Goal: Task Accomplishment & Management: Manage account settings

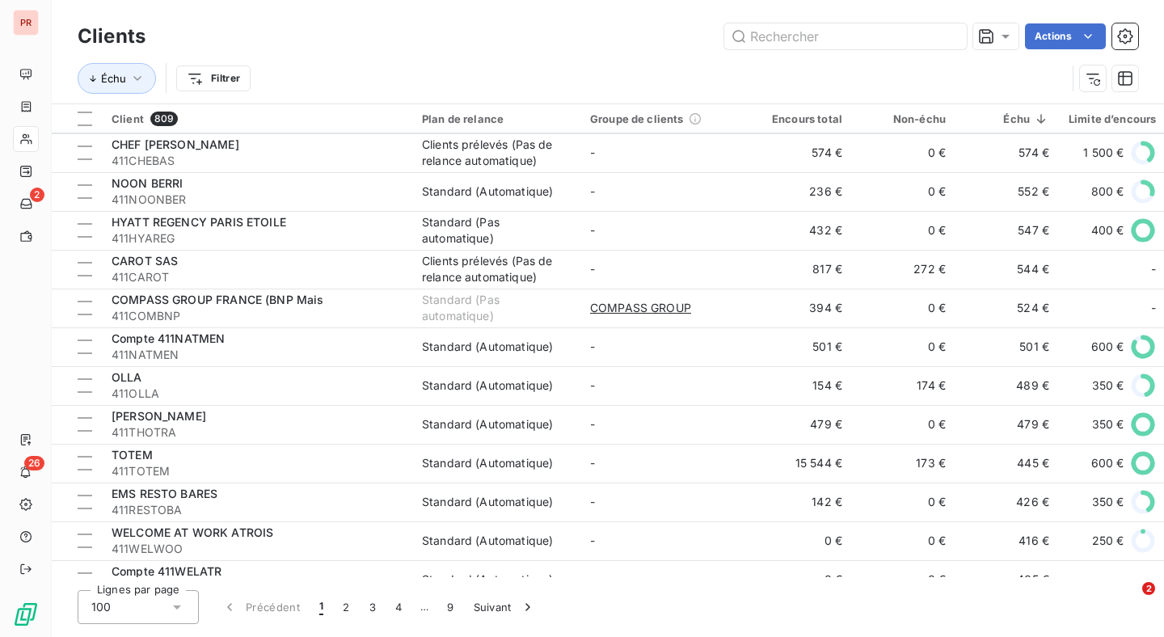
scroll to position [3442, 0]
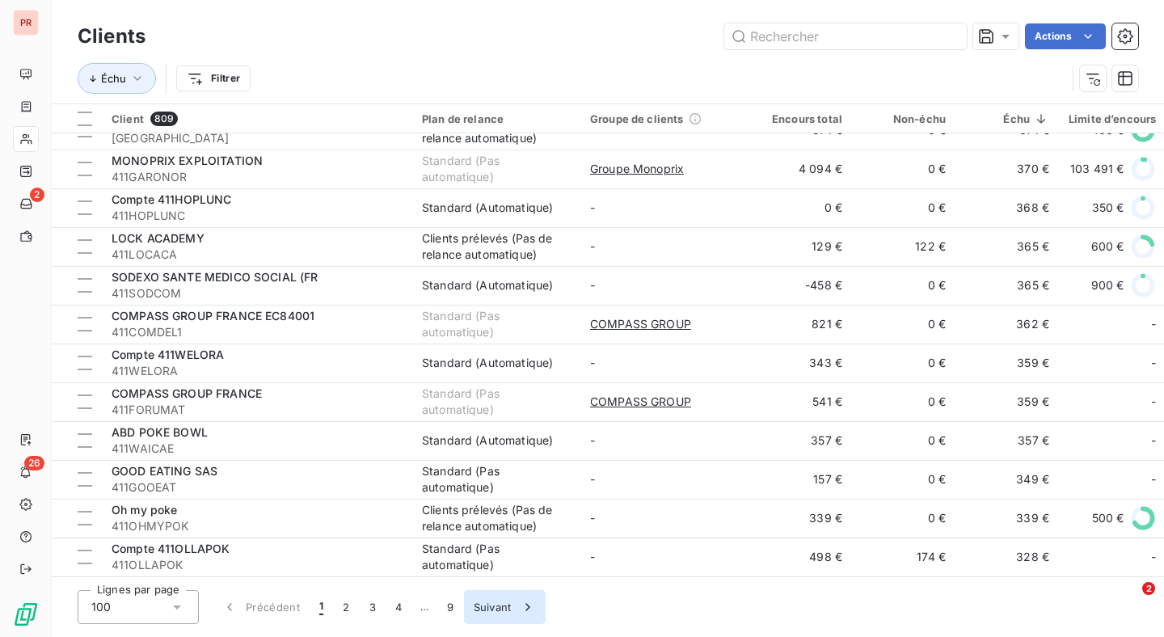
click at [483, 607] on button "Suivant" at bounding box center [505, 607] width 82 height 34
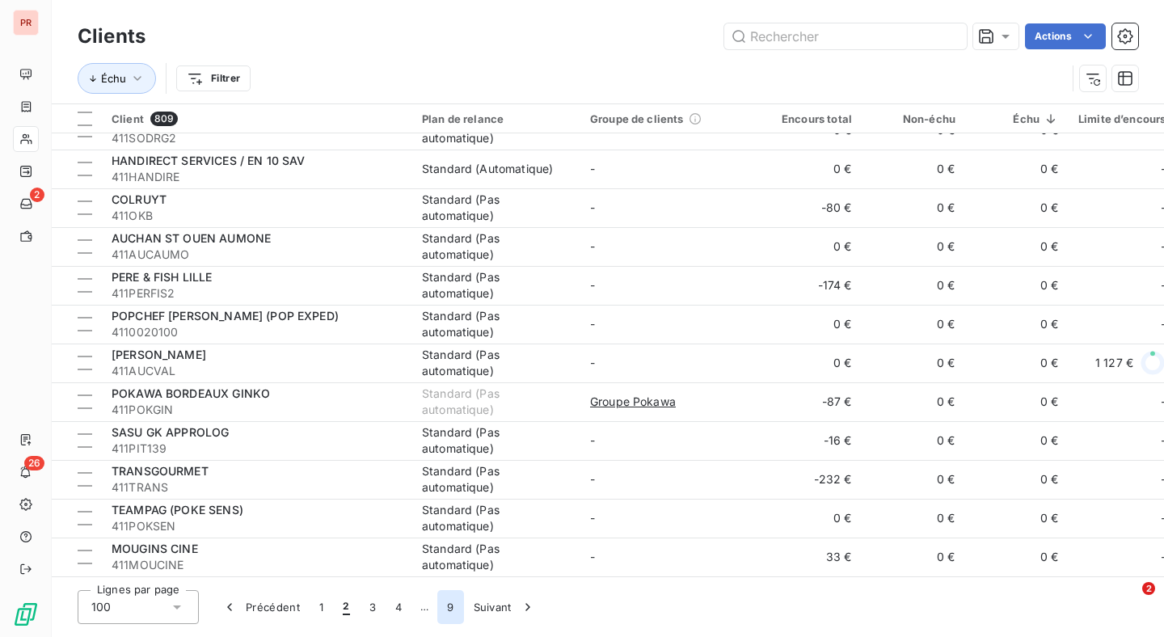
click at [454, 606] on button "9" at bounding box center [450, 607] width 26 height 34
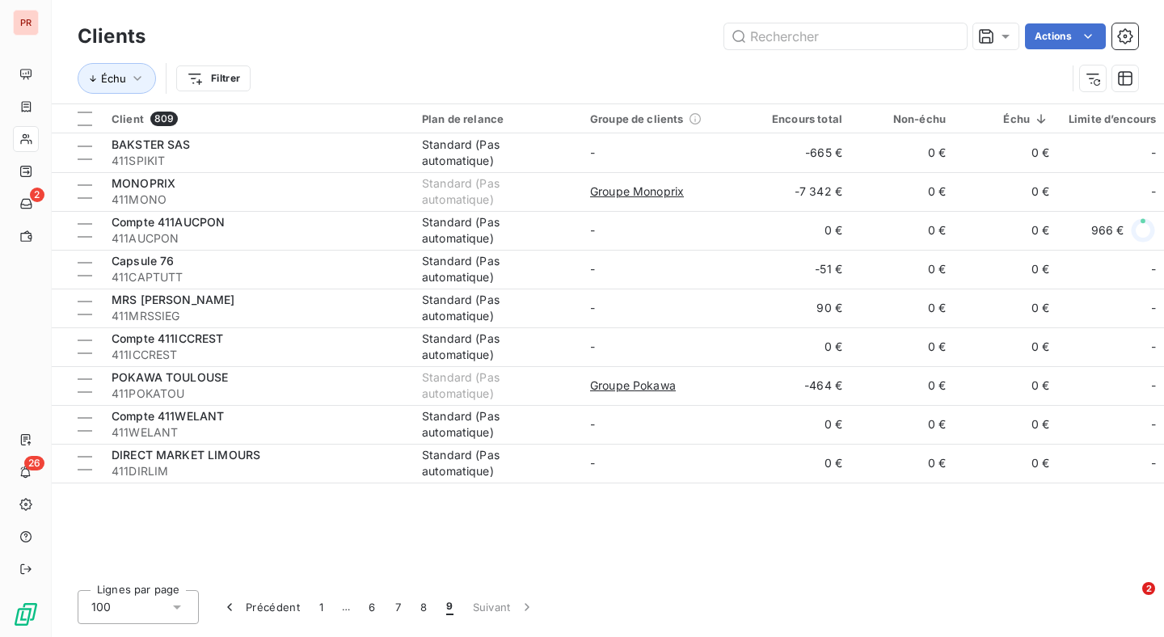
click at [188, 609] on div "100" at bounding box center [138, 607] width 121 height 34
click at [152, 575] on li "100" at bounding box center [138, 572] width 121 height 29
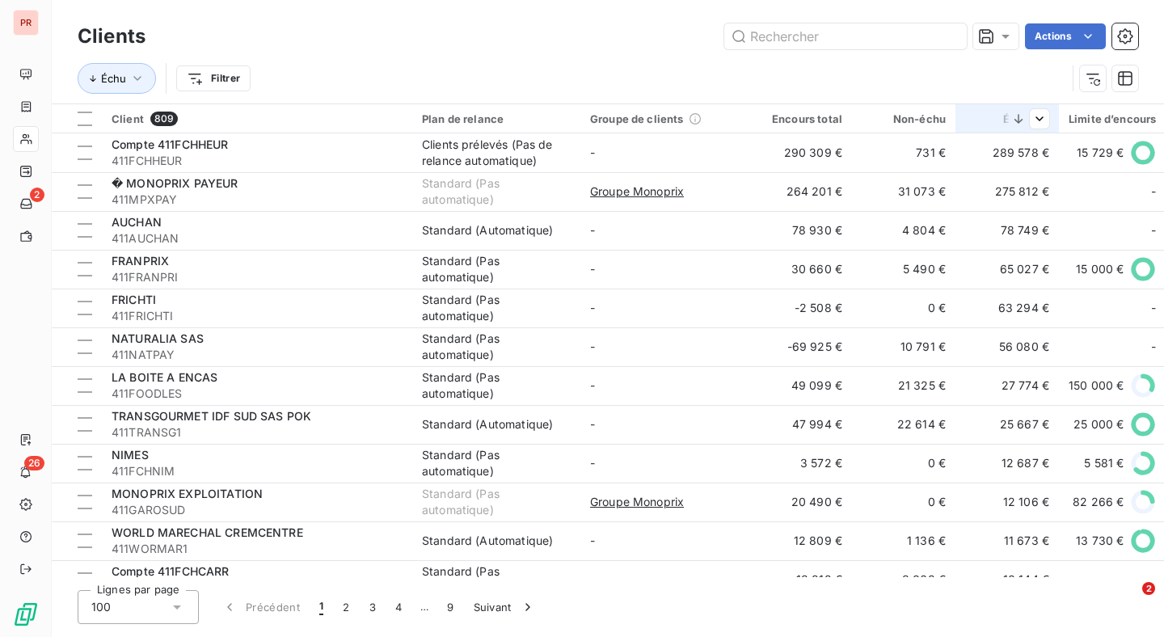
click at [1018, 122] on icon at bounding box center [1018, 118] width 8 height 9
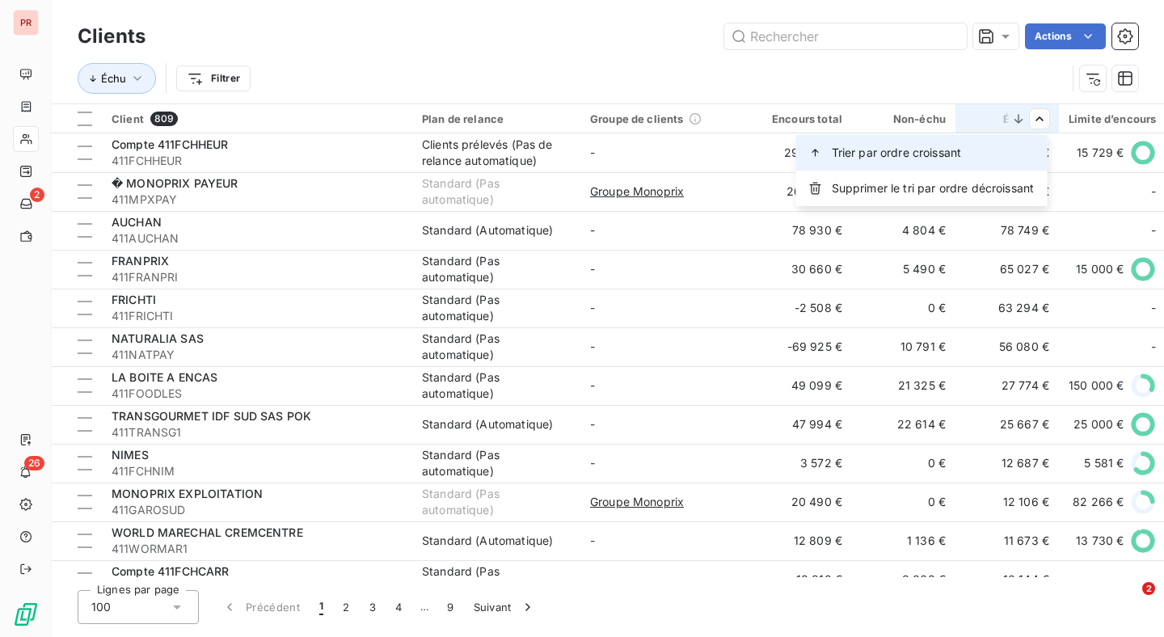
click at [981, 149] on div "Trier par ordre croissant" at bounding box center [921, 153] width 251 height 36
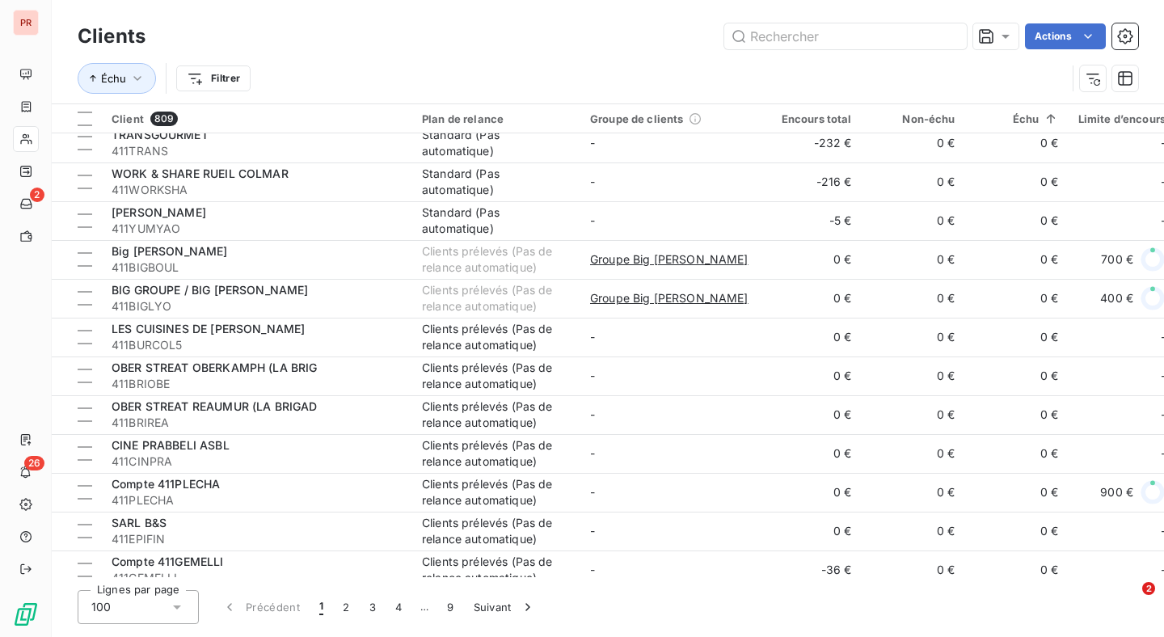
scroll to position [3442, 0]
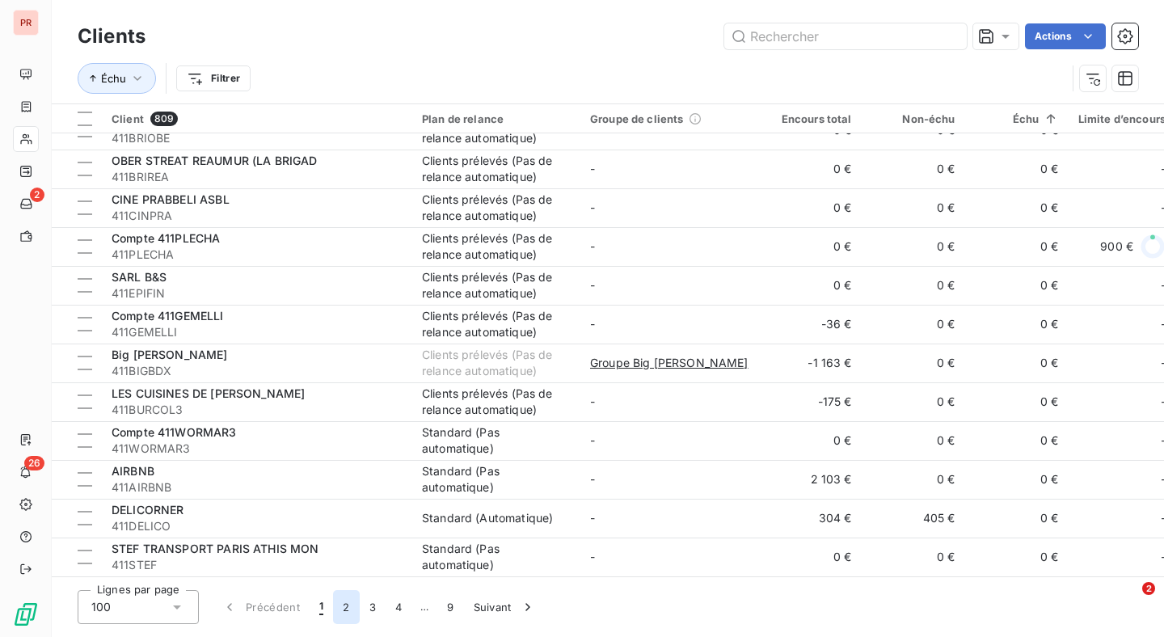
click at [353, 600] on button "2" at bounding box center [346, 607] width 26 height 34
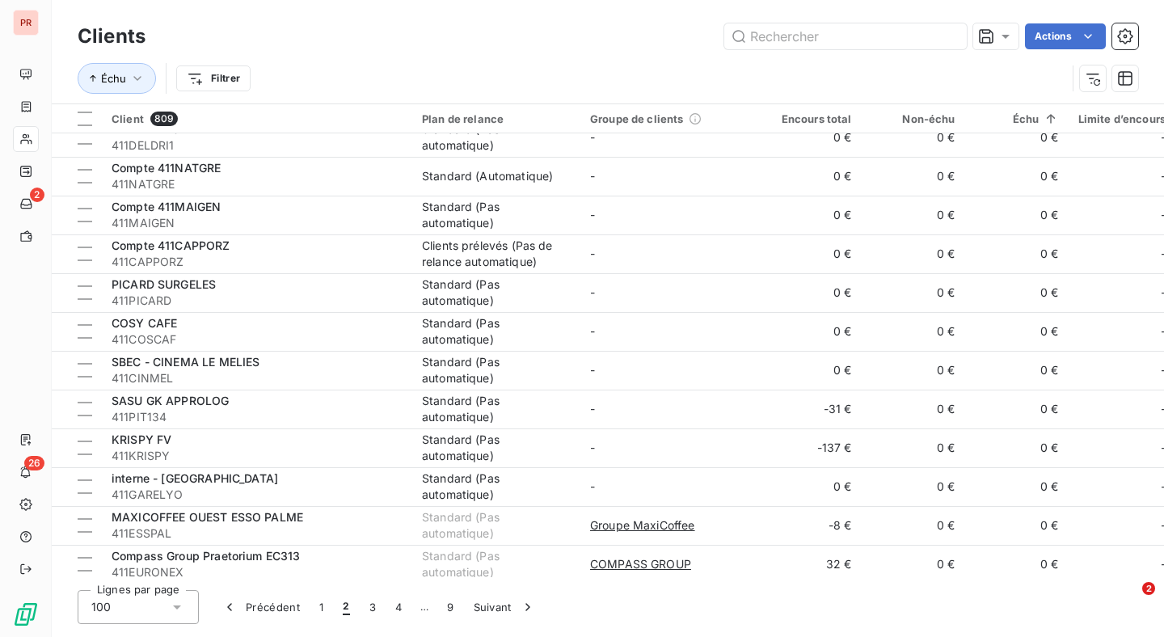
scroll to position [0, 0]
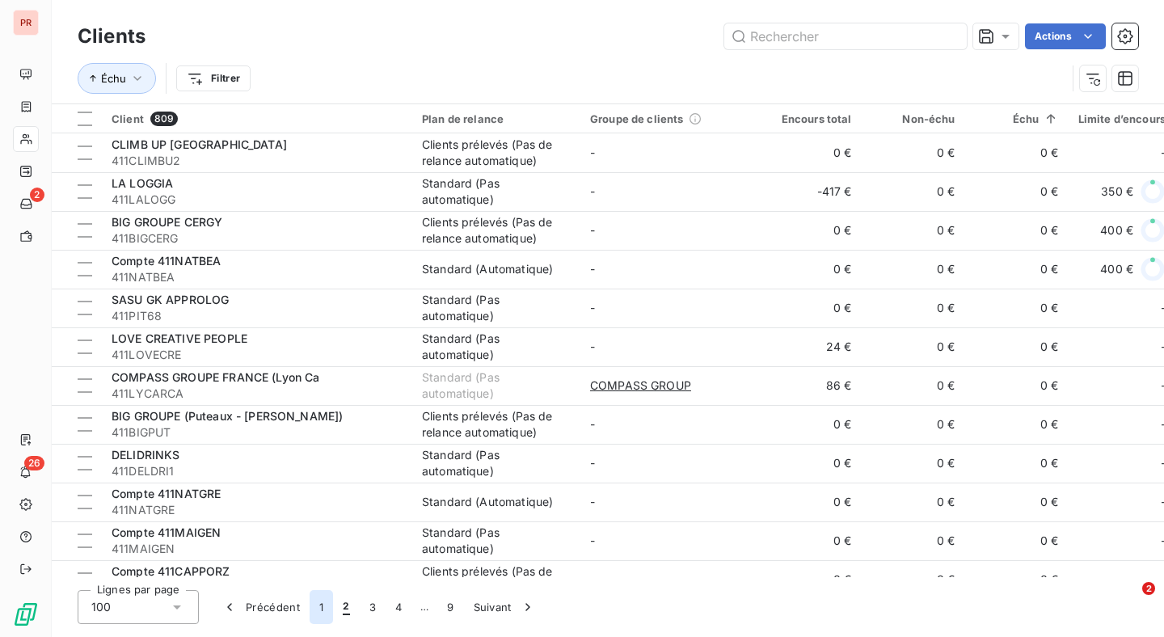
click at [319, 607] on button "1" at bounding box center [321, 607] width 23 height 34
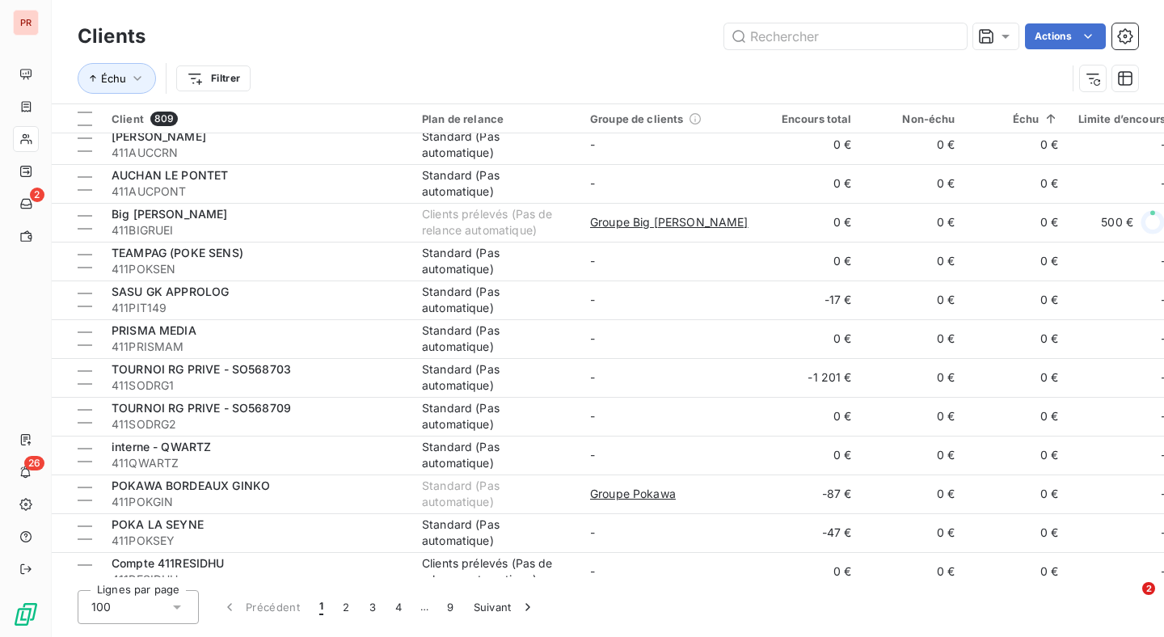
scroll to position [1663, 0]
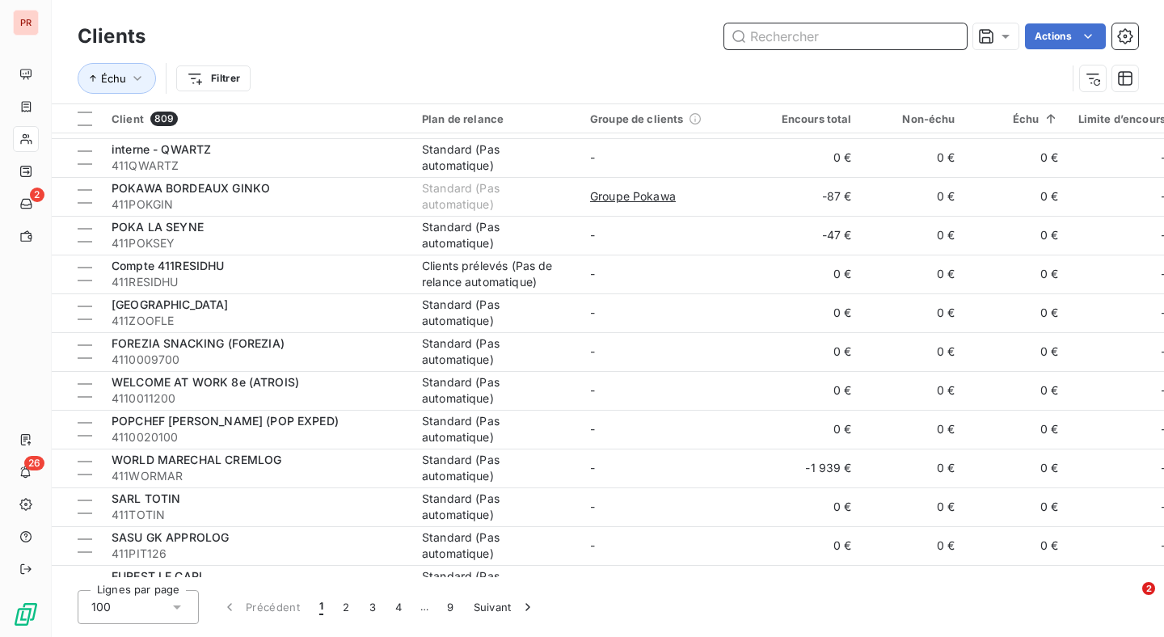
click at [823, 36] on input "text" at bounding box center [845, 36] width 242 height 26
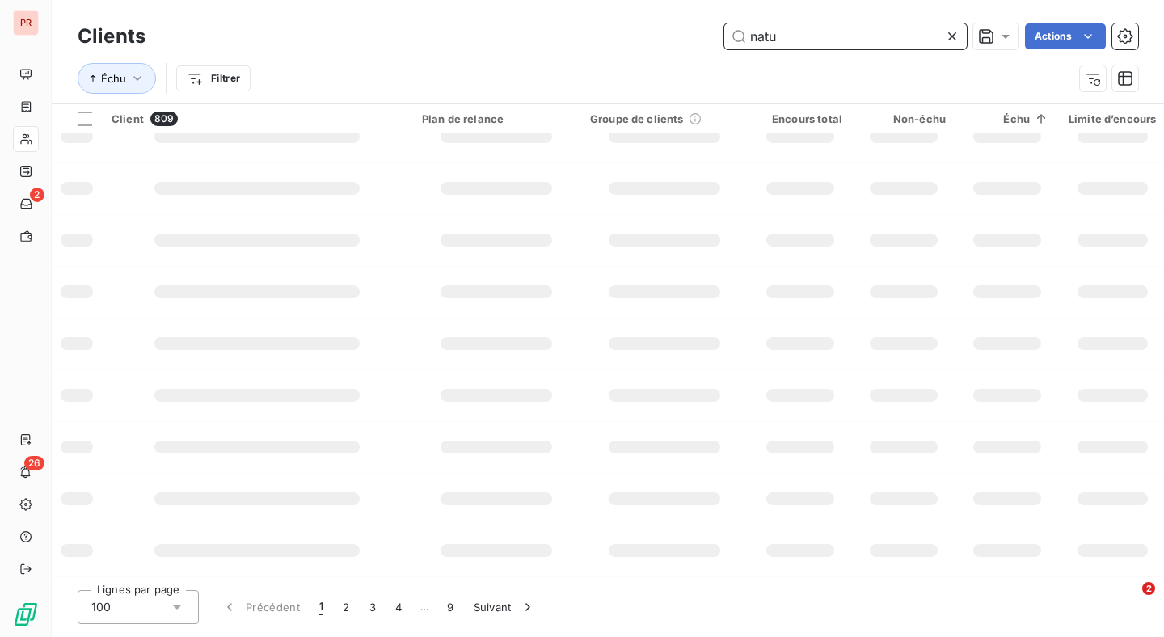
scroll to position [0, 0]
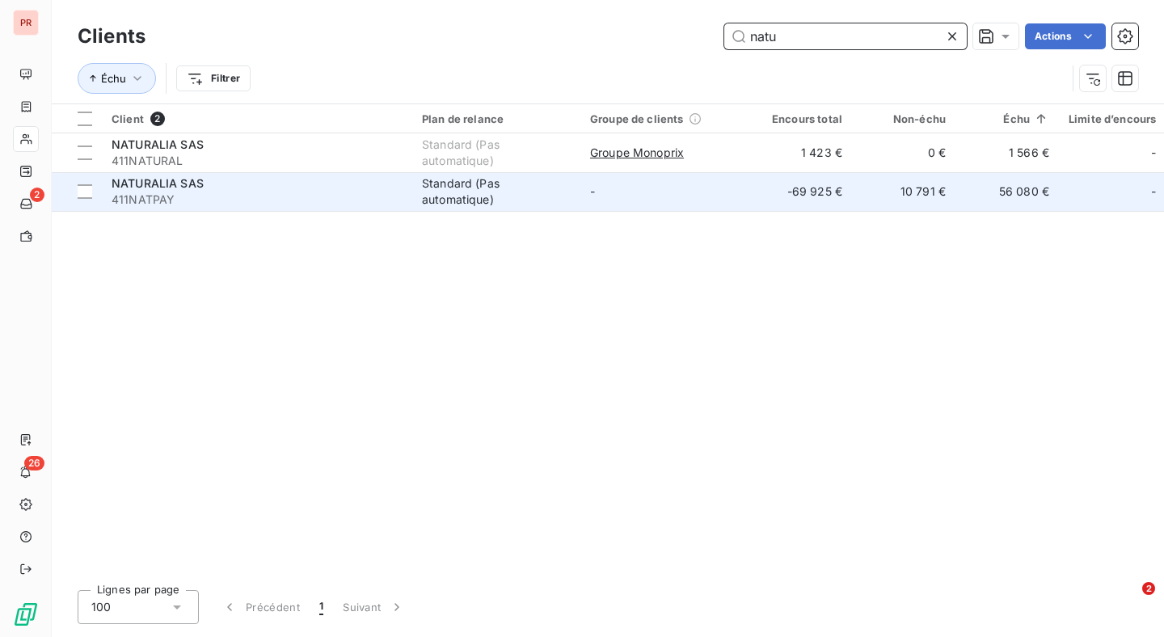
type input "natu"
click at [672, 195] on td "-" at bounding box center [664, 191] width 168 height 39
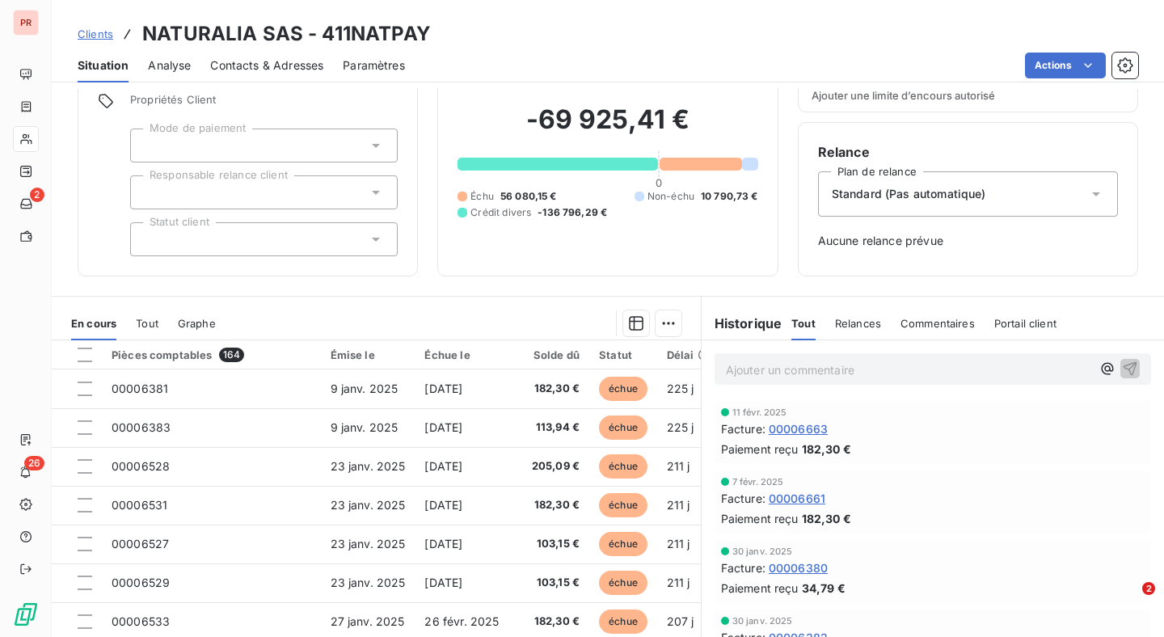
scroll to position [135, 0]
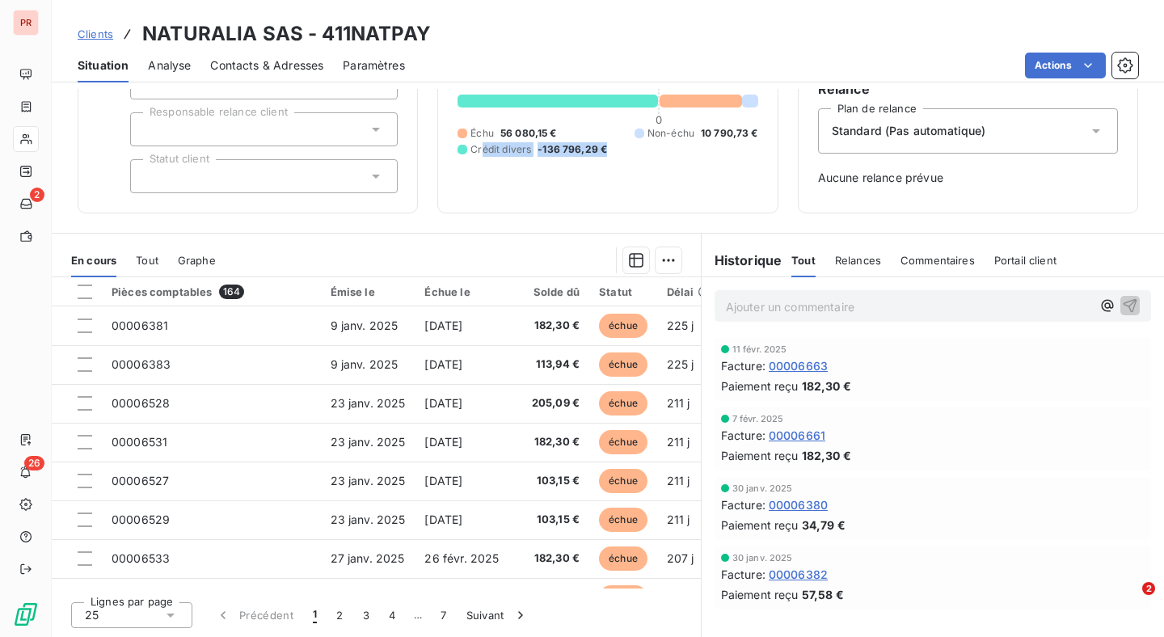
drag, startPoint x: 483, startPoint y: 150, endPoint x: 608, endPoint y: 149, distance: 125.3
click at [608, 149] on div "Échu 56 080,15 € Non-échu 10 790,73 € Crédit divers -136 796,29 €" at bounding box center [607, 141] width 300 height 31
drag, startPoint x: 615, startPoint y: 151, endPoint x: 466, endPoint y: 147, distance: 148.8
click at [466, 147] on div "Échu 56 080,15 € Non-échu 10 790,73 € Crédit divers -136 796,29 €" at bounding box center [607, 141] width 300 height 31
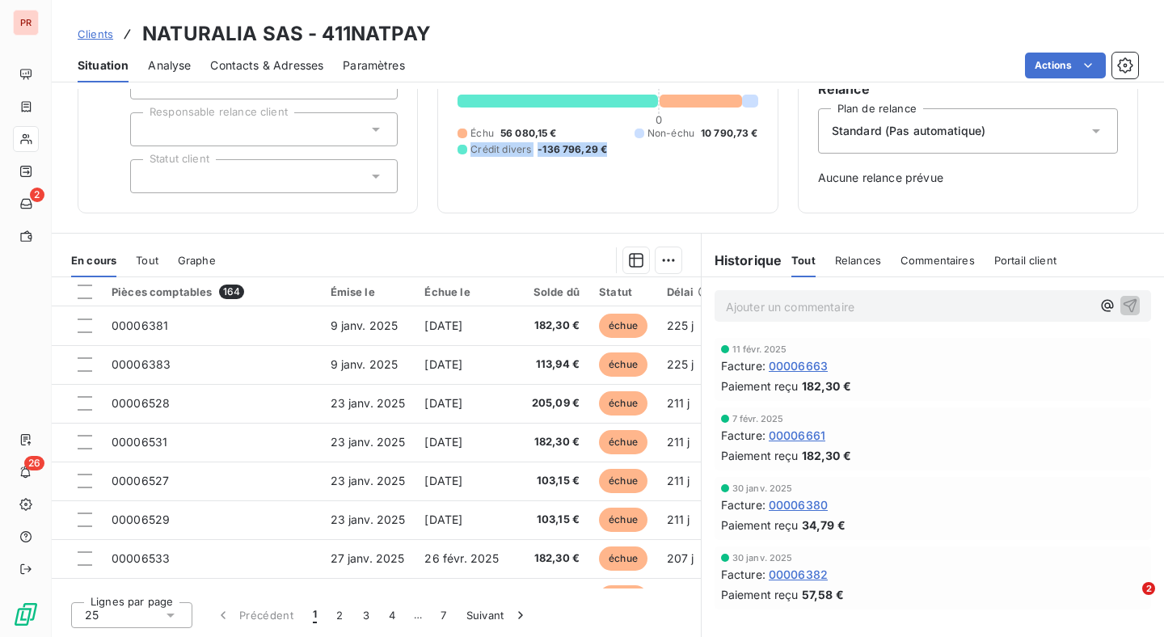
copy div "Crédit divers -136 796,29 €"
drag, startPoint x: 470, startPoint y: 133, endPoint x: 557, endPoint y: 133, distance: 87.3
click at [557, 133] on div "Échu 56 080,15 € Non-échu 10 790,73 € Crédit divers -136 796,29 €" at bounding box center [607, 141] width 300 height 31
copy div "Échu 56 080,15 €"
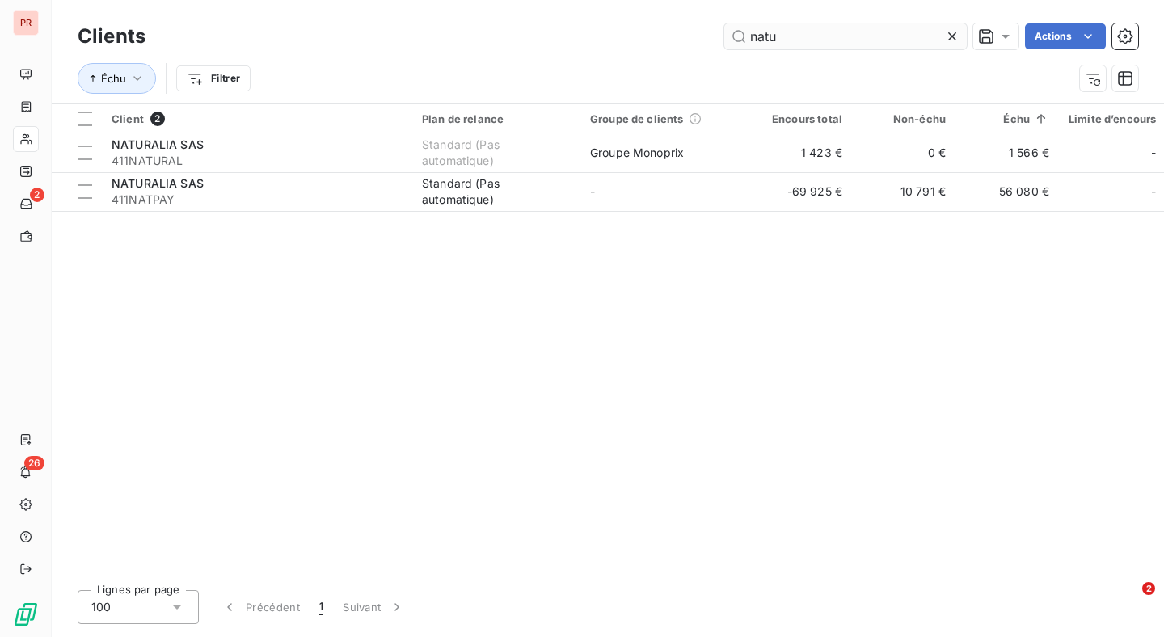
click at [840, 40] on input "natu" at bounding box center [845, 36] width 242 height 26
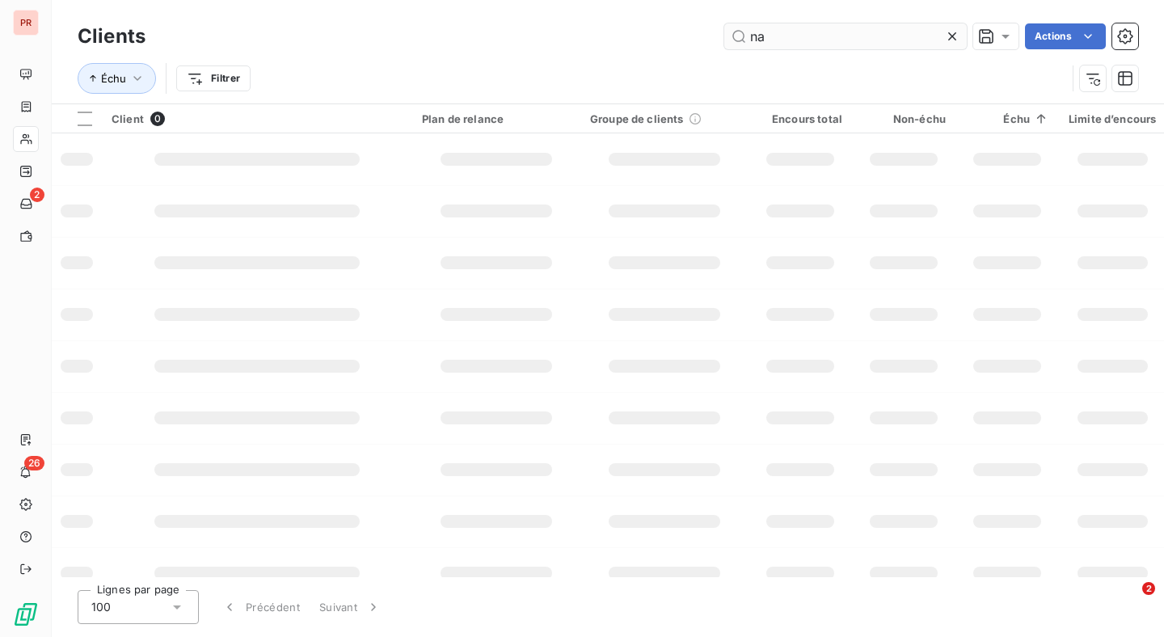
type input "n"
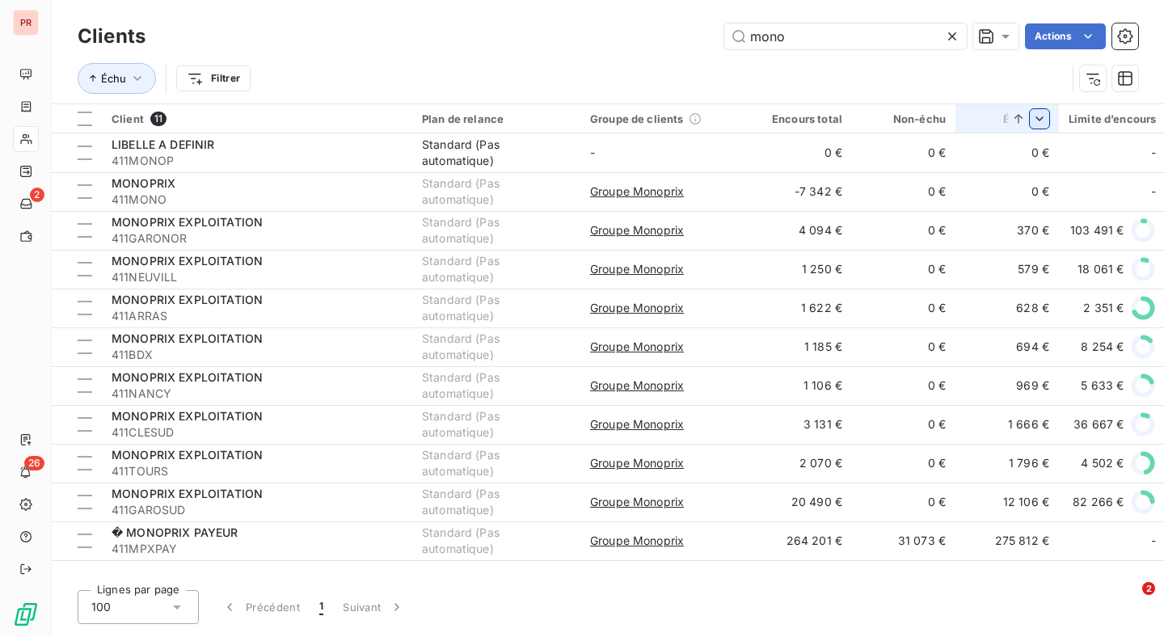
type input "mono"
click at [1047, 123] on html "PR 2 26 Clients mono Actions Échu Filtrer Client 11 Plan de relance Groupe de c…" at bounding box center [582, 318] width 1164 height 637
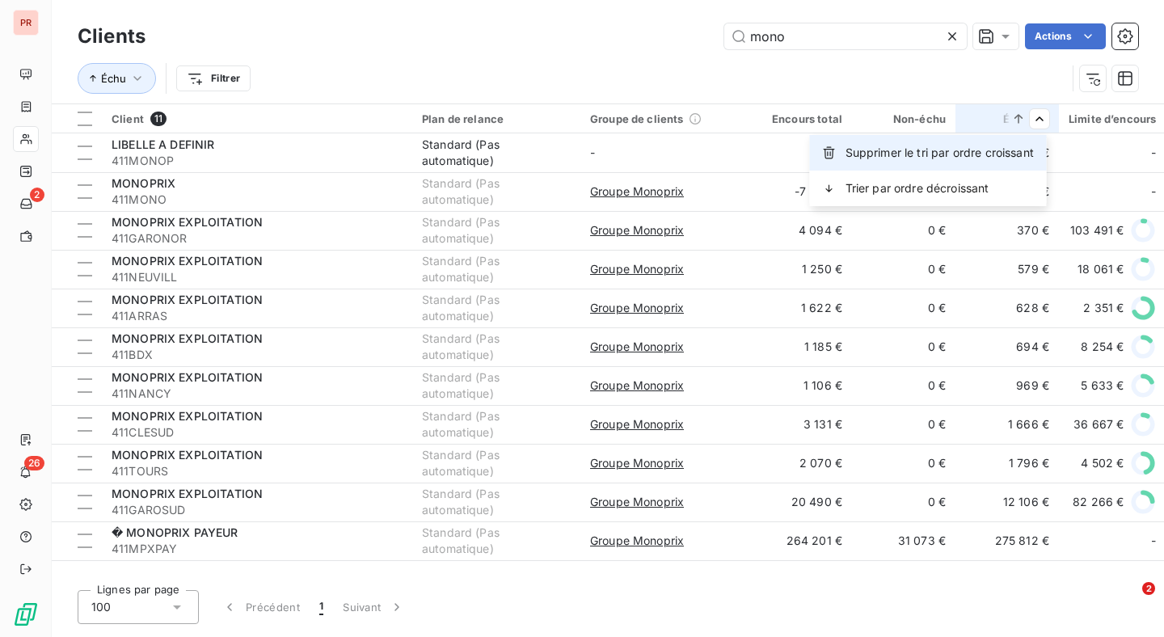
click at [981, 157] on span "Supprimer le tri par ordre croissant" at bounding box center [939, 153] width 188 height 16
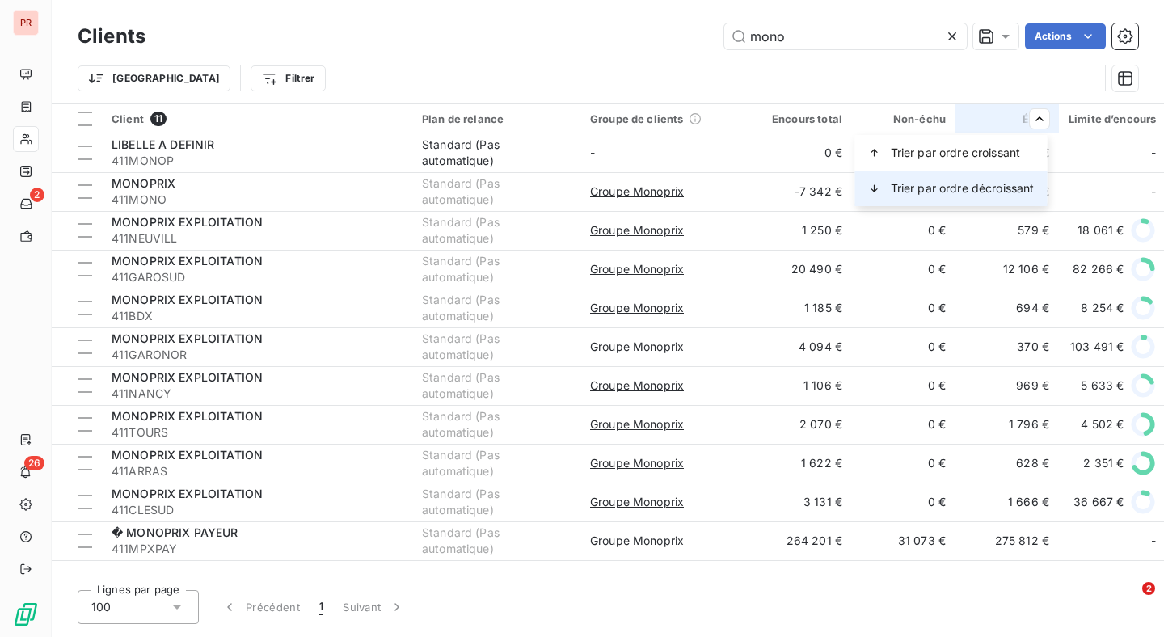
click at [988, 183] on span "Trier par ordre décroissant" at bounding box center [963, 188] width 144 height 16
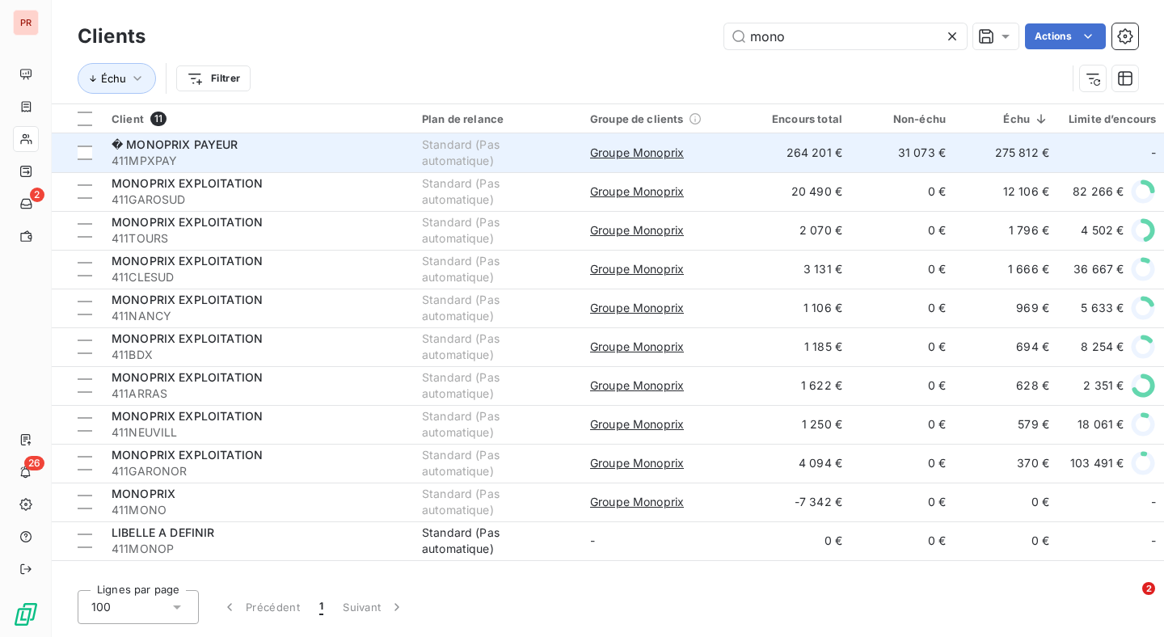
click at [541, 145] on div "Standard (Pas automatique)" at bounding box center [496, 153] width 149 height 32
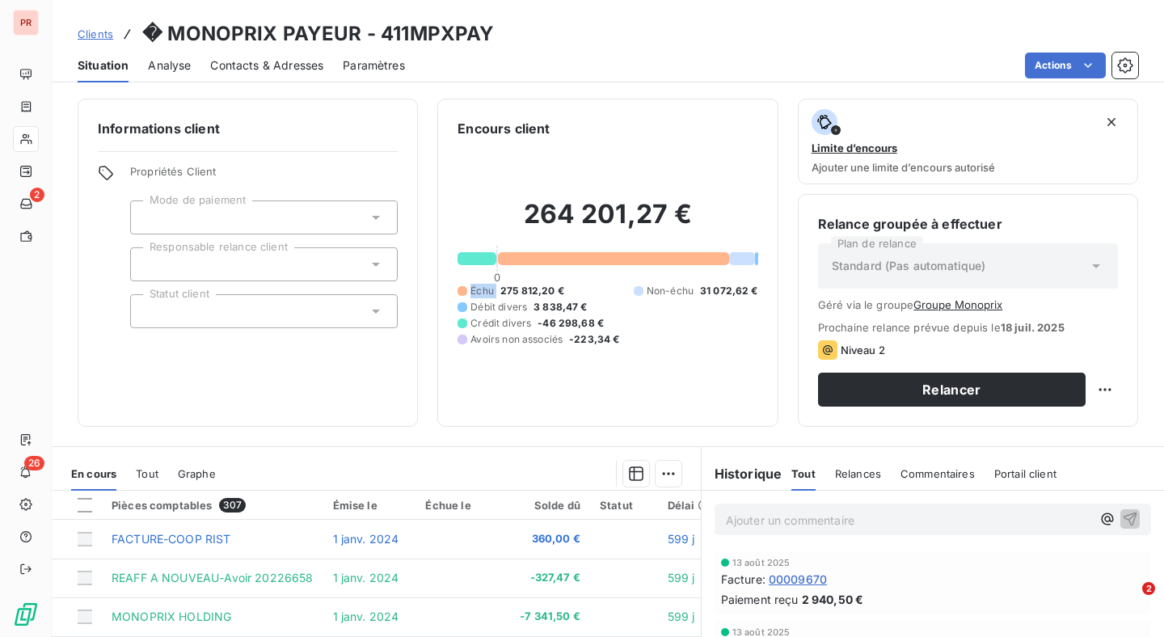
drag, startPoint x: 470, startPoint y: 290, endPoint x: 503, endPoint y: 298, distance: 33.3
click at [503, 298] on div "Échu 275 812,20 €" at bounding box center [510, 291] width 106 height 15
click at [503, 298] on span "275 812,20 €" at bounding box center [532, 291] width 64 height 15
drag, startPoint x: 469, startPoint y: 289, endPoint x: 534, endPoint y: 291, distance: 65.5
click at [534, 291] on div "Échu 275 812,20 €" at bounding box center [510, 291] width 106 height 15
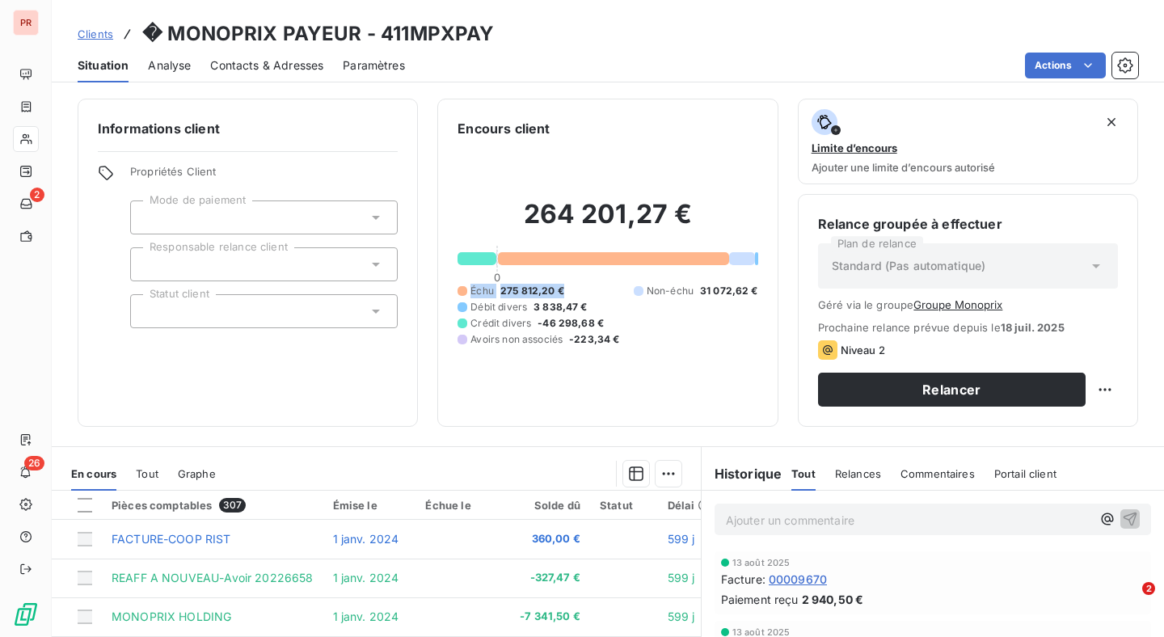
drag, startPoint x: 560, startPoint y: 291, endPoint x: 470, endPoint y: 288, distance: 89.8
click at [470, 288] on div "Échu 275 812,20 €" at bounding box center [510, 291] width 106 height 15
copy div "Échu 275 812,20 €"
drag, startPoint x: 473, startPoint y: 324, endPoint x: 596, endPoint y: 330, distance: 123.0
click at [596, 330] on div "Crédit divers -46 298,68 €" at bounding box center [530, 323] width 146 height 15
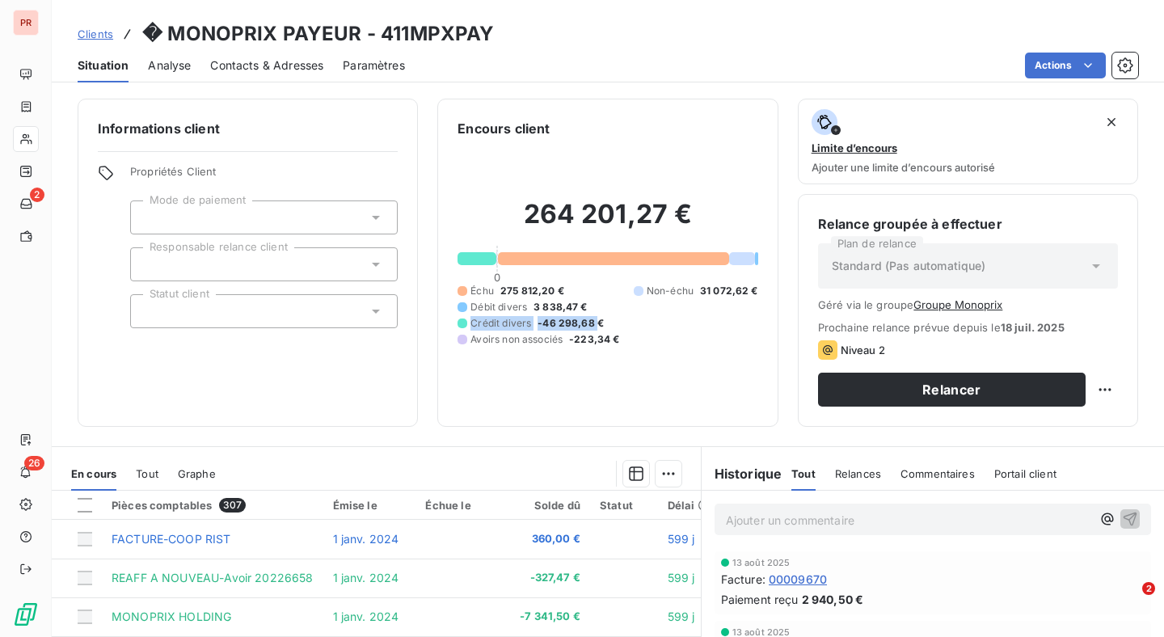
copy div "Crédit divers -46 298,68"
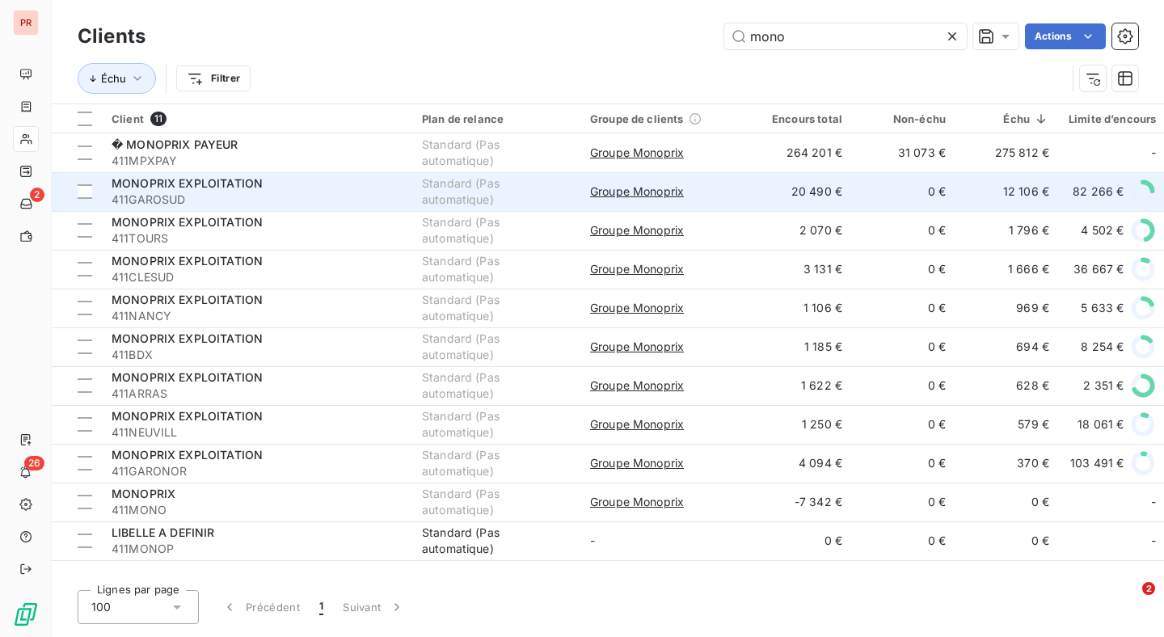
click at [393, 190] on div "MONOPRIX EXPLOITATION" at bounding box center [257, 183] width 291 height 16
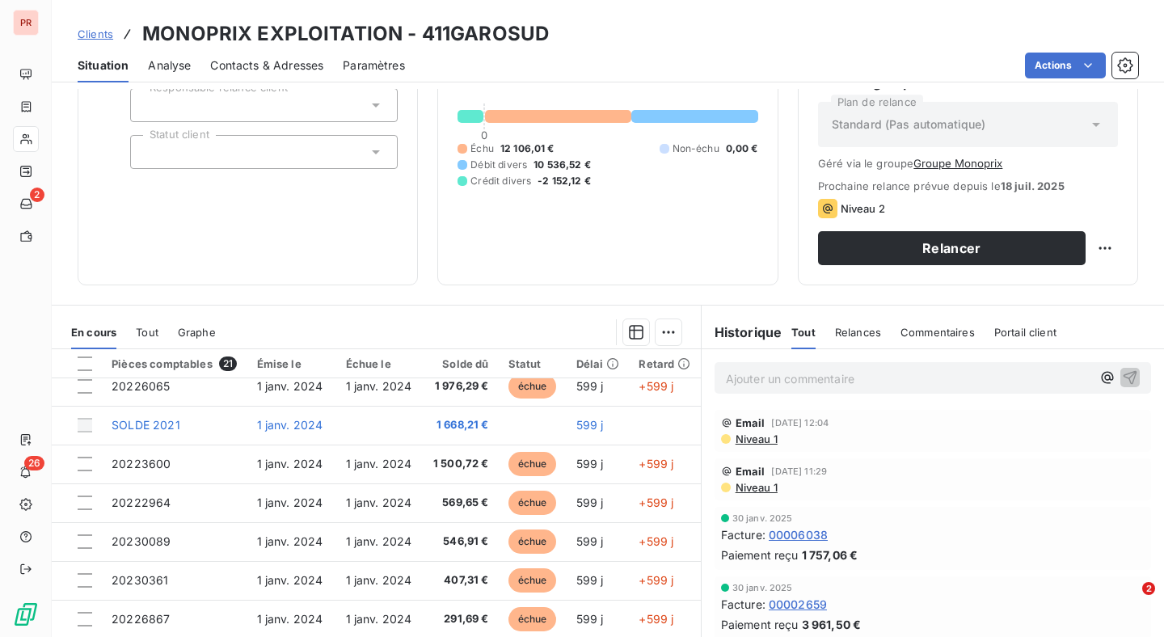
scroll to position [104, 0]
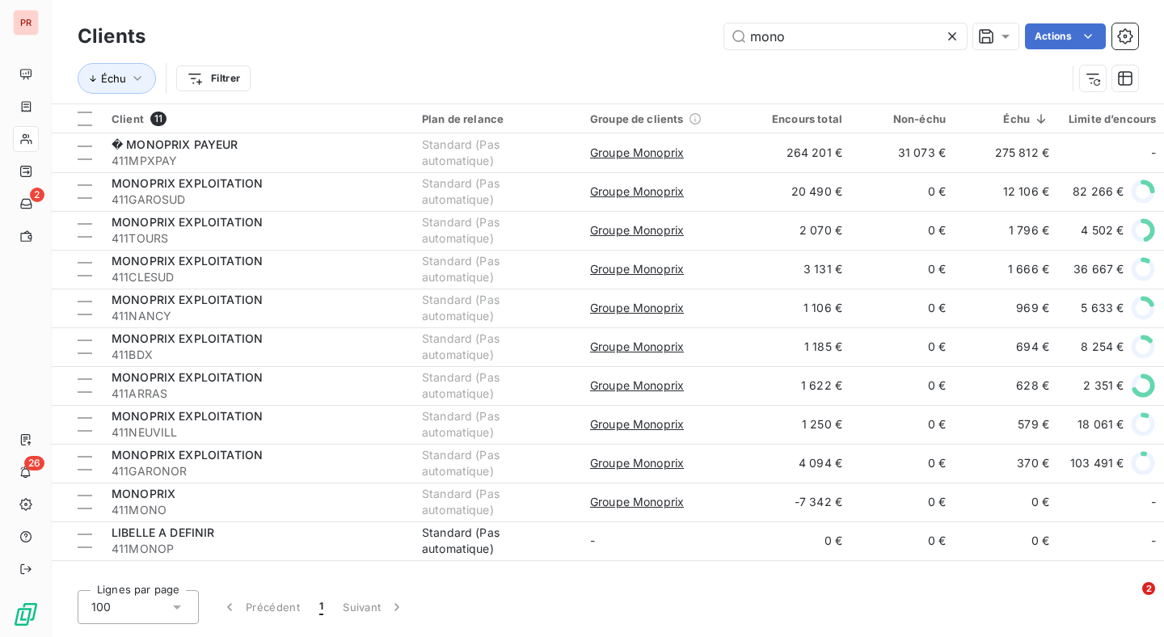
click at [947, 19] on div "Clients mono Actions" at bounding box center [608, 36] width 1060 height 34
click at [947, 36] on icon at bounding box center [952, 36] width 16 height 16
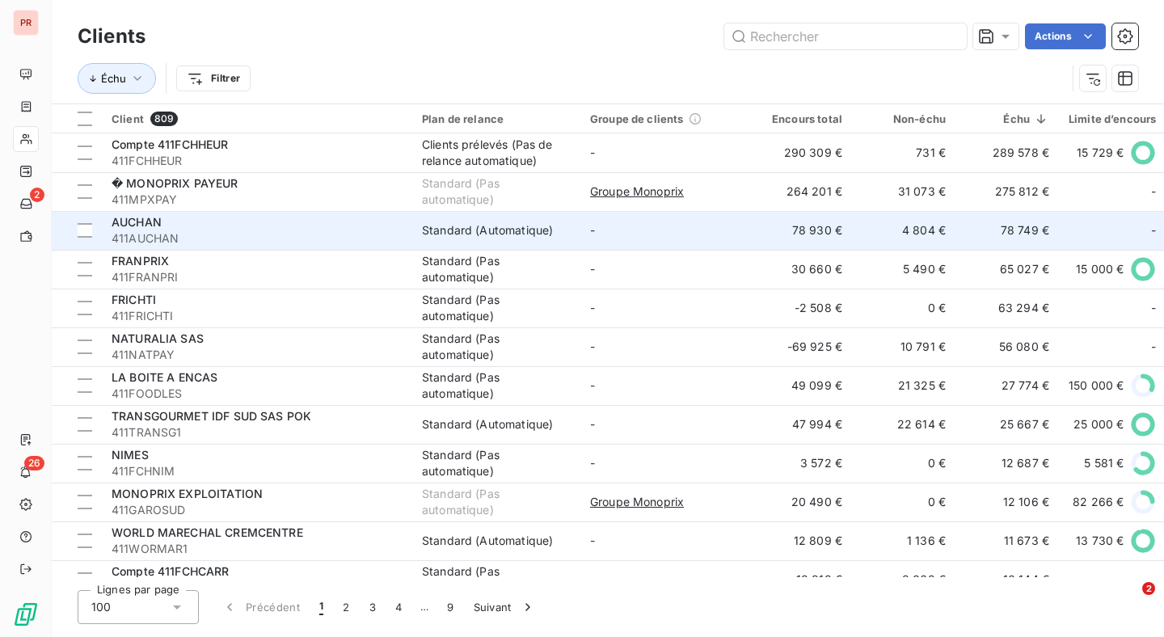
click at [693, 226] on td "-" at bounding box center [664, 230] width 168 height 39
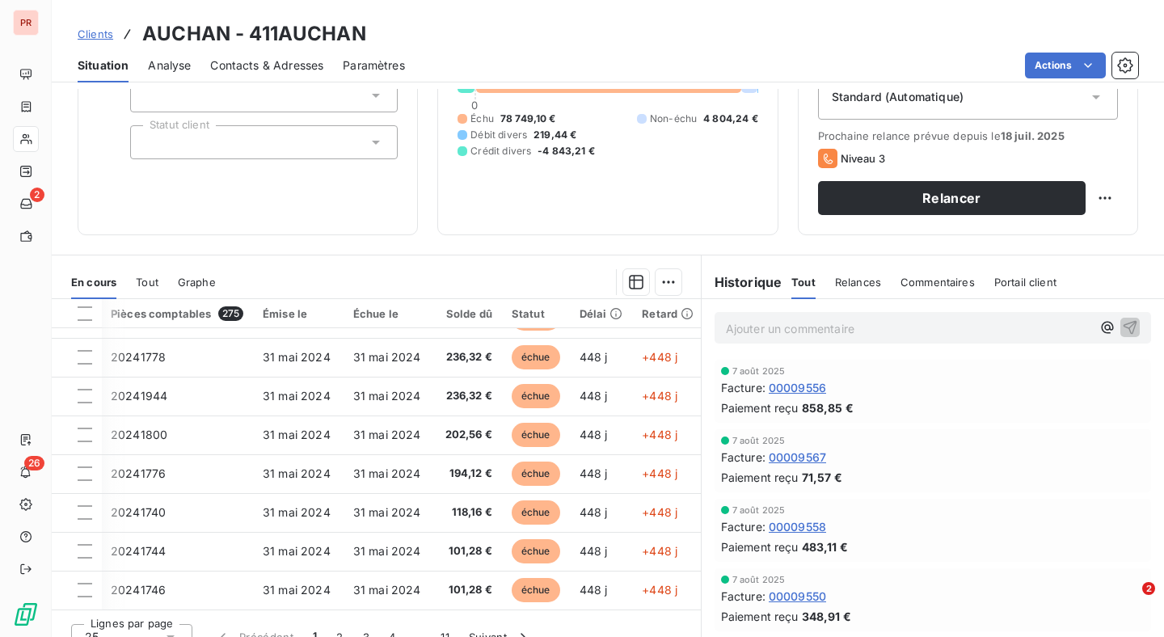
scroll to position [166, 0]
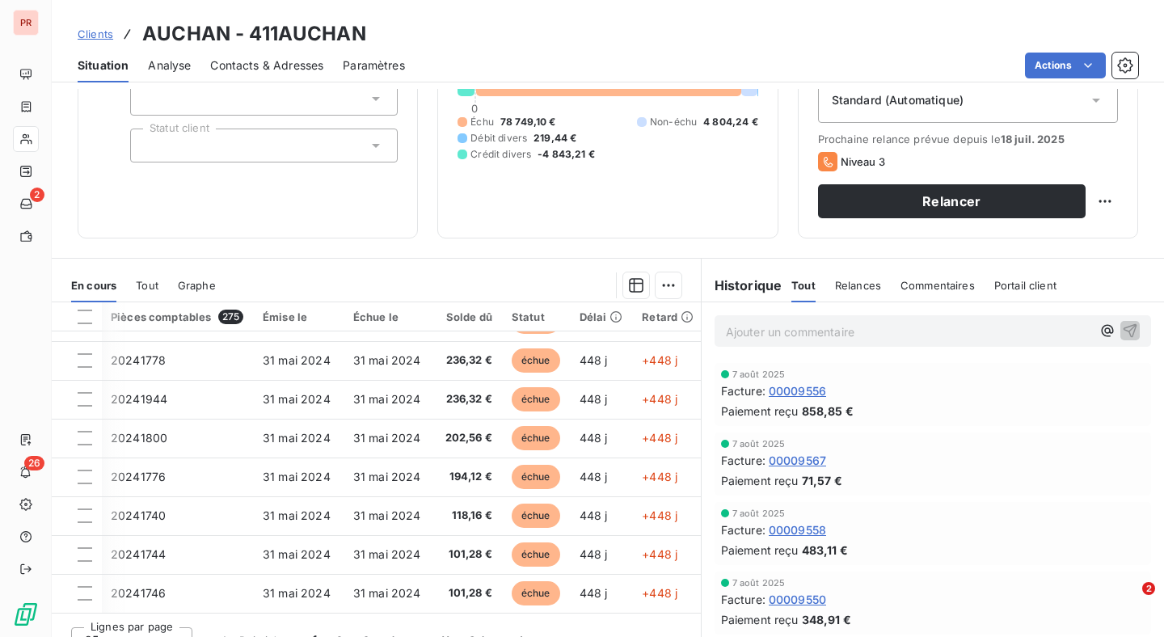
click at [853, 287] on span "Relances" at bounding box center [858, 285] width 46 height 13
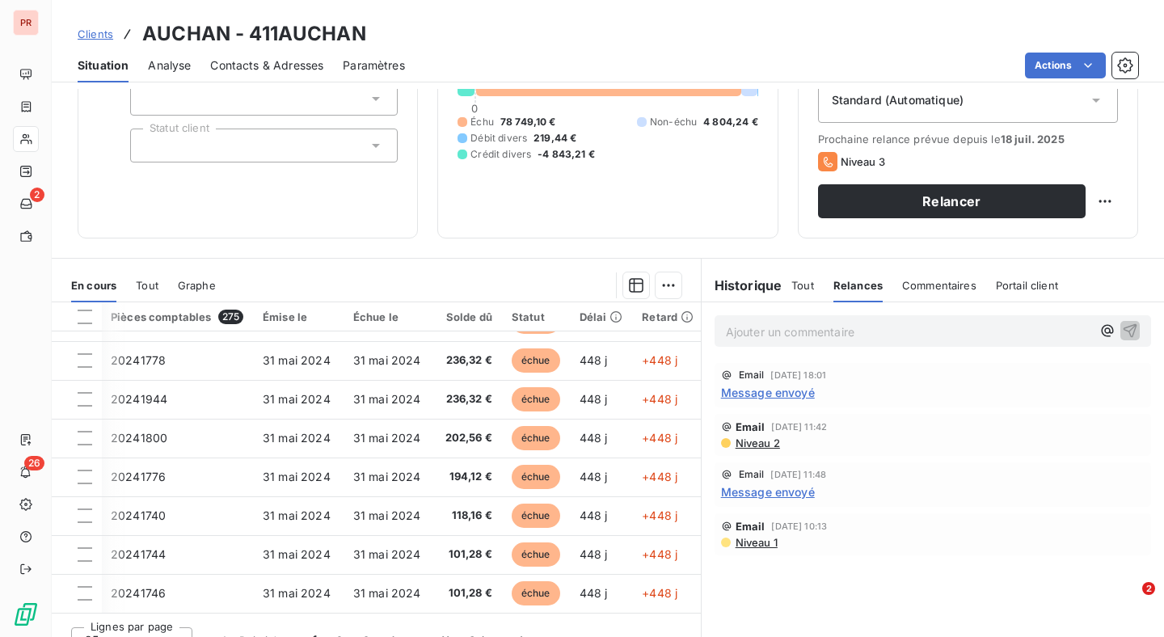
click at [800, 391] on span "Message envoyé" at bounding box center [768, 392] width 94 height 17
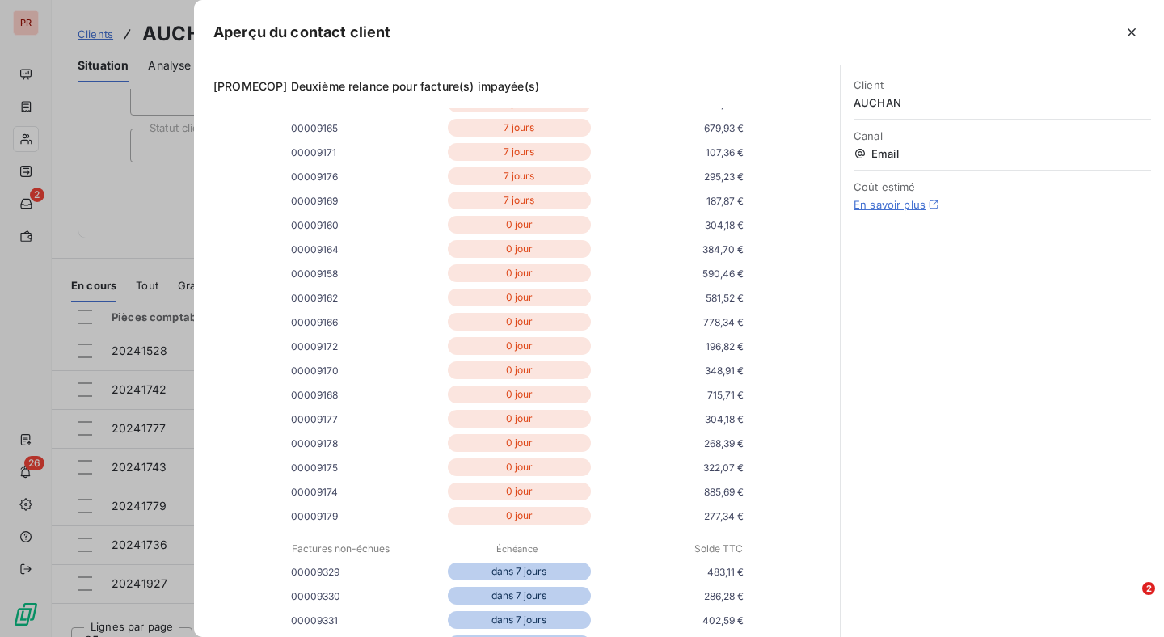
scroll to position [5356, 0]
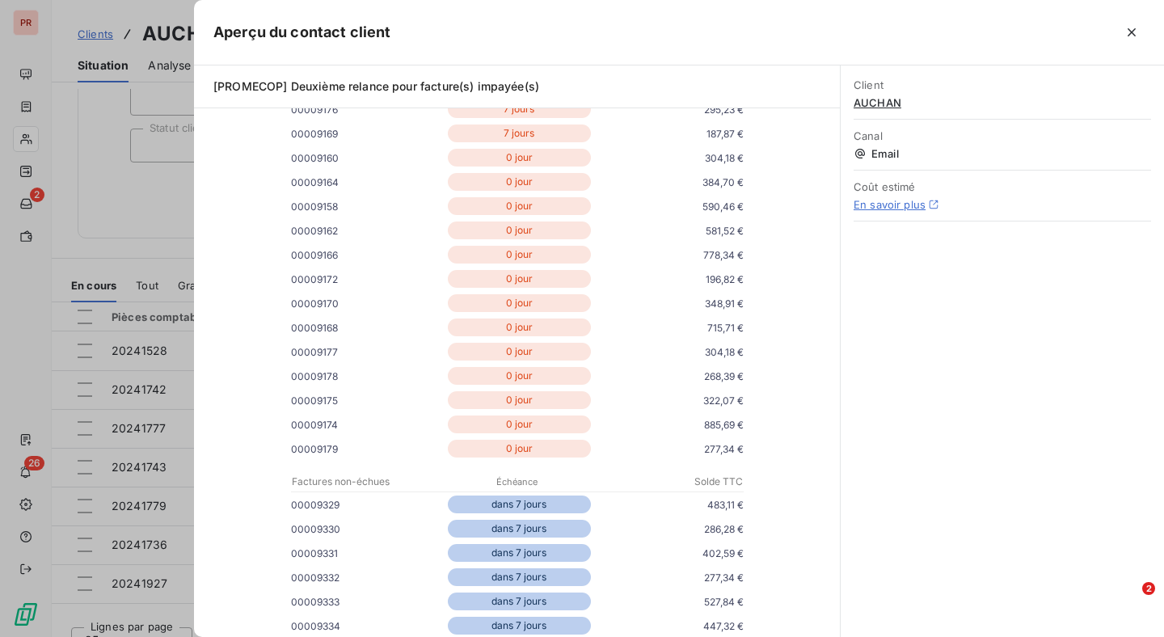
click at [200, 32] on div "Aperçu du contact client" at bounding box center [679, 32] width 970 height 65
click at [145, 117] on div at bounding box center [582, 318] width 1164 height 637
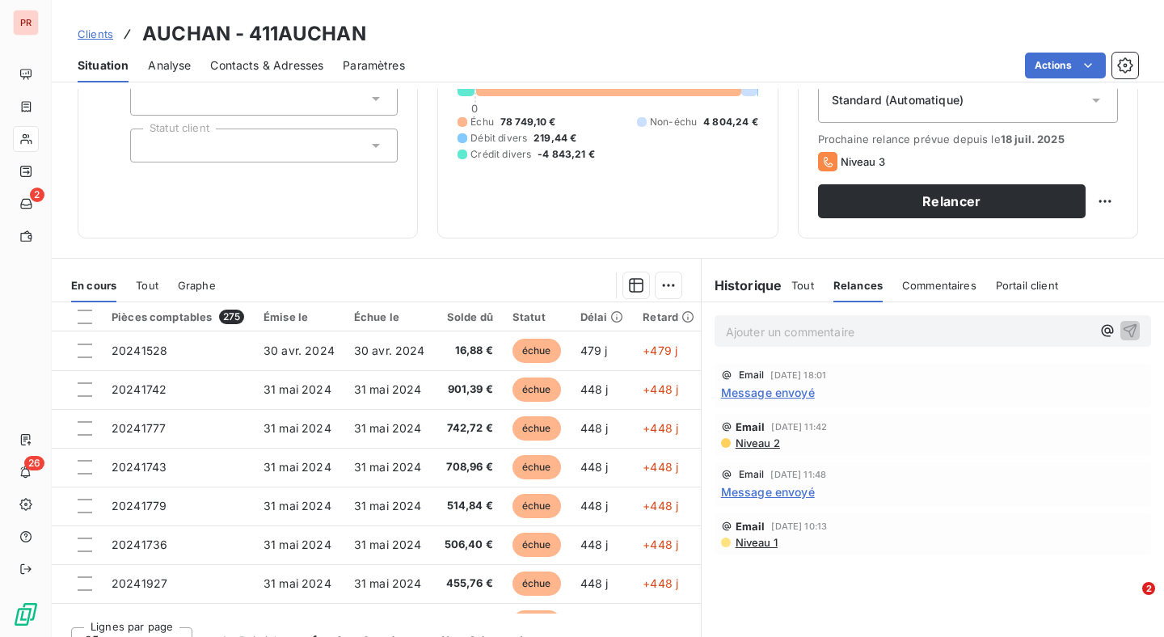
click at [789, 296] on div "Historique Tout Relances Commentaires Portail client Tout Relances Commentaires…" at bounding box center [933, 285] width 462 height 34
click at [795, 287] on span "Tout" at bounding box center [802, 285] width 23 height 13
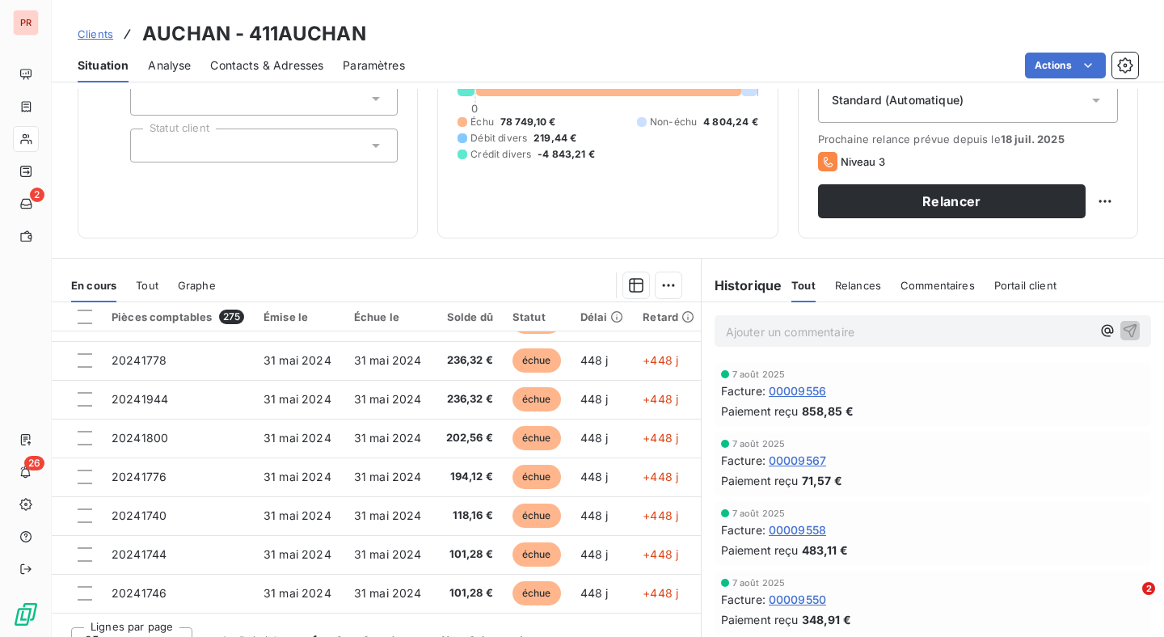
scroll to position [191, 0]
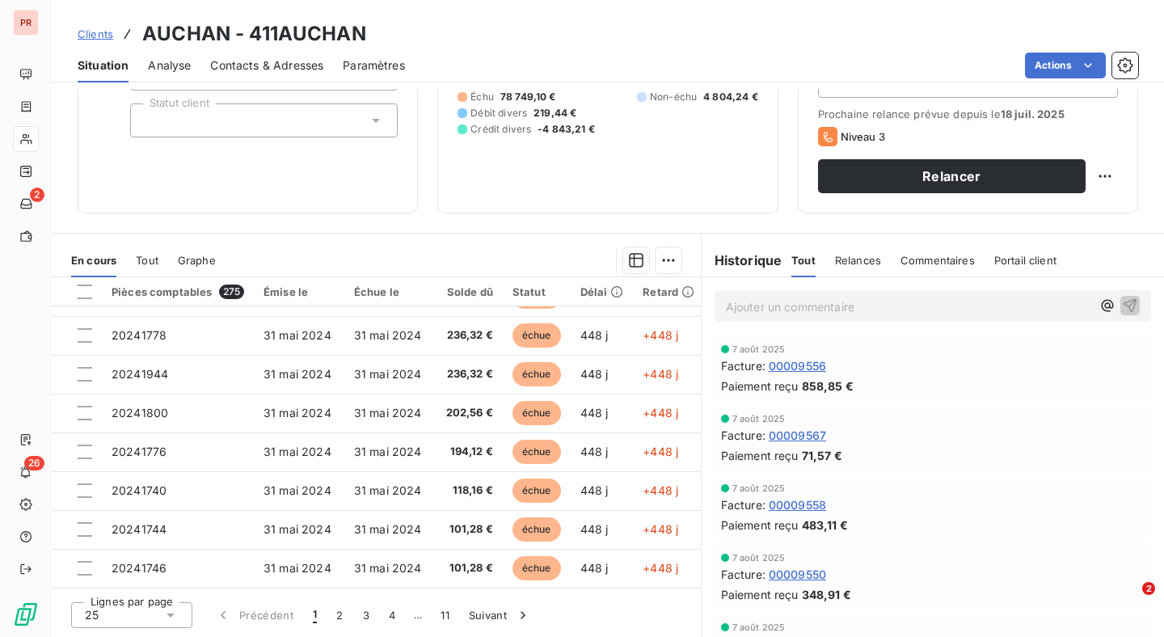
click at [162, 613] on icon at bounding box center [170, 615] width 16 height 16
click at [159, 587] on li "100" at bounding box center [131, 584] width 121 height 29
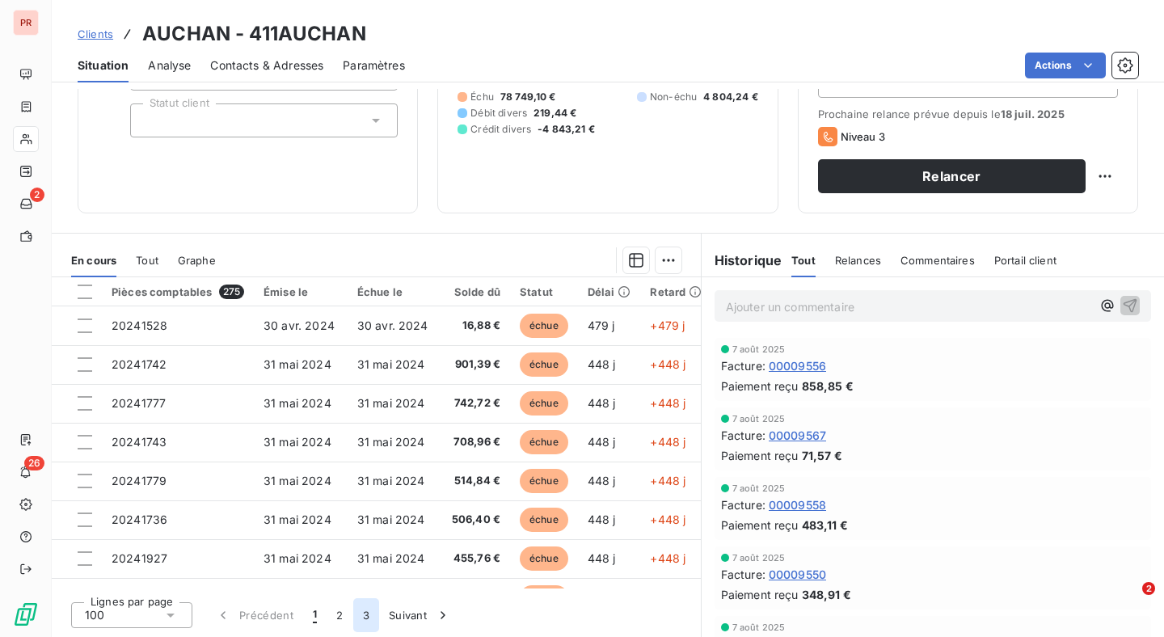
click at [372, 609] on button "3" at bounding box center [366, 615] width 26 height 34
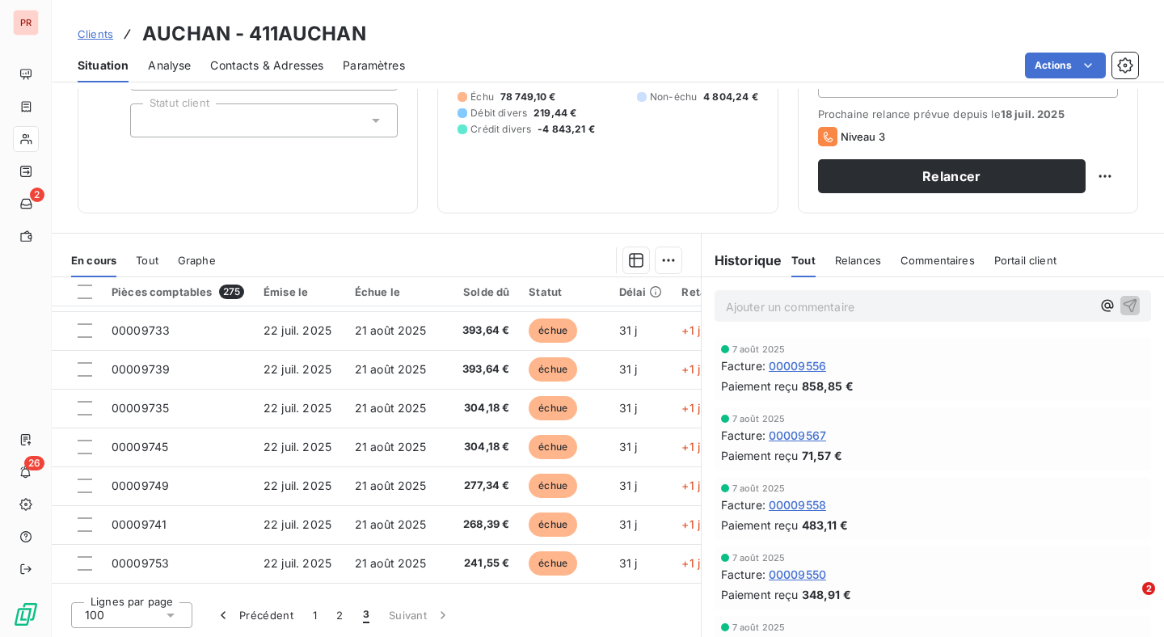
click at [801, 366] on span "00009556" at bounding box center [797, 365] width 57 height 17
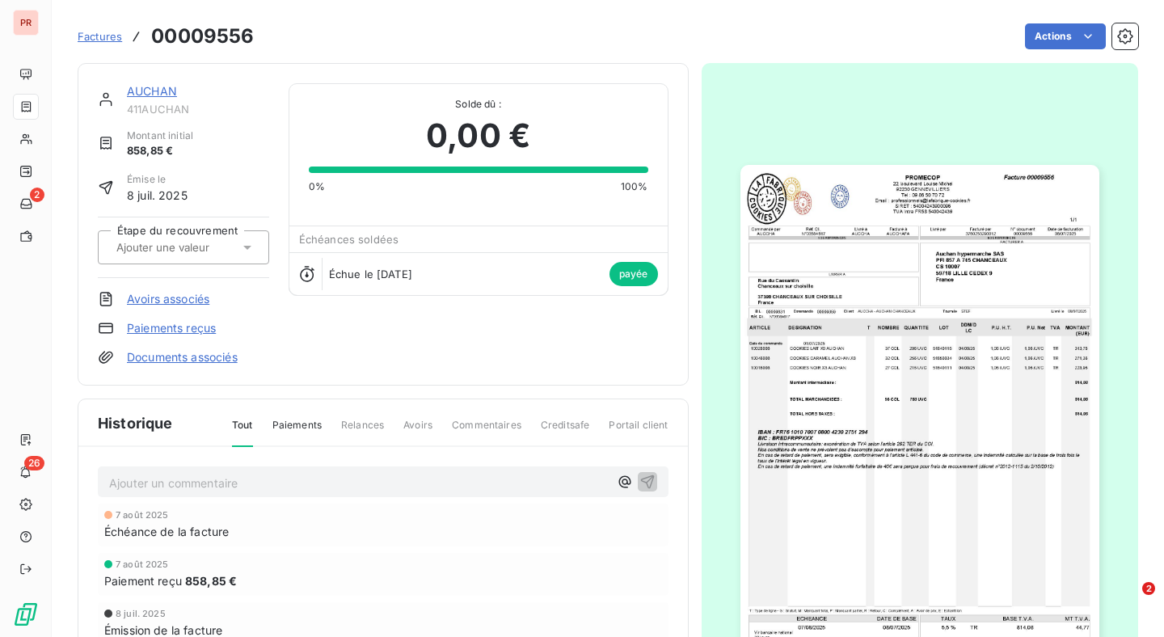
click at [867, 236] on img "button" at bounding box center [919, 418] width 359 height 507
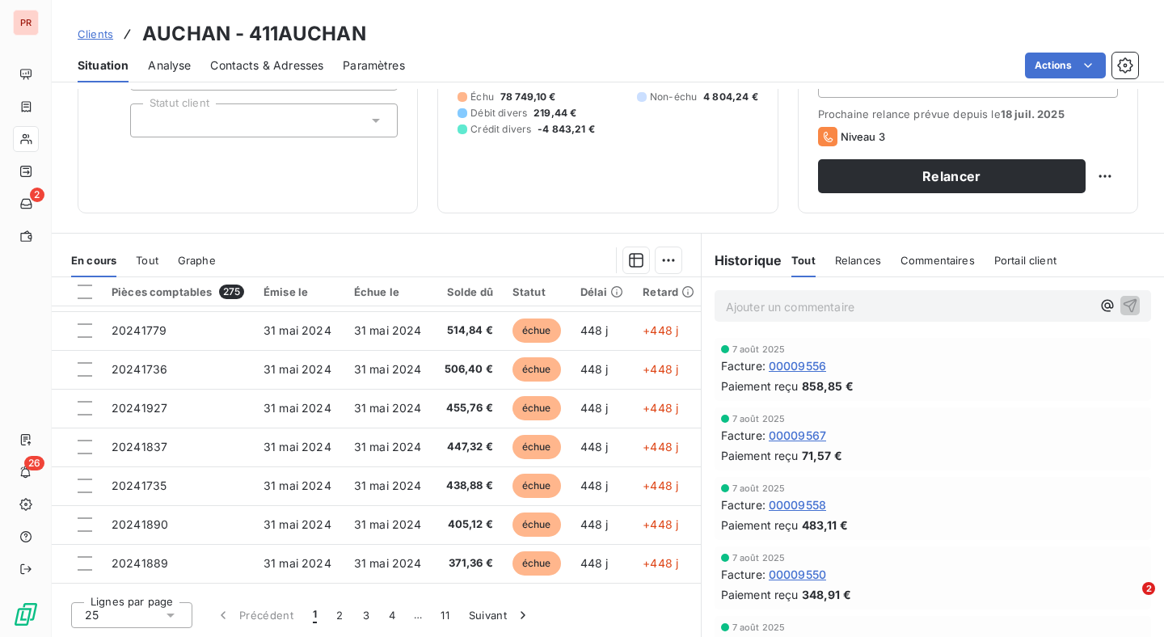
click at [792, 439] on span "00009567" at bounding box center [797, 435] width 57 height 17
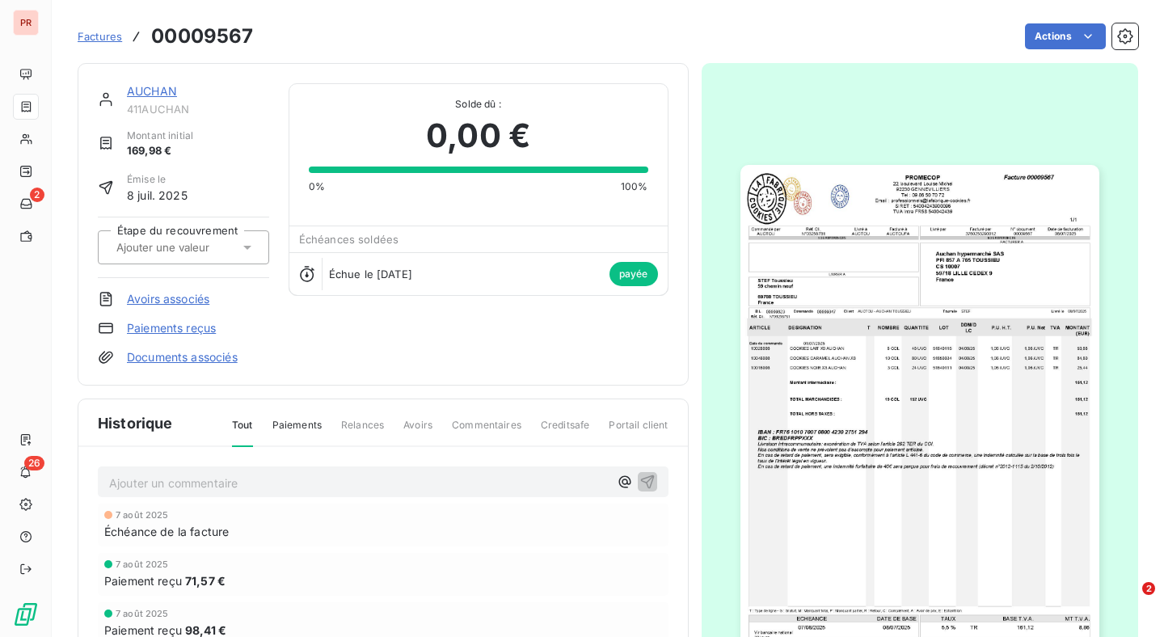
click at [910, 310] on img "button" at bounding box center [919, 418] width 359 height 507
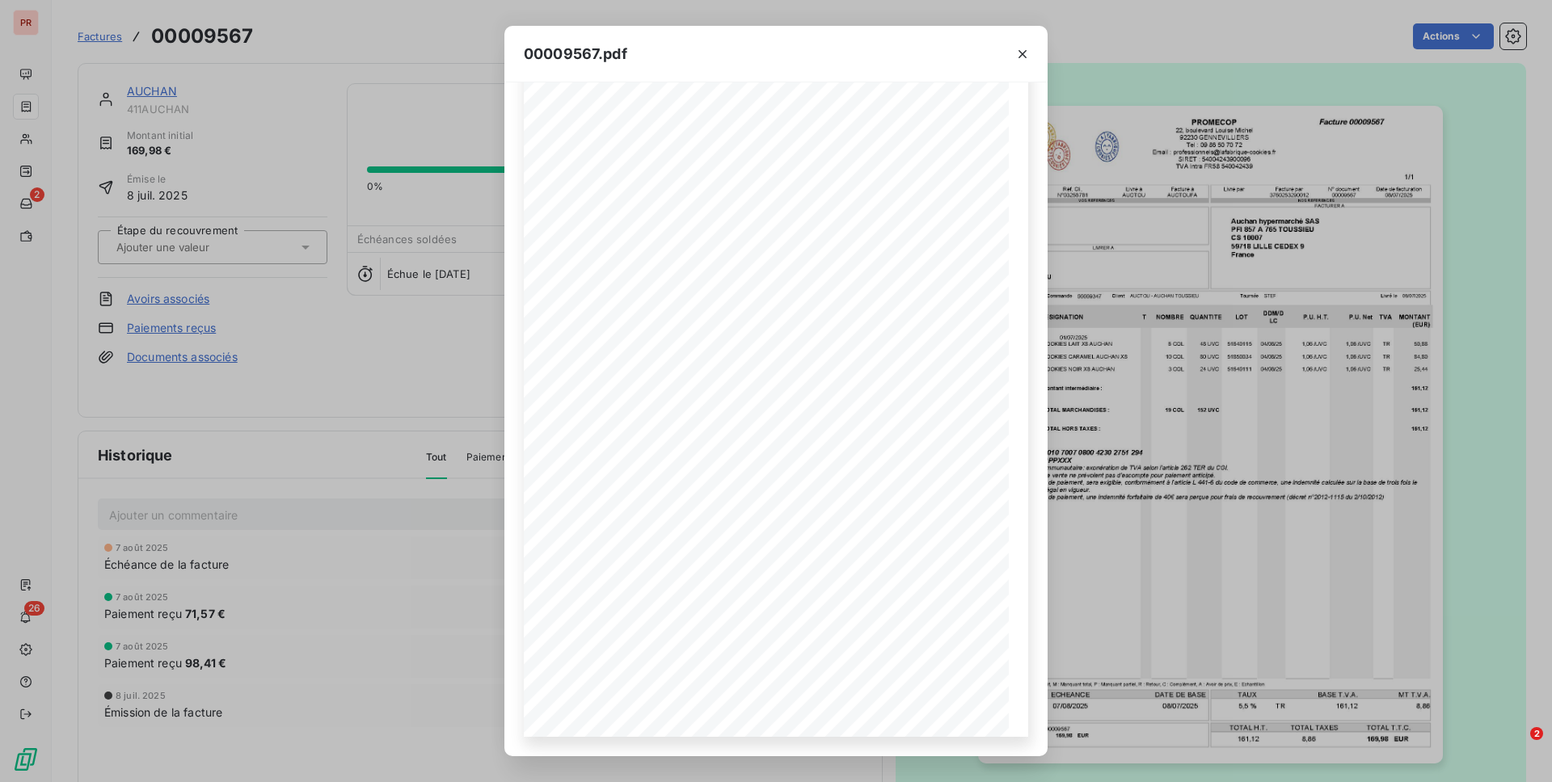
scroll to position [51, 0]
click at [1026, 50] on icon "button" at bounding box center [1022, 54] width 16 height 16
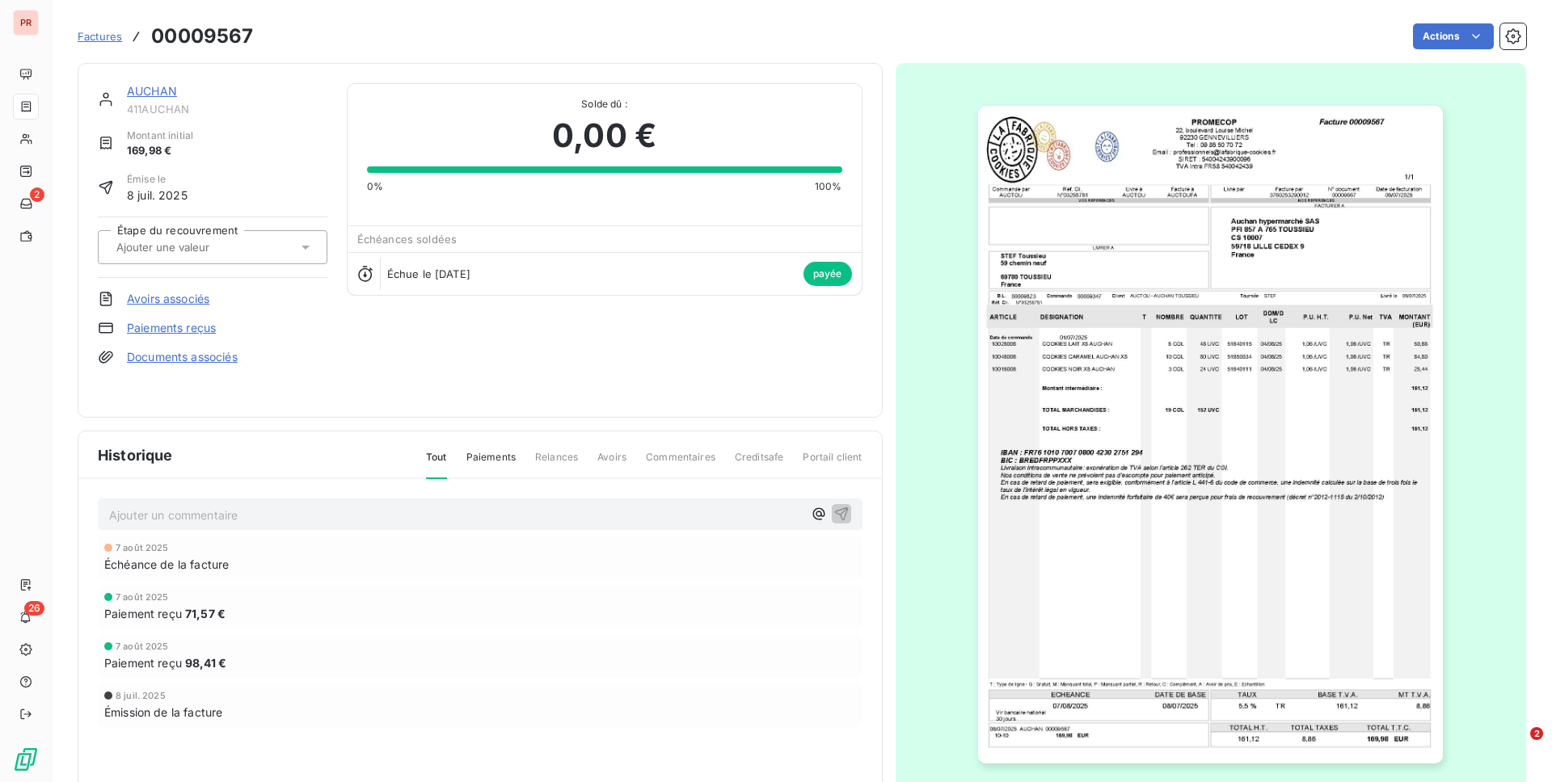
click at [177, 636] on span "Paiement reçu" at bounding box center [143, 663] width 78 height 17
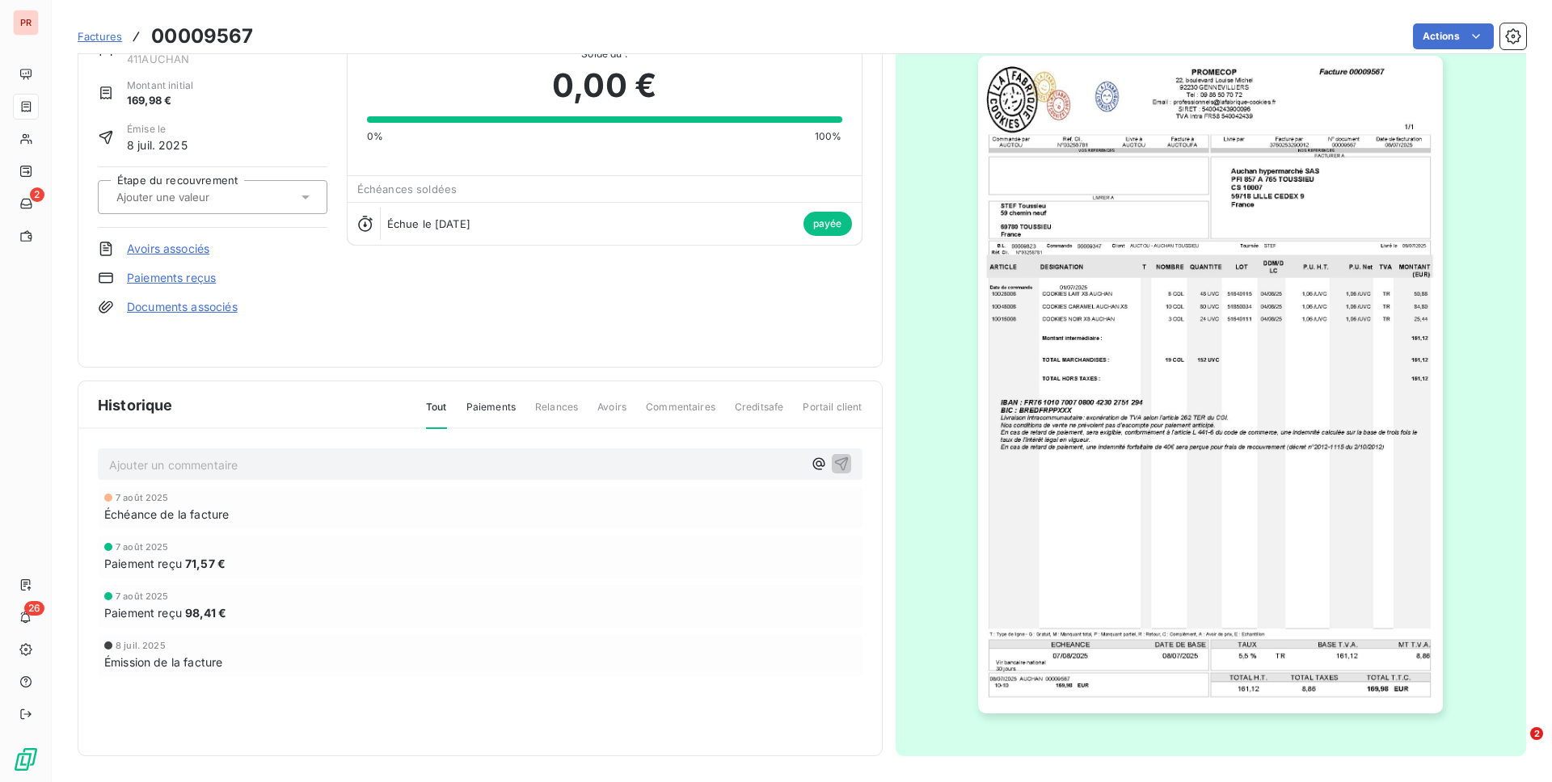
scroll to position [0, 0]
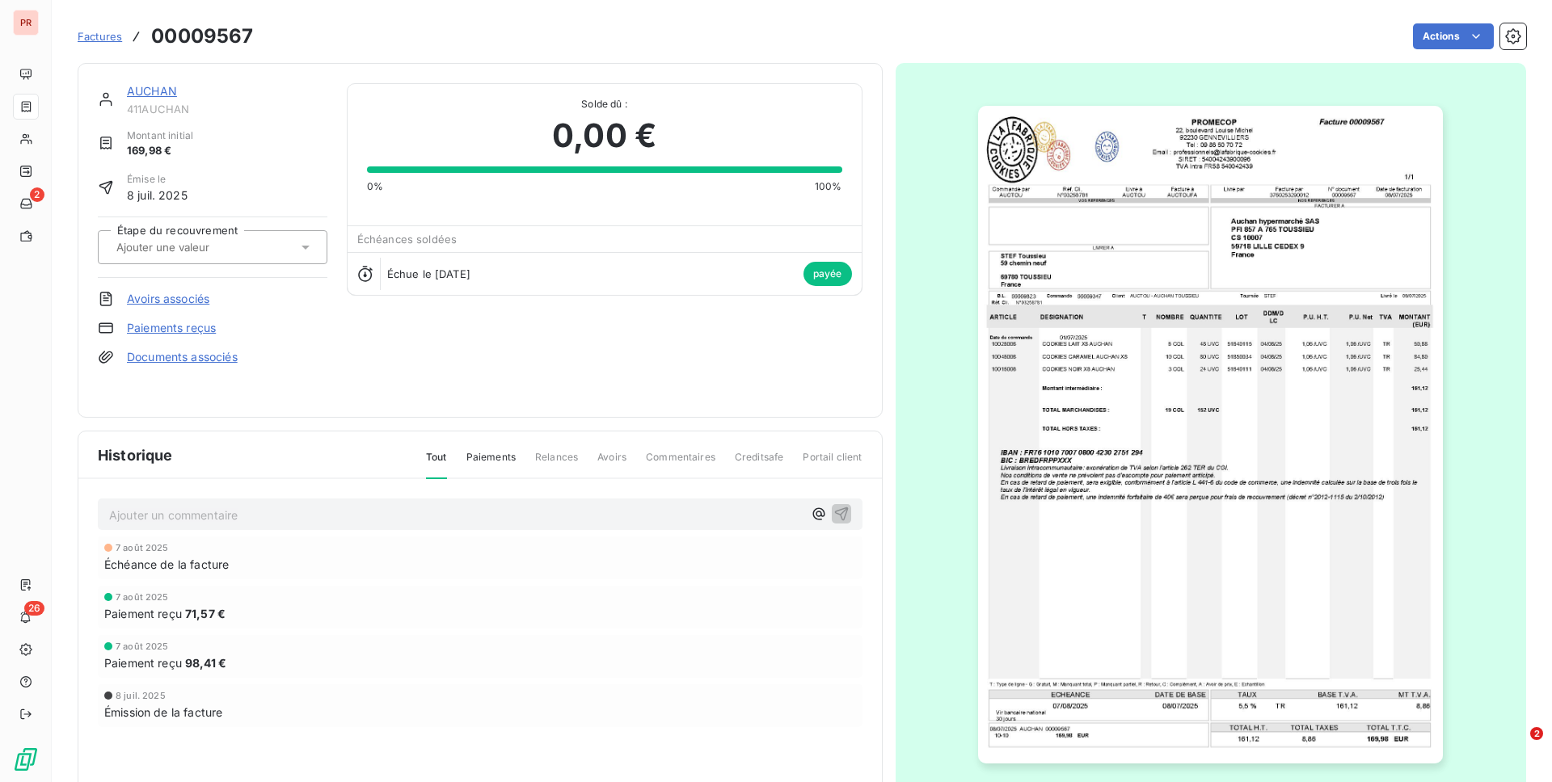
click at [1163, 394] on img "button" at bounding box center [1210, 435] width 465 height 658
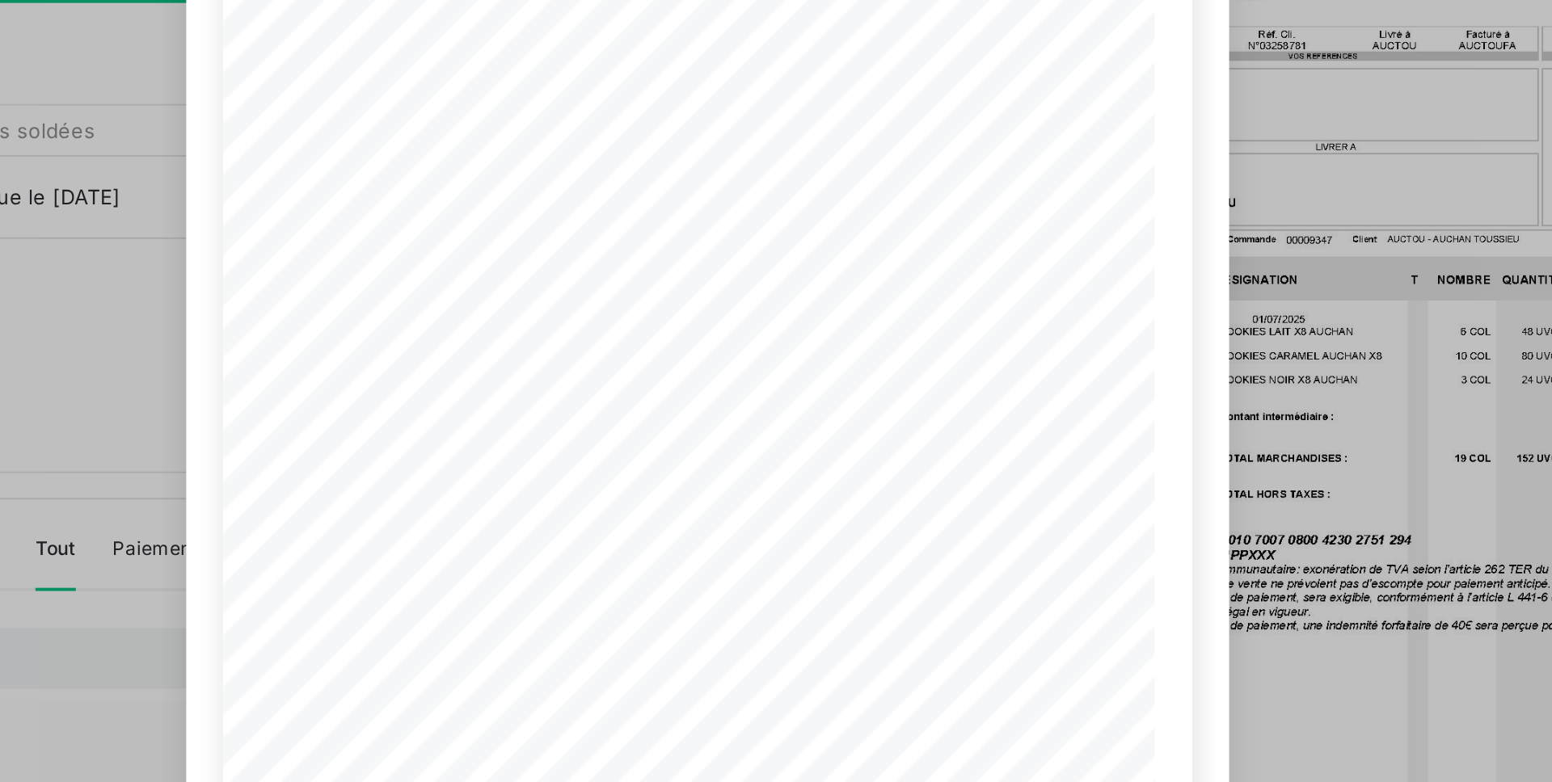
click at [1101, 276] on div "00009567.pdf Commandé par Réf. Cli. Livré à Facturé à AUCTOU N°03258781 AUCTOU …" at bounding box center [776, 391] width 1552 height 782
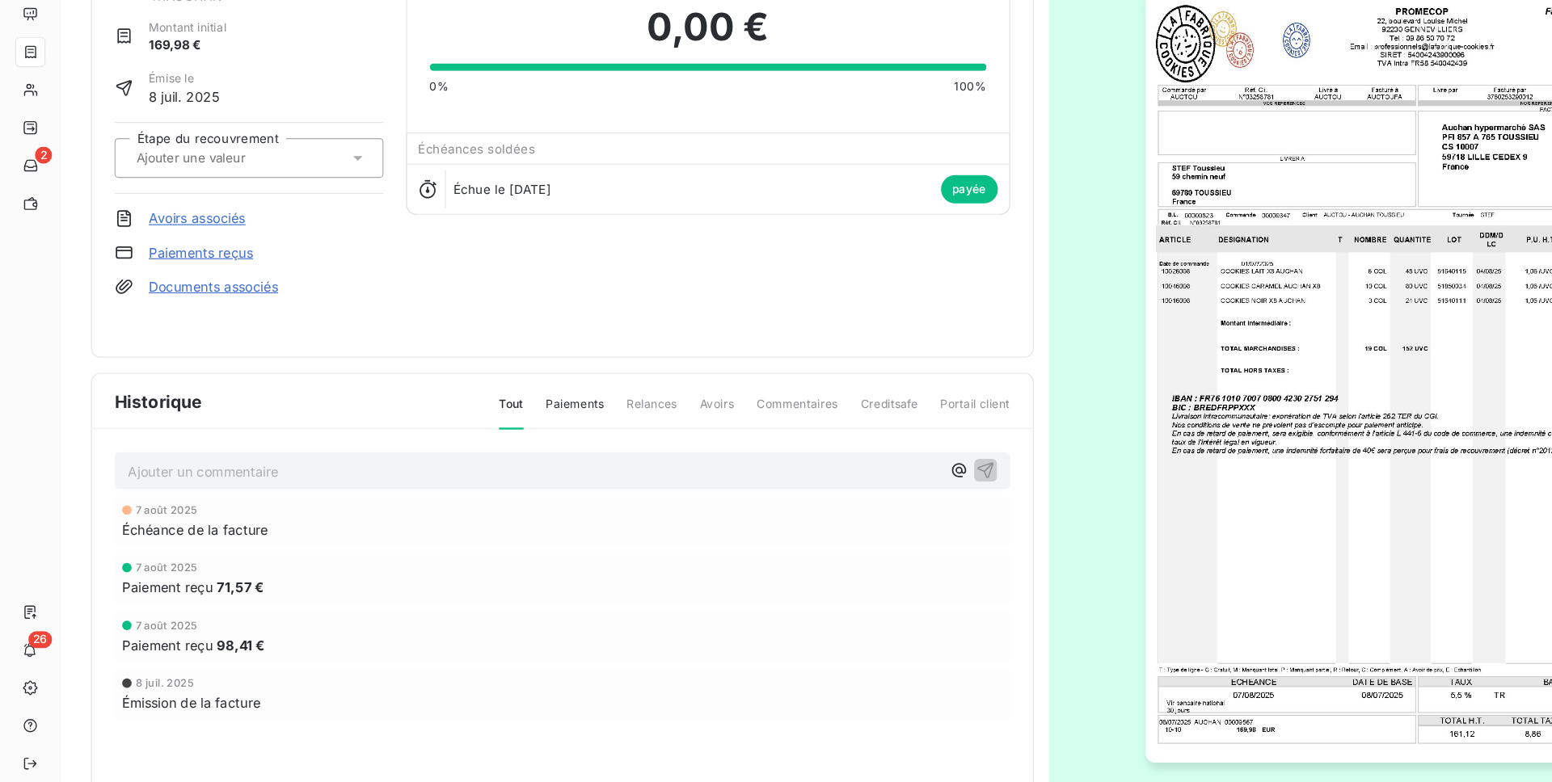
scroll to position [48, 0]
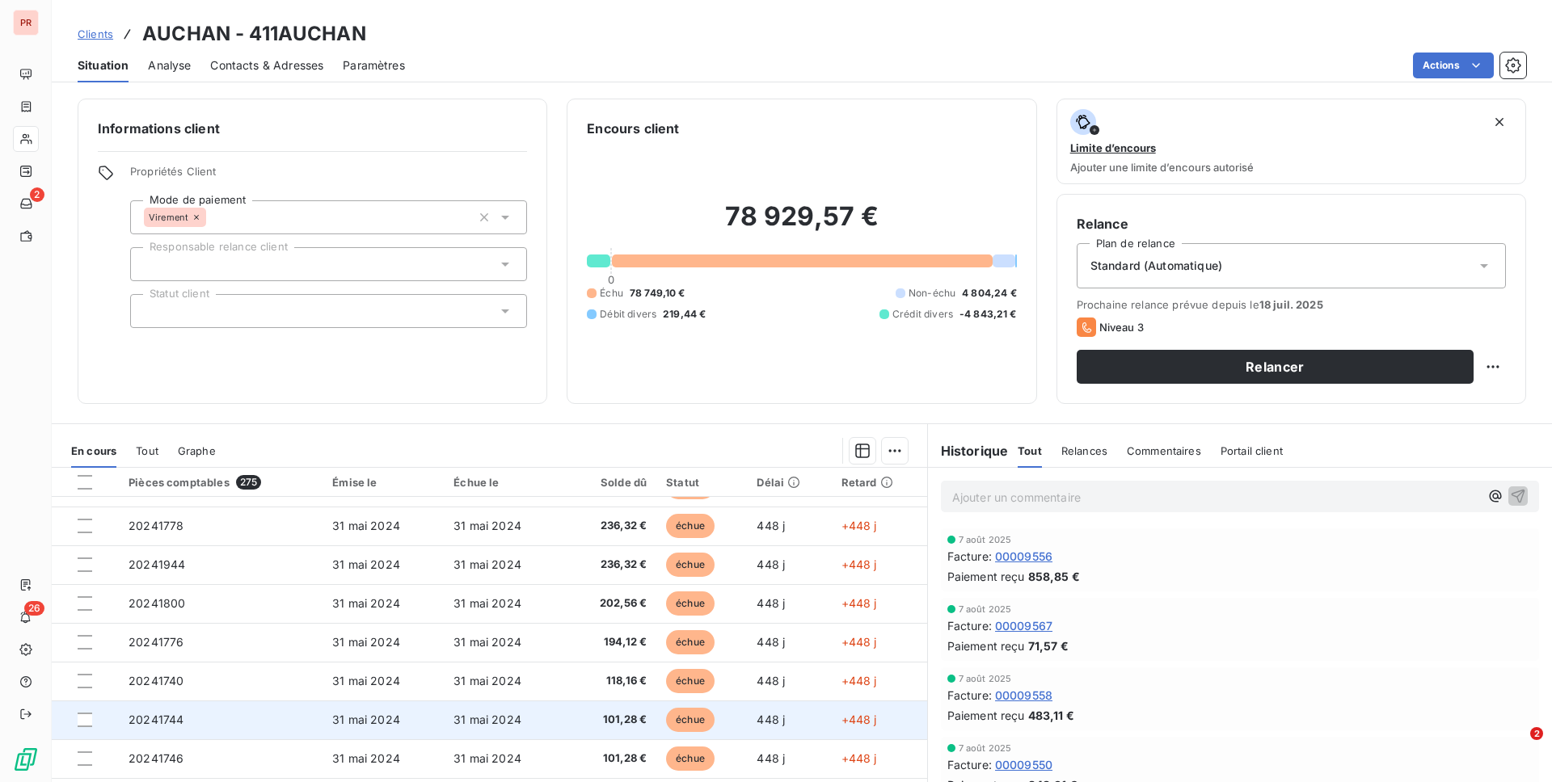
scroll to position [45, 0]
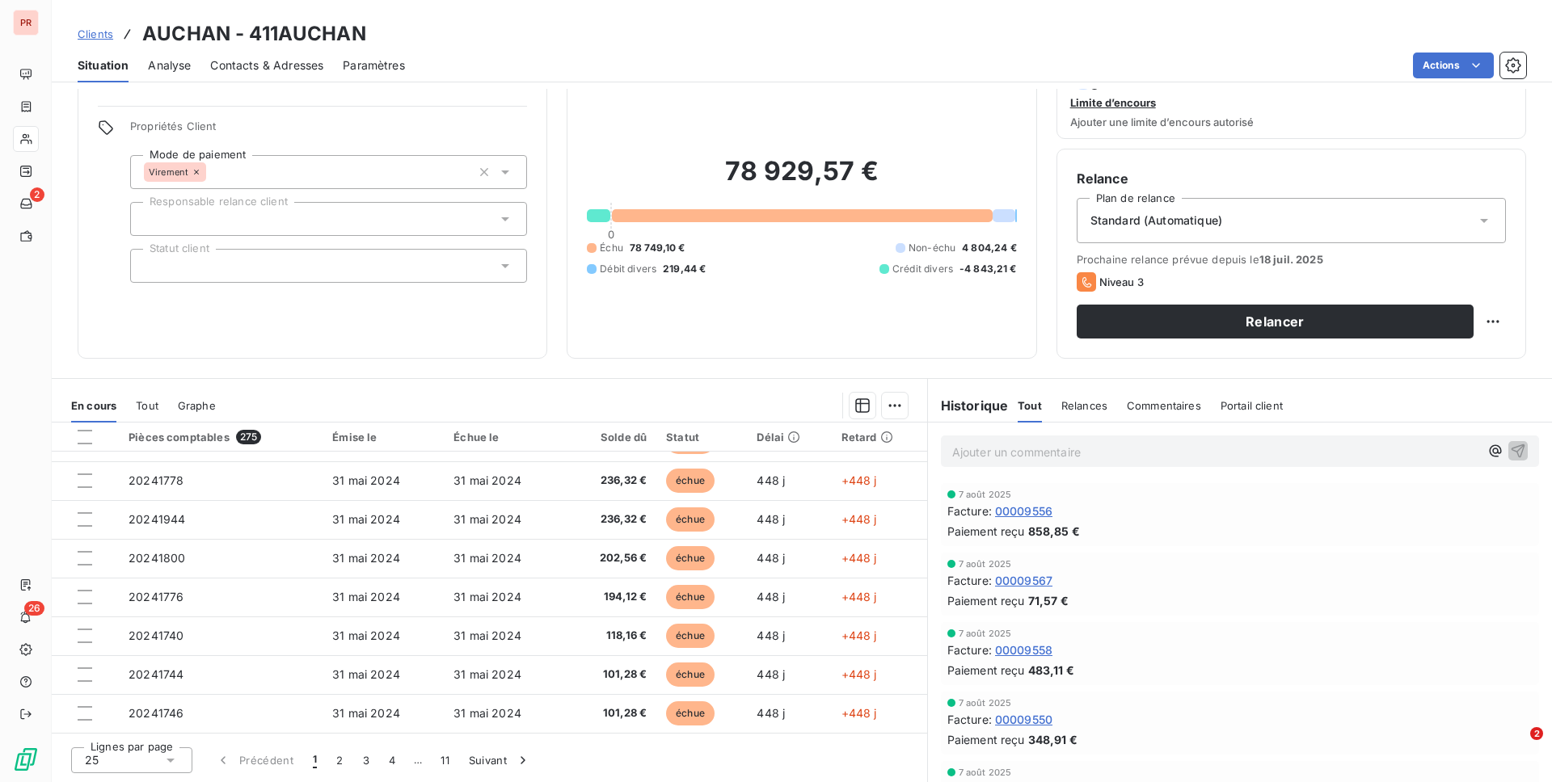
click at [169, 636] on icon at bounding box center [170, 761] width 8 height 4
click at [162, 636] on li "100" at bounding box center [131, 729] width 121 height 29
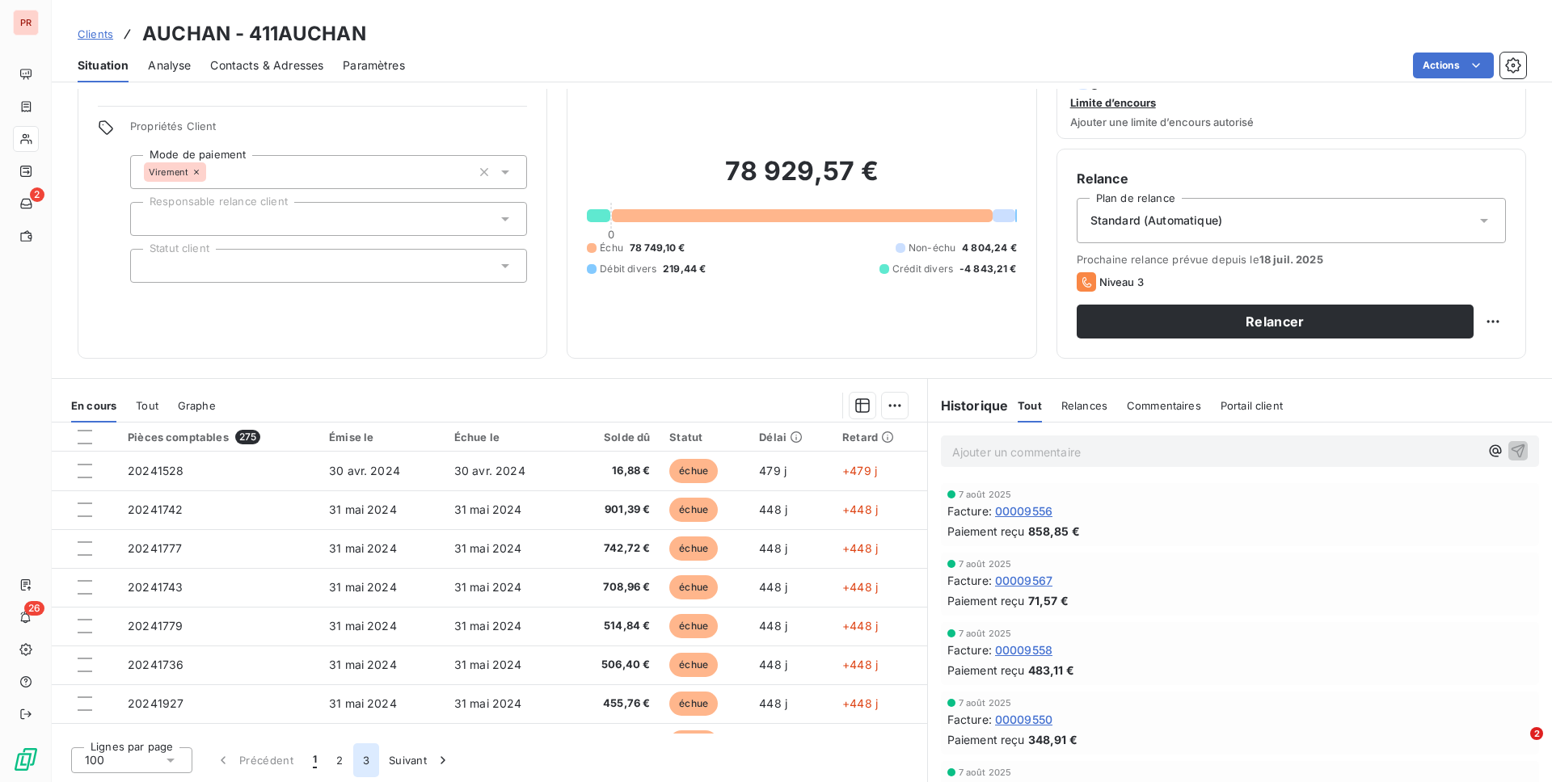
click at [372, 636] on button "3" at bounding box center [366, 761] width 26 height 34
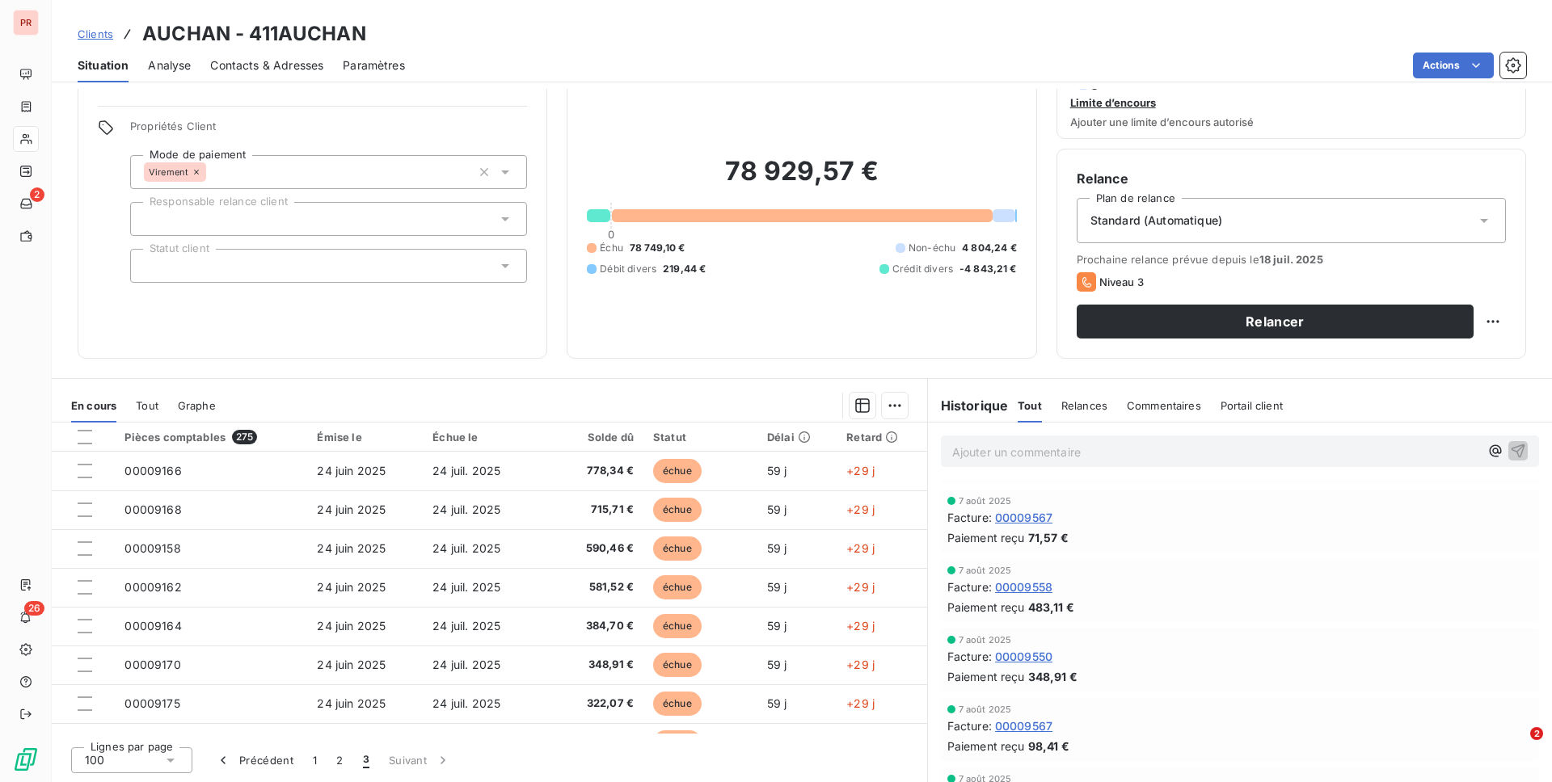
scroll to position [48, 0]
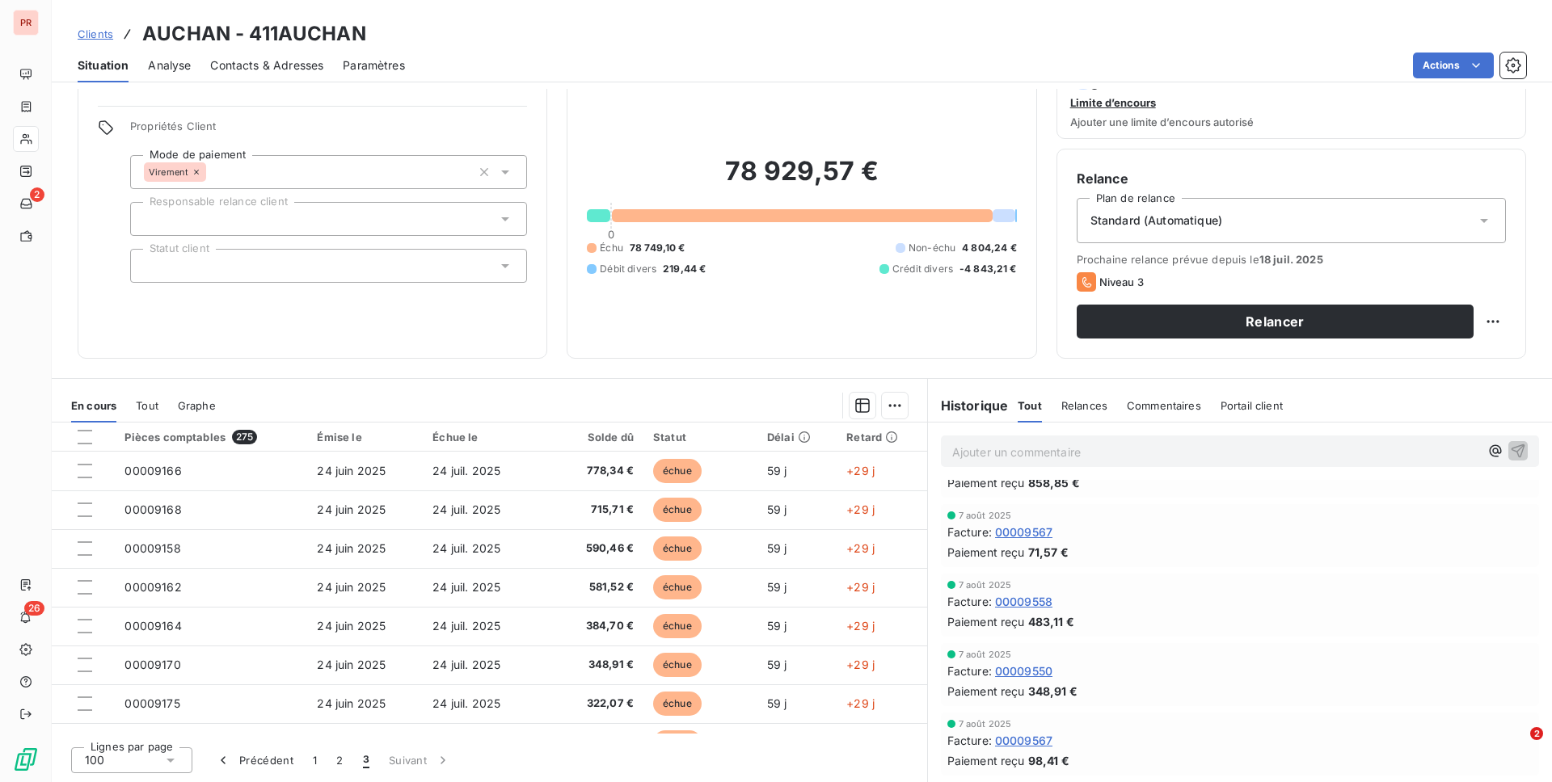
click at [1021, 636] on span "00009550" at bounding box center [1023, 671] width 57 height 17
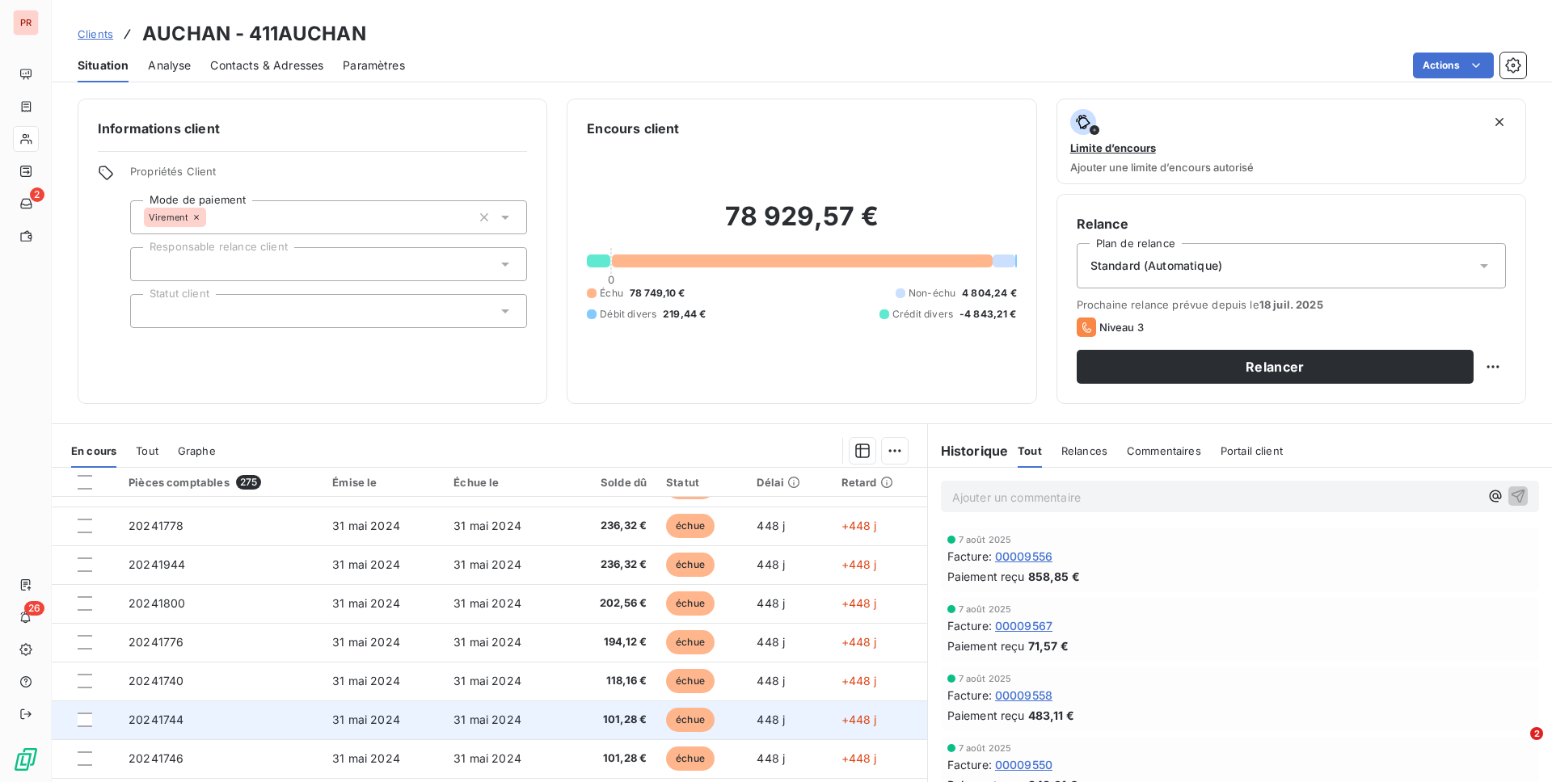
scroll to position [45, 0]
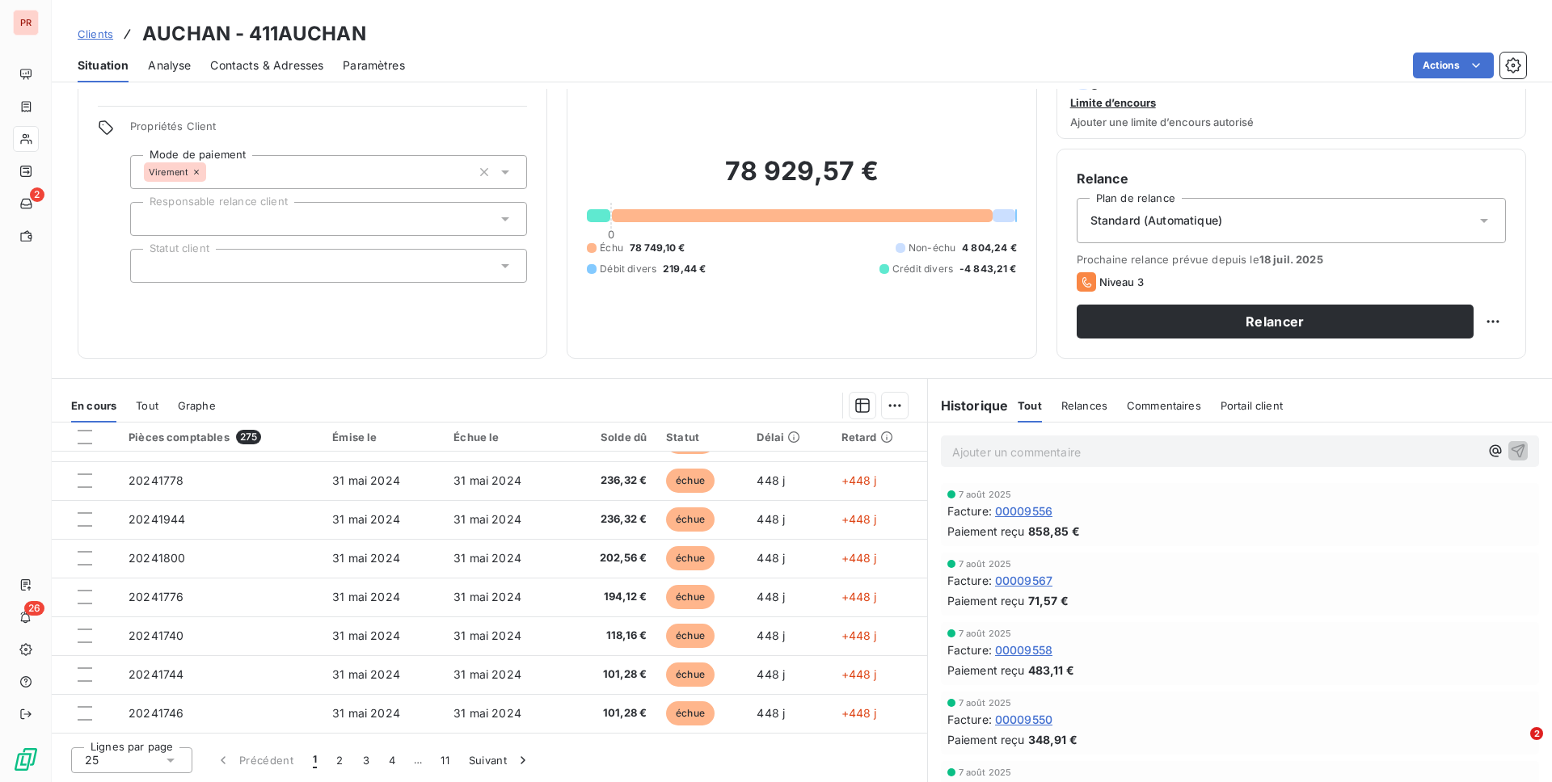
click at [165, 636] on icon at bounding box center [170, 760] width 16 height 16
click at [162, 636] on li "100" at bounding box center [131, 729] width 121 height 29
click at [379, 636] on button "Suivant" at bounding box center [420, 761] width 82 height 34
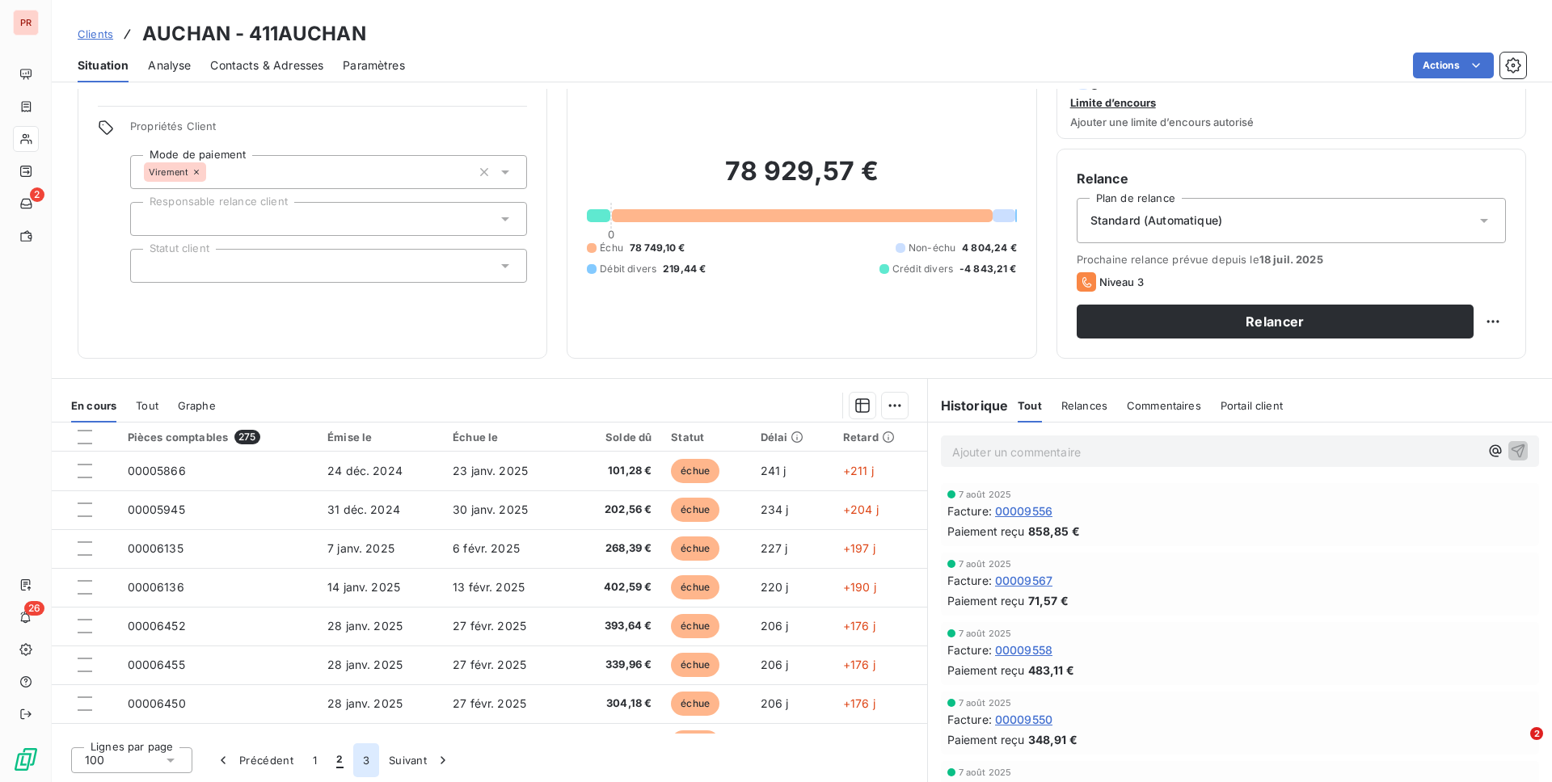
click at [359, 636] on button "3" at bounding box center [366, 761] width 26 height 34
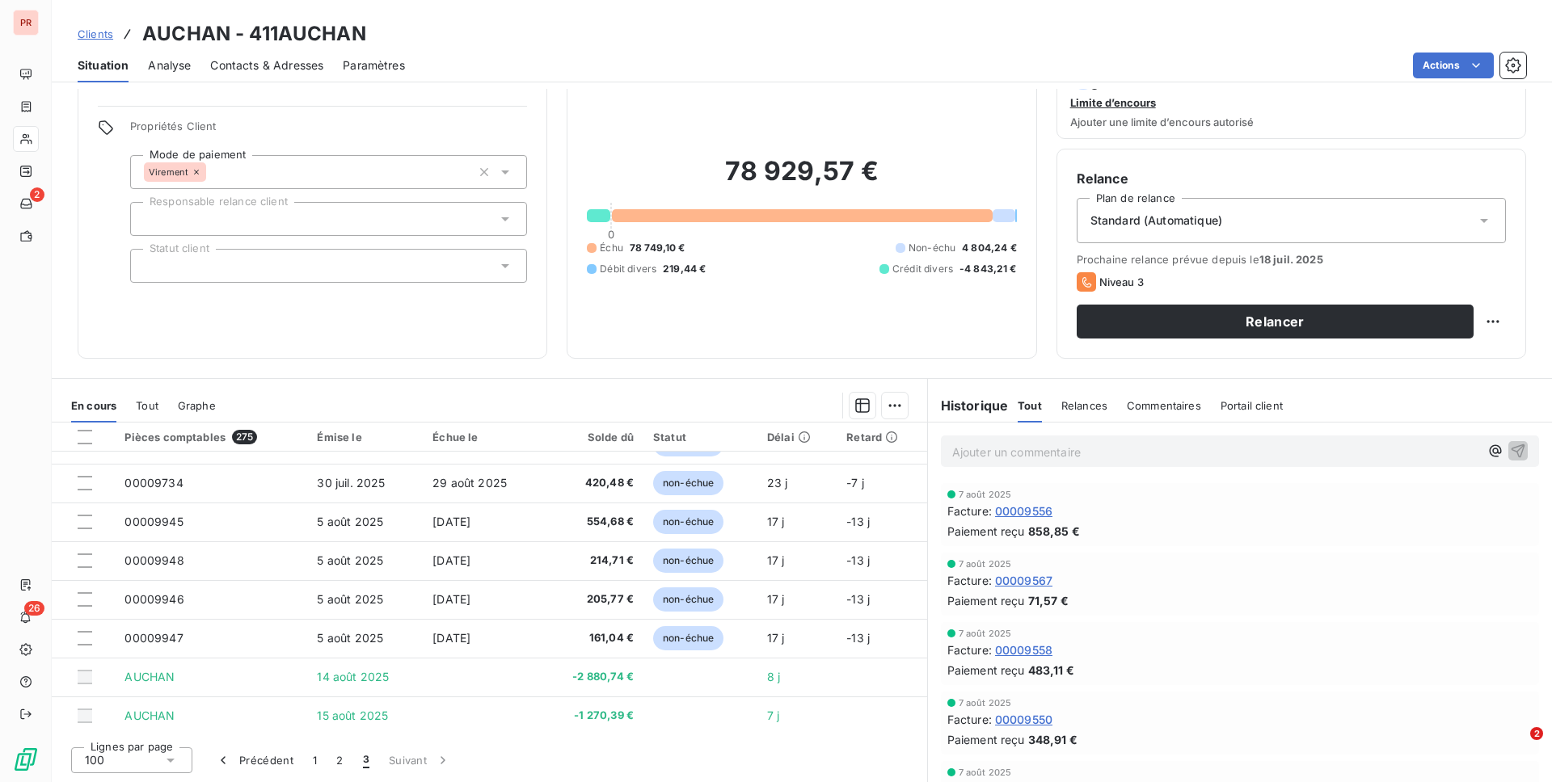
scroll to position [2628, 0]
click at [1140, 396] on div "Commentaires" at bounding box center [1164, 406] width 74 height 34
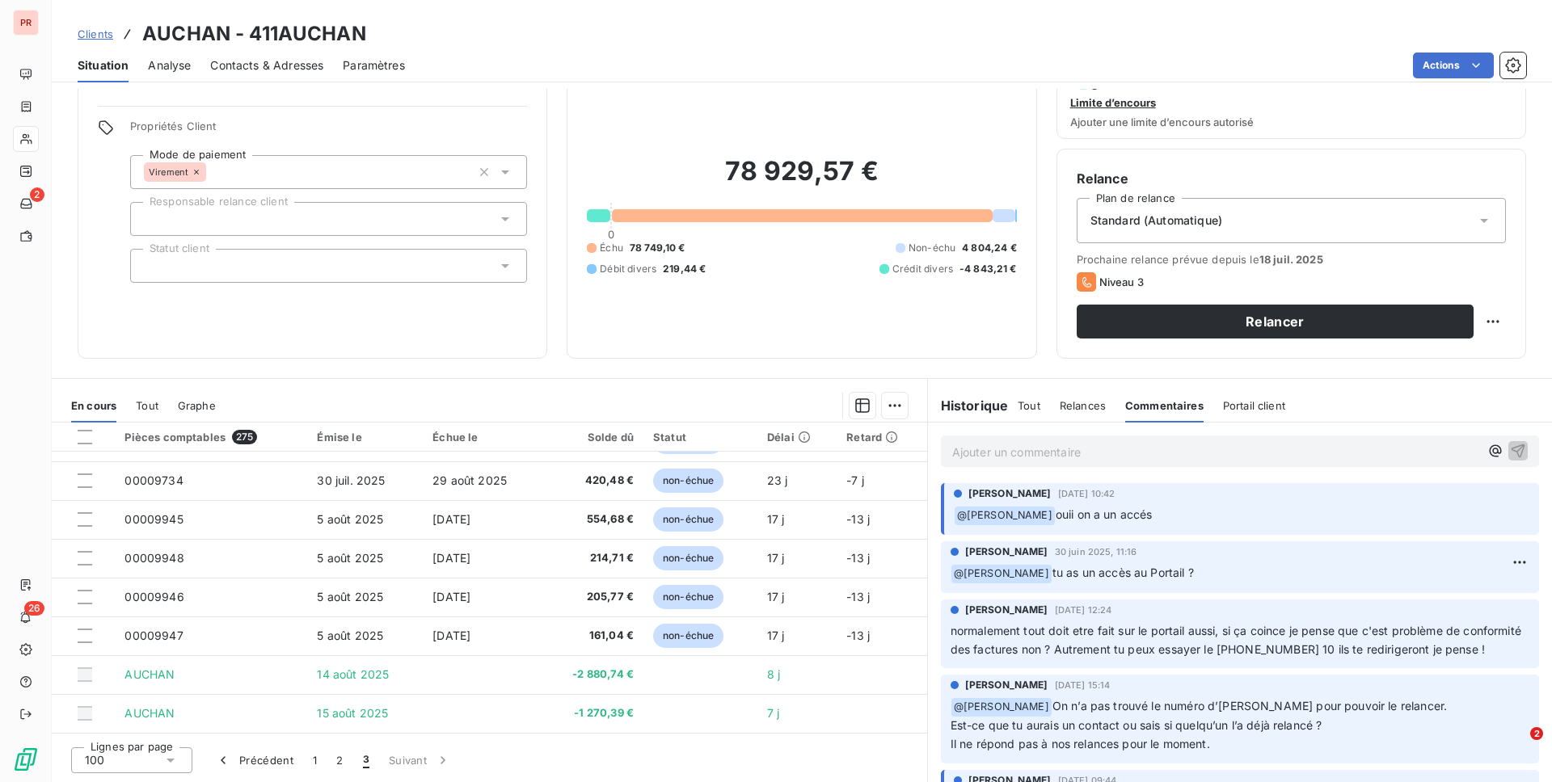
click at [231, 69] on span "Contacts & Adresses" at bounding box center [266, 65] width 113 height 16
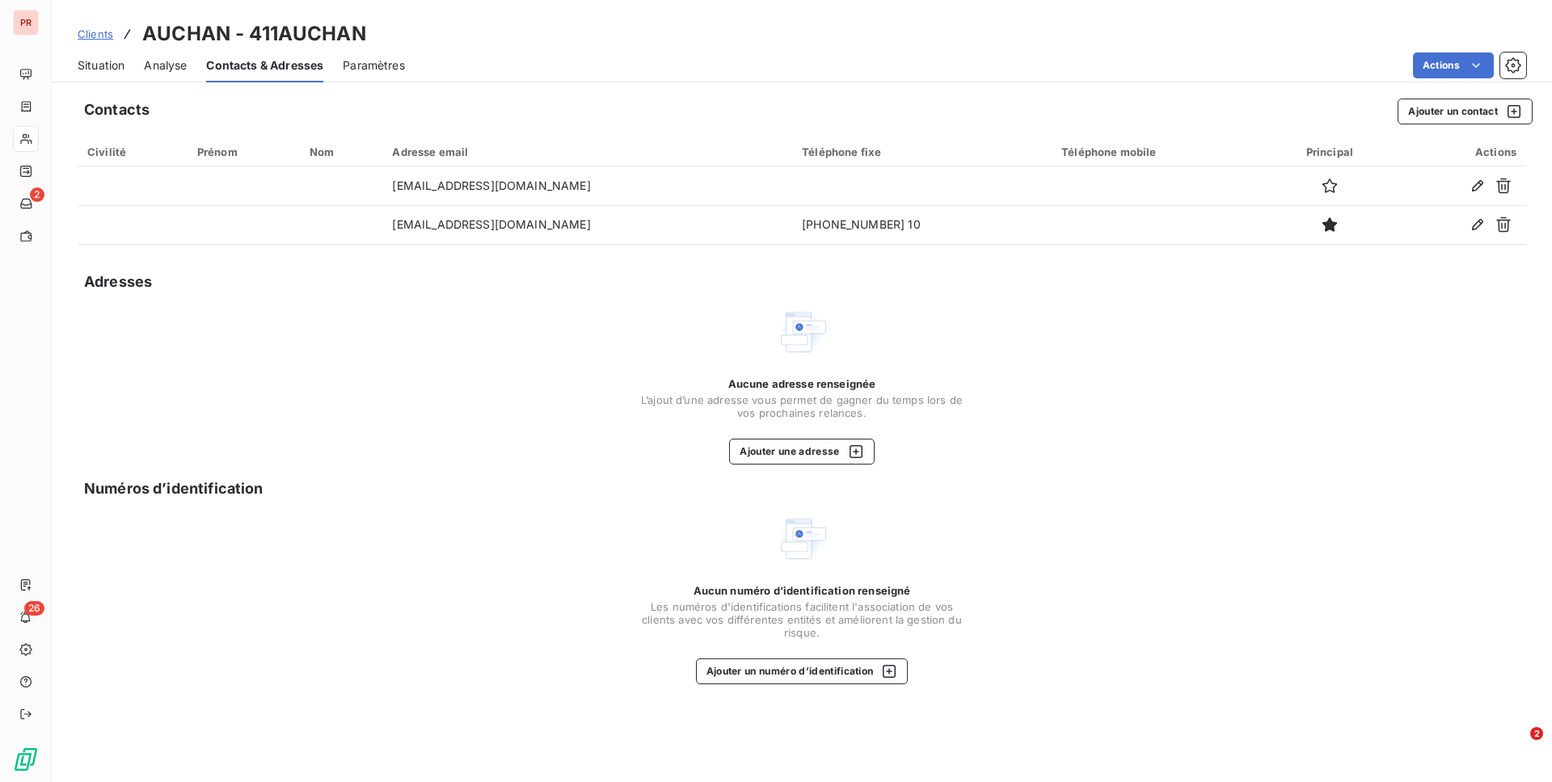
click at [150, 68] on span "Analyse" at bounding box center [165, 65] width 43 height 16
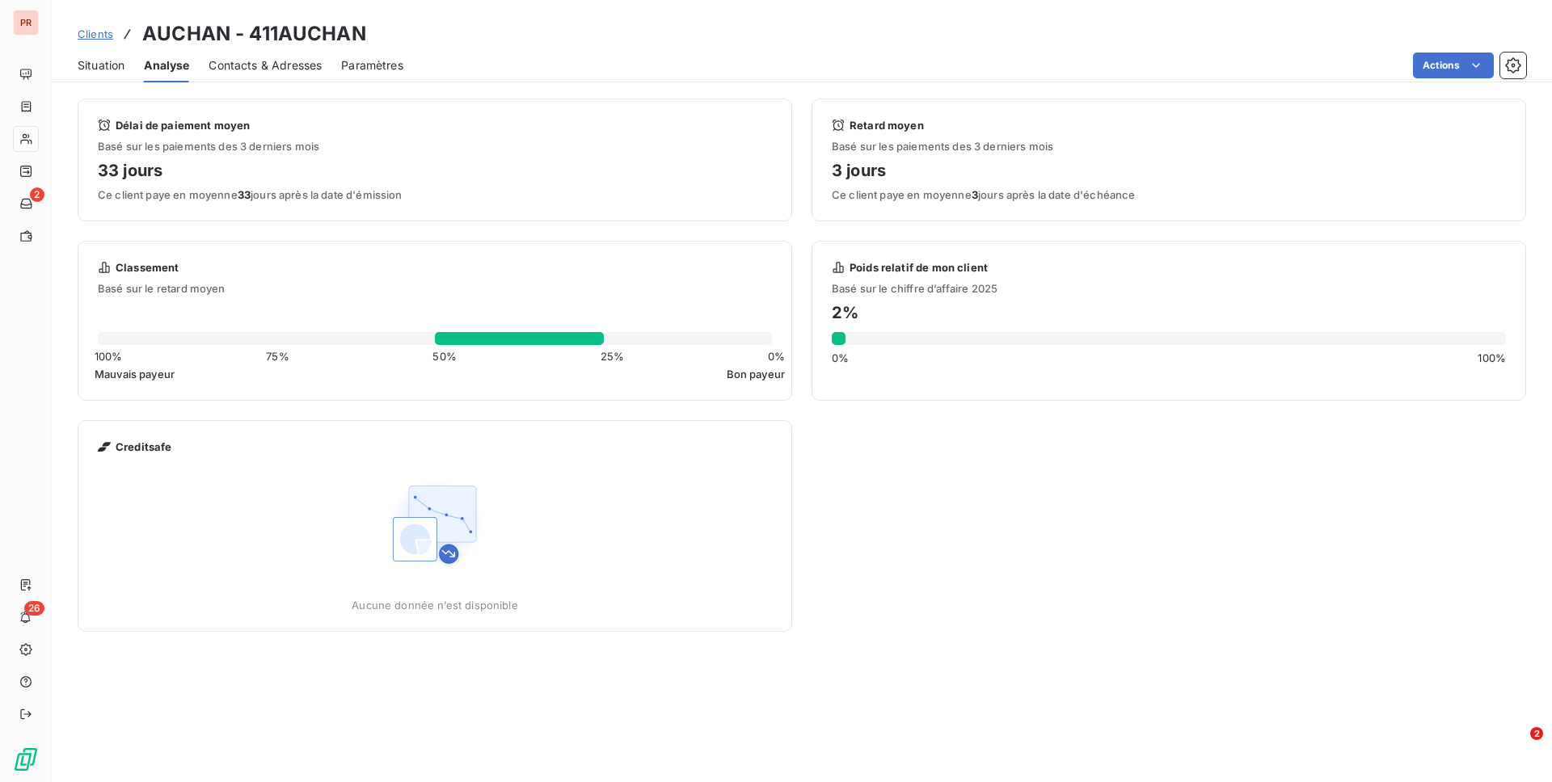
click at [102, 65] on span "Situation" at bounding box center [101, 65] width 47 height 16
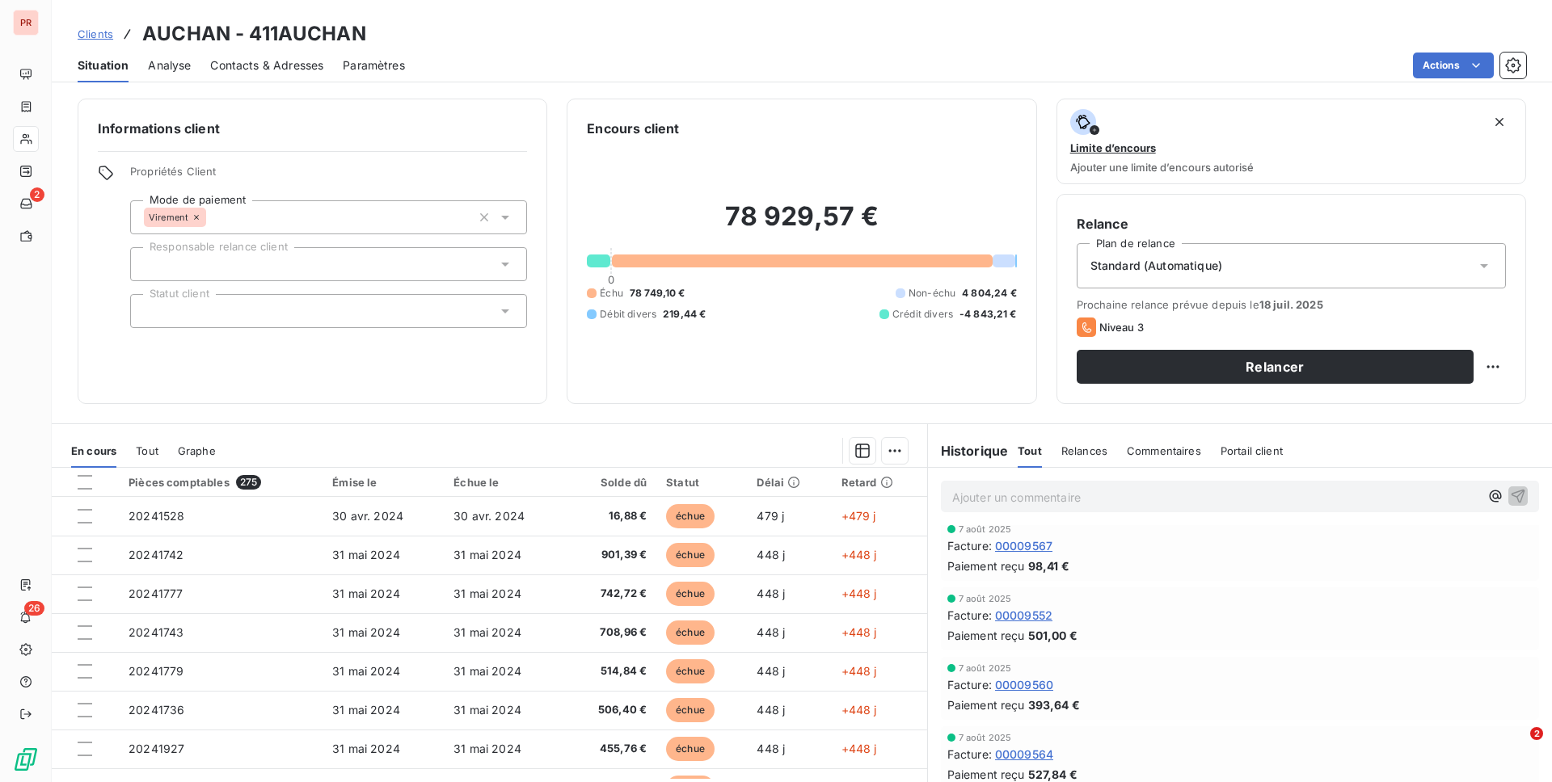
scroll to position [289, 0]
click at [1087, 457] on div "Relances" at bounding box center [1084, 451] width 46 height 34
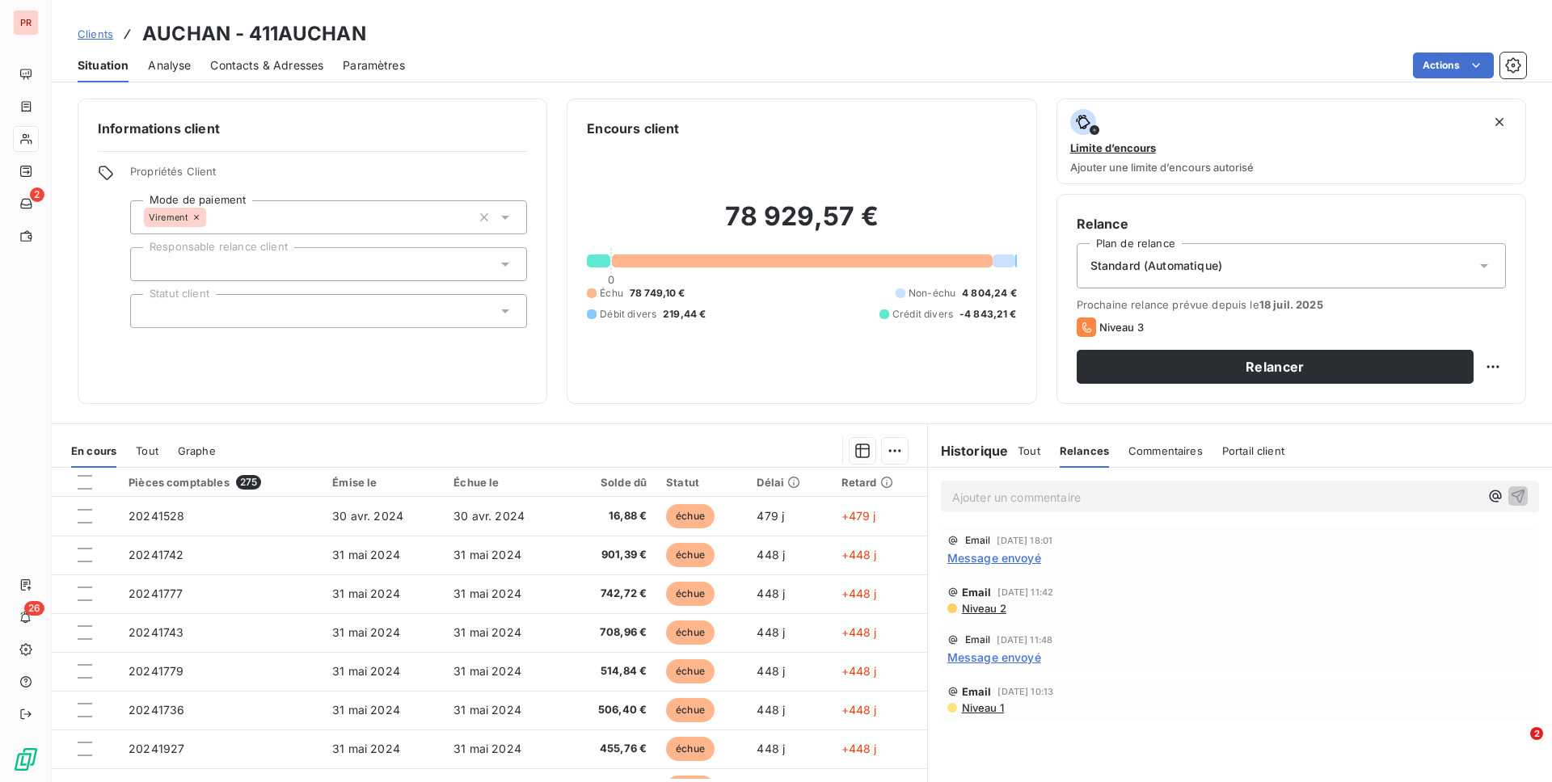
click at [974, 554] on span "Message envoyé" at bounding box center [994, 558] width 94 height 17
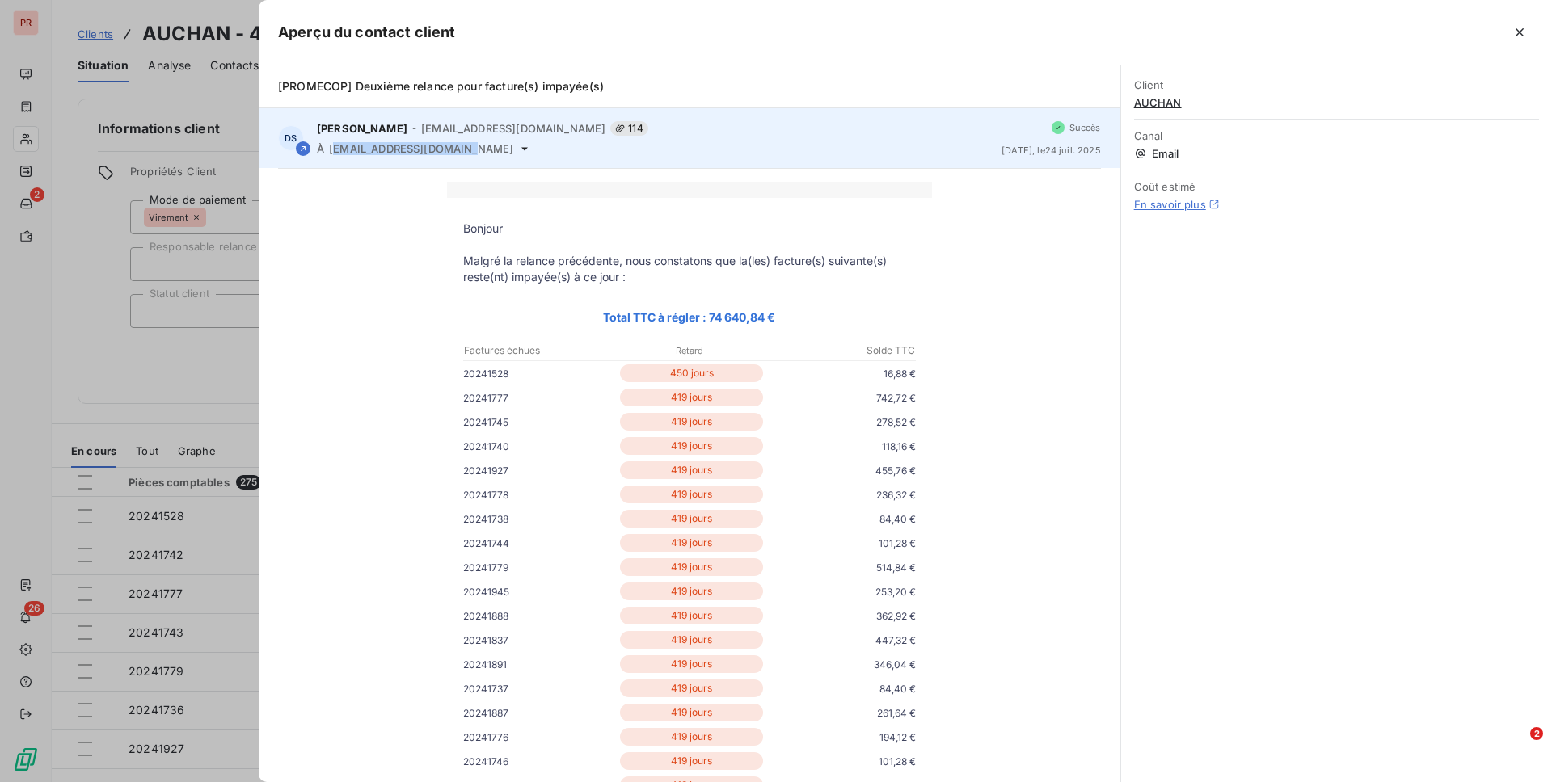
drag, startPoint x: 333, startPoint y: 149, endPoint x: 469, endPoint y: 150, distance: 135.8
click at [469, 150] on span "[EMAIL_ADDRESS][DOMAIN_NAME]" at bounding box center [421, 148] width 184 height 13
drag, startPoint x: 487, startPoint y: 151, endPoint x: 329, endPoint y: 155, distance: 157.7
click at [329, 155] on div "DS [PERSON_NAME] - [EMAIL_ADDRESS][DOMAIN_NAME] 114 À [EMAIL_ADDRESS][DOMAIN_NA…" at bounding box center [690, 138] width 862 height 60
copy span "[EMAIL_ADDRESS][DOMAIN_NAME]"
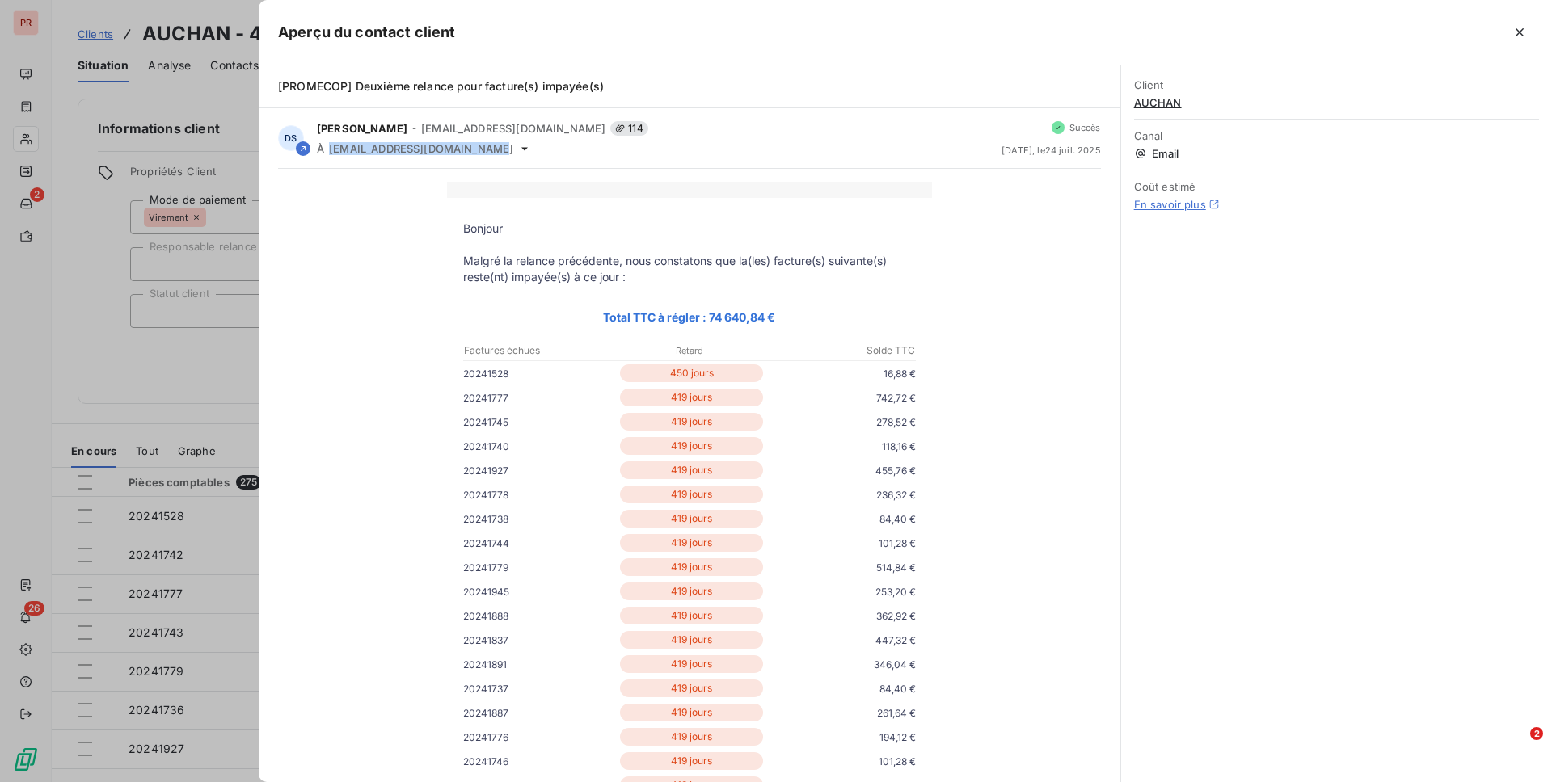
click at [139, 516] on div at bounding box center [776, 391] width 1552 height 782
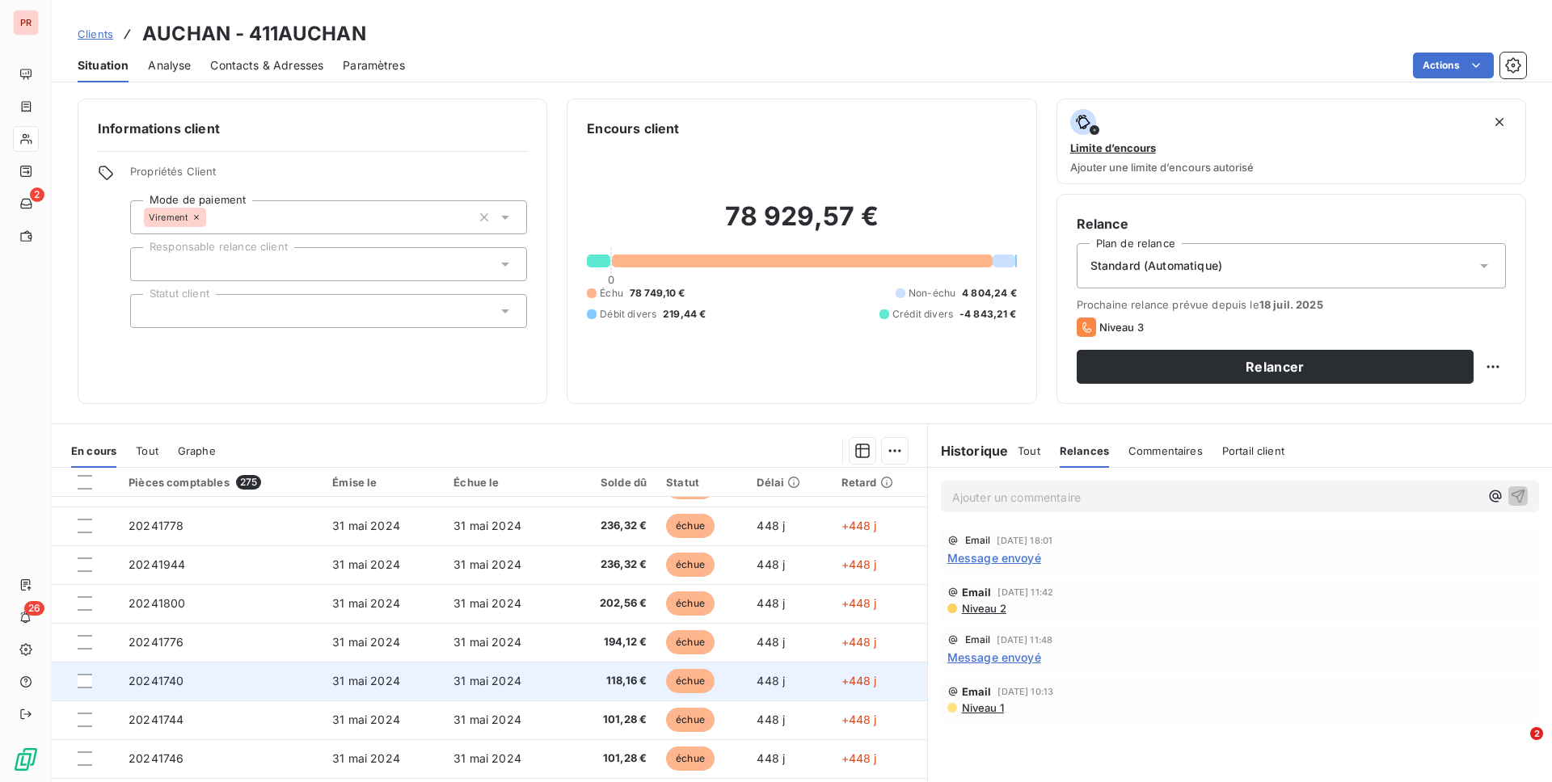
scroll to position [45, 0]
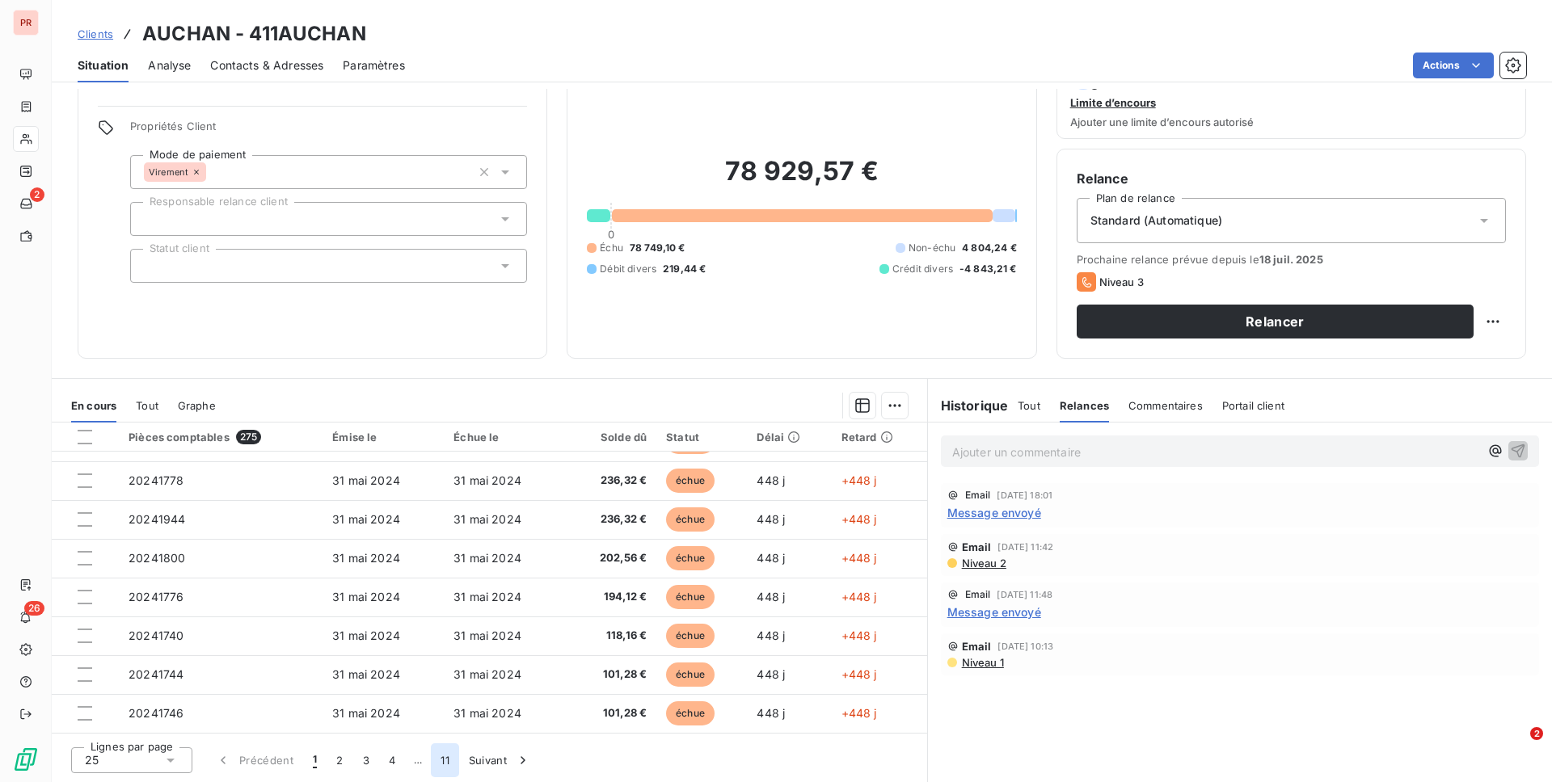
click at [445, 636] on button "11" at bounding box center [445, 761] width 28 height 34
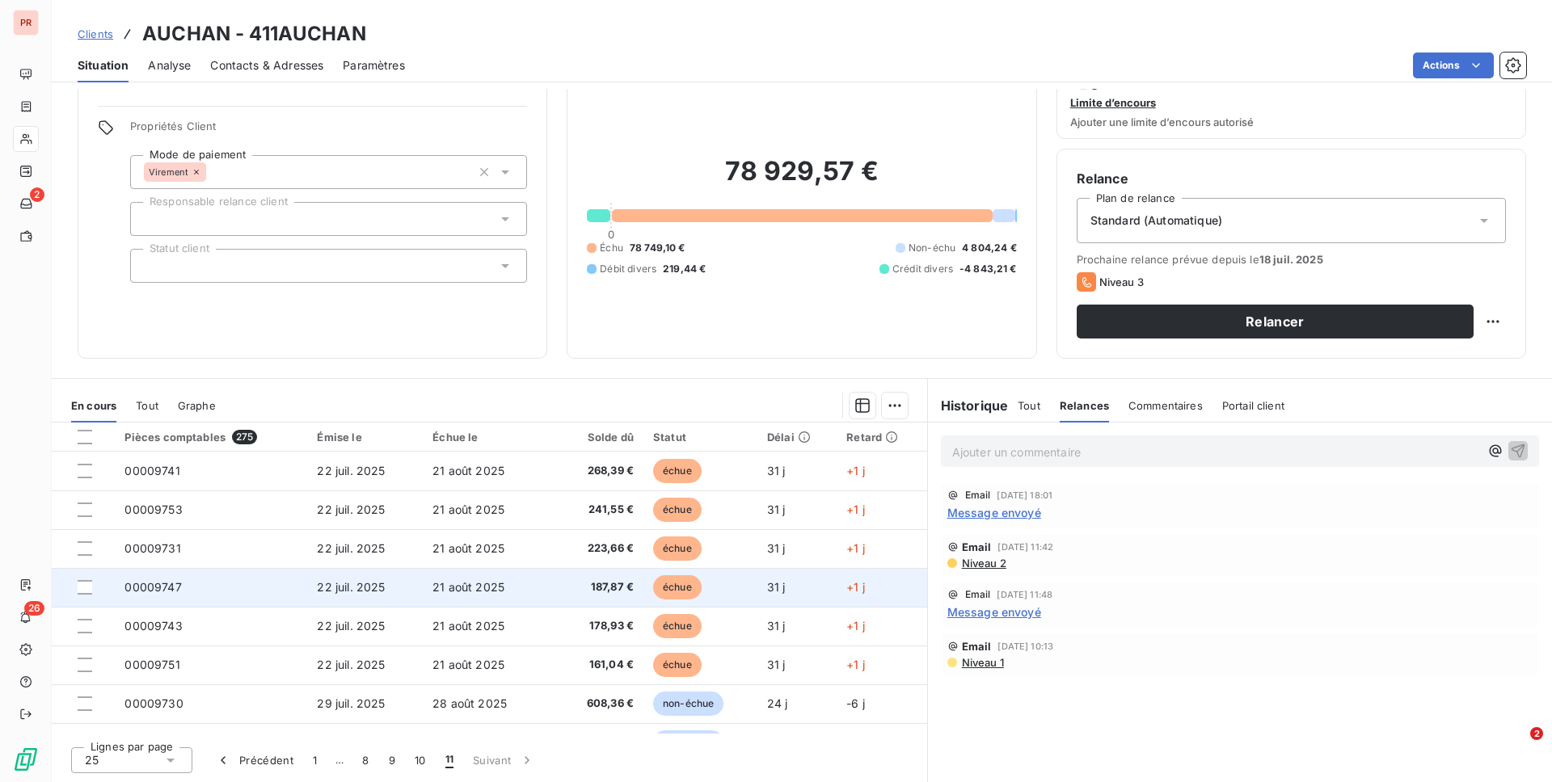
click at [388, 596] on td "22 juil. 2025" at bounding box center [365, 587] width 116 height 39
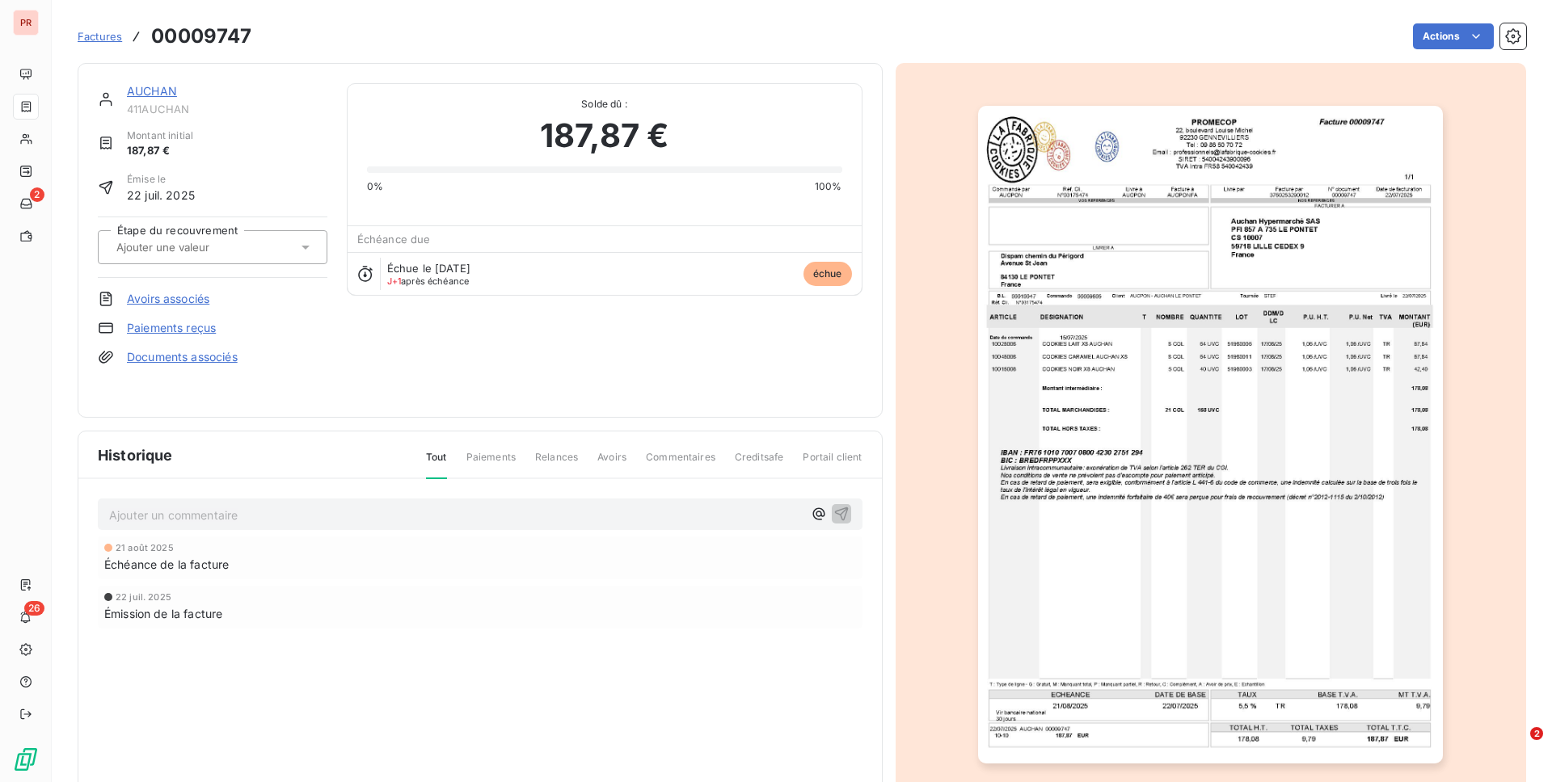
click at [1163, 181] on img "button" at bounding box center [1210, 435] width 465 height 658
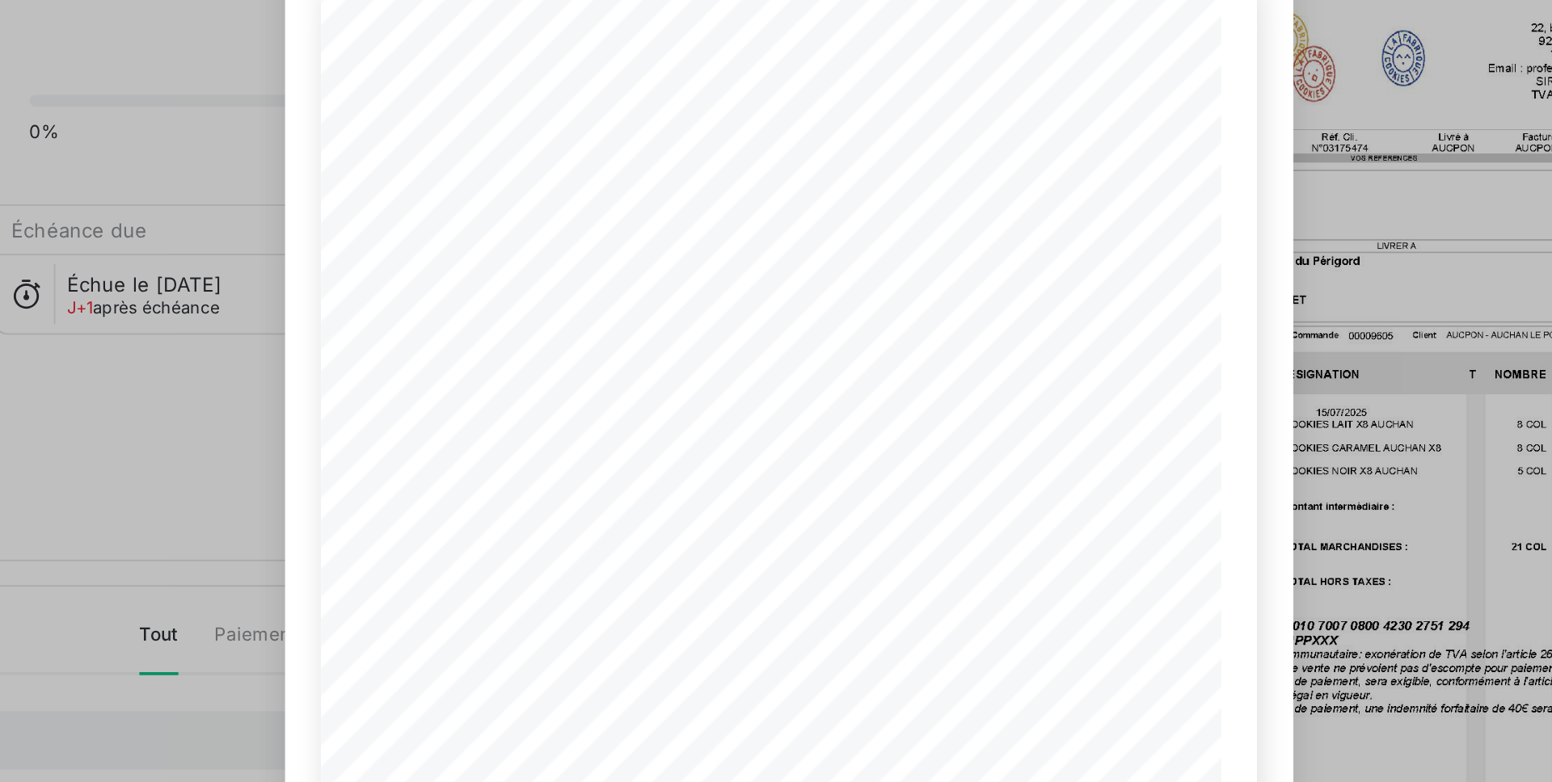
click at [606, 196] on span at bounding box center [597, 195] width 37 height 6
drag, startPoint x: 605, startPoint y: 196, endPoint x: 637, endPoint y: 196, distance: 31.5
click at [637, 196] on div "Commandé par [PERSON_NAME]. Cli. Livré à Facturé à AUCPON N°03175474 AUCPON AUC…" at bounding box center [775, 445] width 485 height 686
click at [622, 196] on span "N°03175474" at bounding box center [633, 195] width 32 height 6
click at [615, 196] on span at bounding box center [597, 195] width 37 height 6
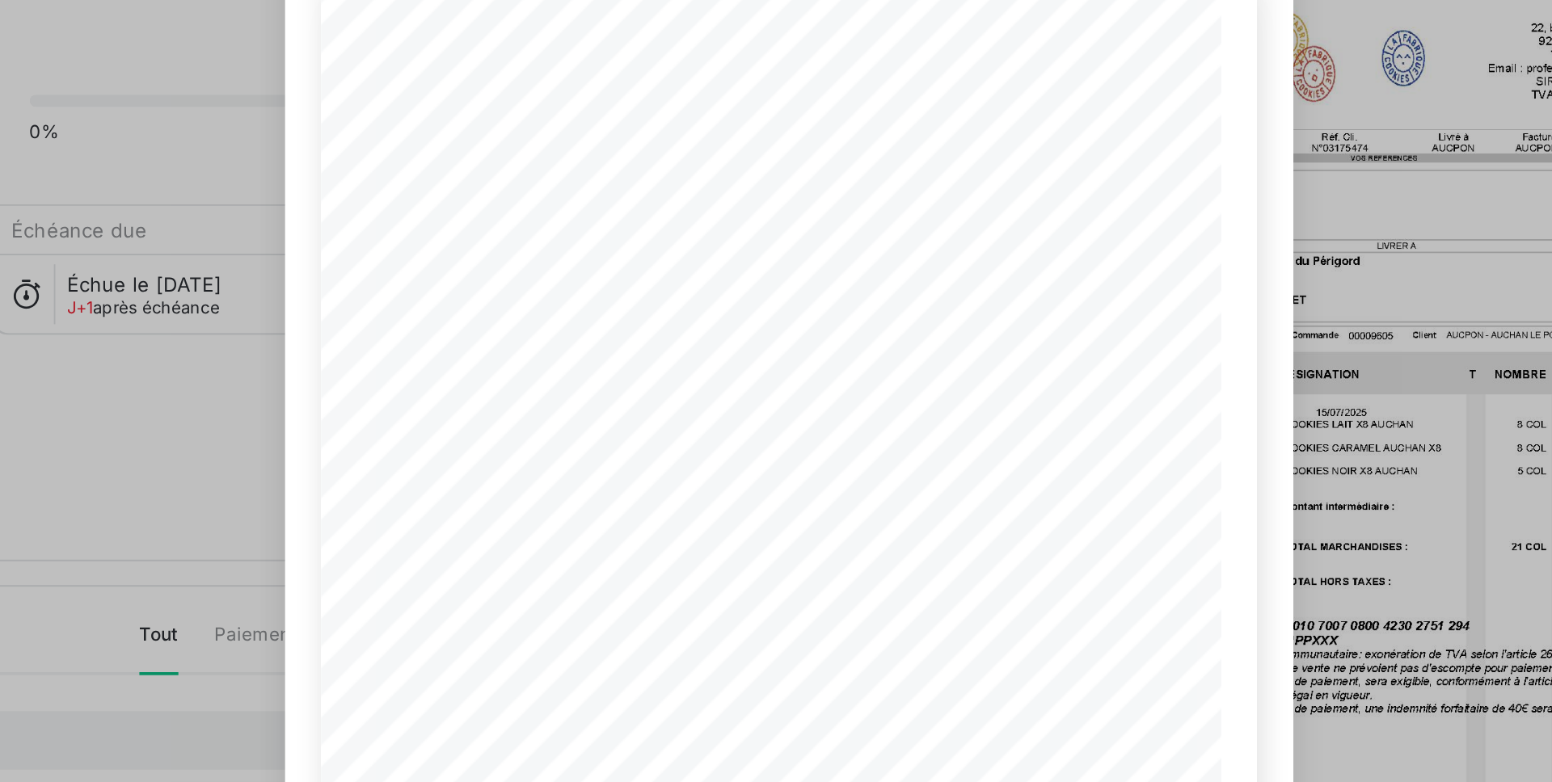
click at [615, 196] on span at bounding box center [597, 195] width 37 height 6
click at [607, 195] on span at bounding box center [597, 195] width 37 height 6
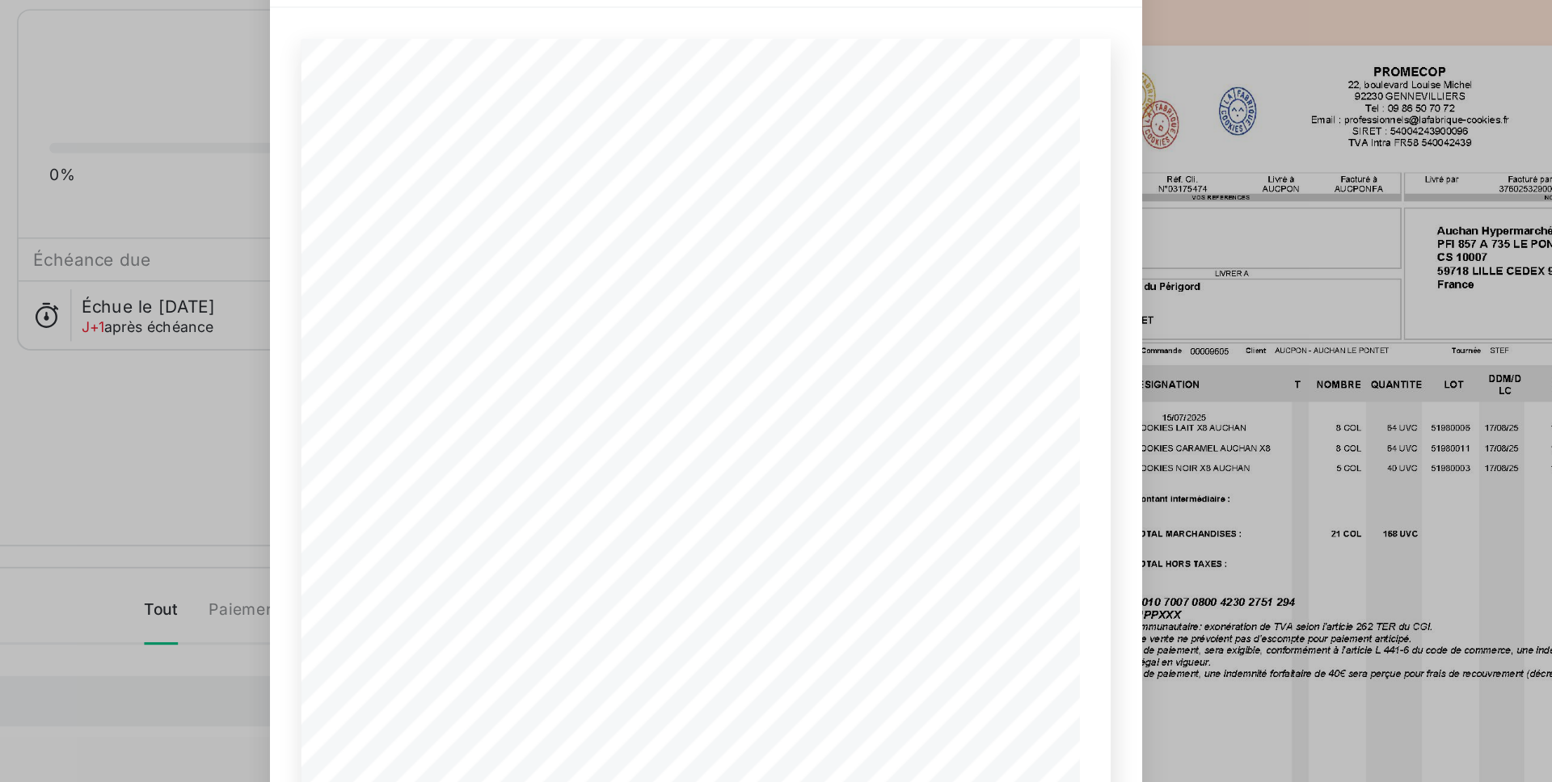
click at [1163, 393] on div "00009747.pdf Commandé par Réf. Cli. Livré à Facturé à AUCPON N°03175474 AUCPON …" at bounding box center [776, 391] width 1552 height 782
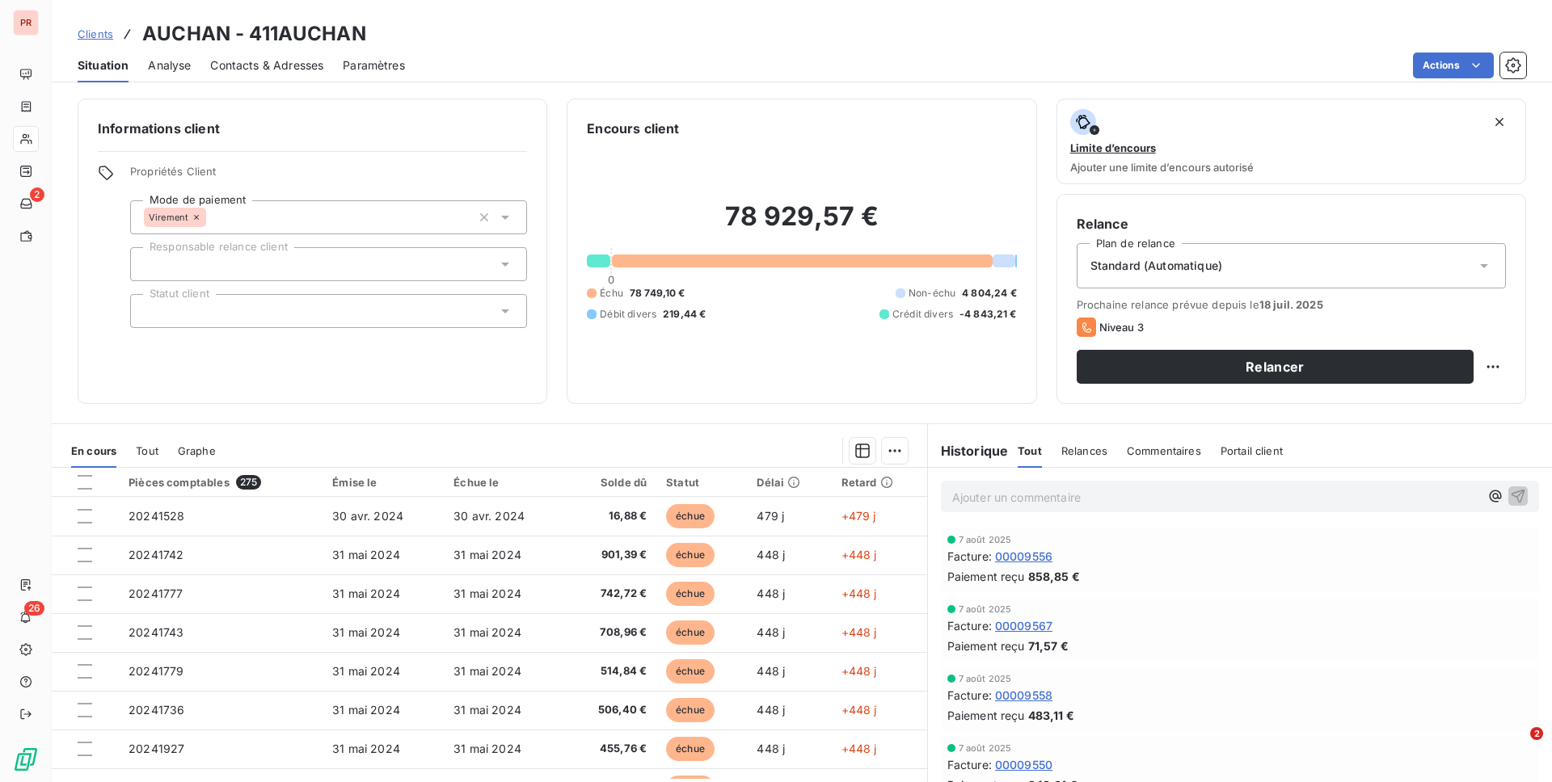
click at [1074, 449] on span "Relances" at bounding box center [1084, 451] width 46 height 13
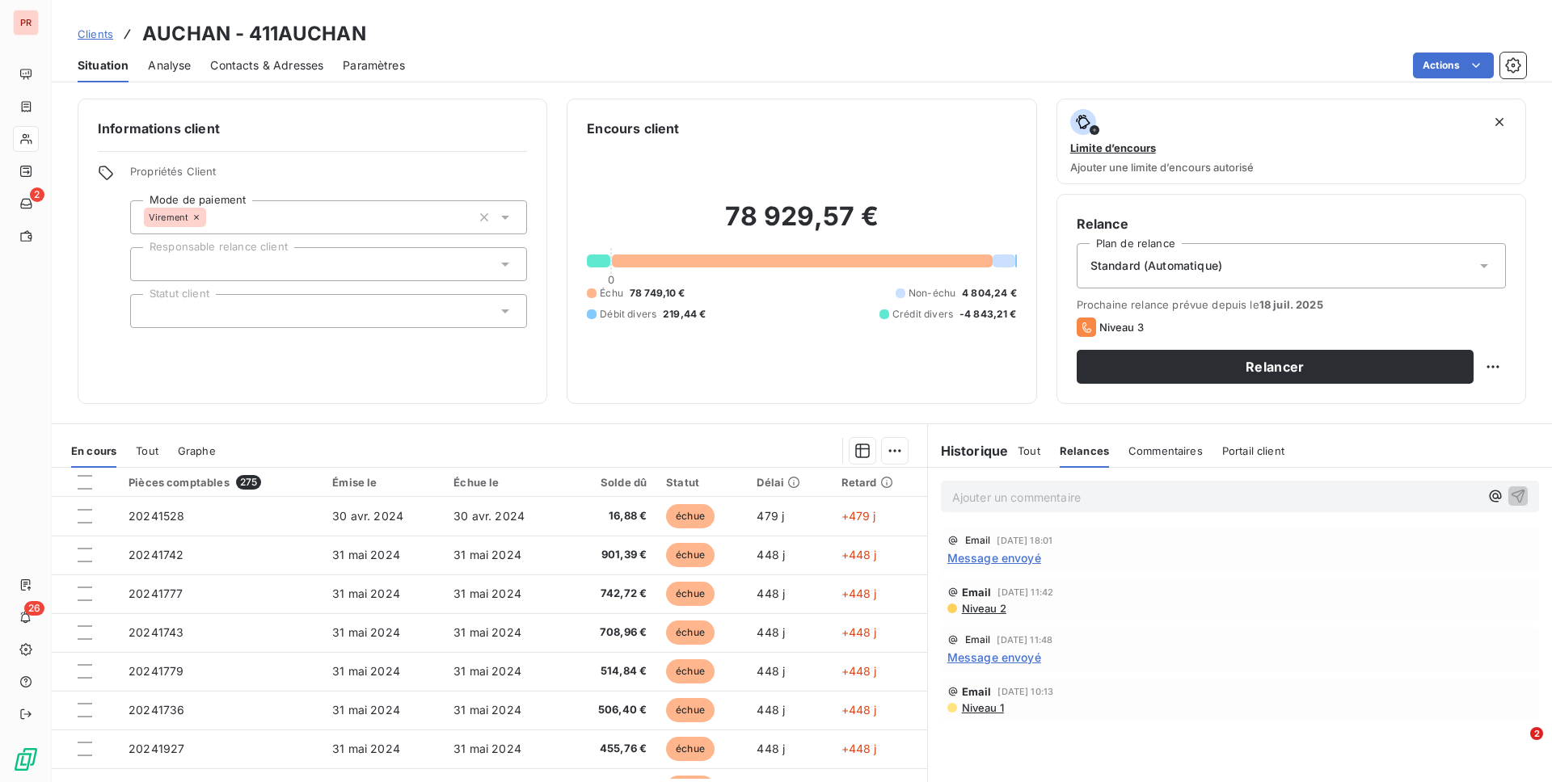
click at [1008, 501] on p "Ajouter un commentaire ﻿" at bounding box center [1215, 497] width 527 height 20
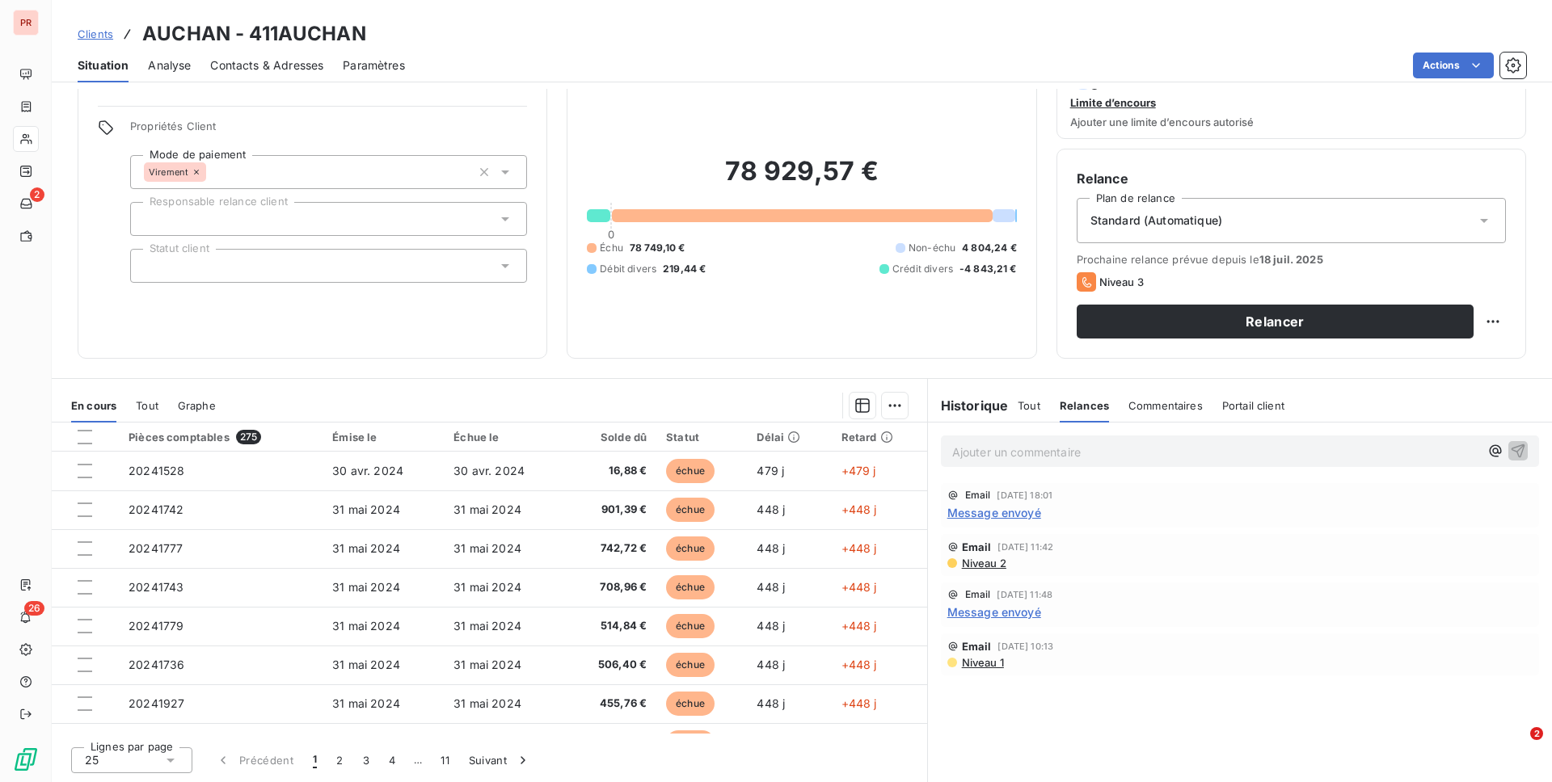
scroll to position [19, 0]
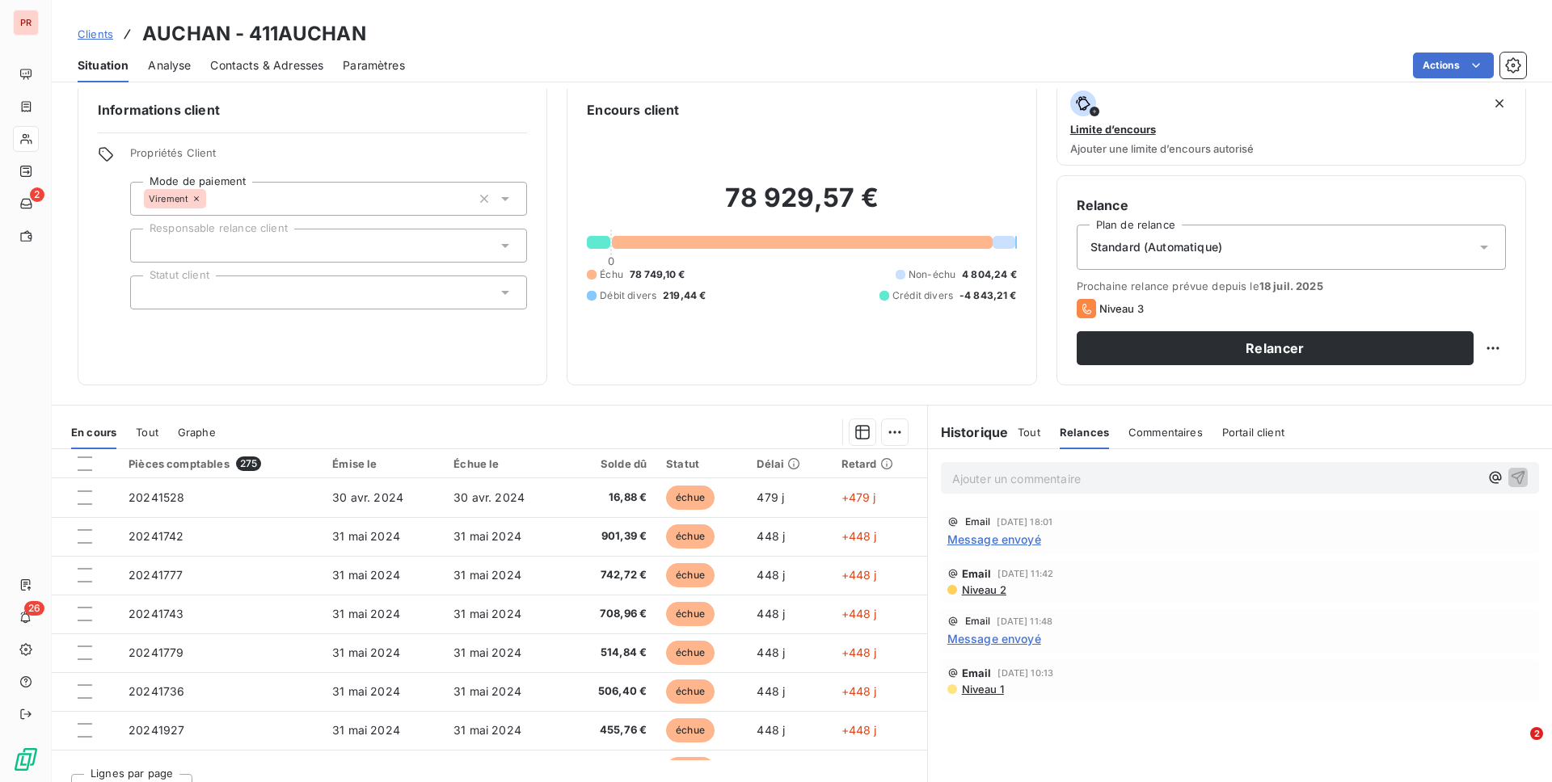
click at [1037, 441] on div "Tout" at bounding box center [1029, 432] width 23 height 34
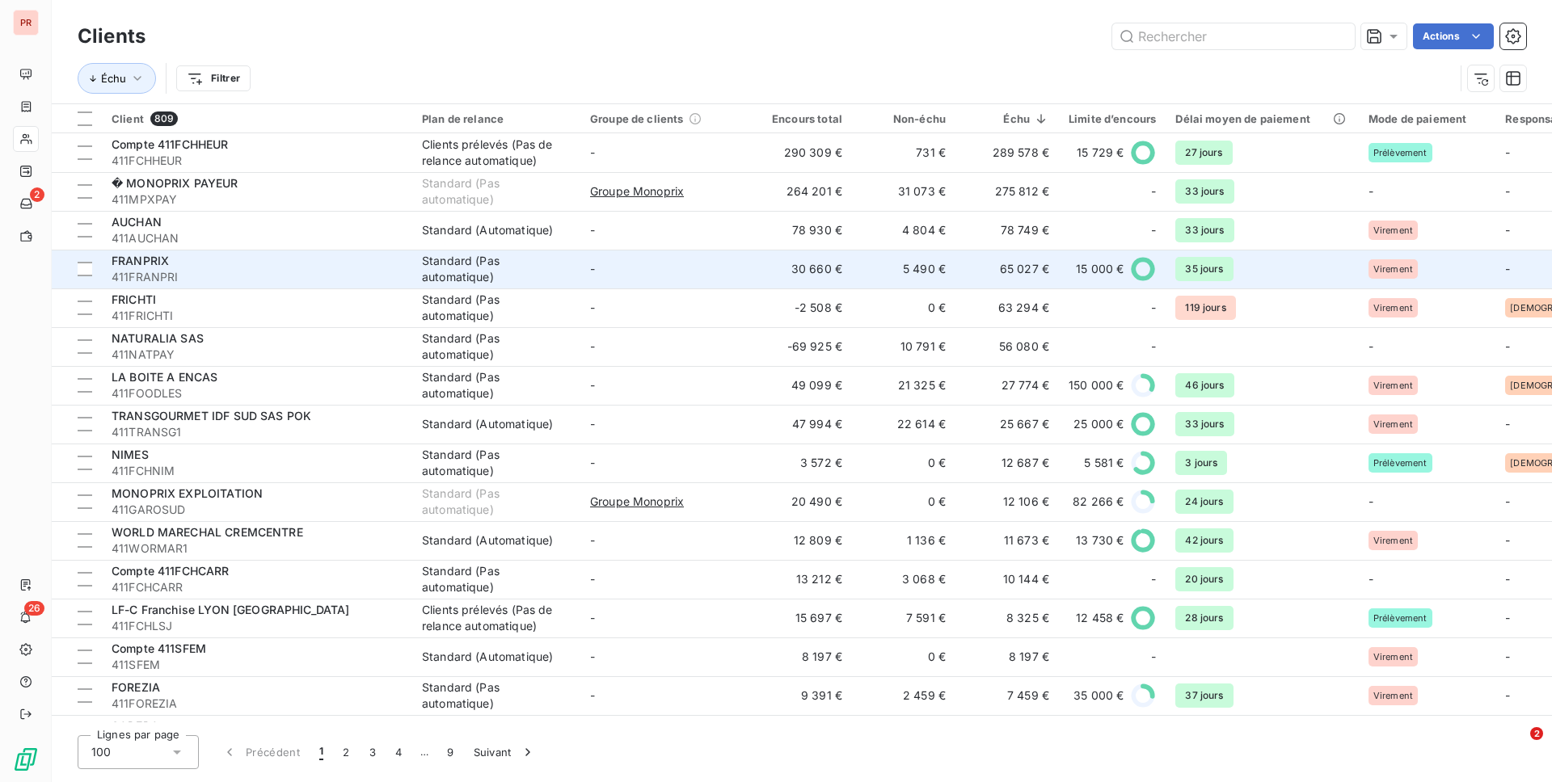
click at [332, 269] on span "411FRANPRI" at bounding box center [257, 277] width 291 height 16
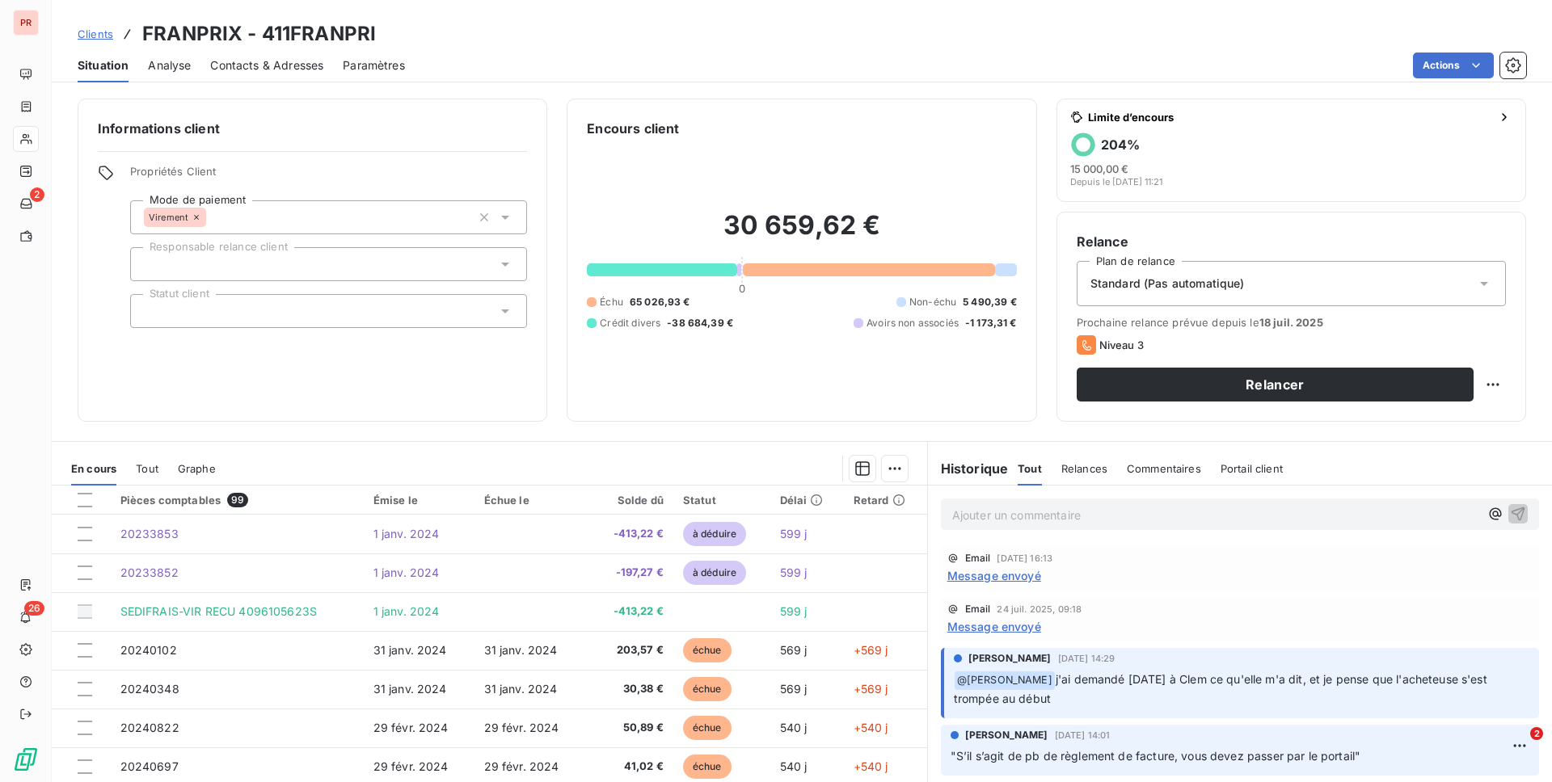
click at [1009, 575] on span "Message envoyé" at bounding box center [994, 575] width 94 height 17
click at [977, 461] on h6 "Historique" at bounding box center [968, 468] width 81 height 19
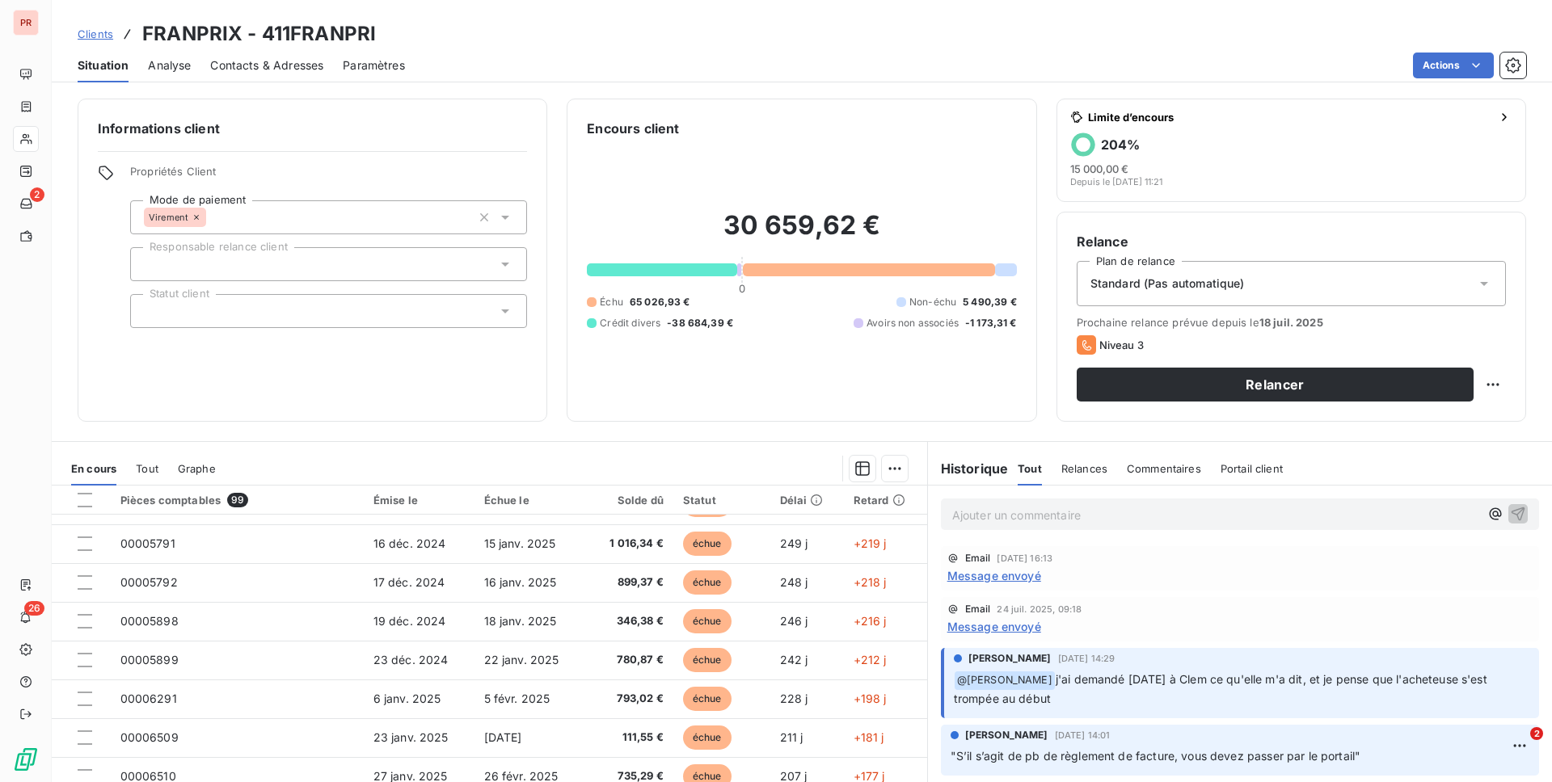
scroll to position [63, 0]
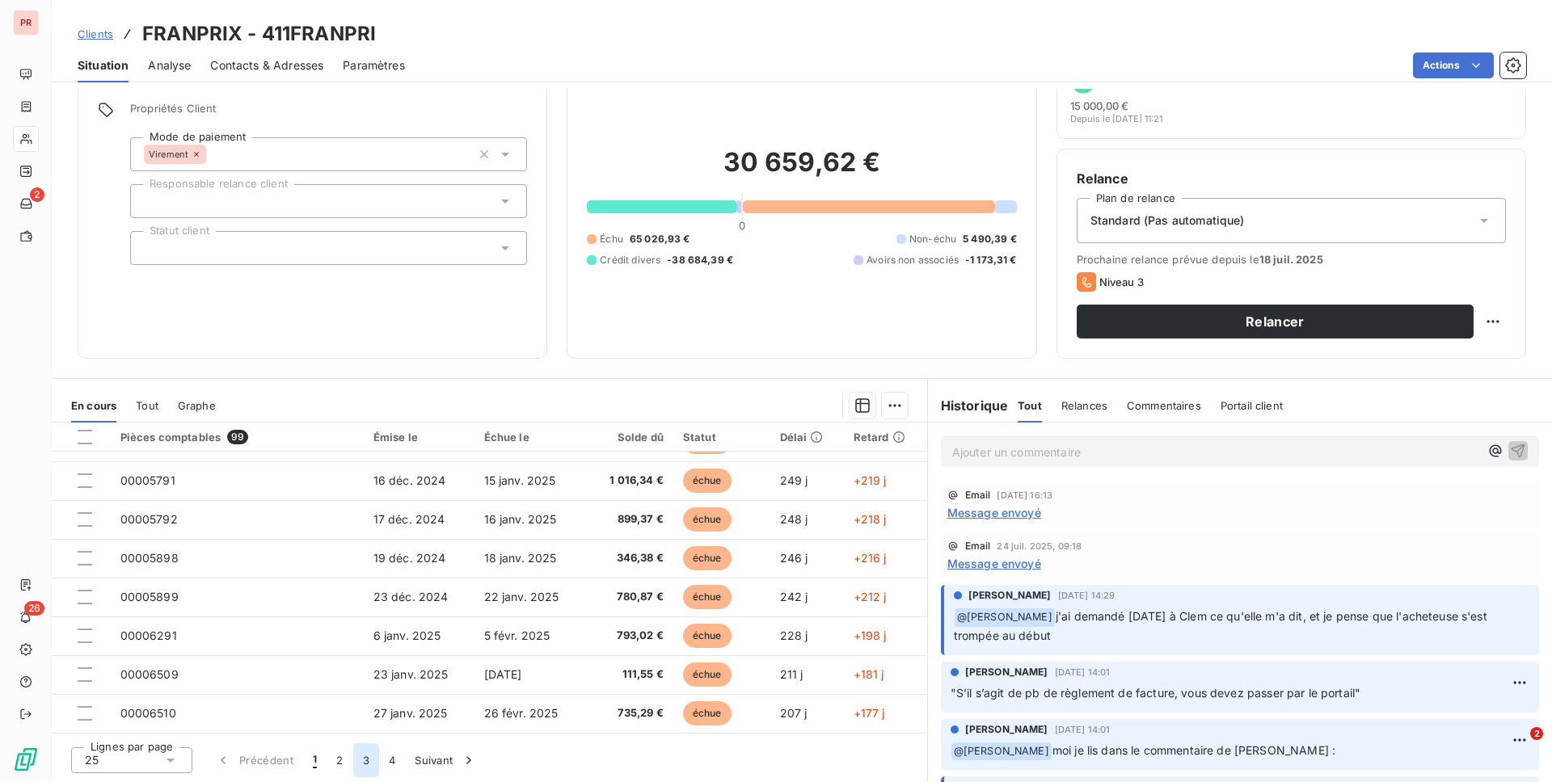
click at [367, 636] on button "3" at bounding box center [366, 761] width 26 height 34
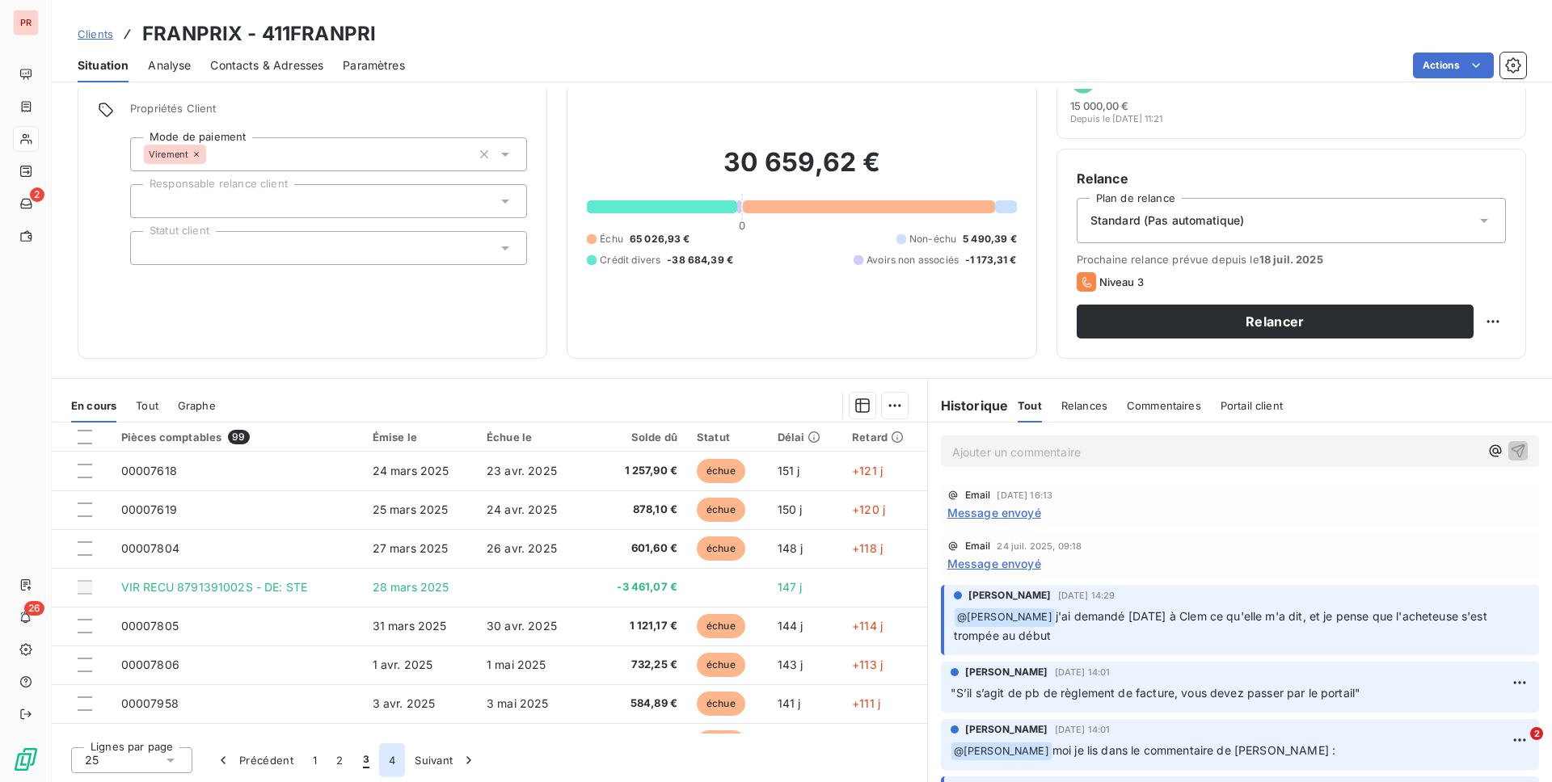
click at [393, 636] on button "4" at bounding box center [392, 761] width 26 height 34
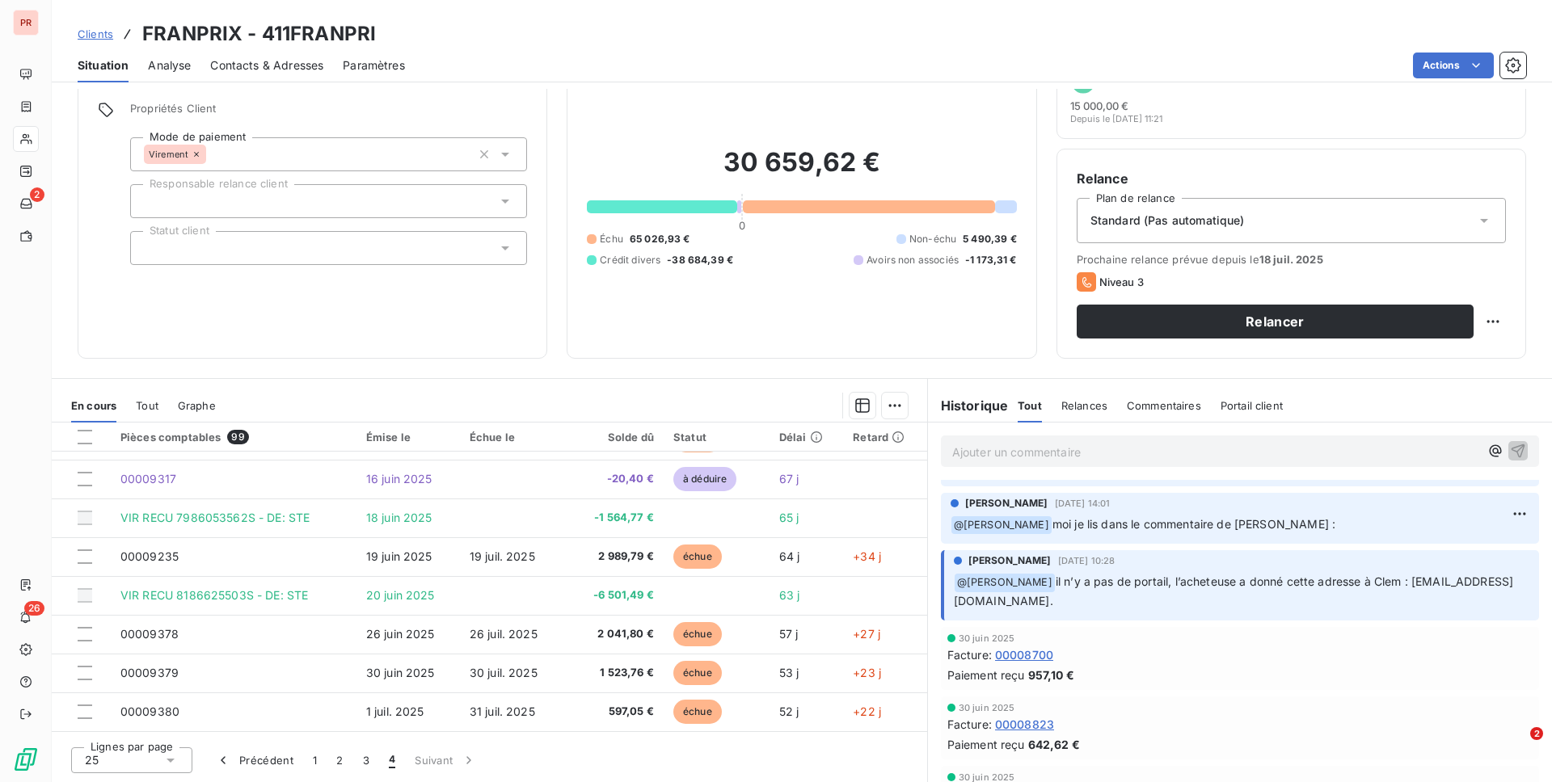
scroll to position [0, 0]
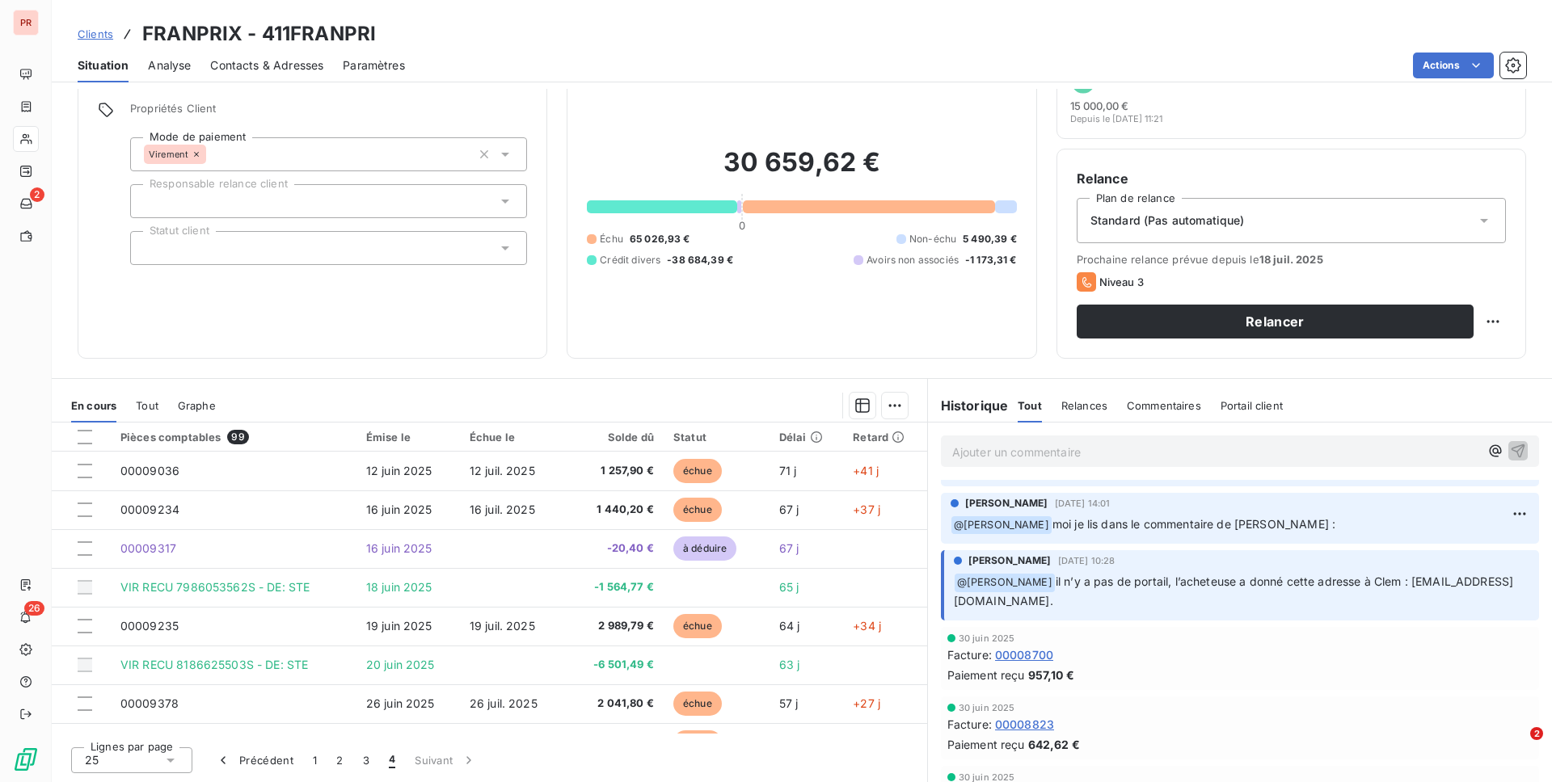
click at [243, 71] on span "Contacts & Adresses" at bounding box center [266, 65] width 113 height 16
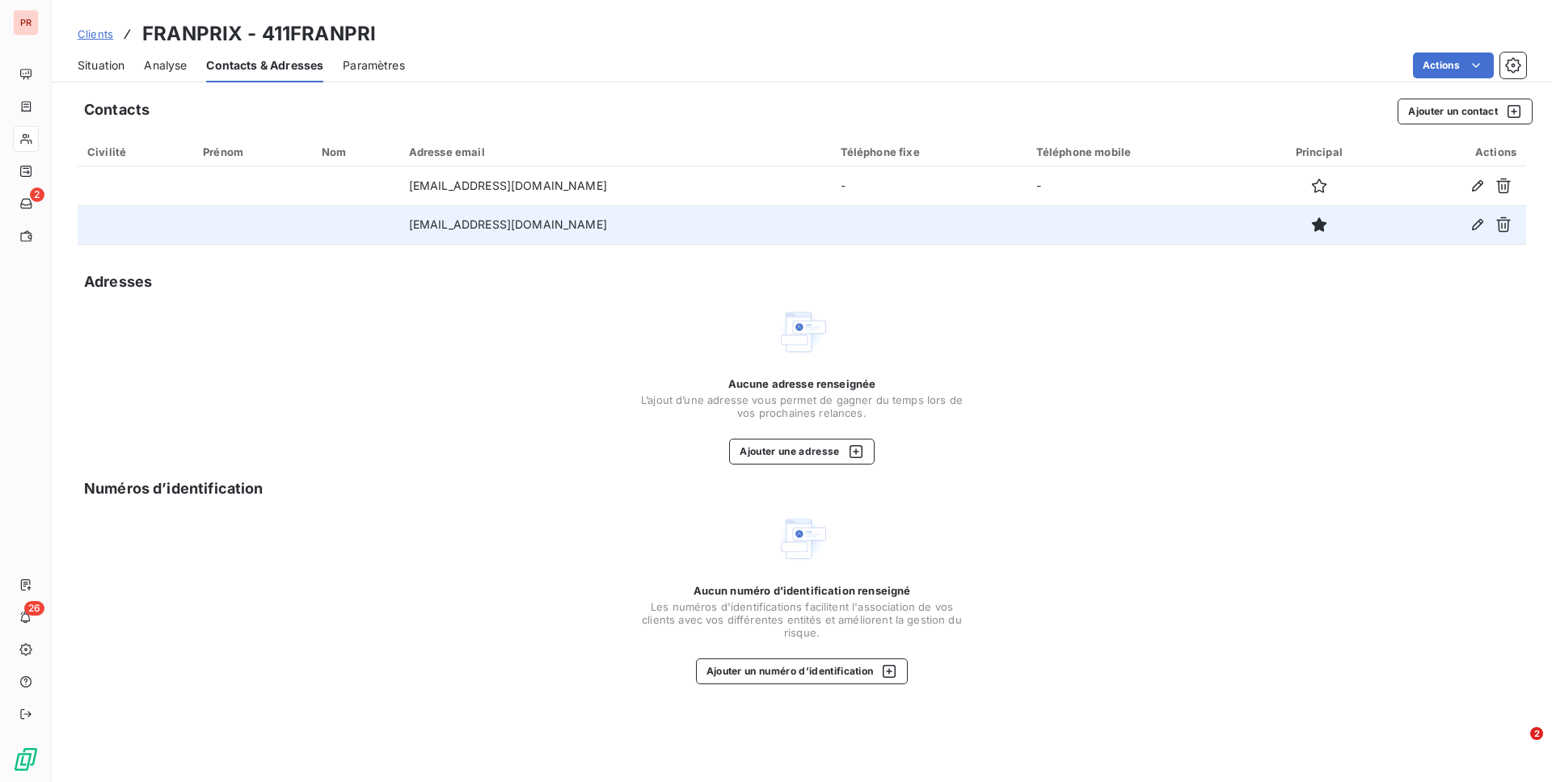
drag, startPoint x: 416, startPoint y: 226, endPoint x: 588, endPoint y: 226, distance: 171.3
click at [588, 226] on td "[EMAIL_ADDRESS][DOMAIN_NAME]" at bounding box center [615, 224] width 432 height 39
copy td "[EMAIL_ADDRESS][DOMAIN_NAME]"
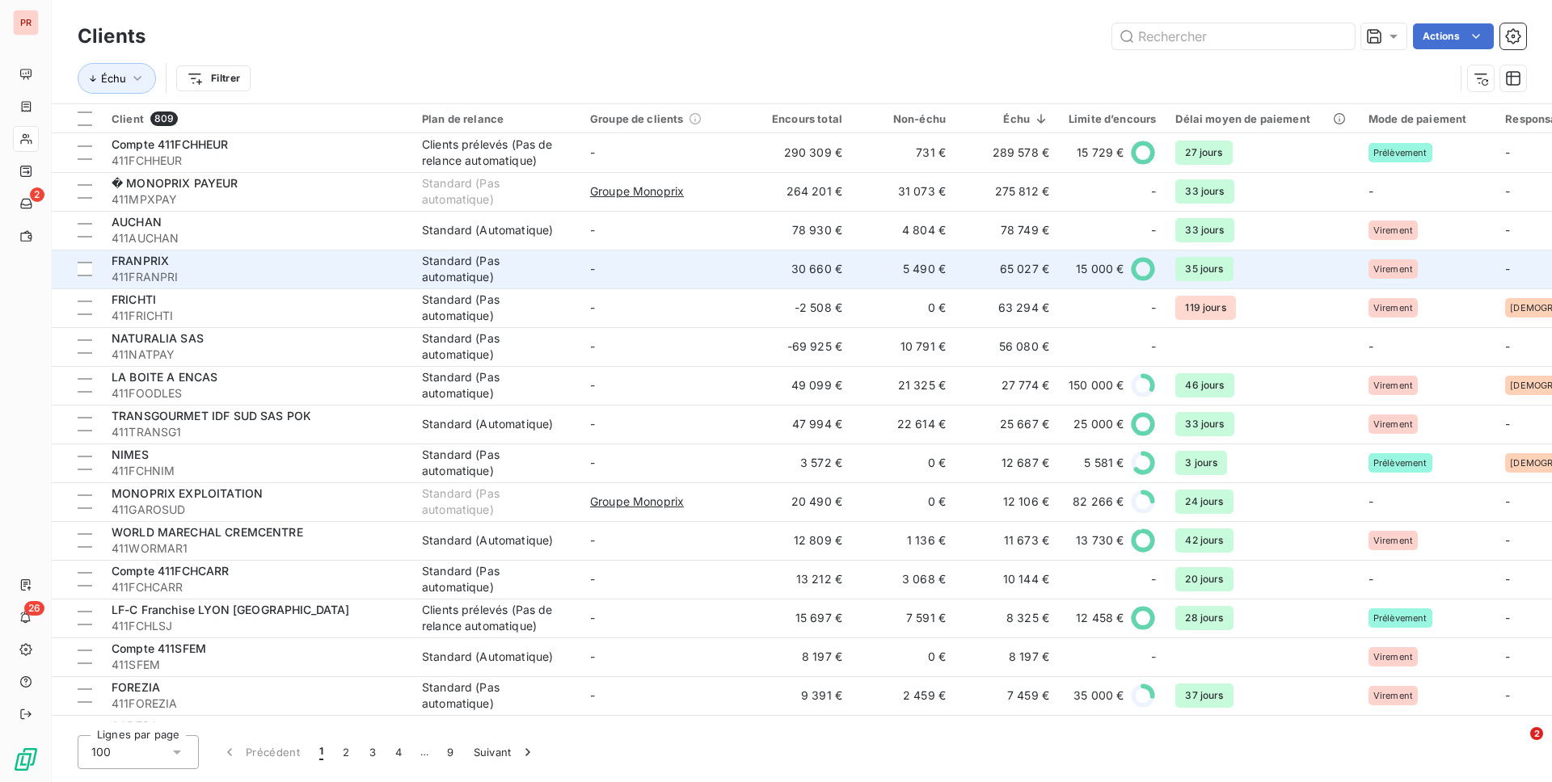
click at [662, 276] on td "-" at bounding box center [664, 269] width 168 height 39
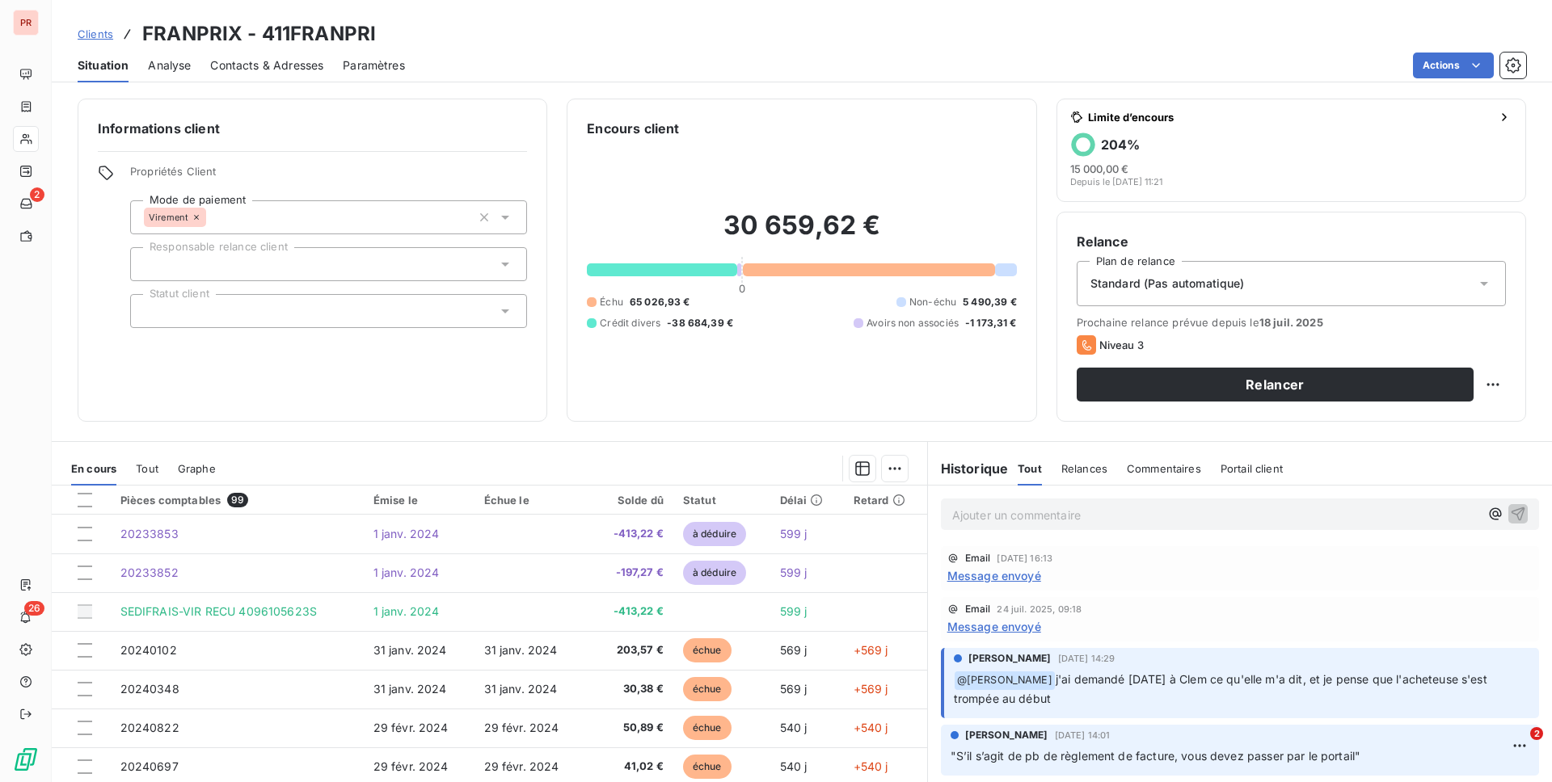
click at [1085, 468] on span "Relances" at bounding box center [1084, 468] width 46 height 13
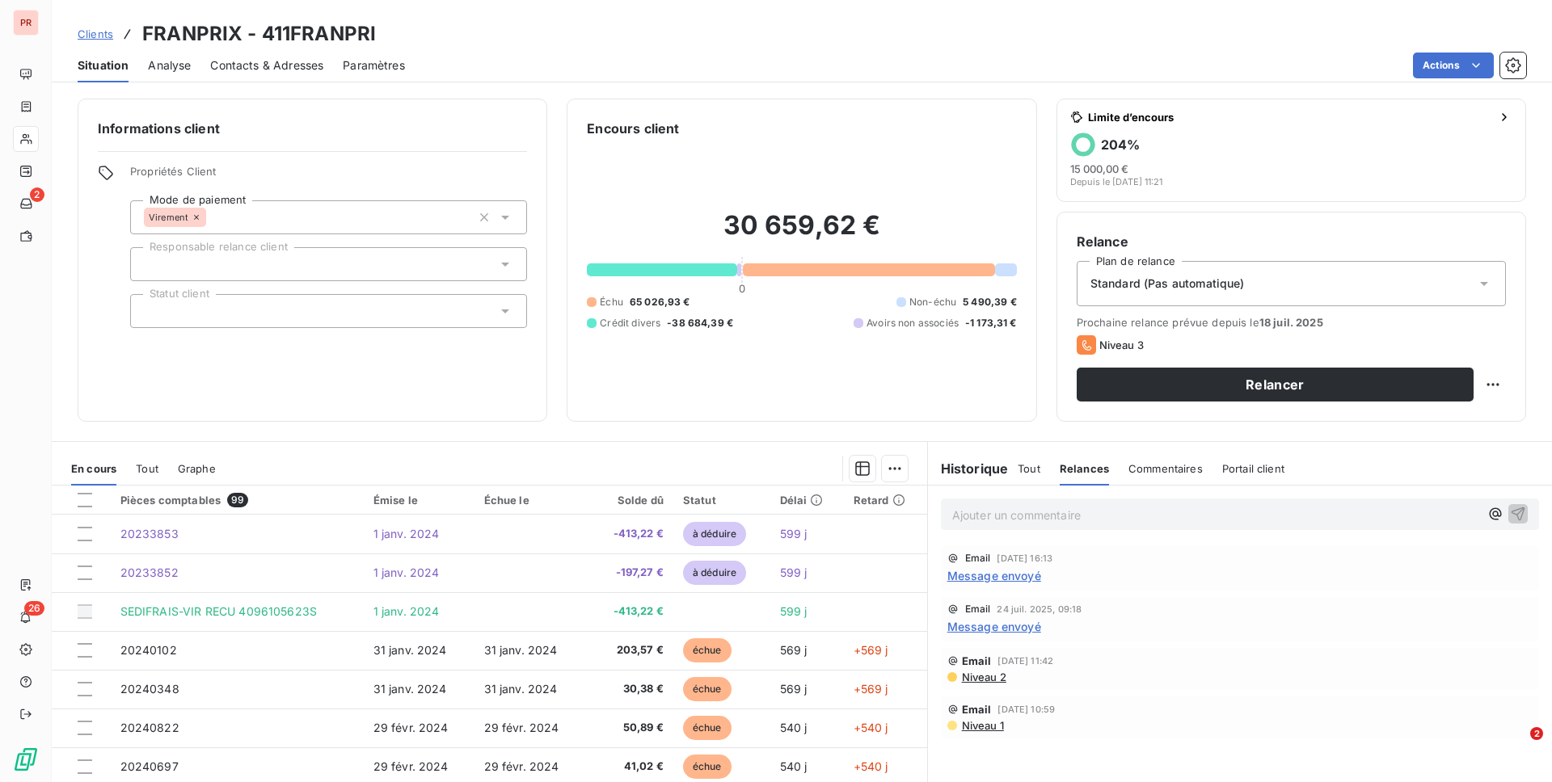
click at [991, 574] on span "Message envoyé" at bounding box center [994, 575] width 94 height 17
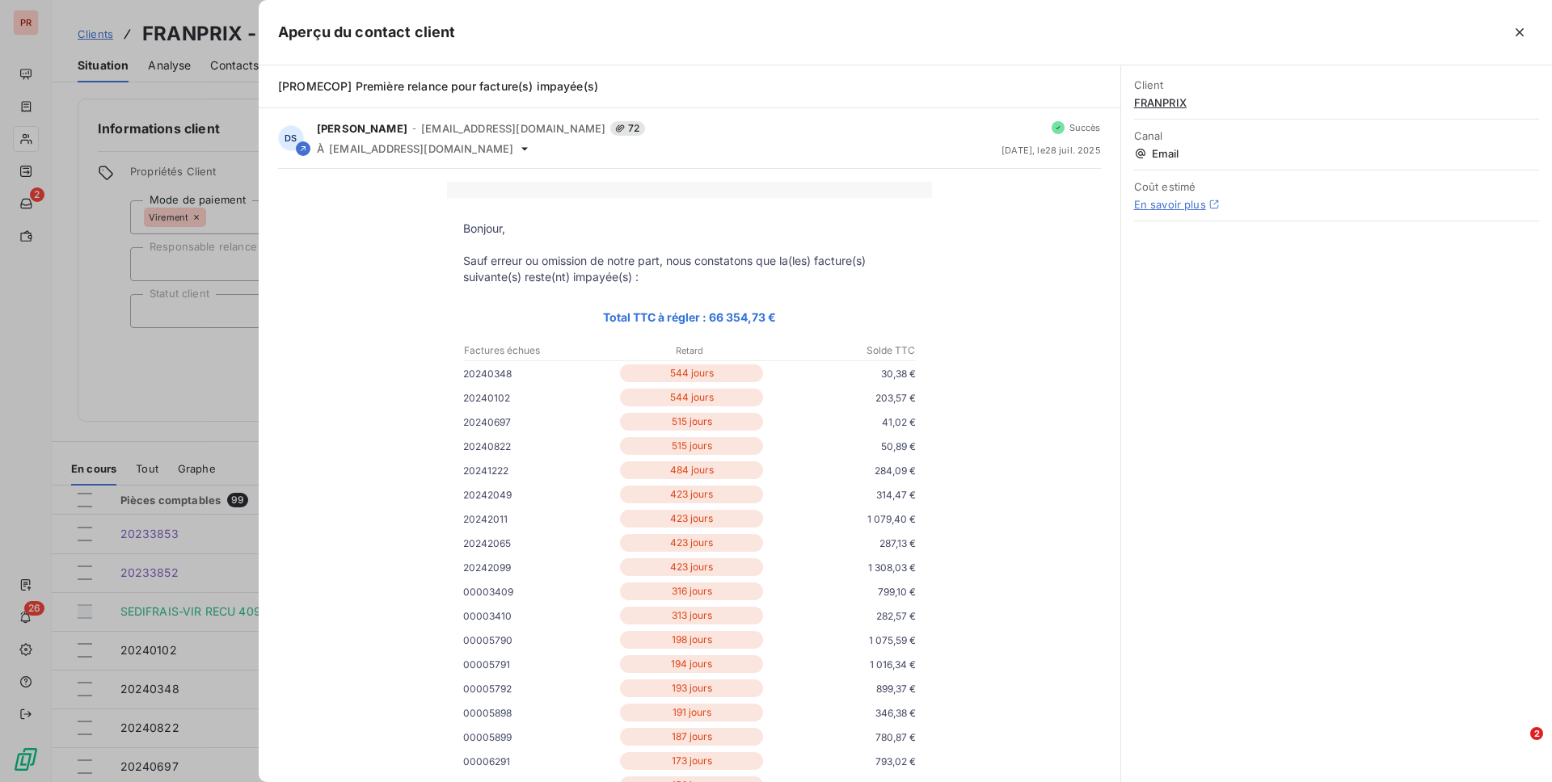
click at [112, 416] on div at bounding box center [776, 391] width 1552 height 782
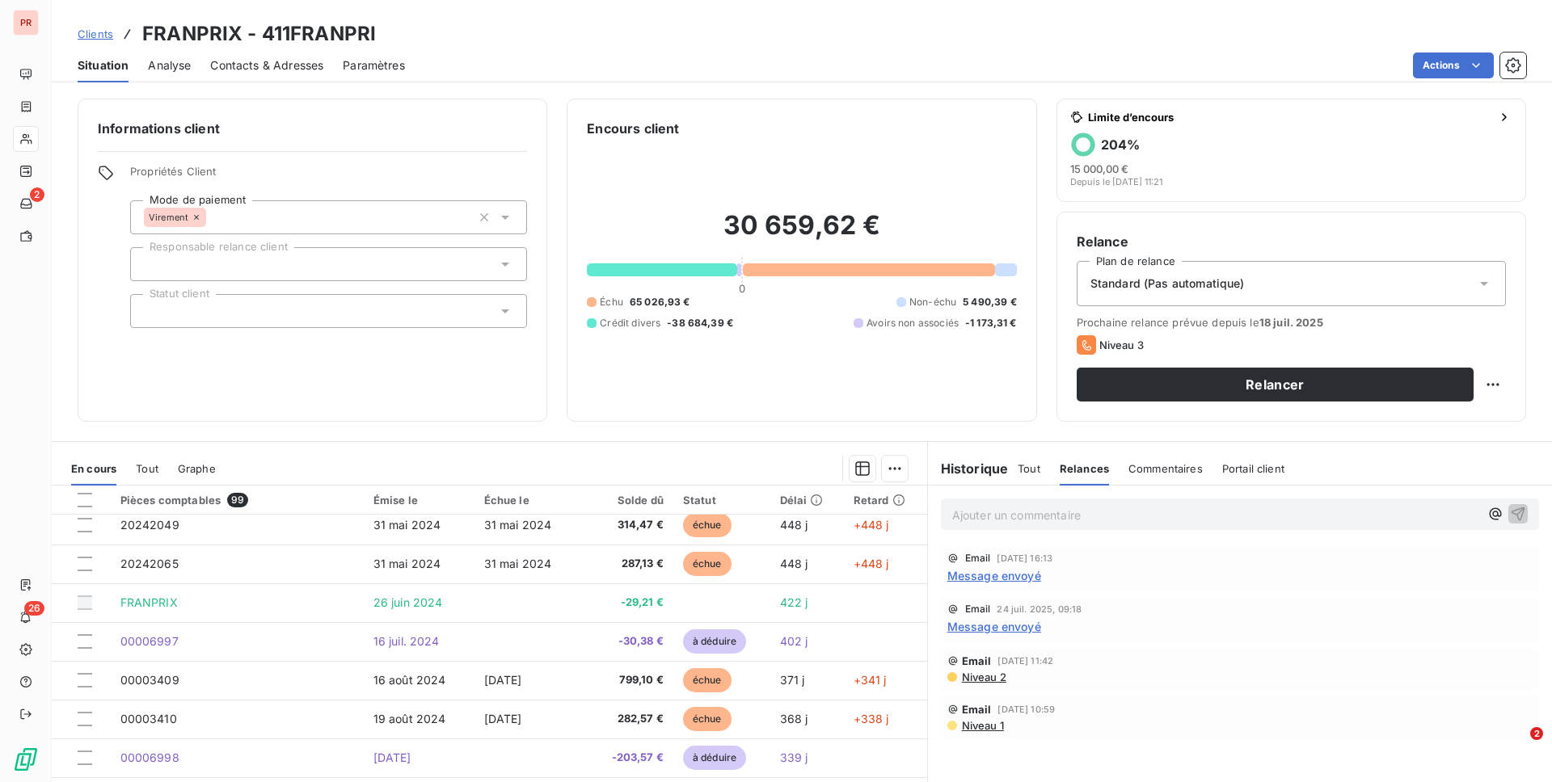
scroll to position [416, 0]
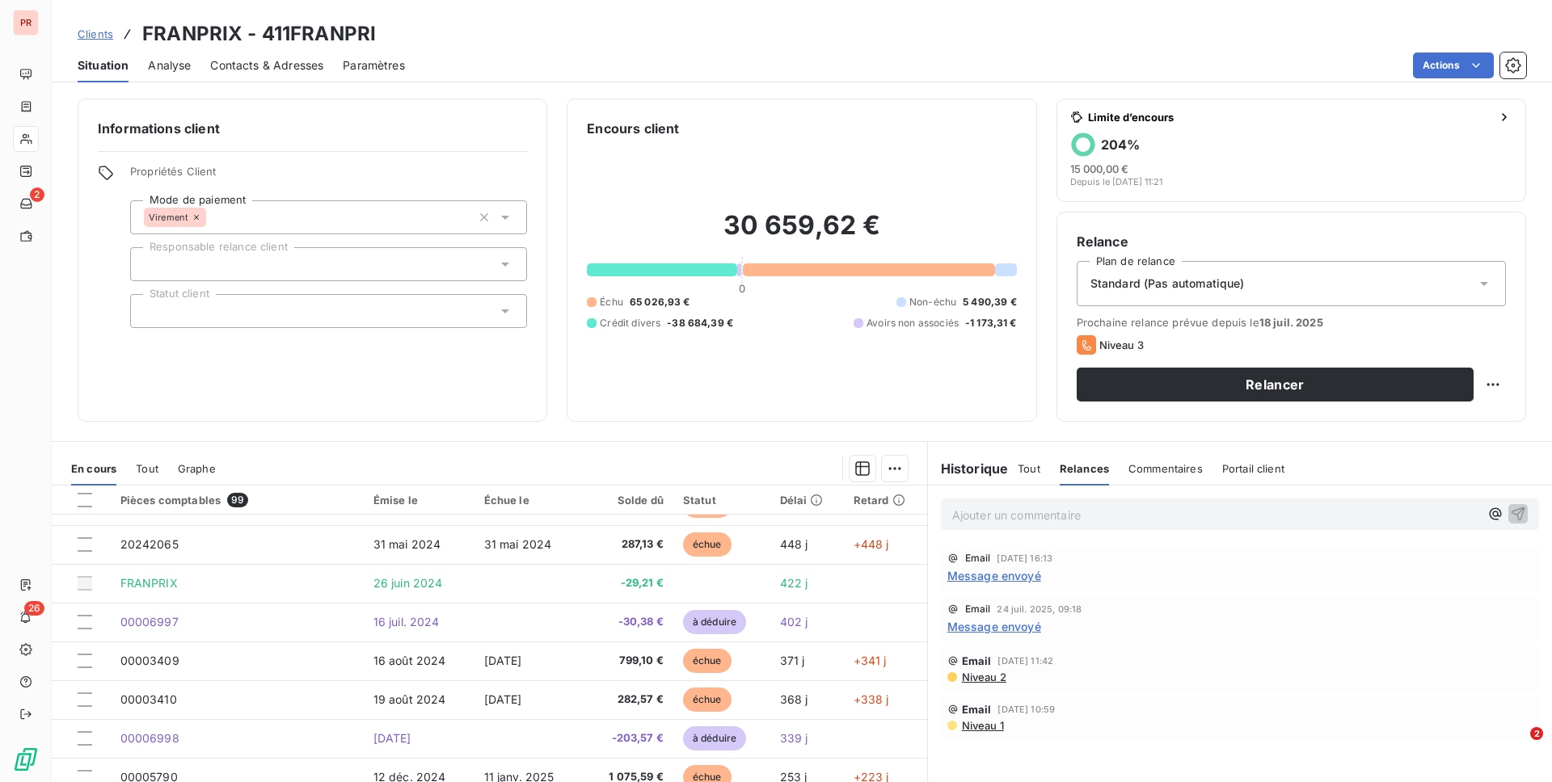
click at [986, 516] on p "Ajouter un commentaire ﻿" at bounding box center [1215, 515] width 527 height 20
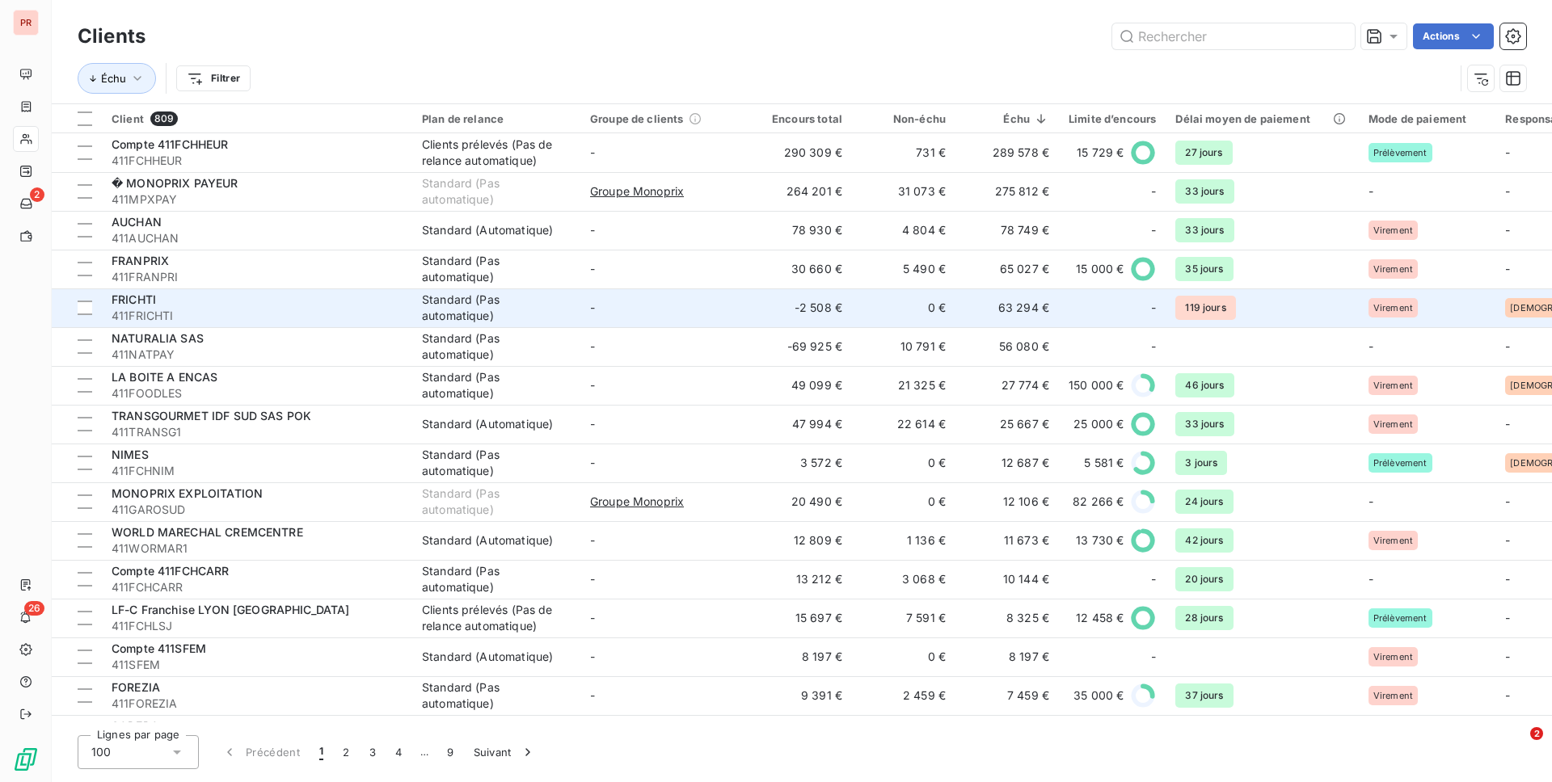
click at [616, 312] on td "-" at bounding box center [664, 308] width 168 height 39
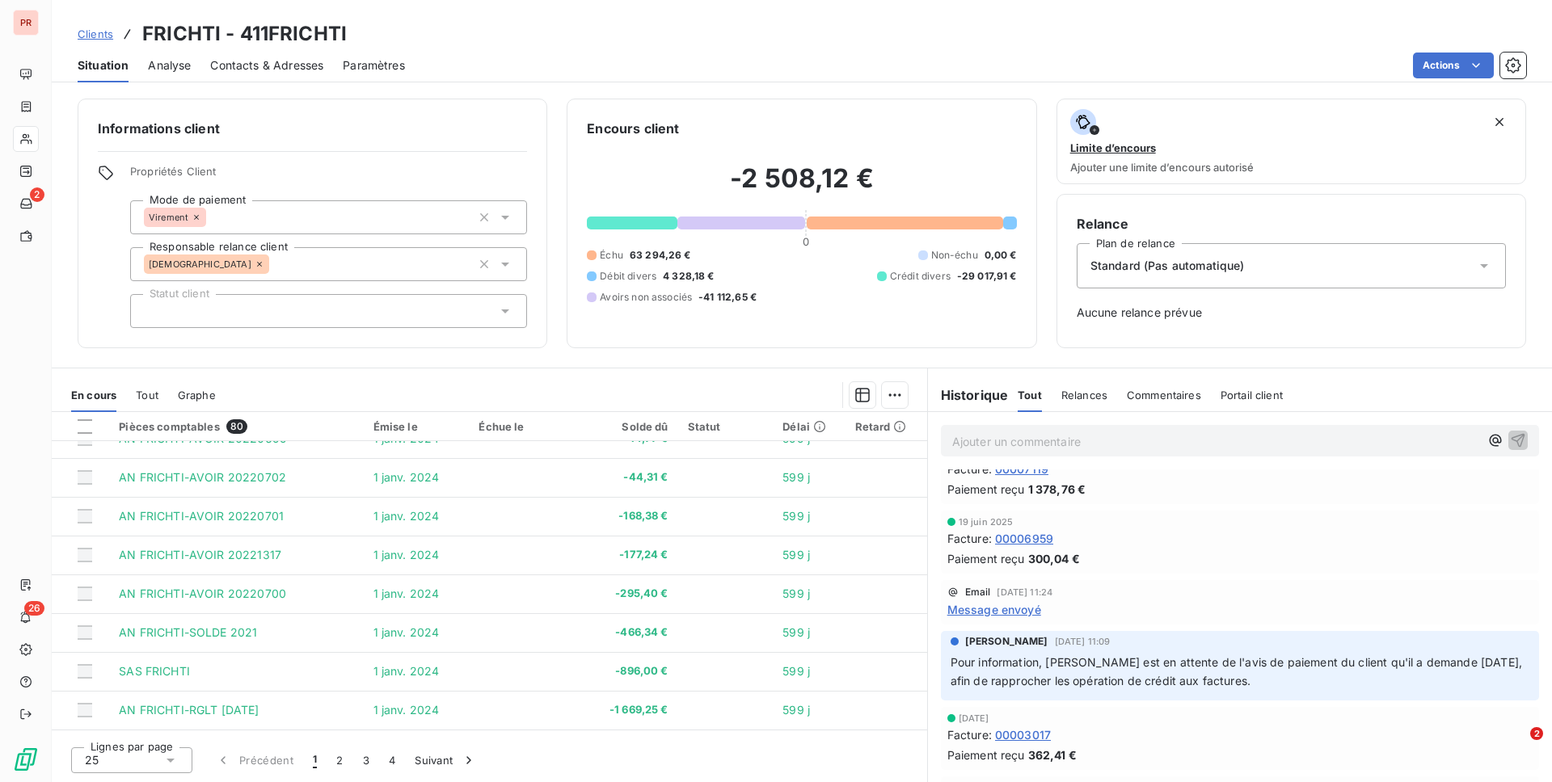
scroll to position [678, 0]
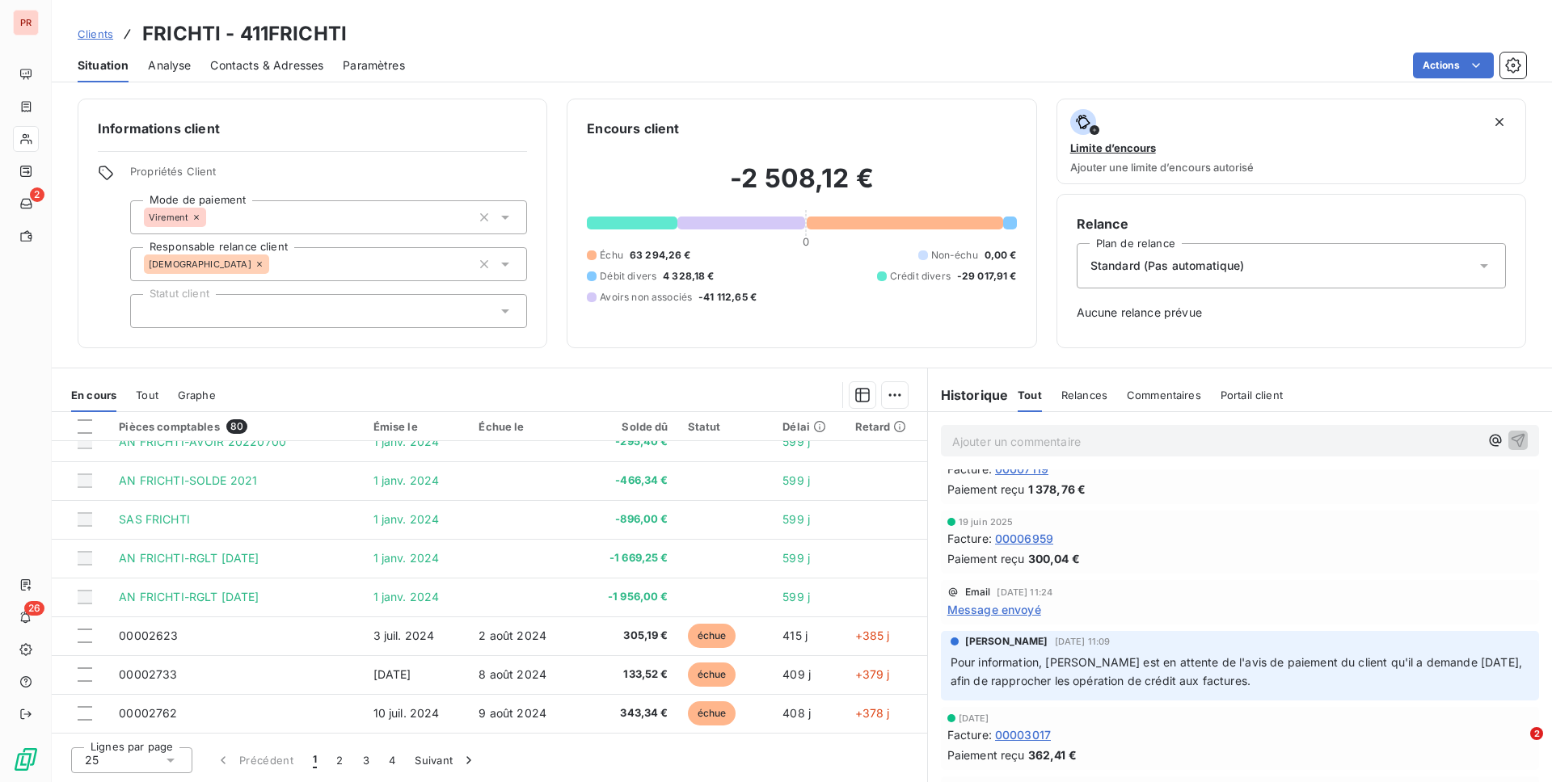
click at [1082, 390] on span "Relances" at bounding box center [1084, 395] width 46 height 13
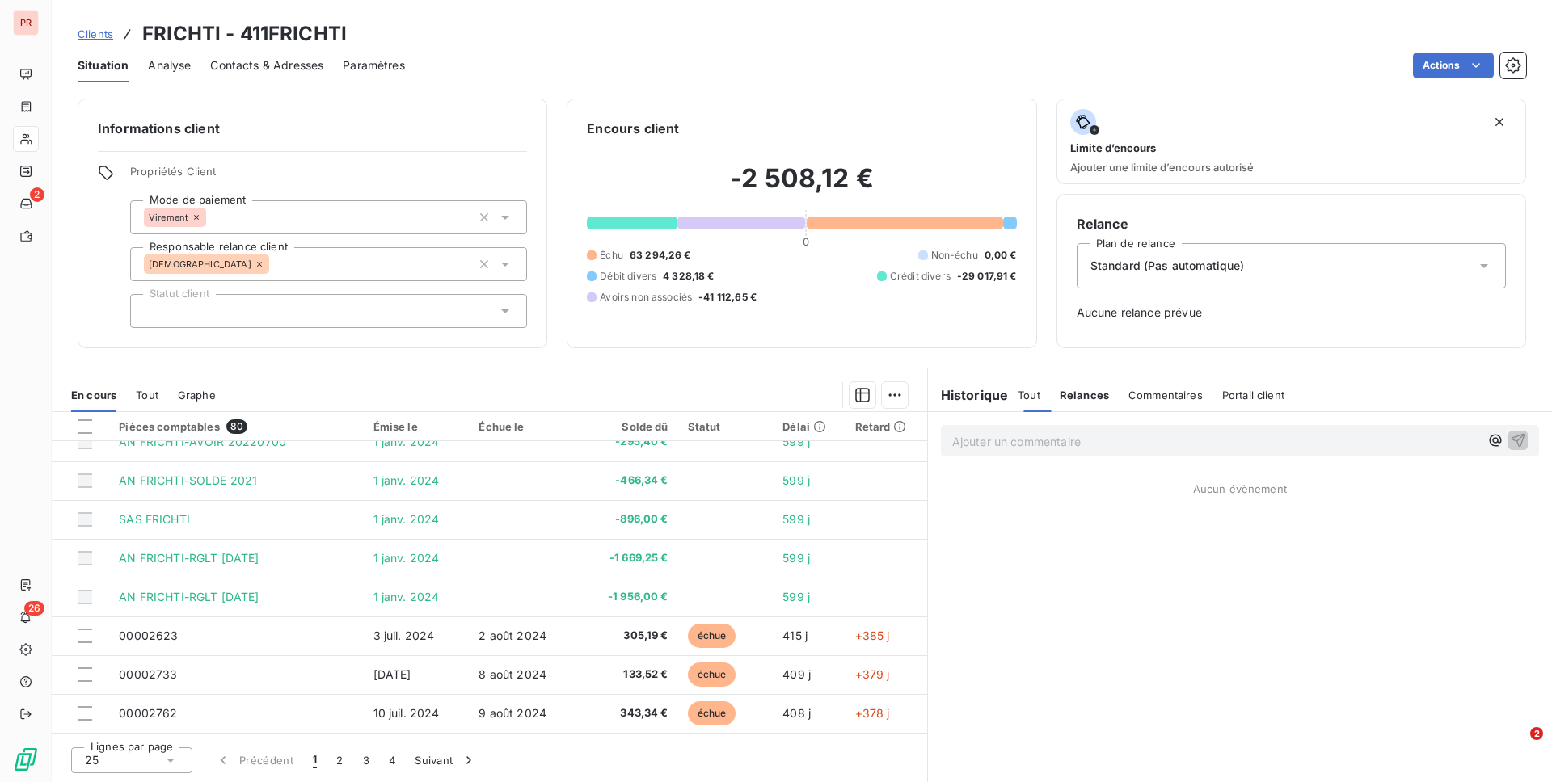
scroll to position [0, 0]
click at [1013, 498] on span "Message envoyé" at bounding box center [994, 502] width 94 height 17
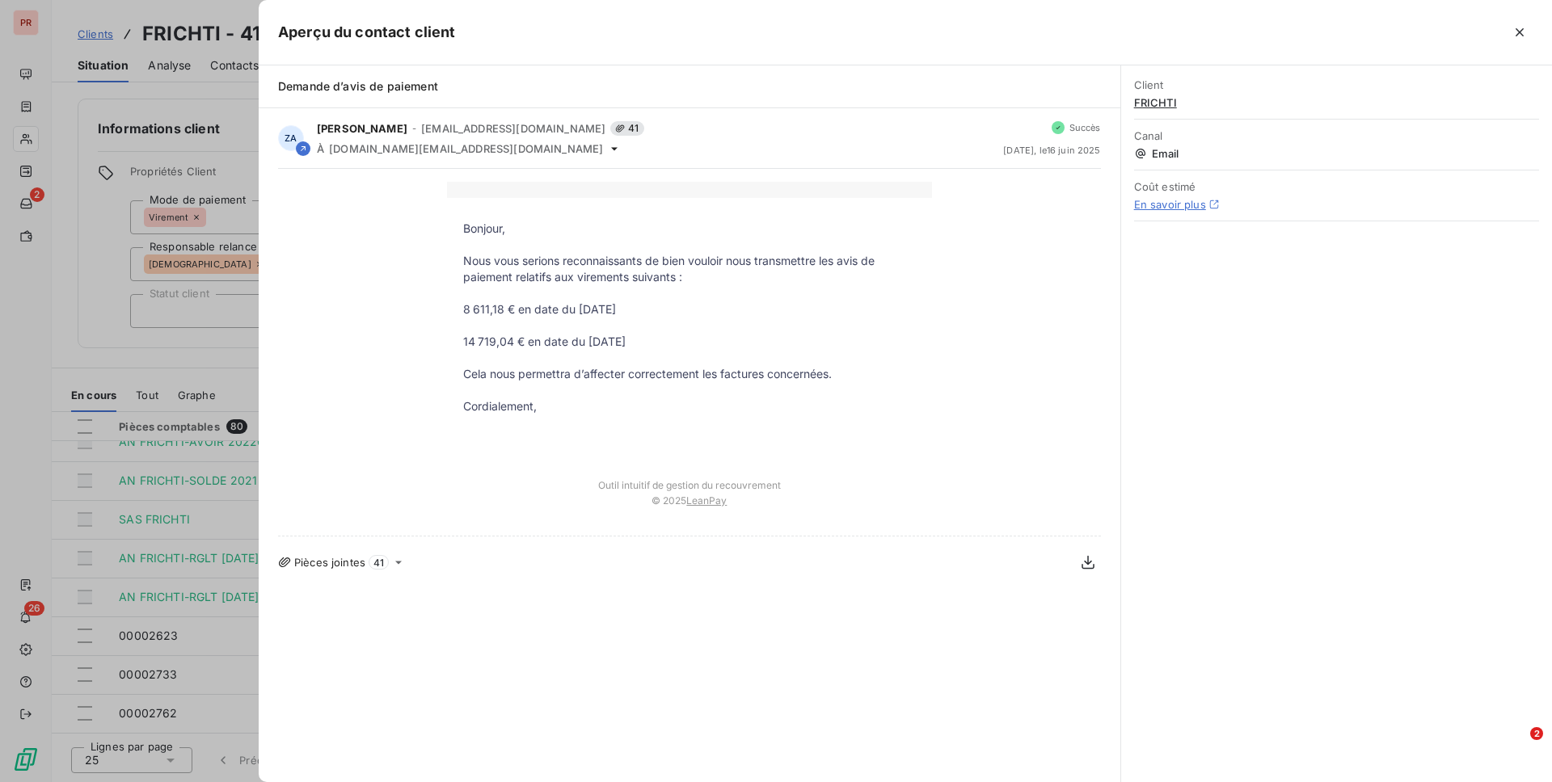
click at [212, 366] on div at bounding box center [776, 391] width 1552 height 782
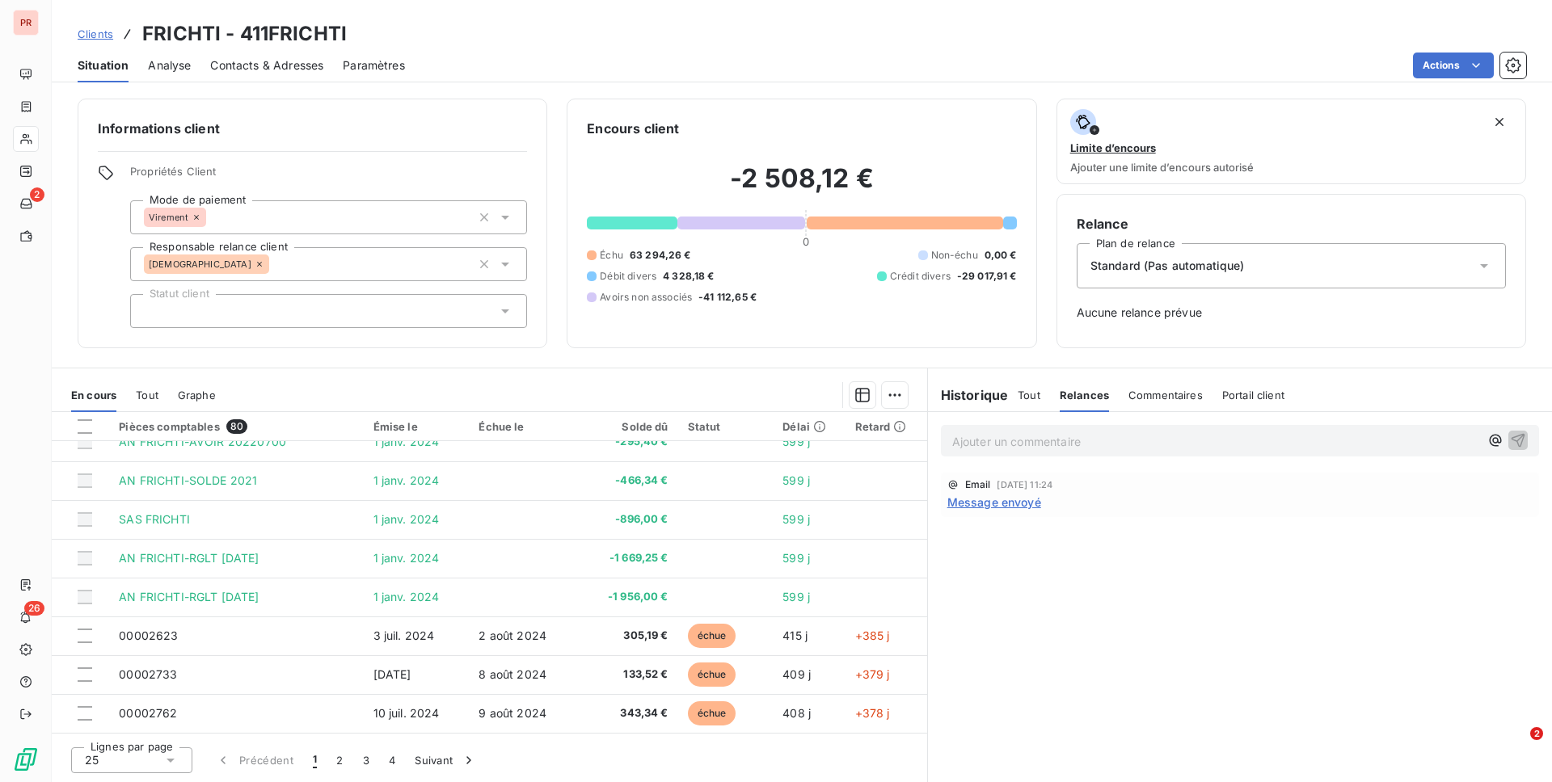
click at [175, 636] on icon at bounding box center [170, 760] width 16 height 16
click at [153, 636] on li "100" at bounding box center [131, 729] width 121 height 29
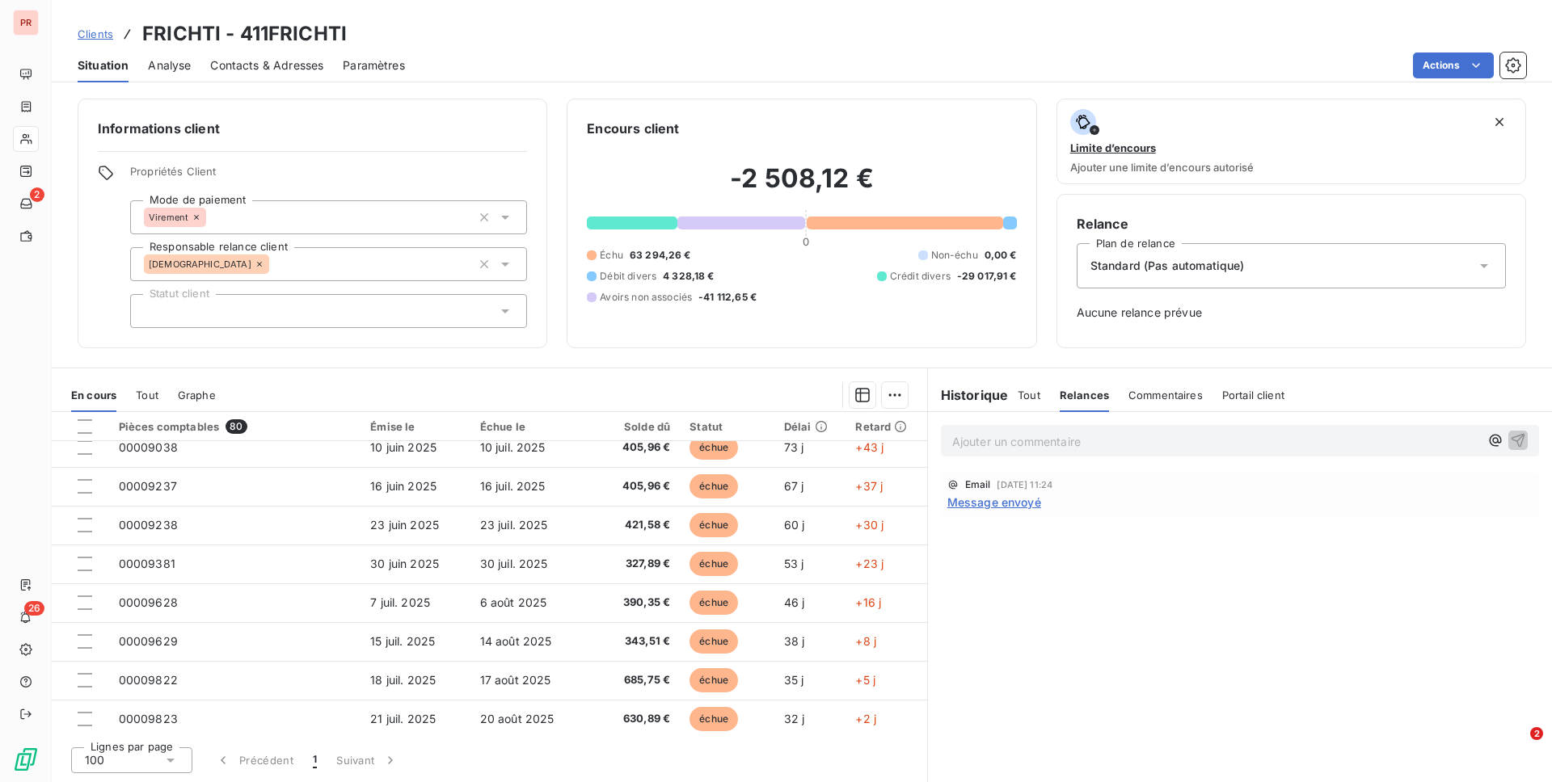
scroll to position [2812, 0]
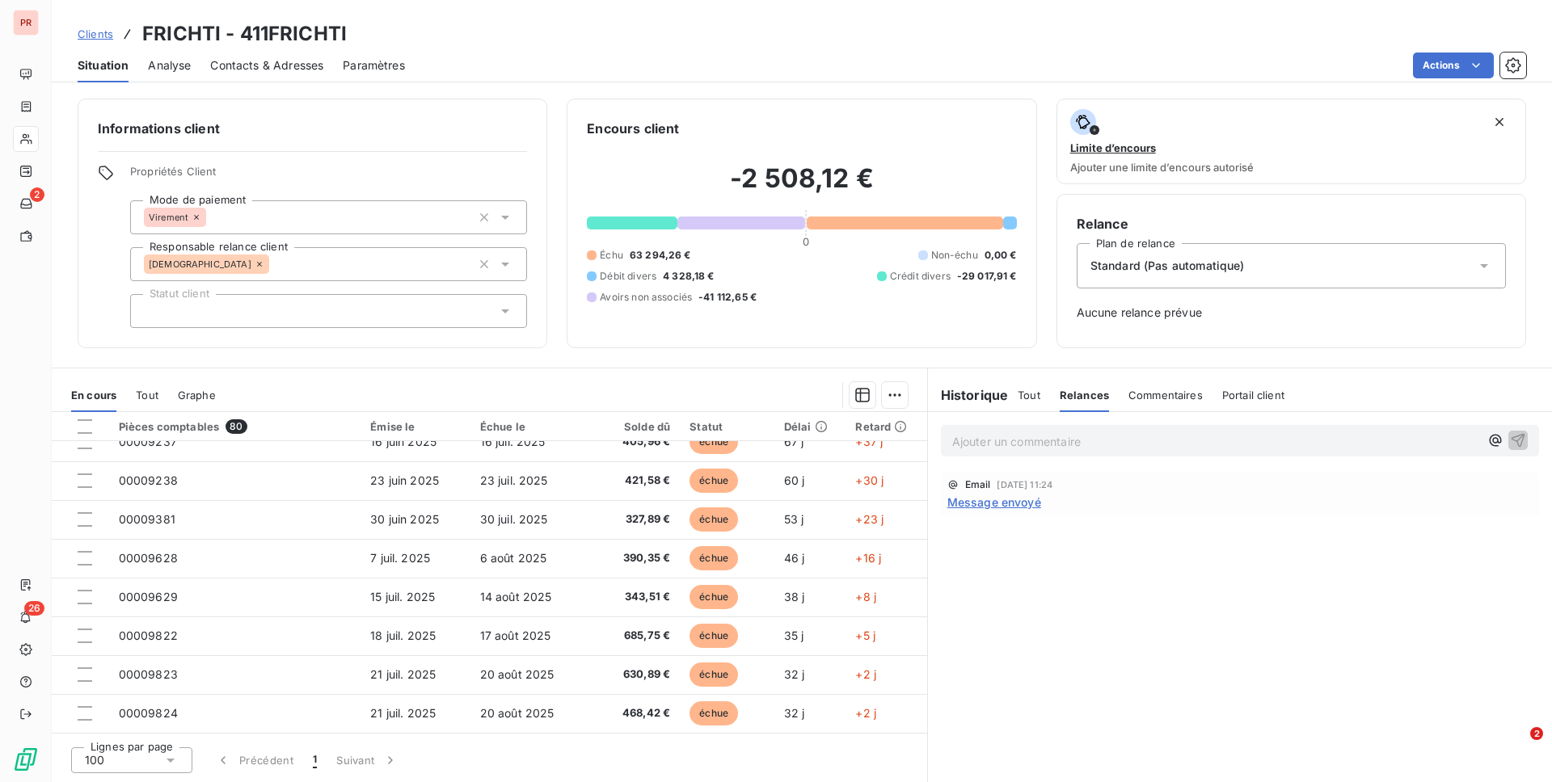
click at [1024, 397] on span "Tout" at bounding box center [1029, 395] width 23 height 13
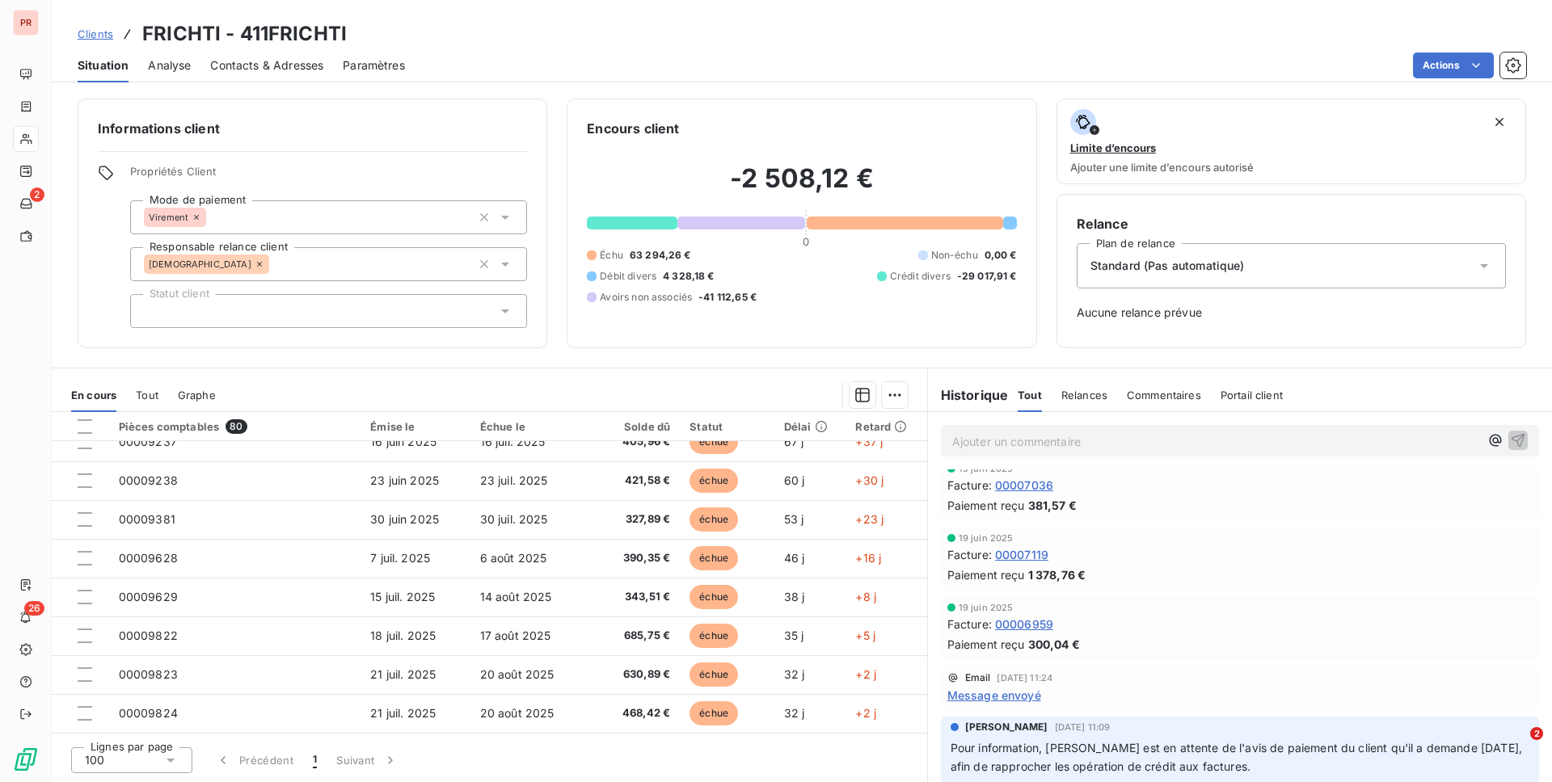
scroll to position [0, 0]
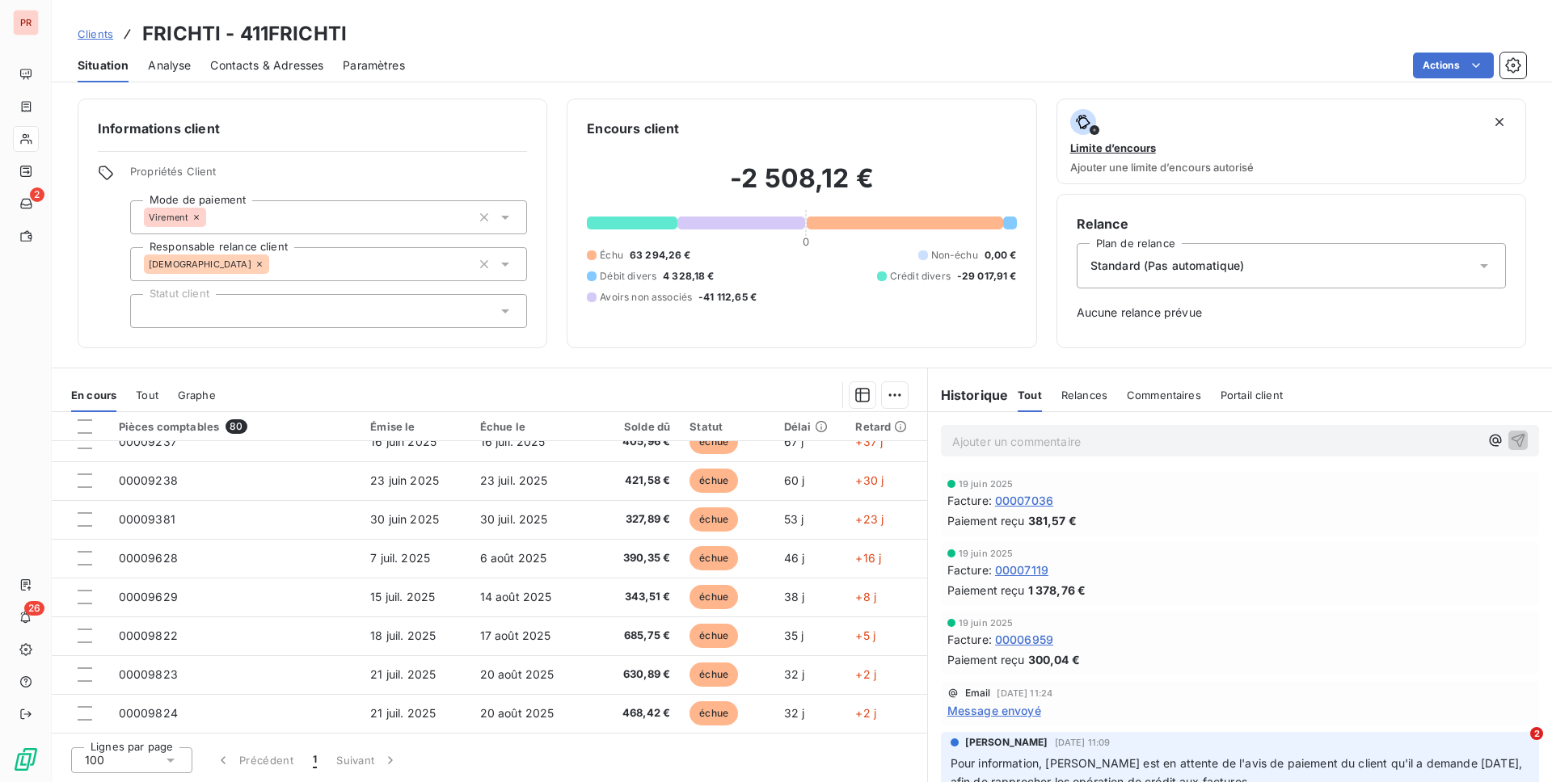
click at [1031, 503] on span "00007036" at bounding box center [1024, 500] width 58 height 17
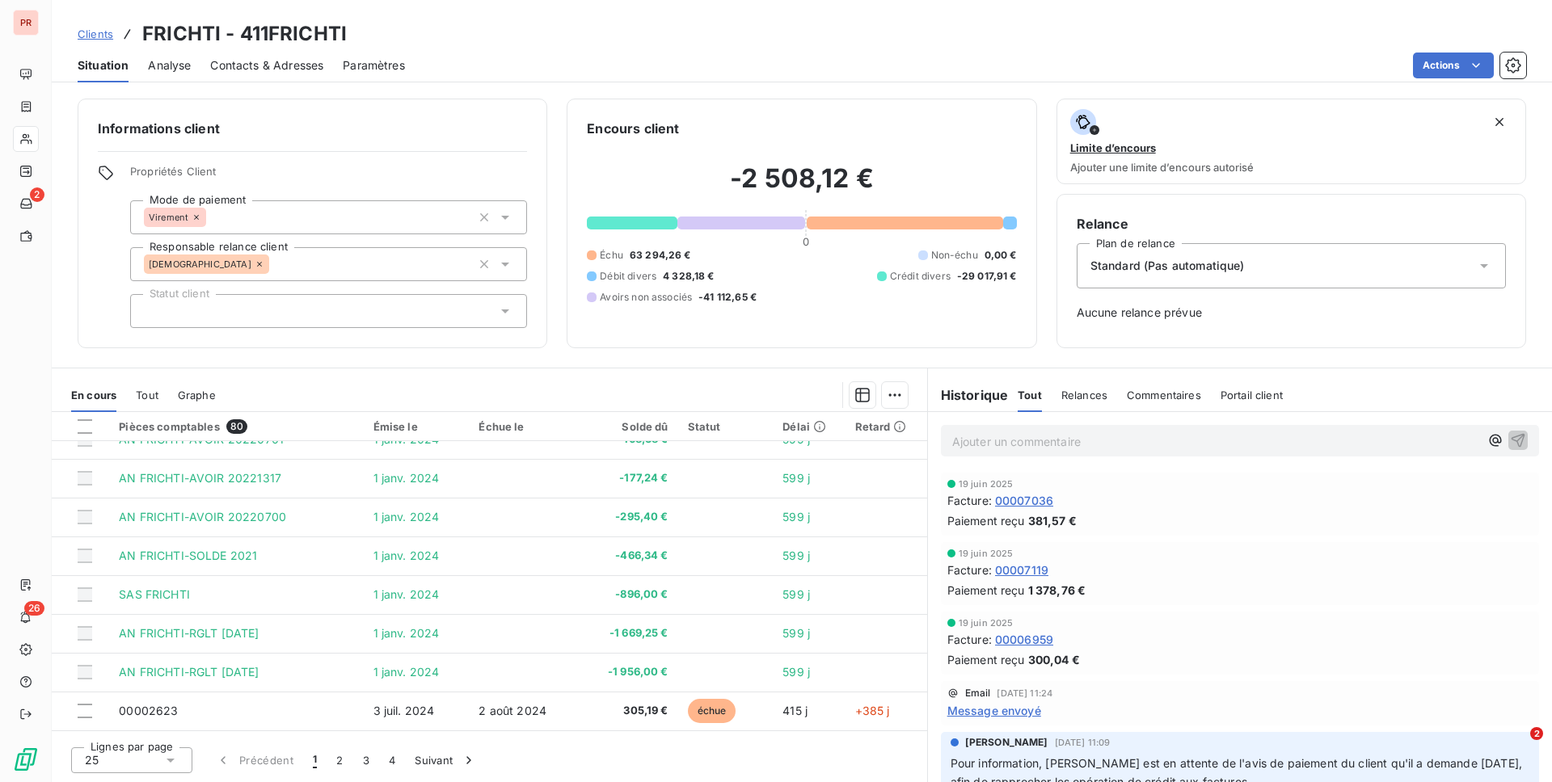
scroll to position [678, 0]
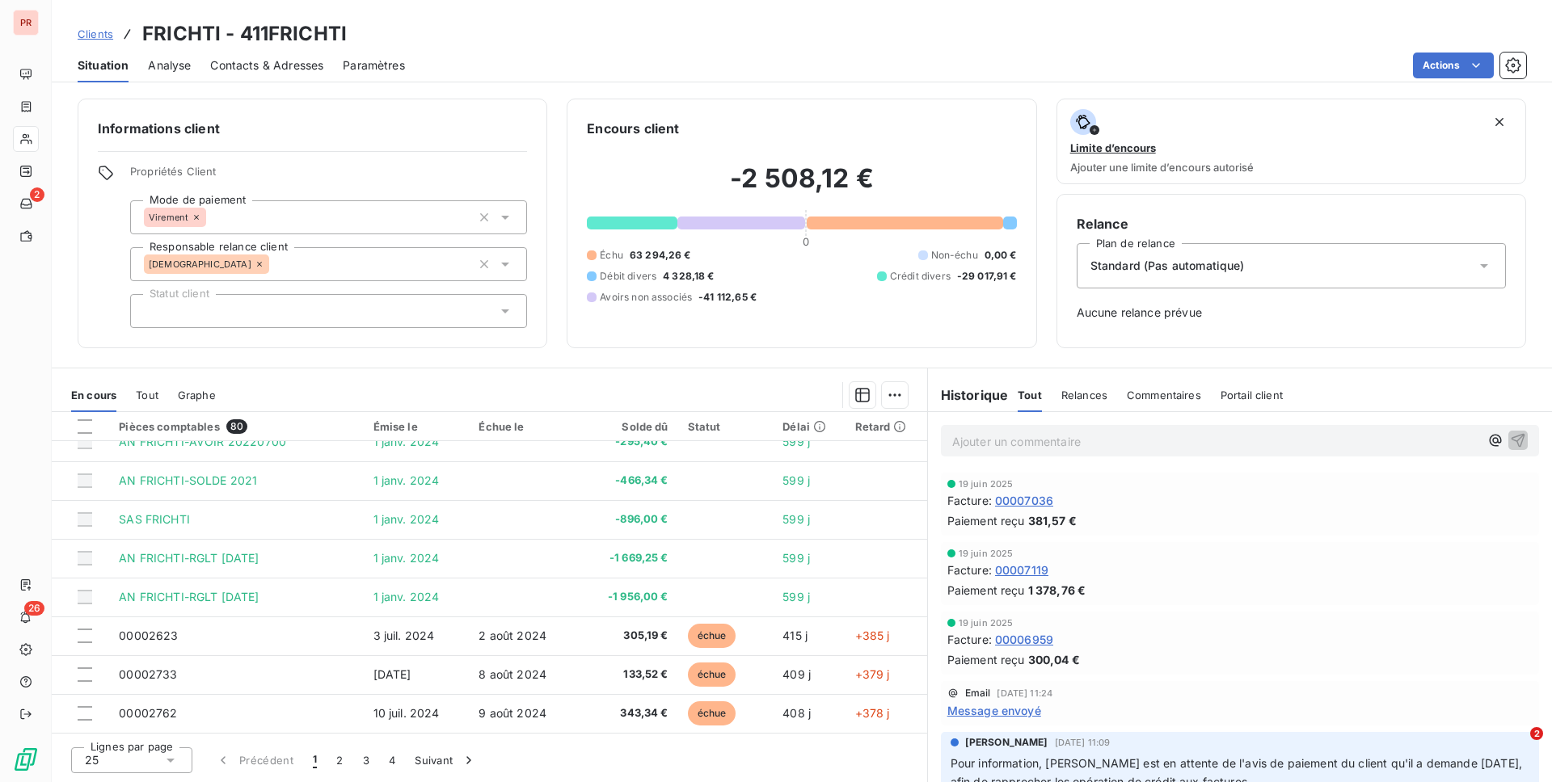
click at [145, 636] on div "25" at bounding box center [131, 761] width 121 height 26
click at [158, 636] on li "100" at bounding box center [131, 729] width 121 height 29
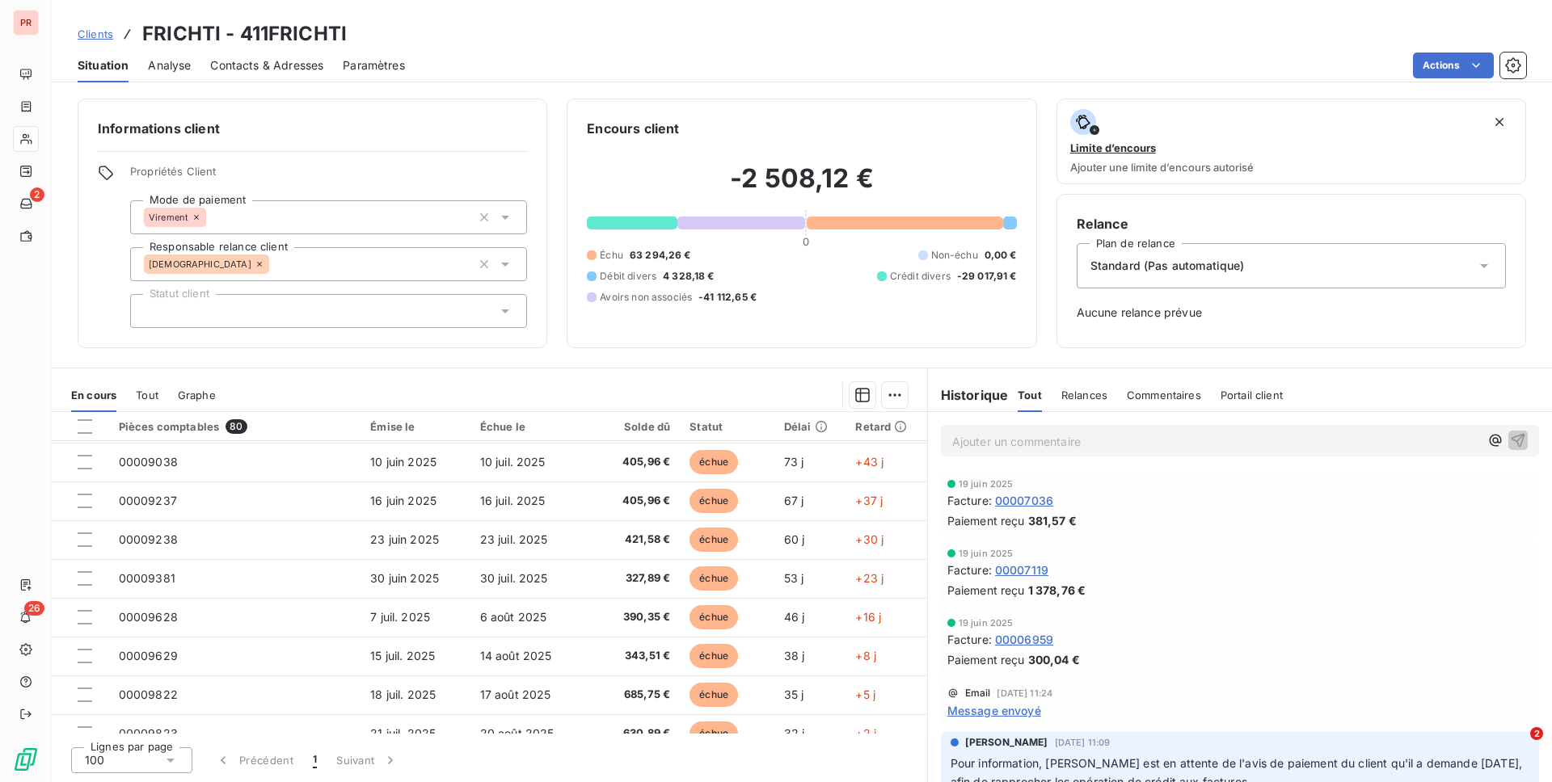
scroll to position [2765, 0]
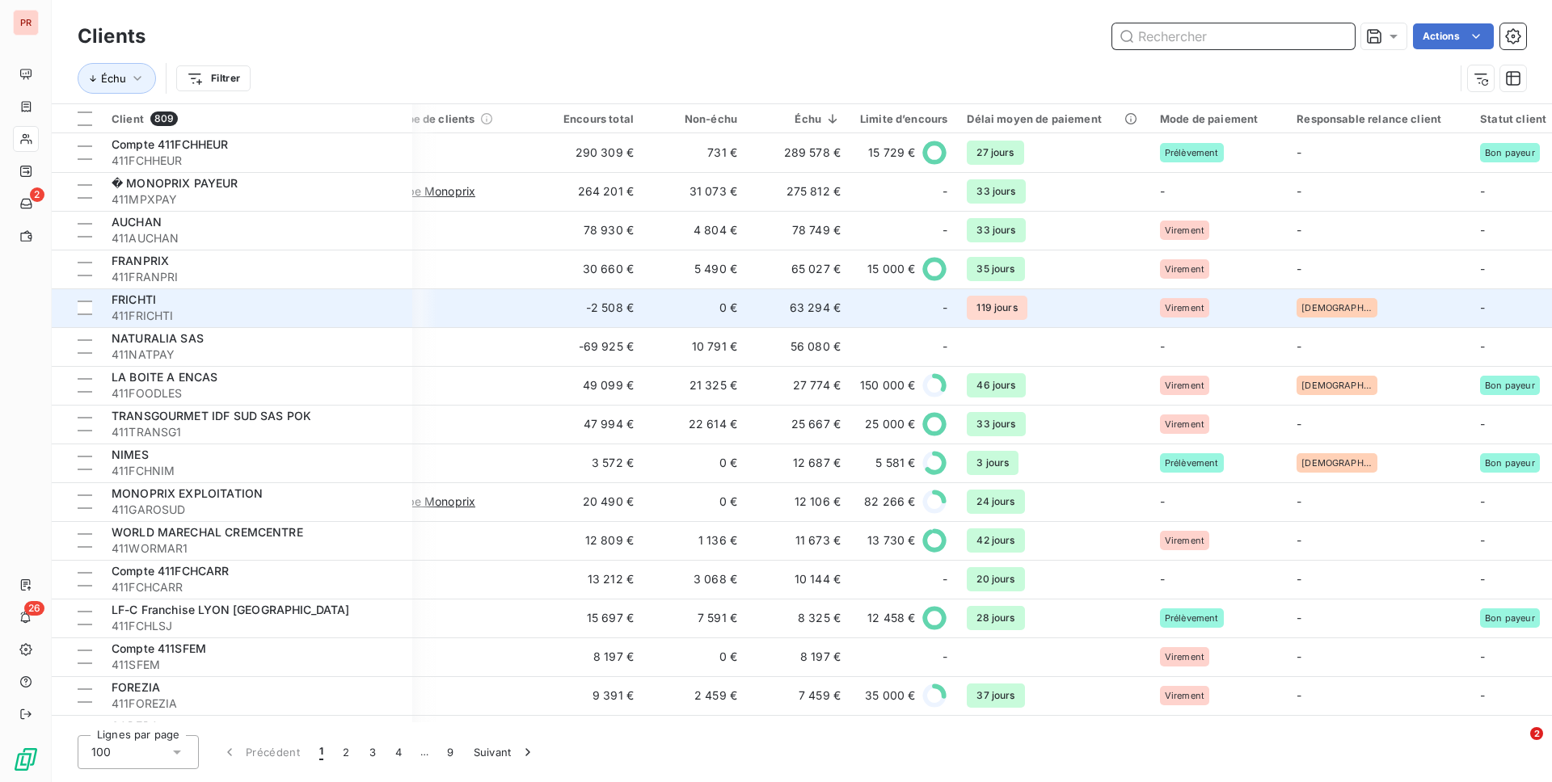
scroll to position [0, 228]
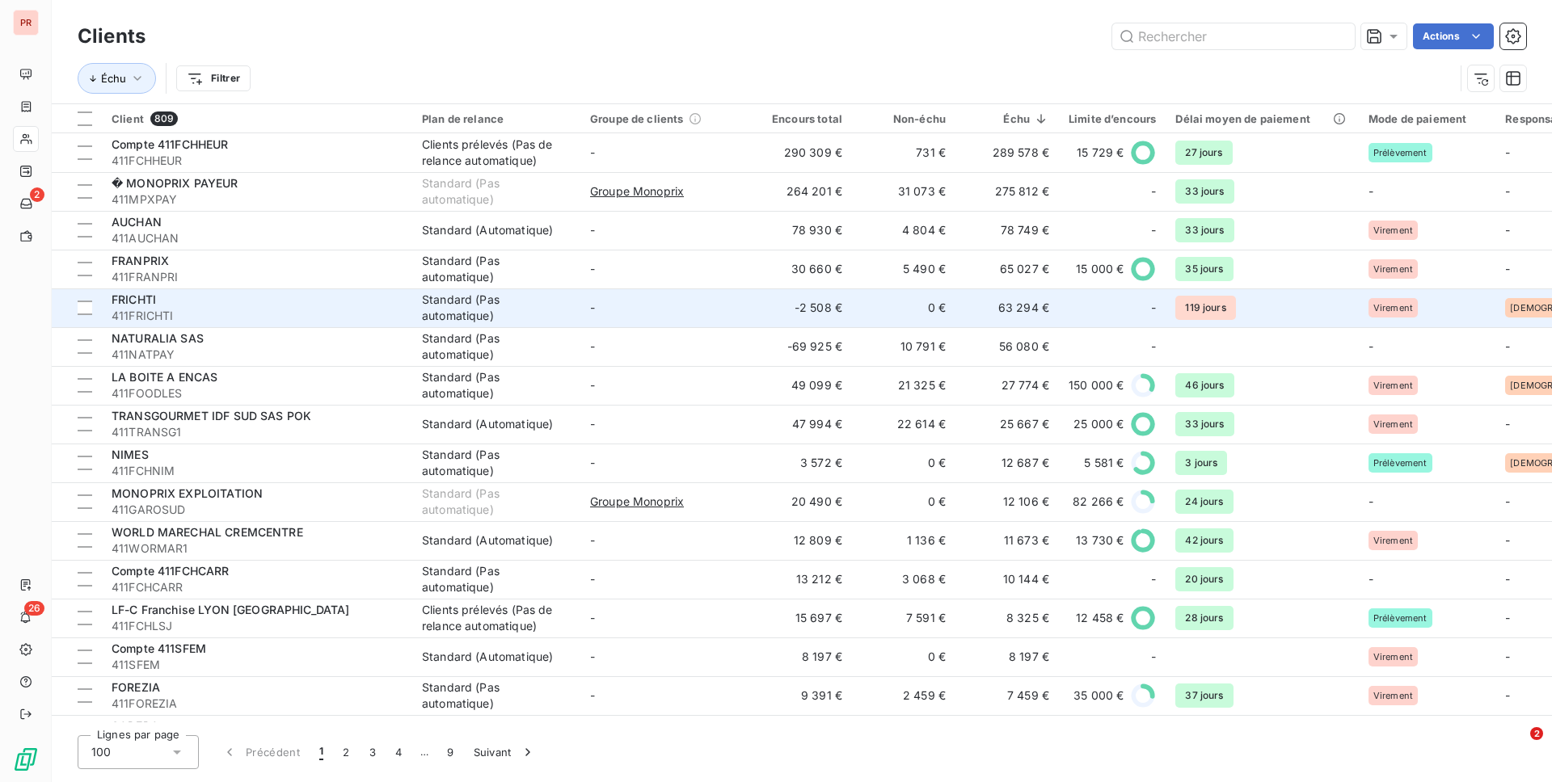
click at [589, 318] on td "-" at bounding box center [664, 308] width 168 height 39
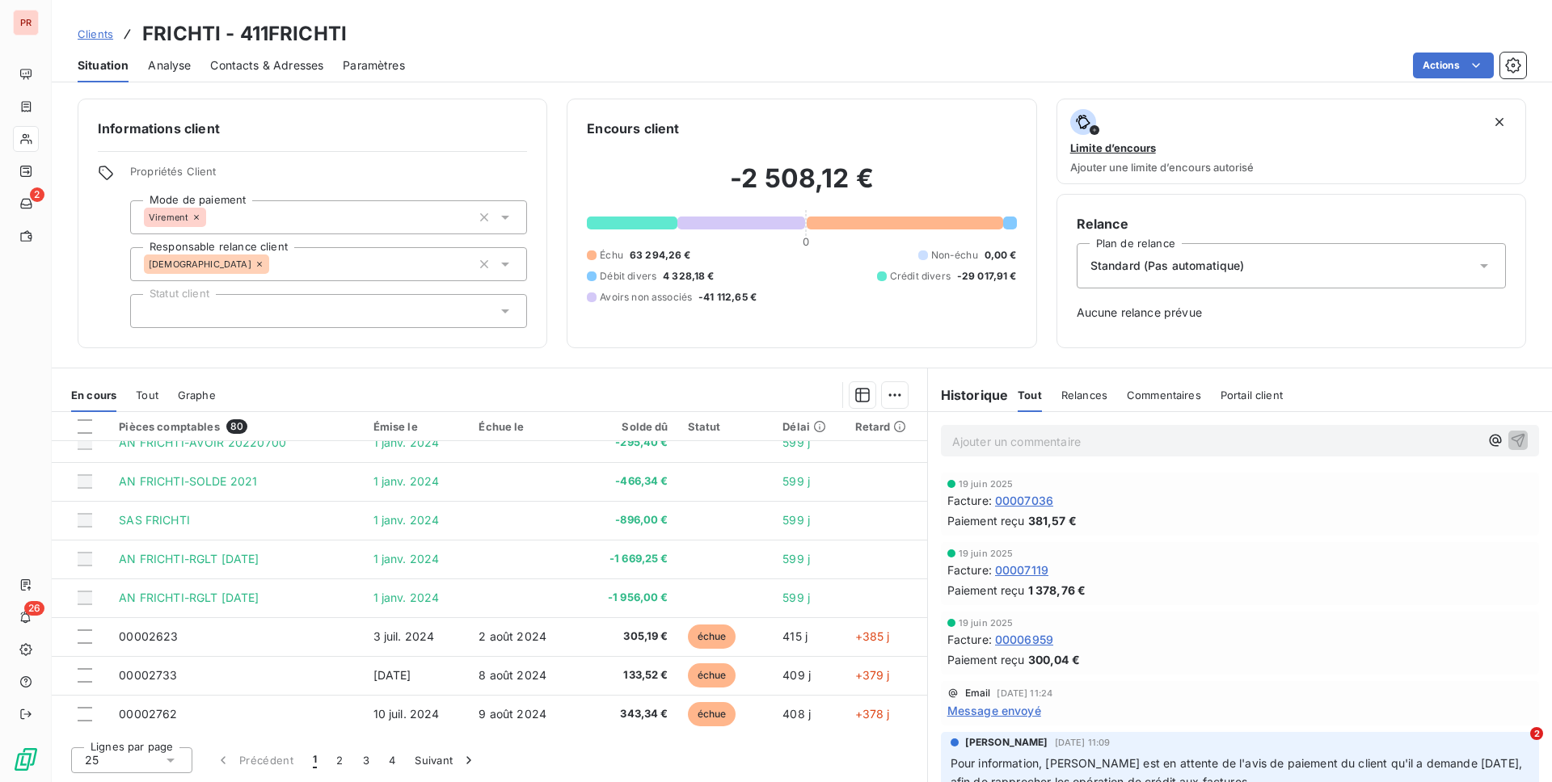
scroll to position [678, 0]
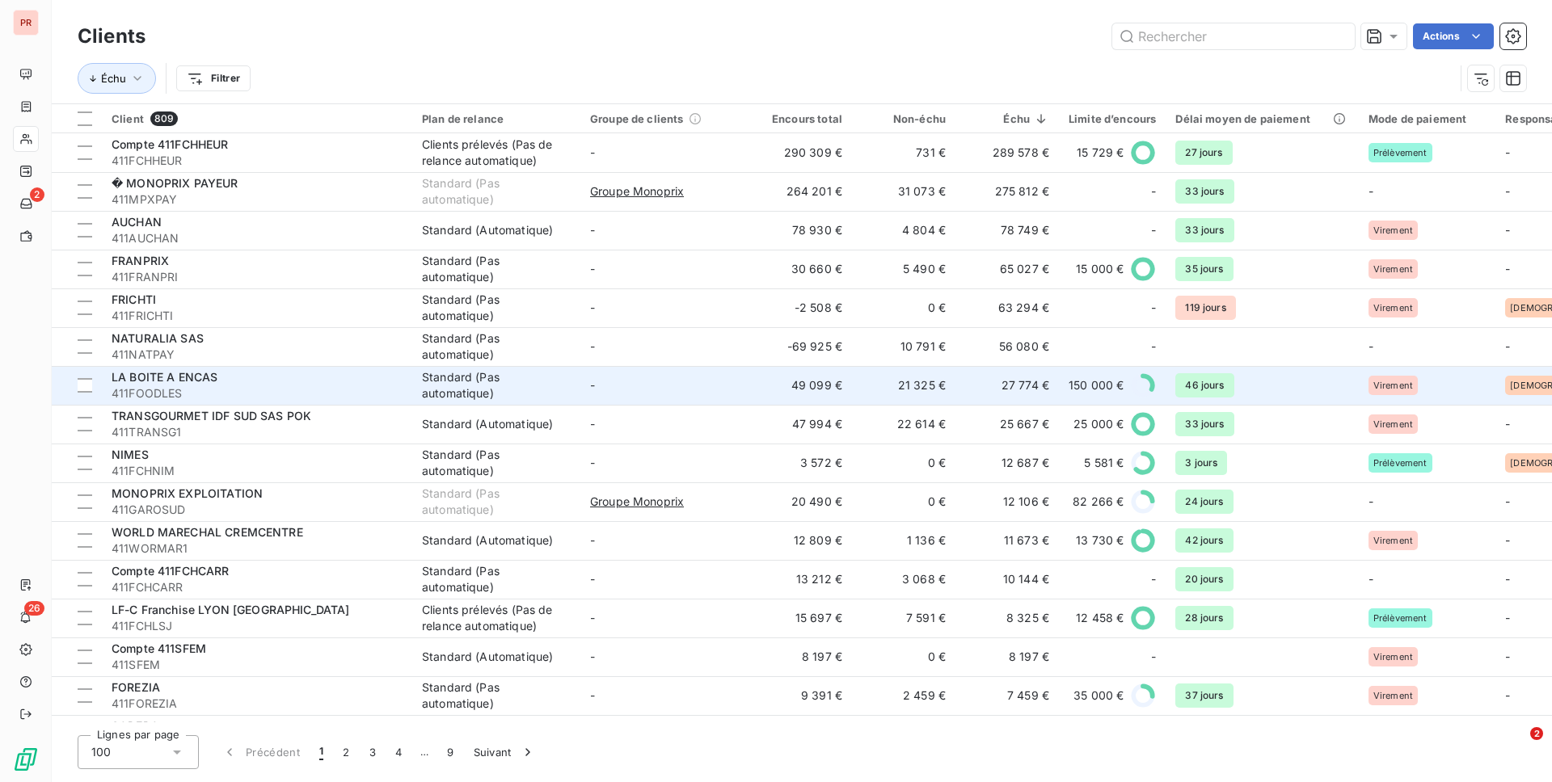
click at [799, 385] on td "49 099 €" at bounding box center [799, 385] width 103 height 39
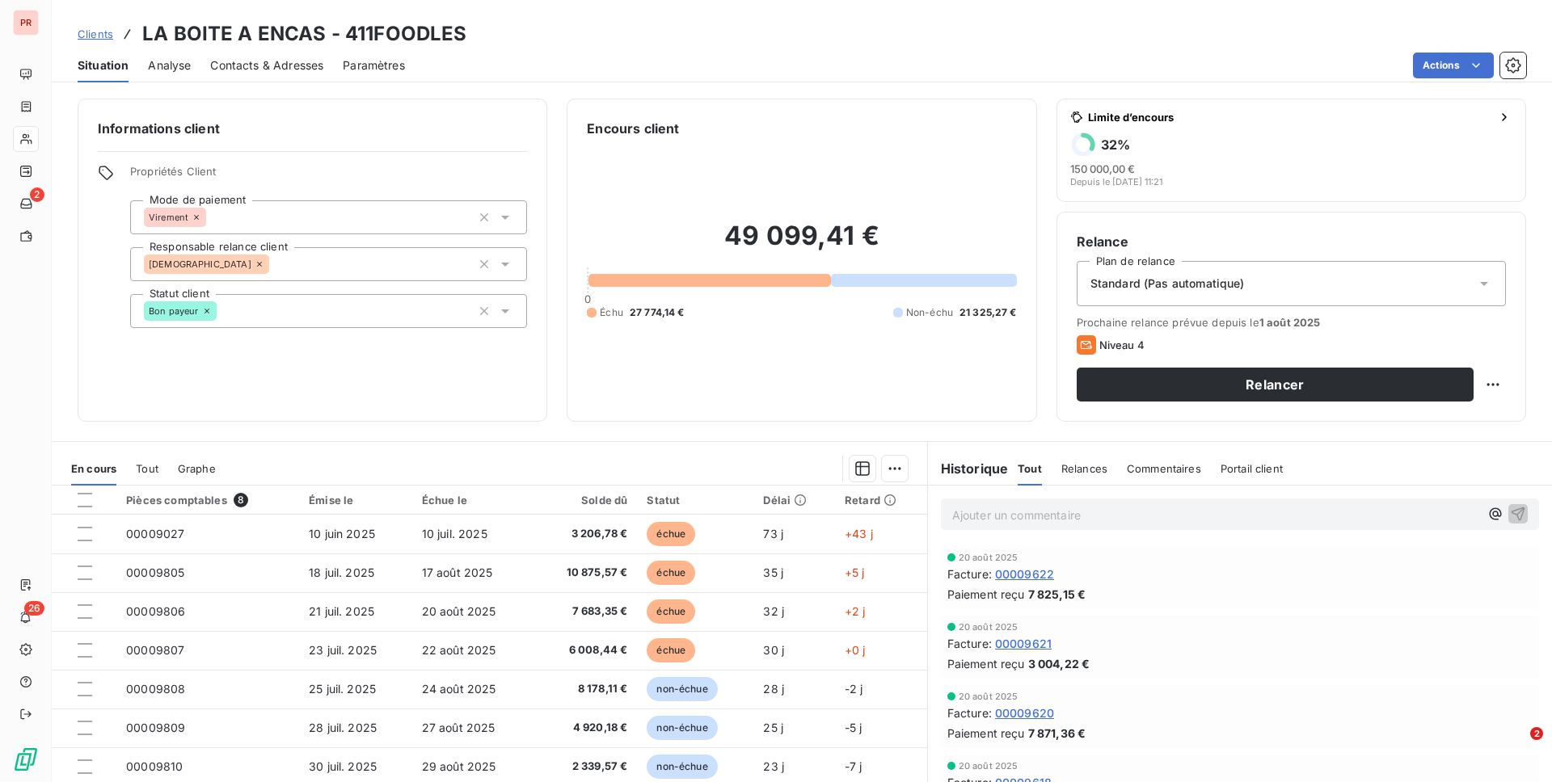
click at [1077, 478] on div "Relances" at bounding box center [1084, 469] width 46 height 34
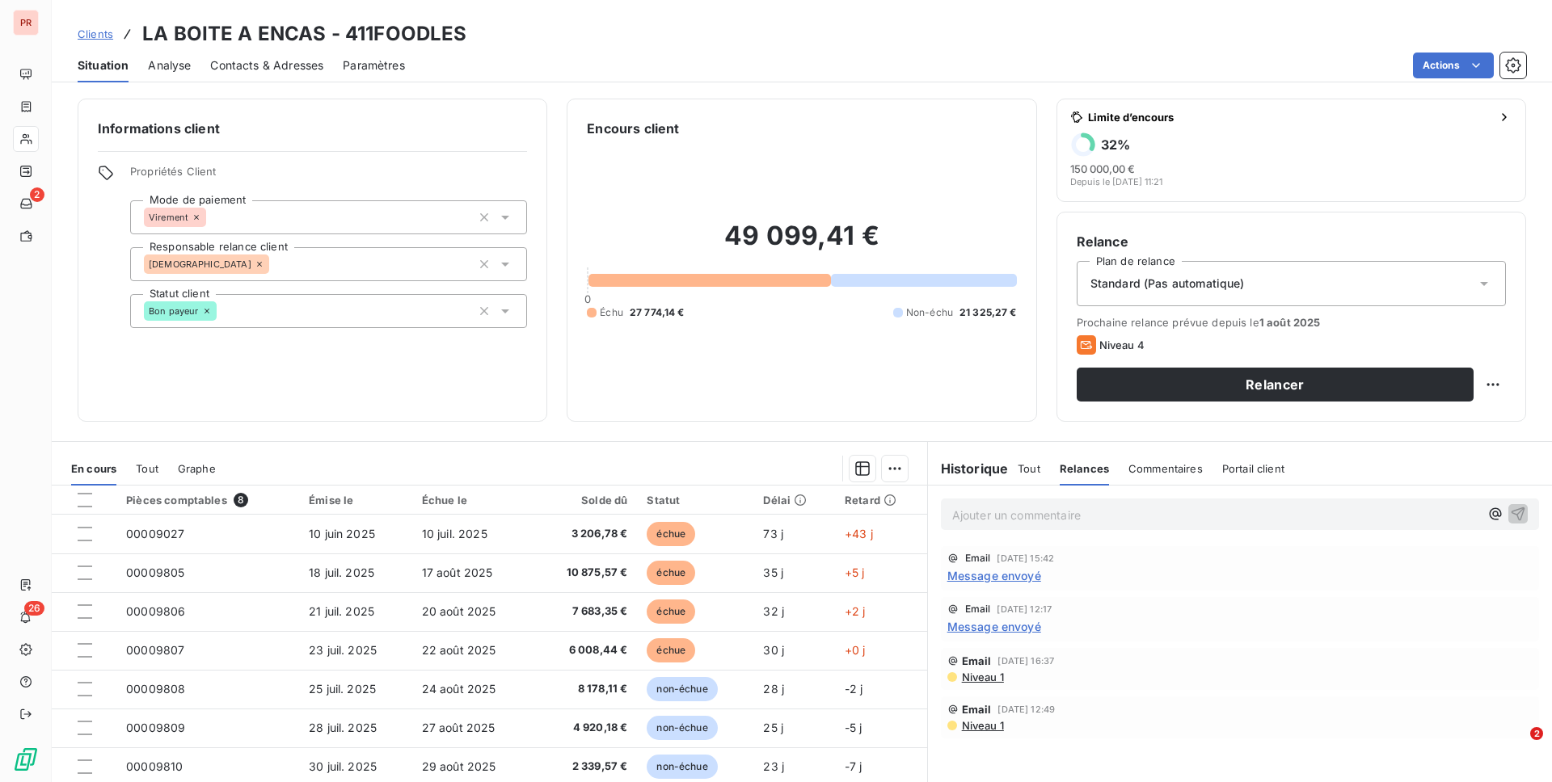
click at [1006, 579] on span "Message envoyé" at bounding box center [994, 575] width 94 height 17
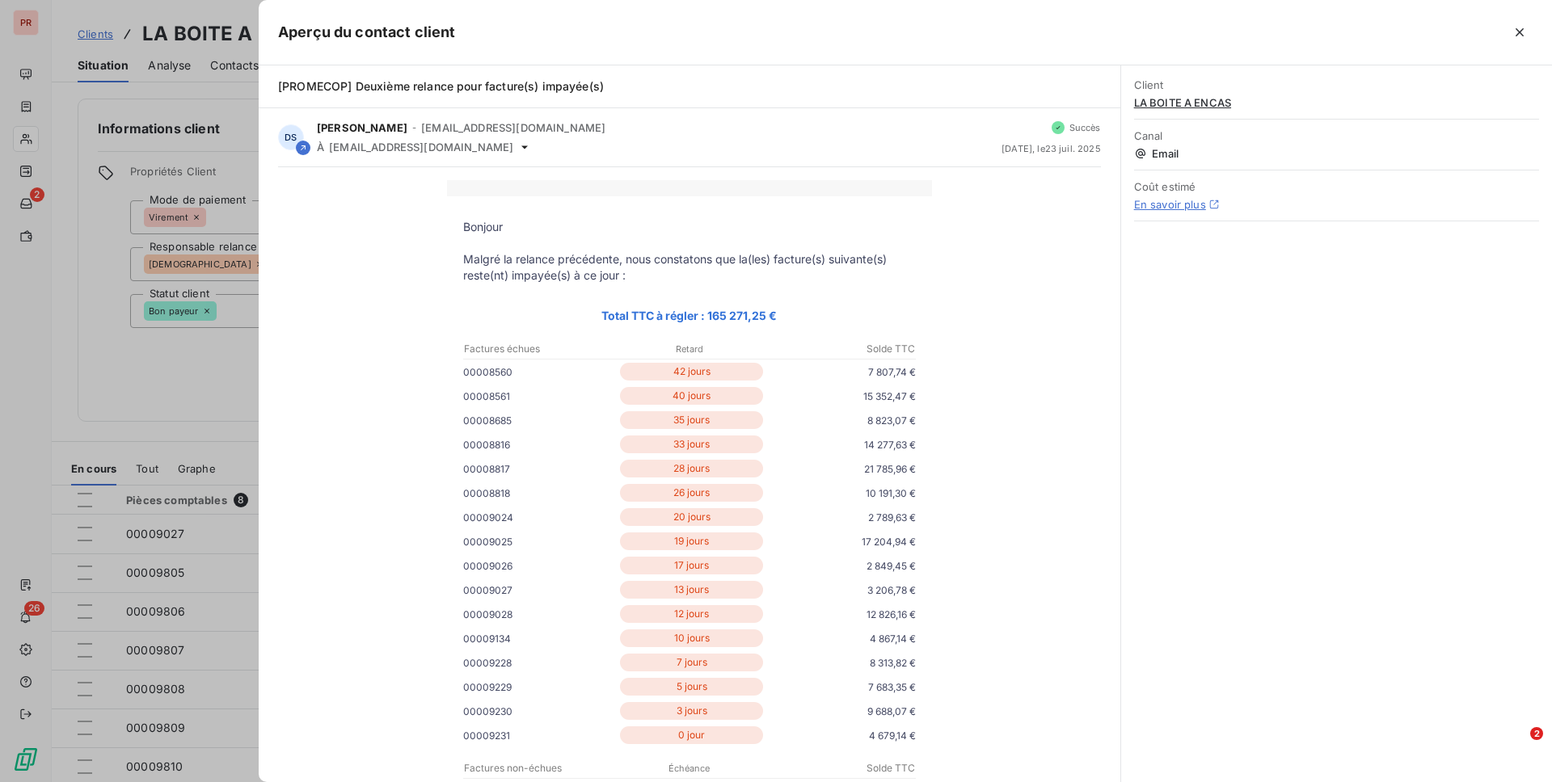
click at [224, 445] on div at bounding box center [776, 391] width 1552 height 782
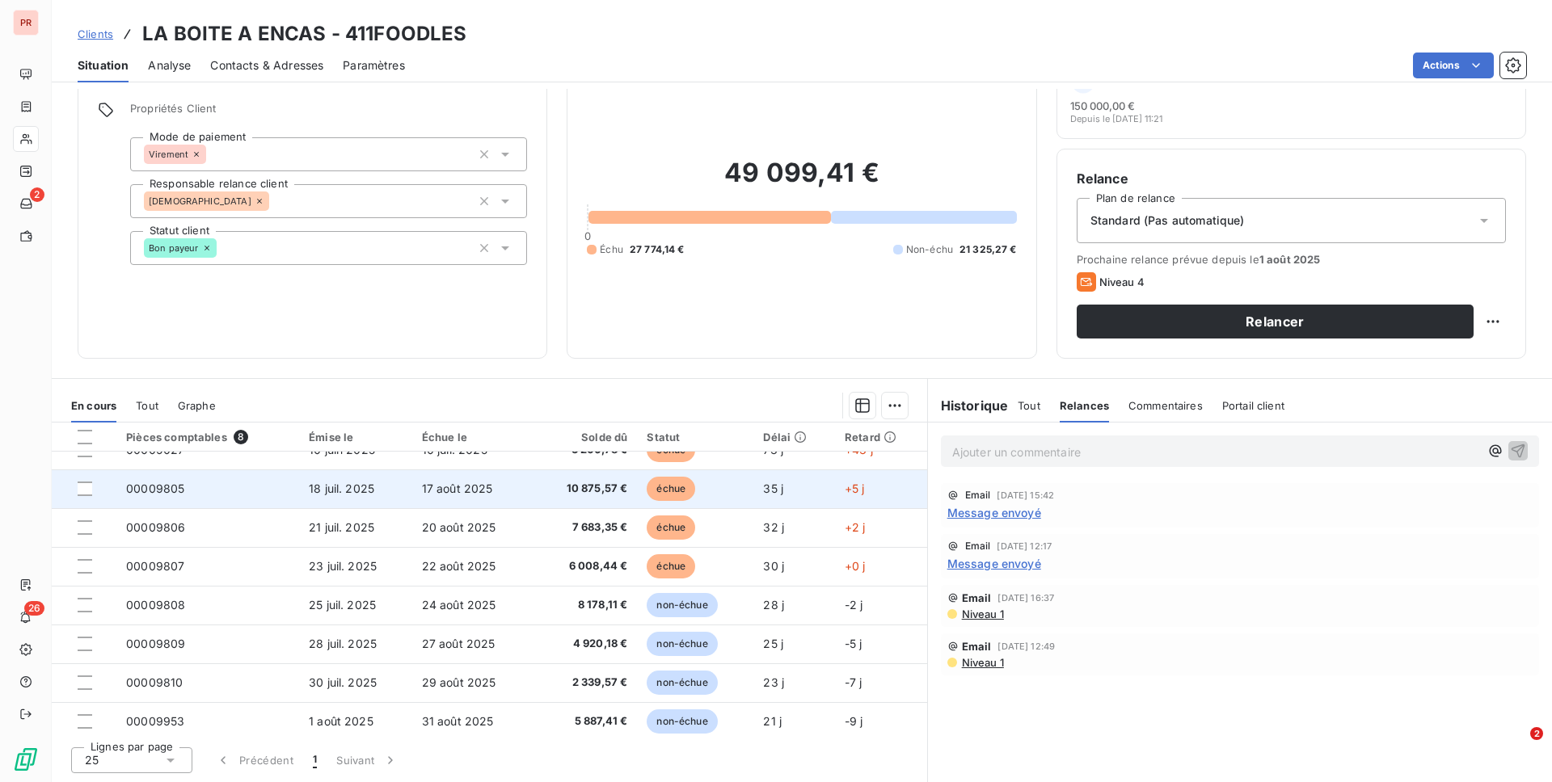
scroll to position [29, 0]
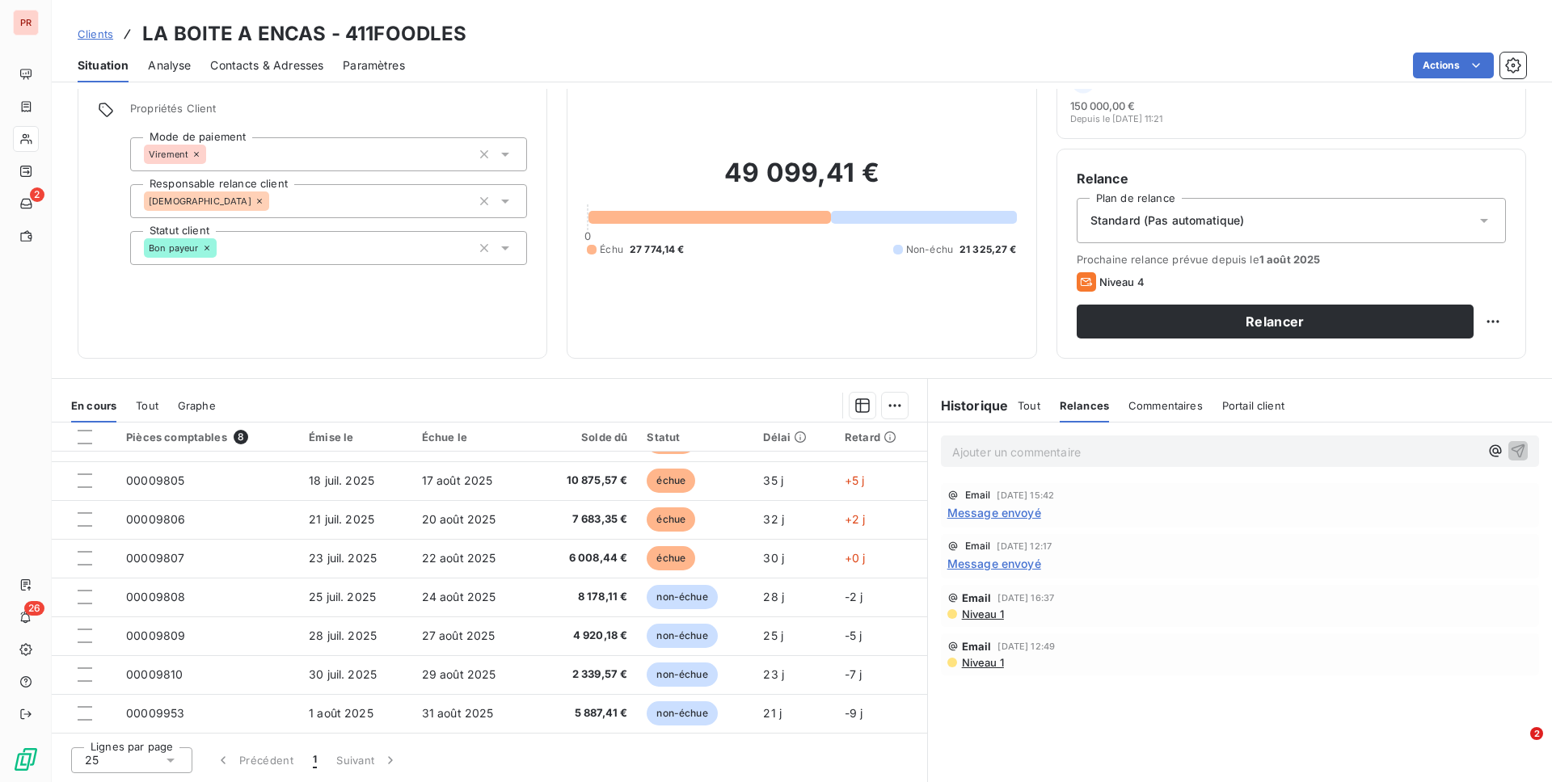
click at [1028, 401] on span "Tout" at bounding box center [1029, 405] width 23 height 13
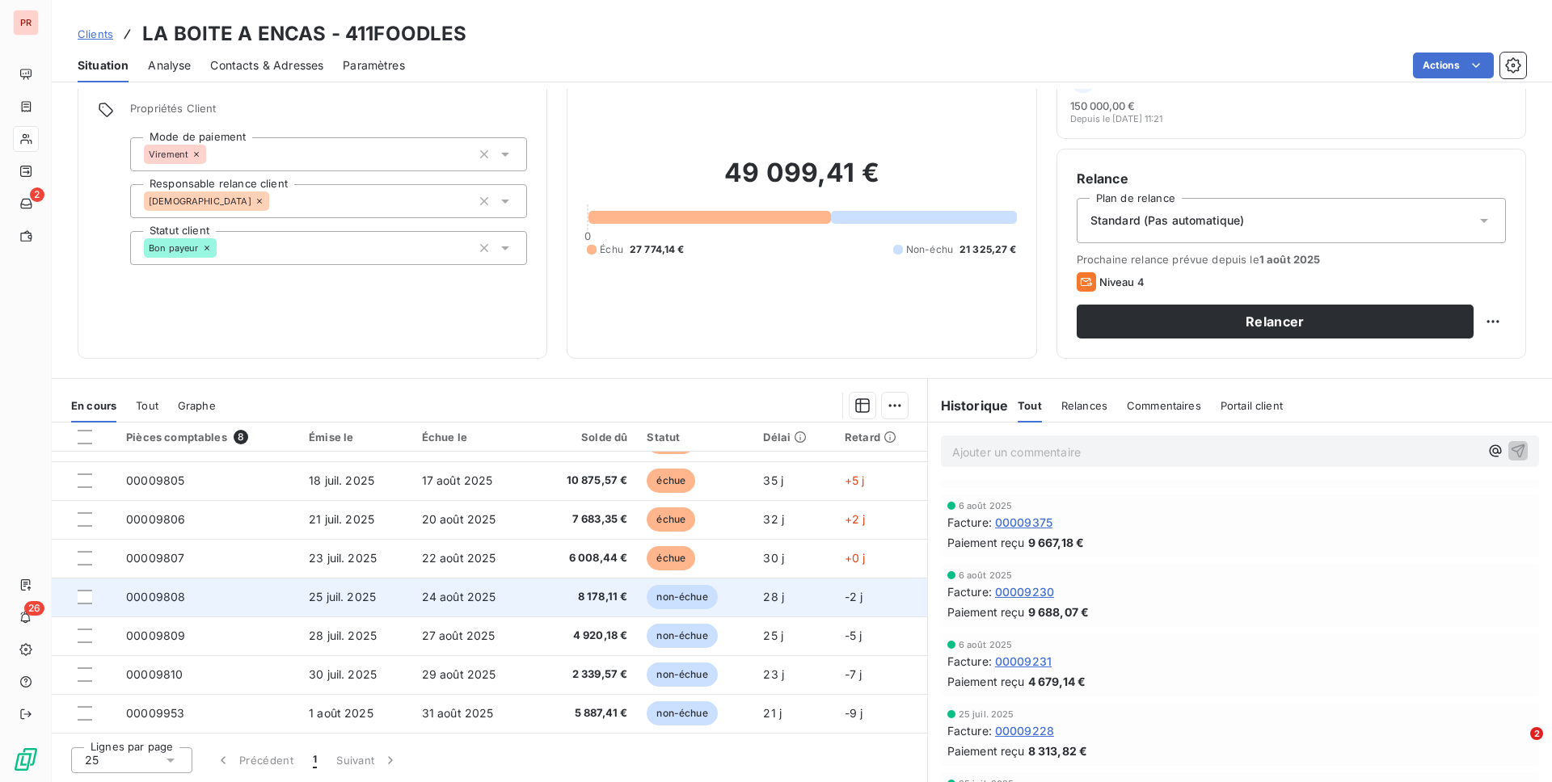
scroll to position [0, 0]
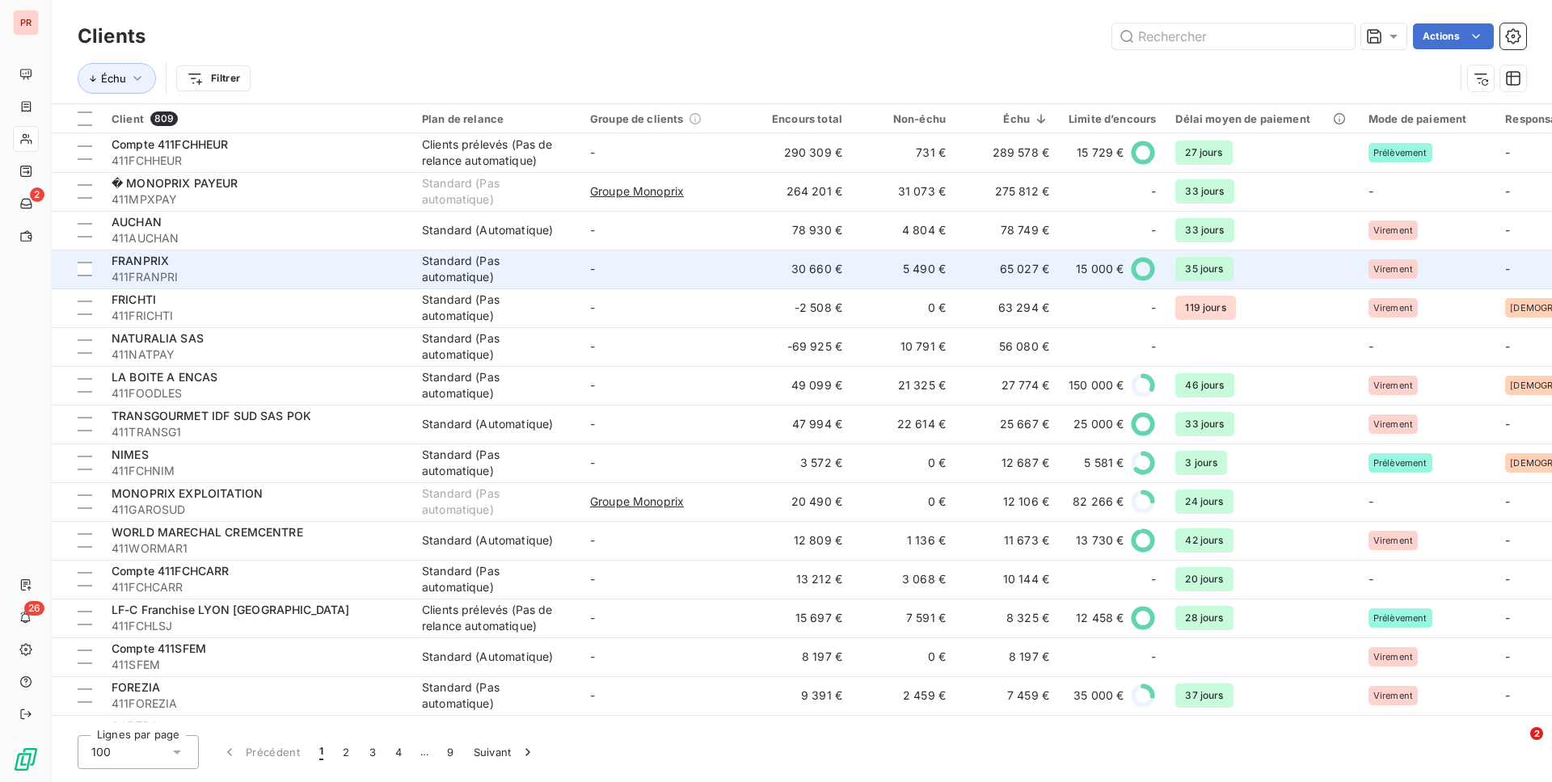
click at [505, 255] on div "Standard (Pas automatique)" at bounding box center [496, 269] width 149 height 32
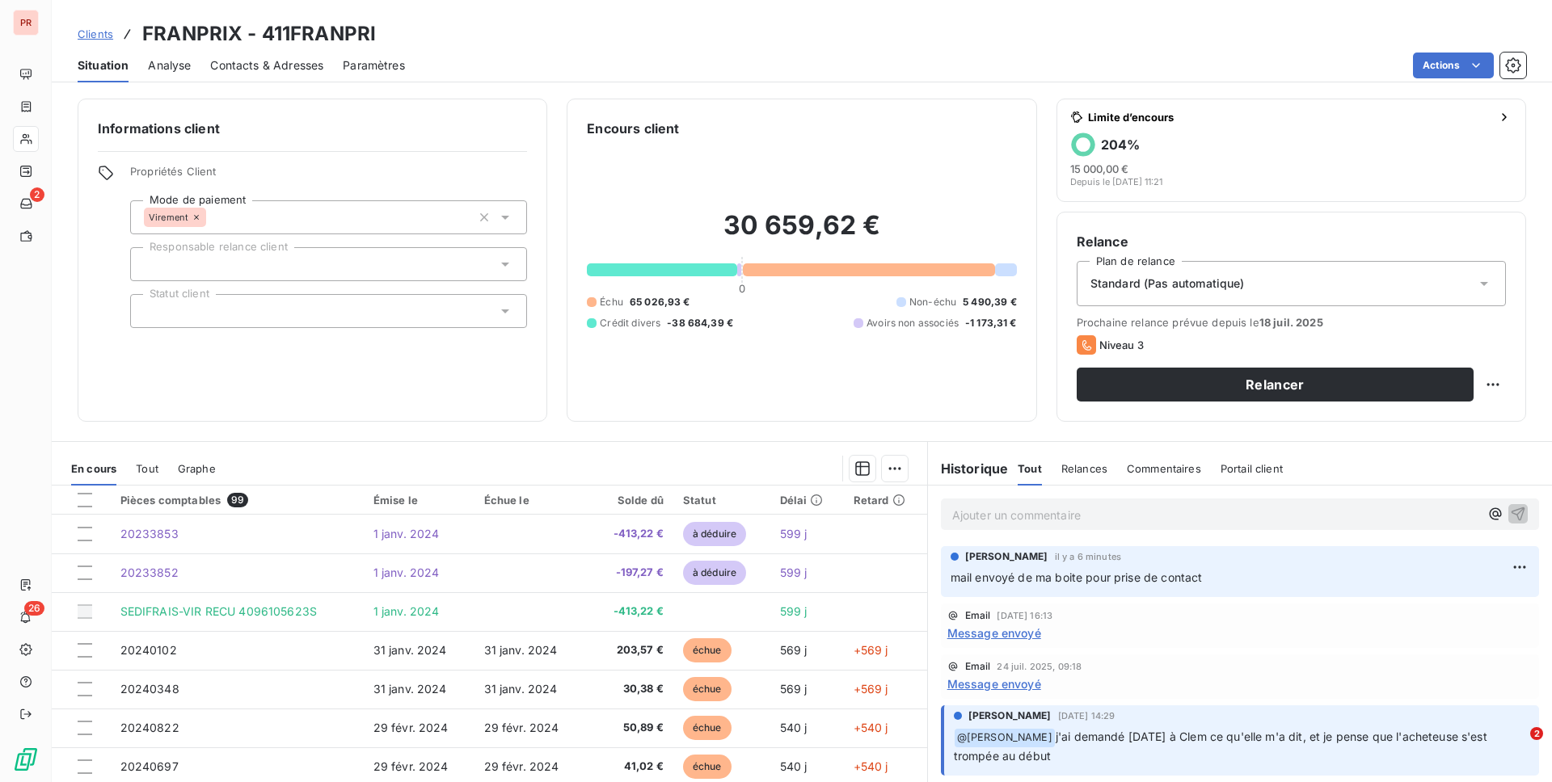
click at [996, 516] on p "Ajouter un commentaire ﻿" at bounding box center [1215, 515] width 527 height 20
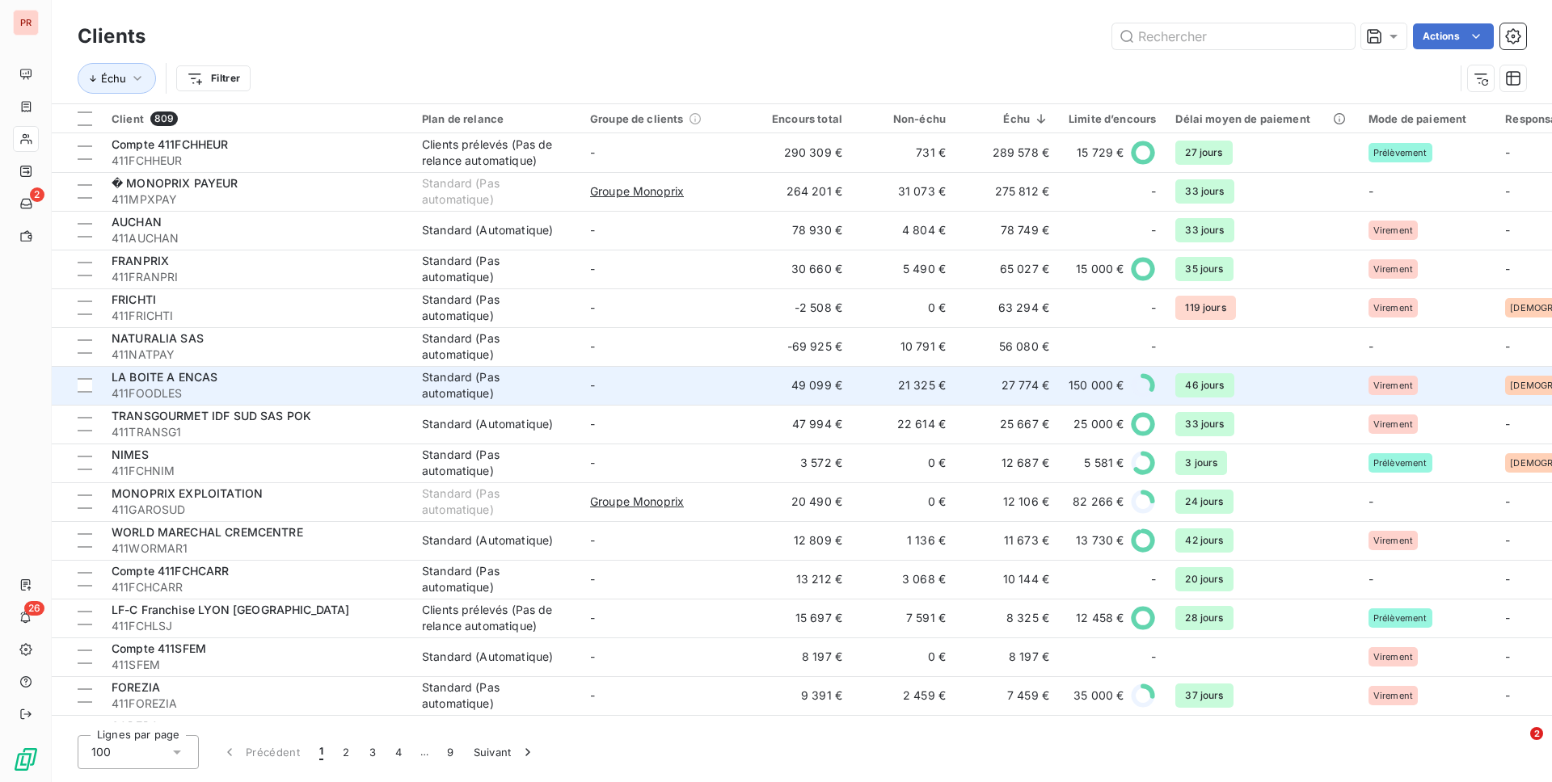
click at [742, 398] on td "-" at bounding box center [664, 385] width 168 height 39
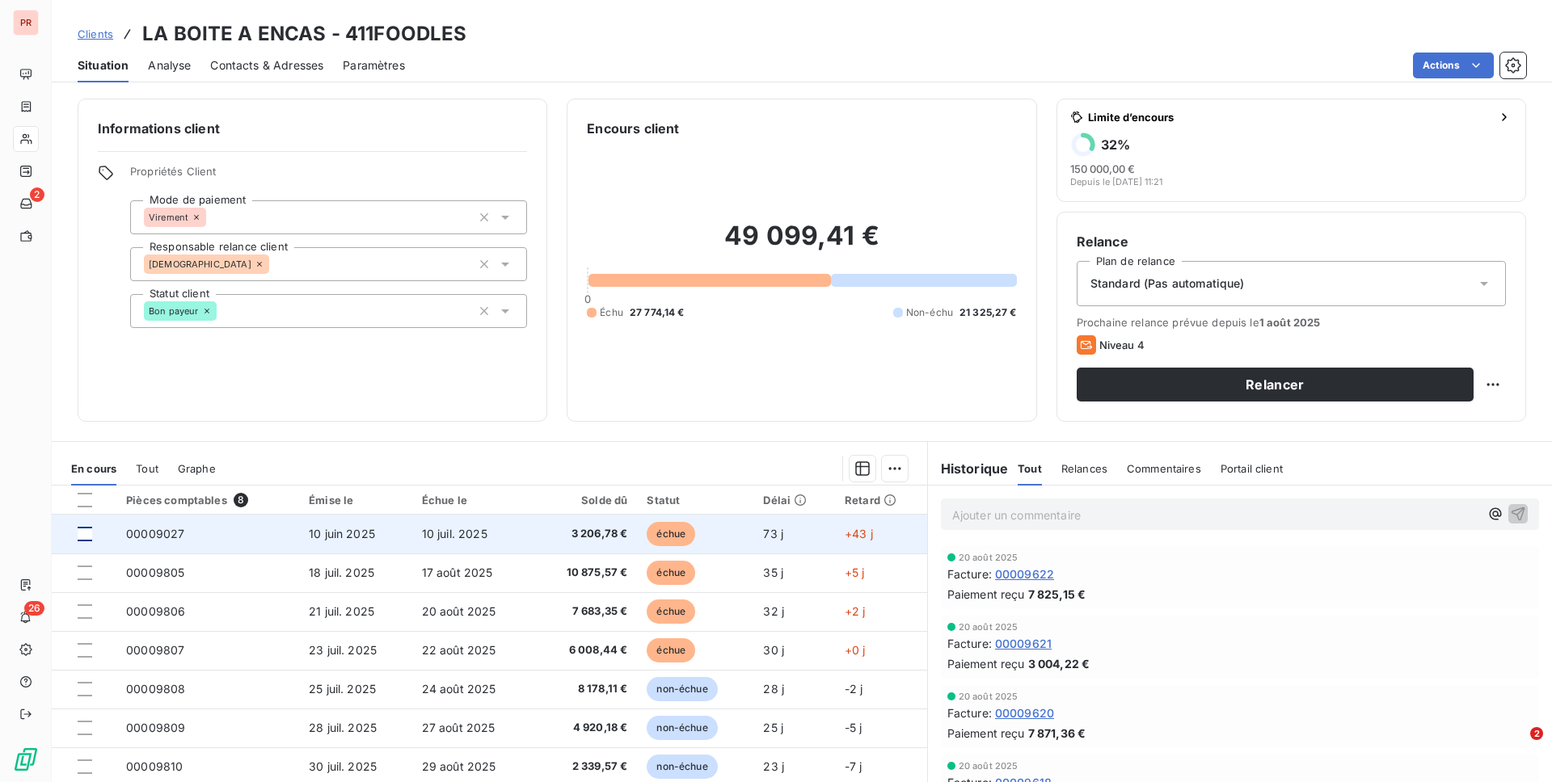
click at [89, 538] on div at bounding box center [85, 534] width 15 height 15
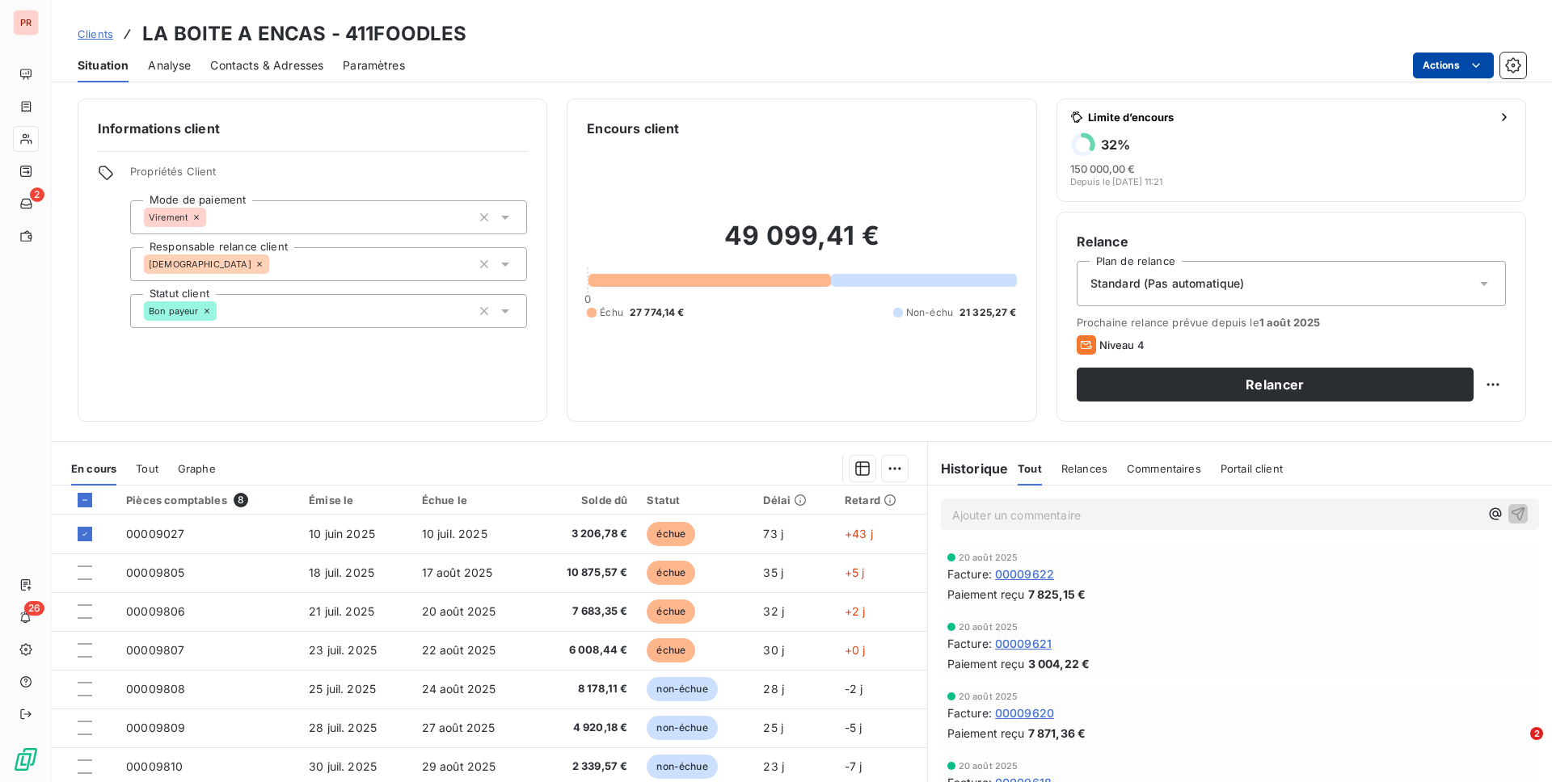
click at [1163, 70] on html "PR 2 26 Clients LA BOITE A ENCAS - 411FOODLES Situation Analyse Contacts & Adre…" at bounding box center [776, 391] width 1552 height 782
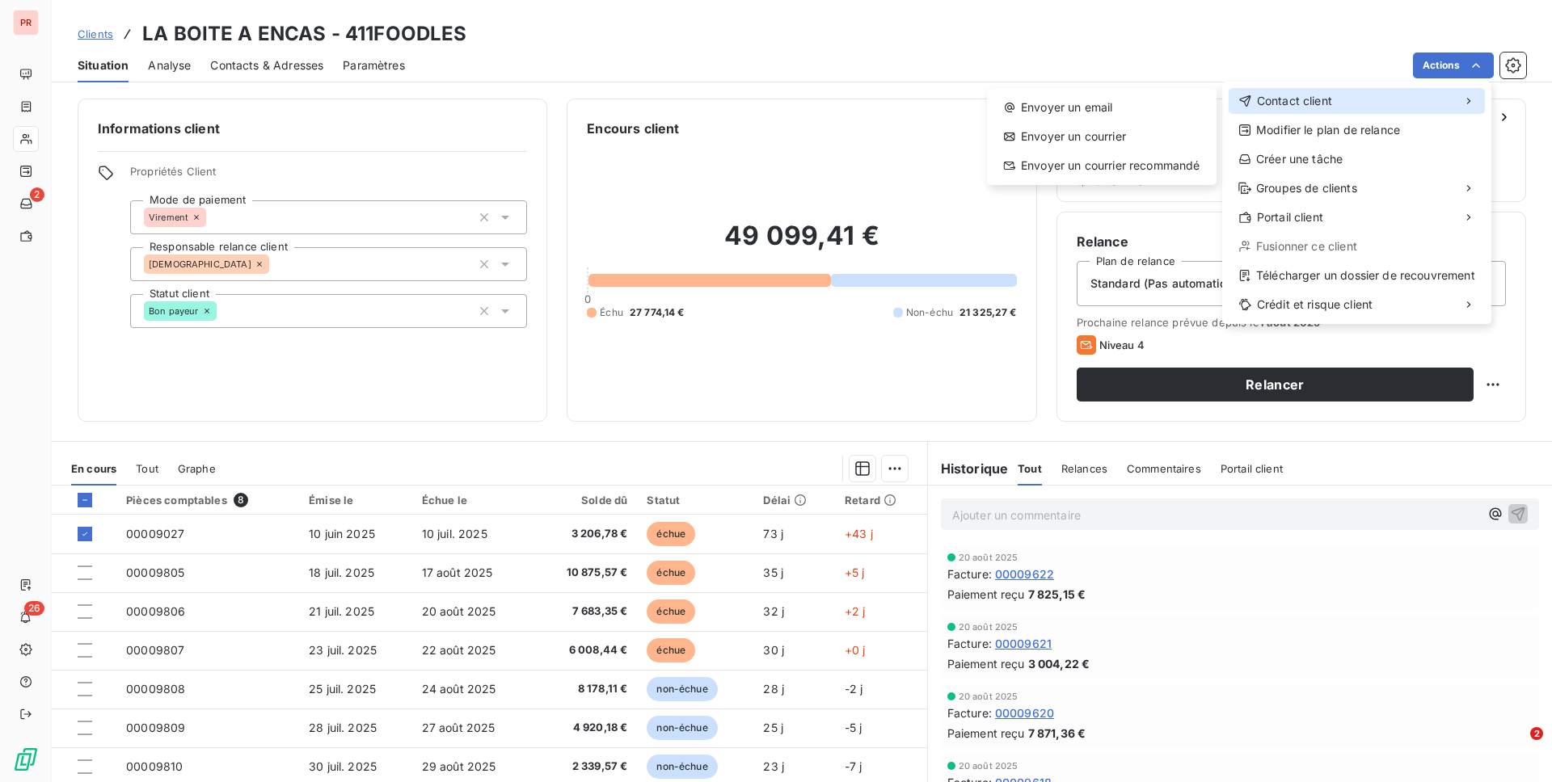
click at [1163, 100] on div "Contact client" at bounding box center [1356, 101] width 256 height 26
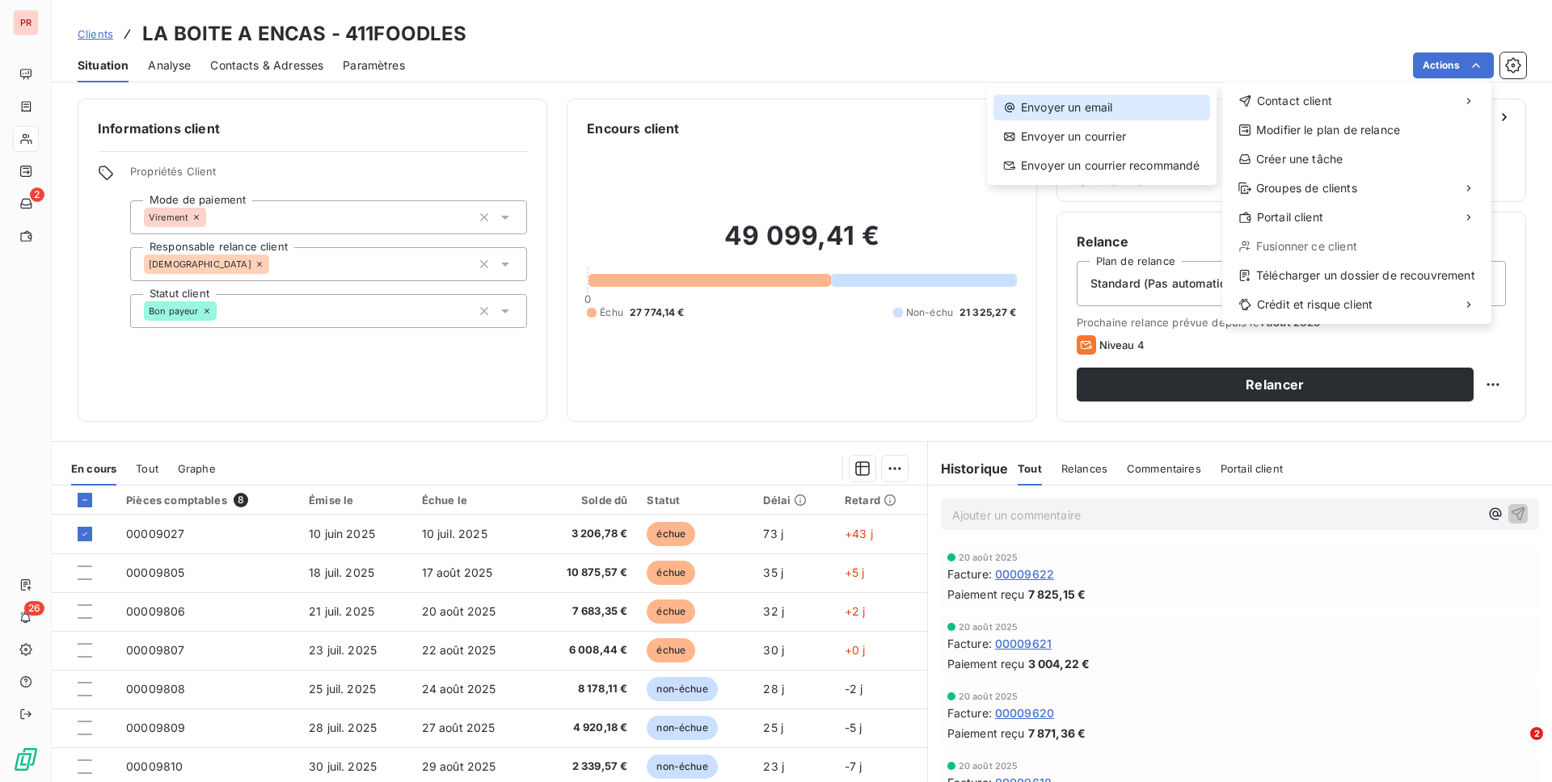
click at [1105, 112] on div "Envoyer un email" at bounding box center [1101, 108] width 217 height 26
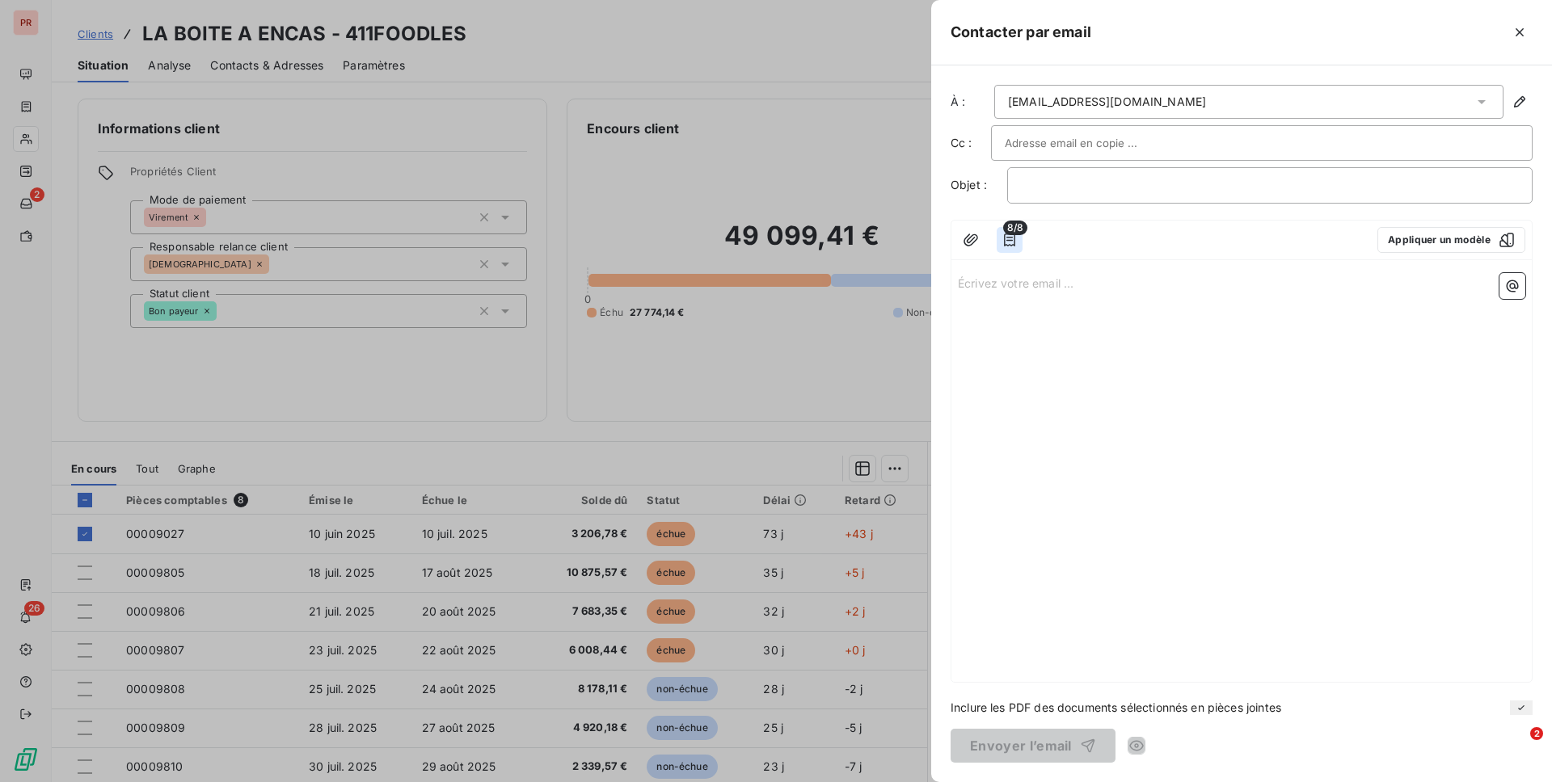
click at [1005, 245] on icon "button" at bounding box center [1009, 240] width 11 height 13
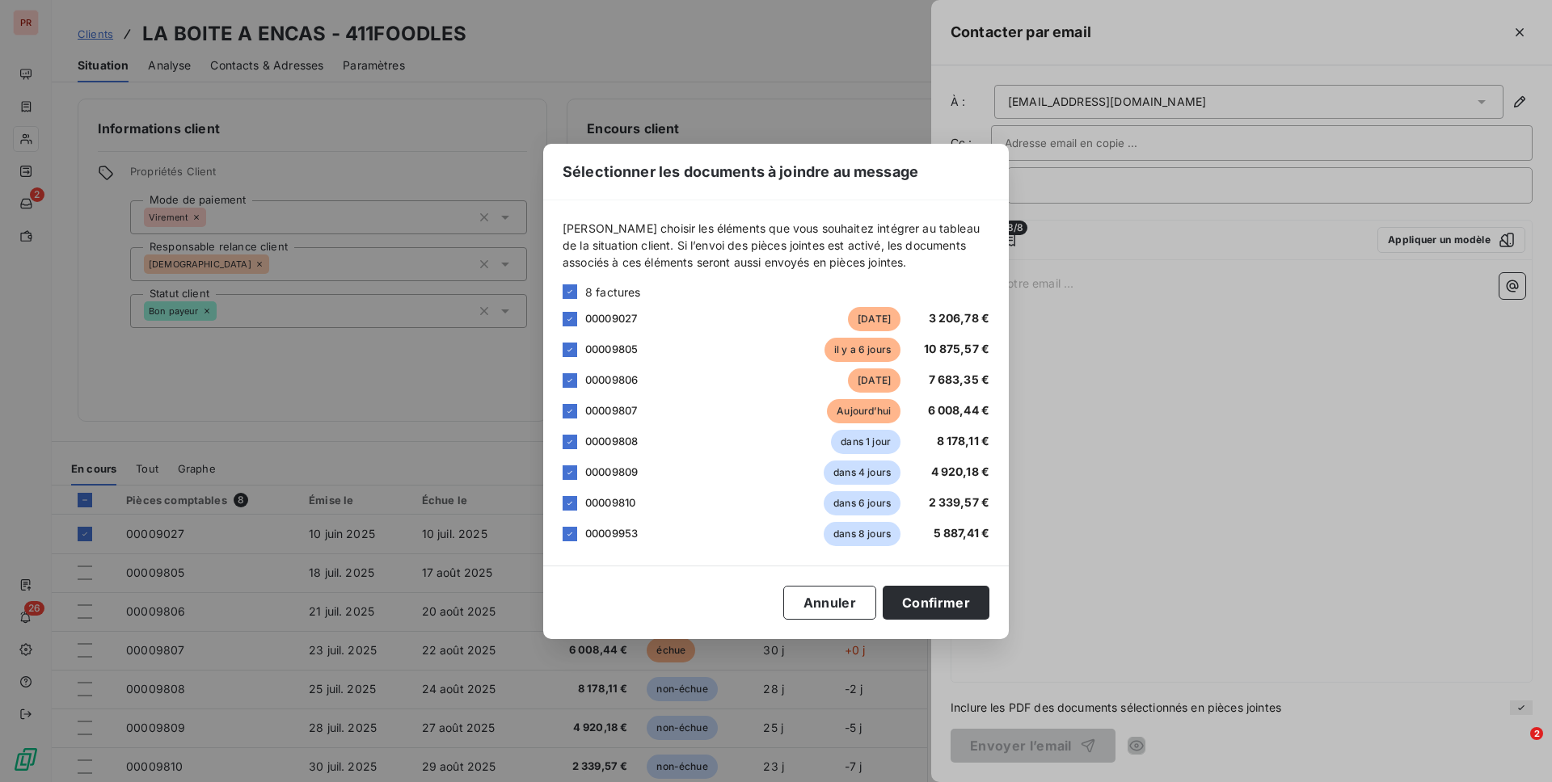
click at [613, 284] on span "8 factures" at bounding box center [613, 292] width 56 height 17
click at [585, 289] on span "8 factures" at bounding box center [613, 292] width 56 height 17
click at [567, 293] on icon at bounding box center [570, 292] width 10 height 10
click at [569, 321] on div at bounding box center [570, 319] width 15 height 15
click at [897, 599] on button "Confirmer" at bounding box center [936, 603] width 107 height 34
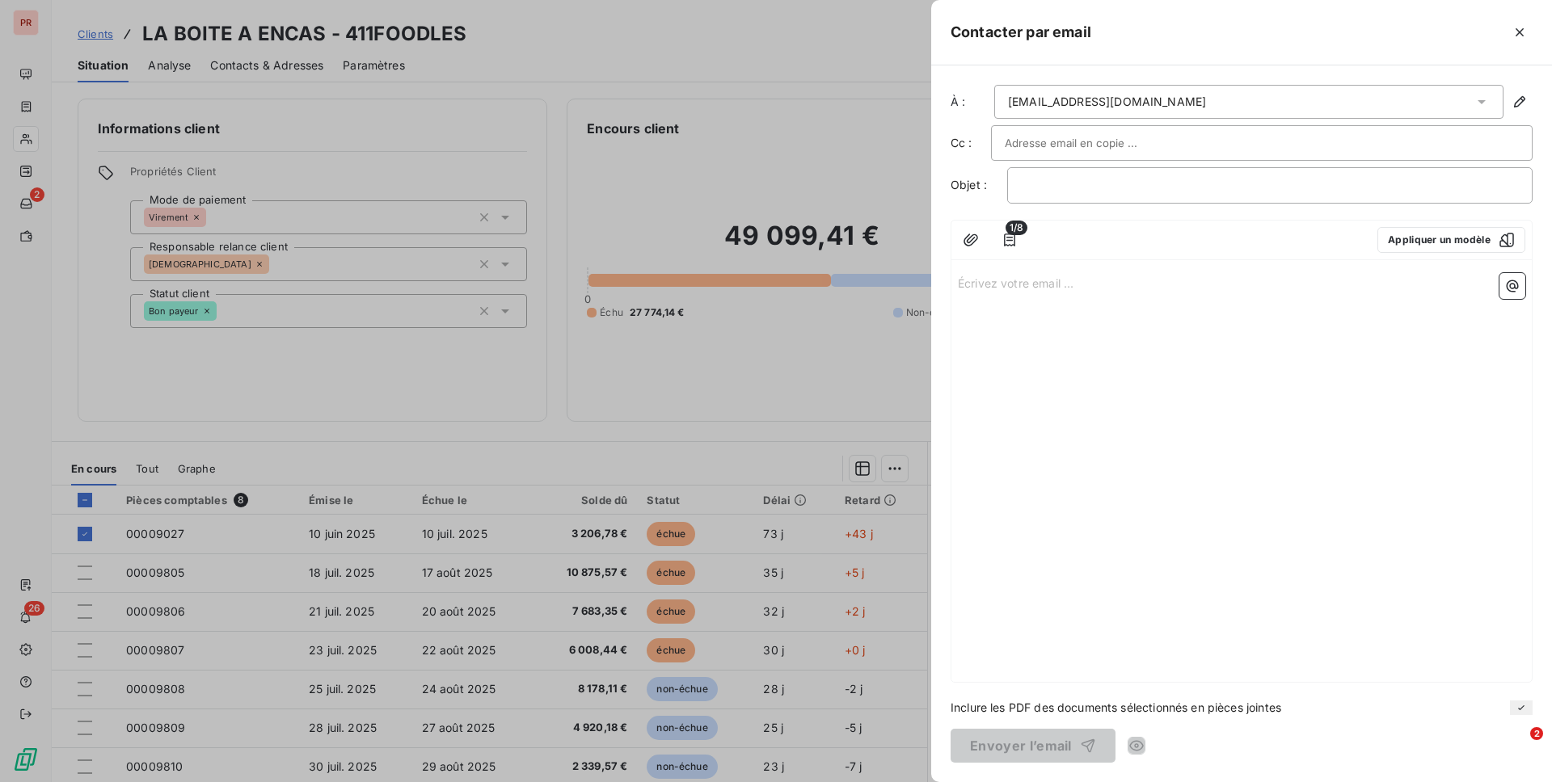
click at [953, 250] on div "1/8 Appliquer un modèle" at bounding box center [1241, 241] width 580 height 40
click at [961, 244] on button "button" at bounding box center [971, 240] width 26 height 26
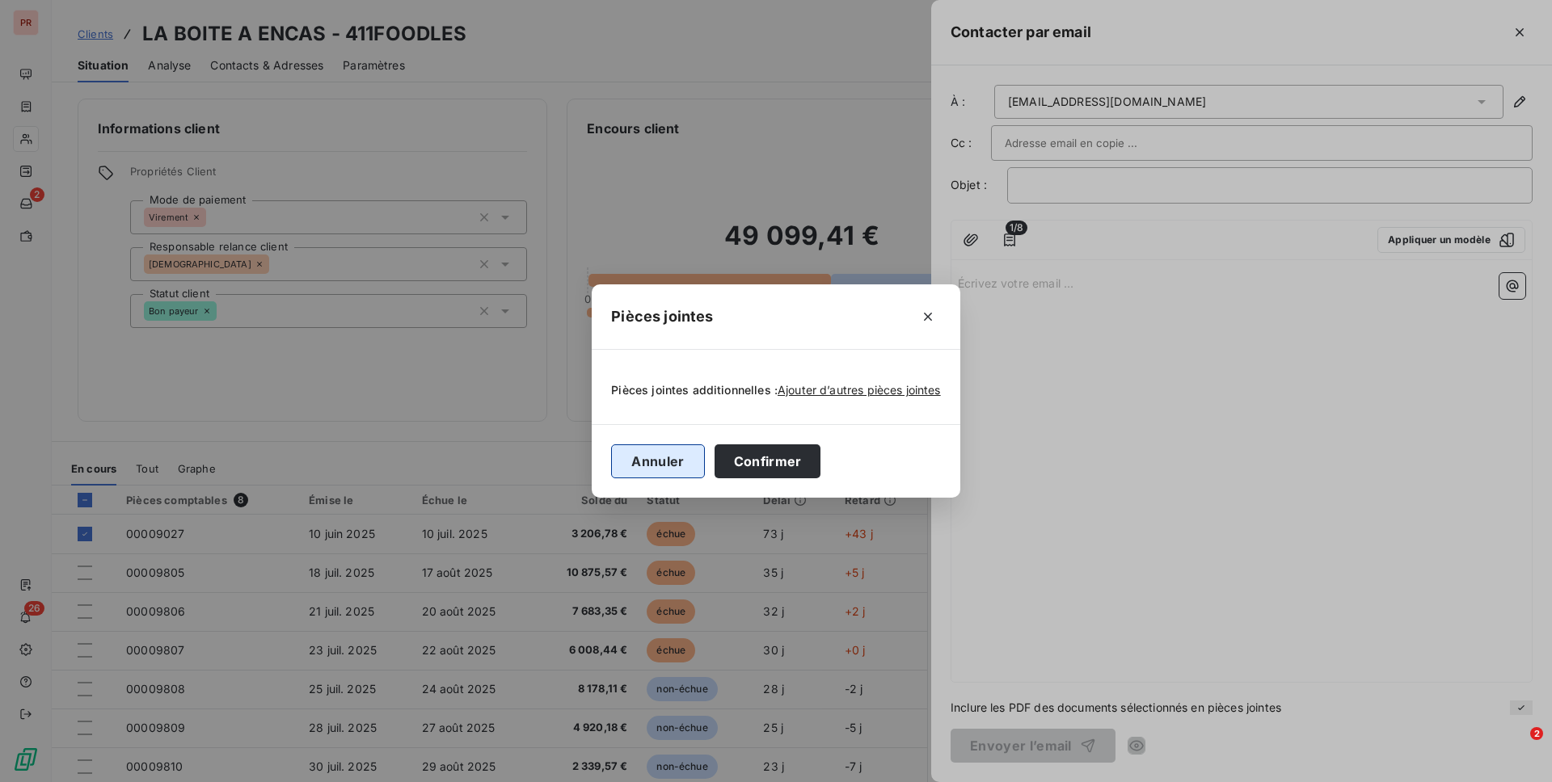
click at [666, 475] on button "Annuler" at bounding box center [657, 462] width 93 height 34
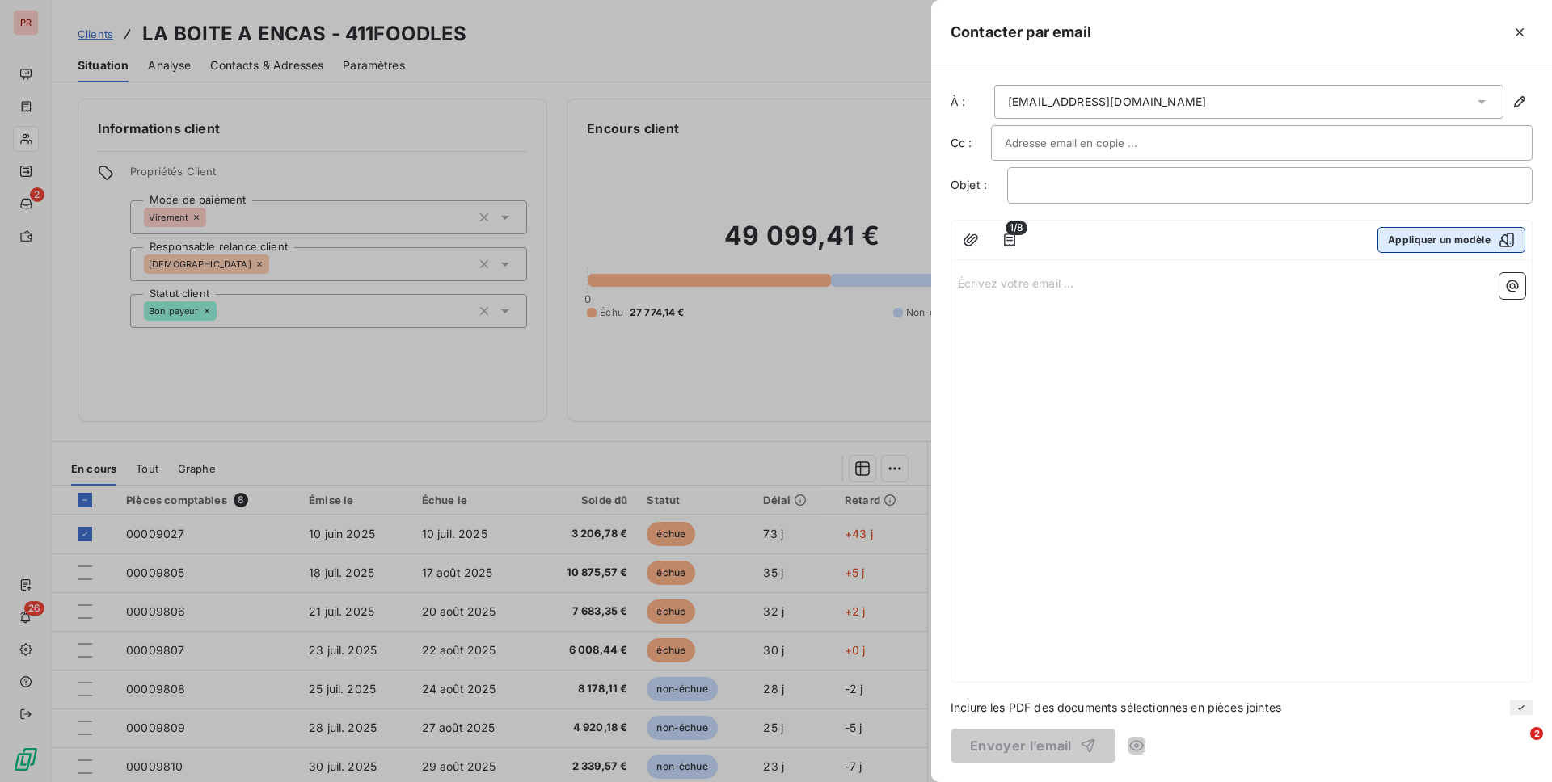
click at [1163, 241] on button "Appliquer un modèle" at bounding box center [1451, 240] width 148 height 26
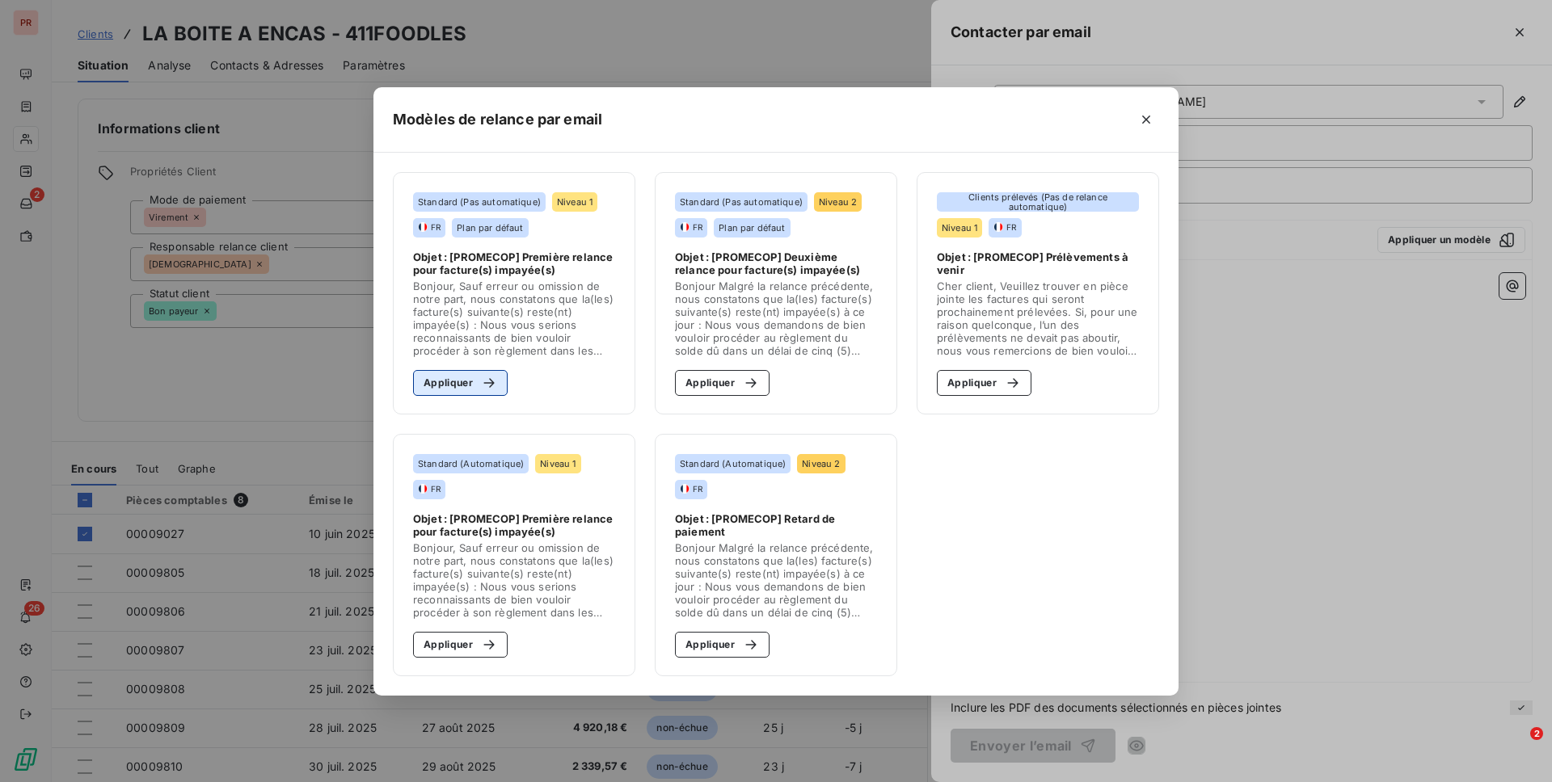
click at [455, 395] on button "Appliquer" at bounding box center [460, 383] width 95 height 26
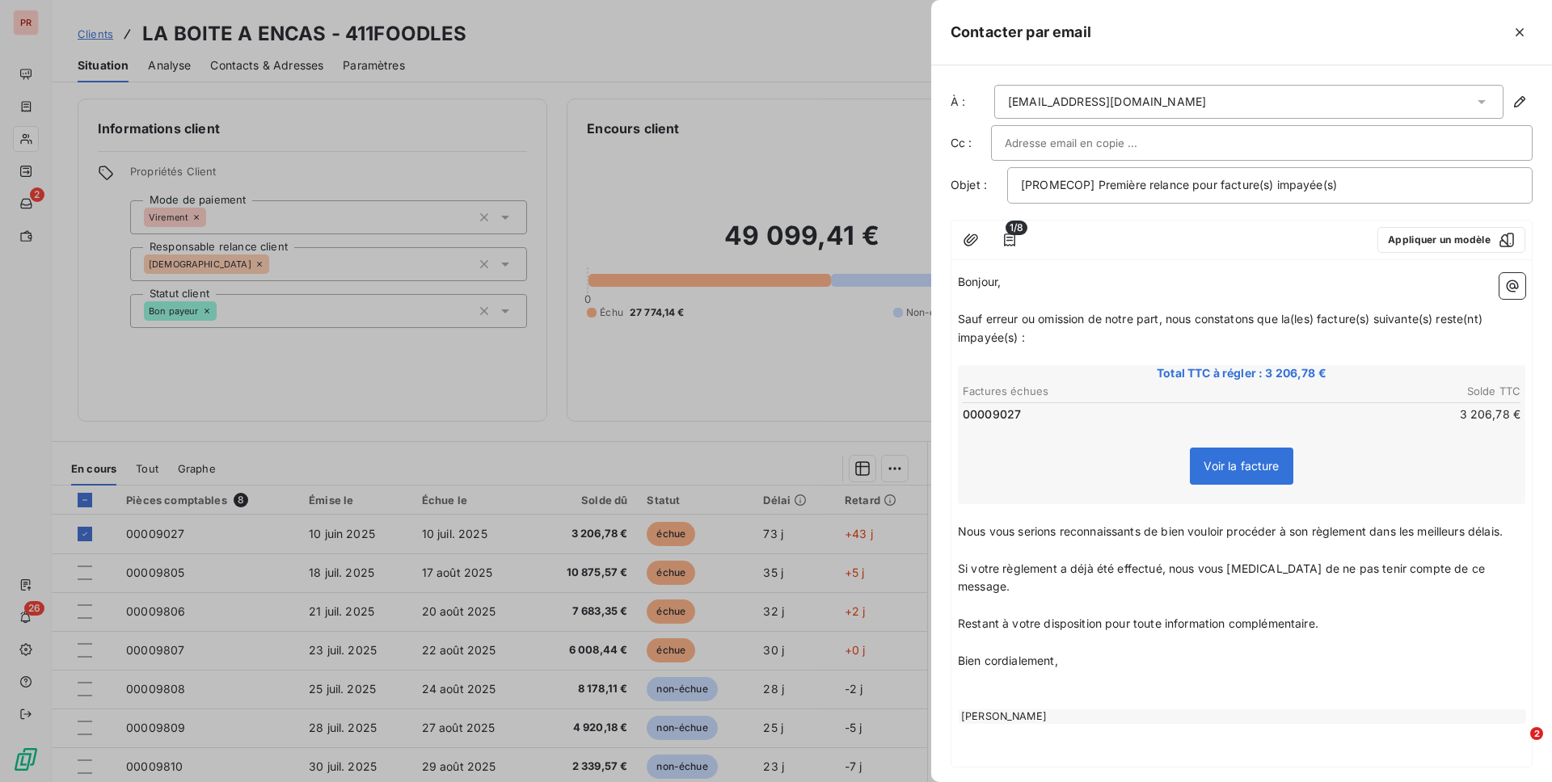
scroll to position [66, 0]
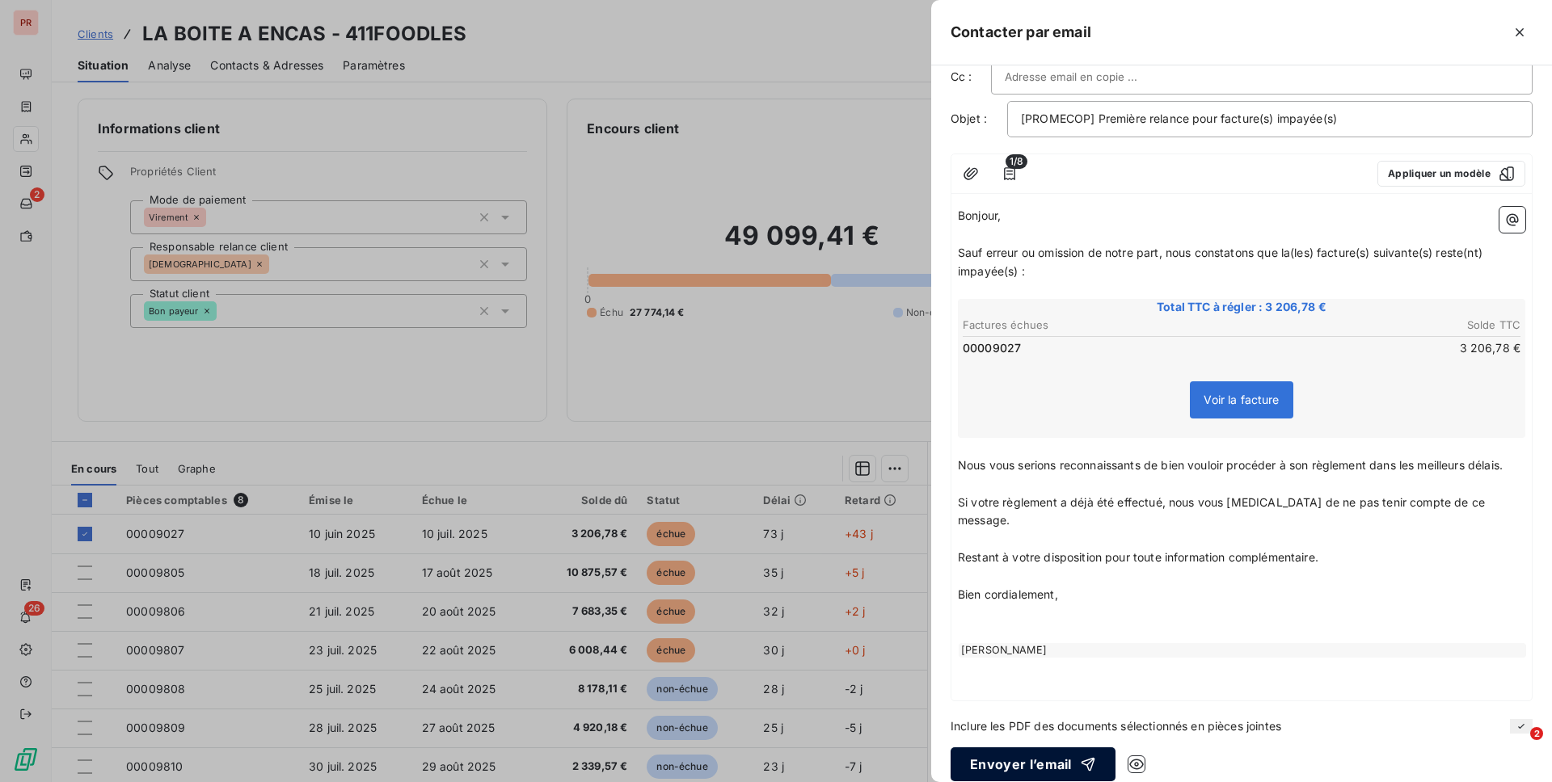
click at [1039, 636] on button "Envoyer l’email" at bounding box center [1032, 765] width 165 height 34
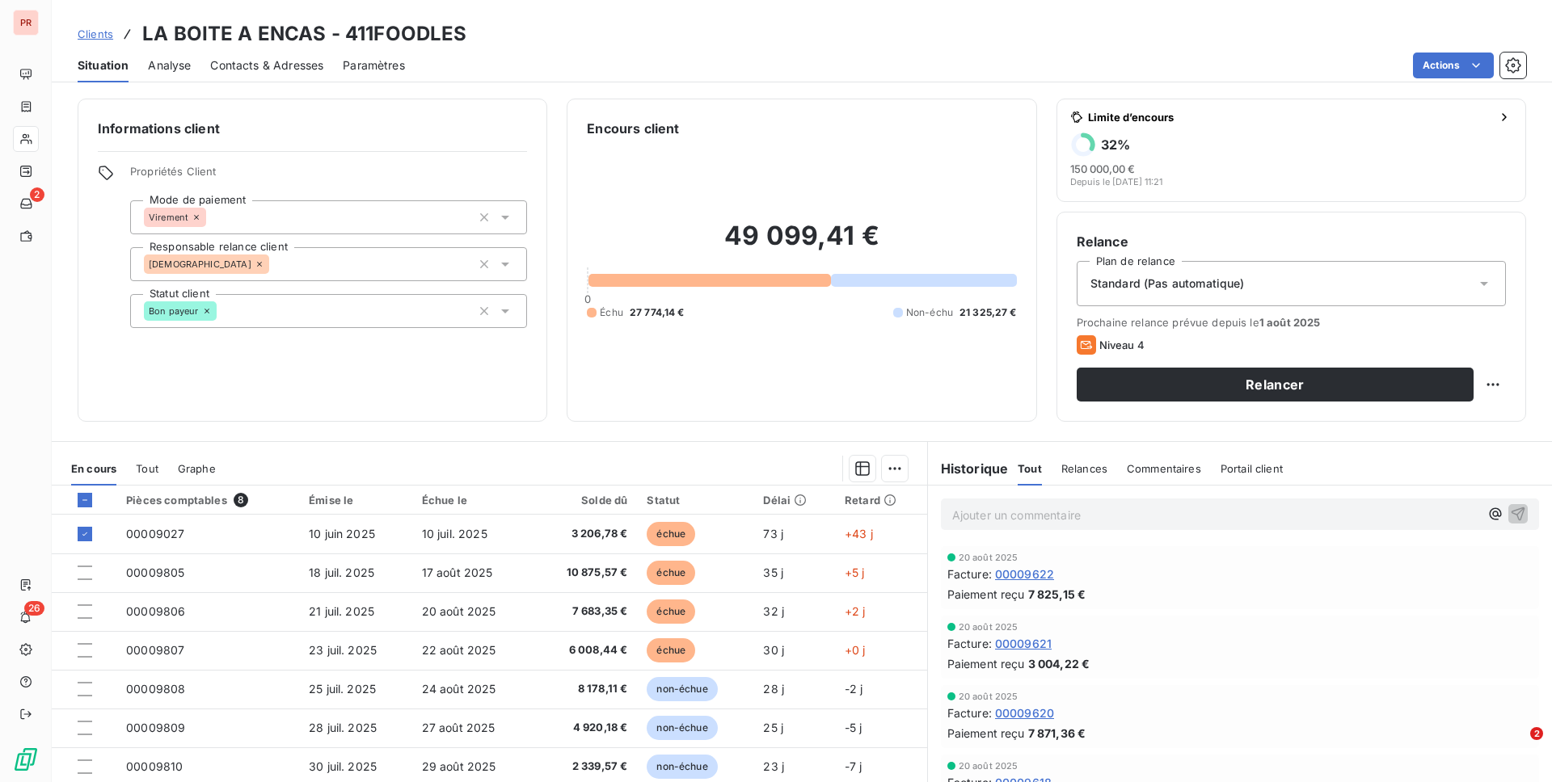
click at [876, 424] on div "Informations client Propriétés Client Mode de paiement Virement Responsable rel…" at bounding box center [802, 435] width 1500 height 693
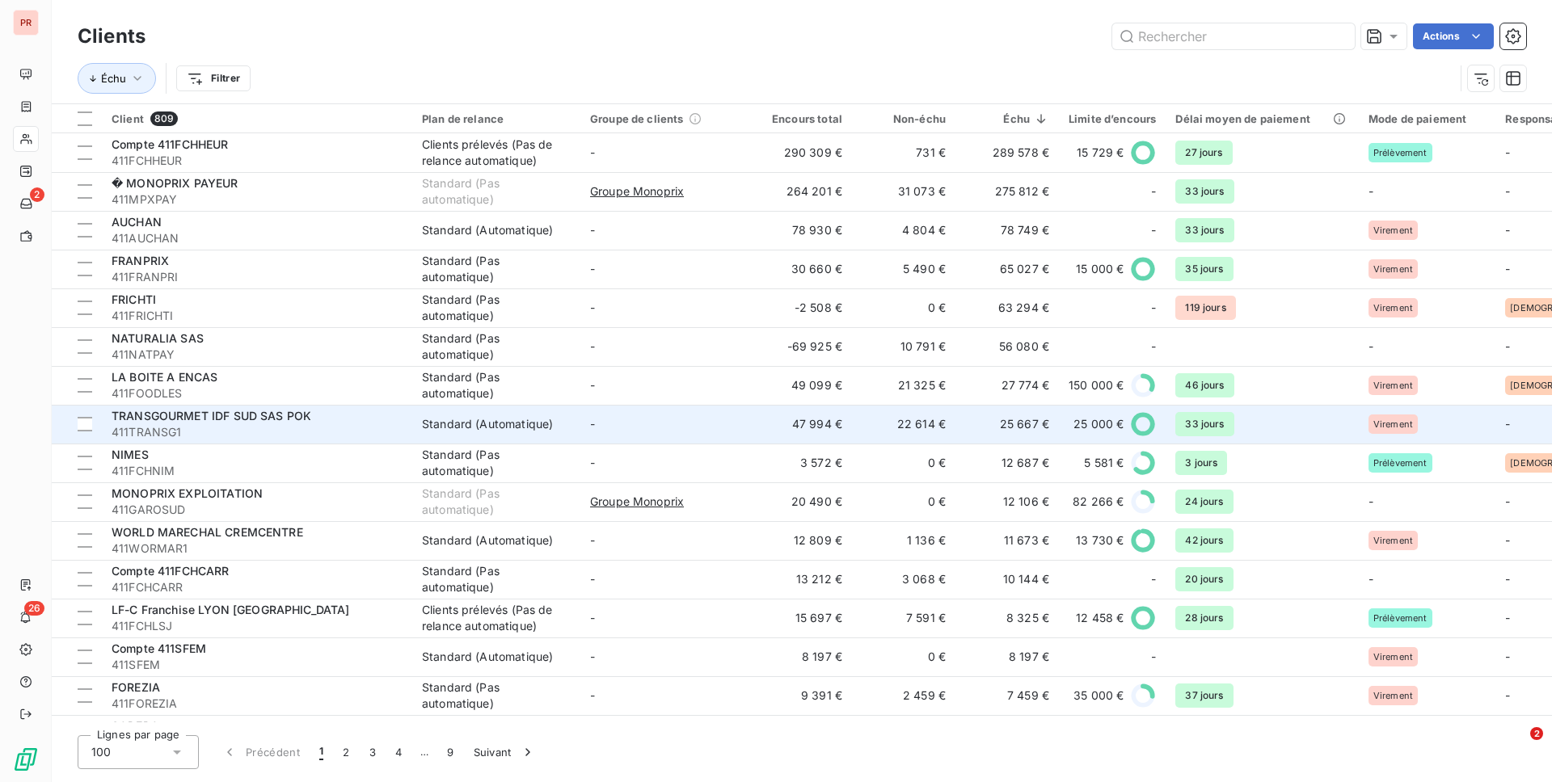
click at [833, 429] on td "47 994 €" at bounding box center [799, 424] width 103 height 39
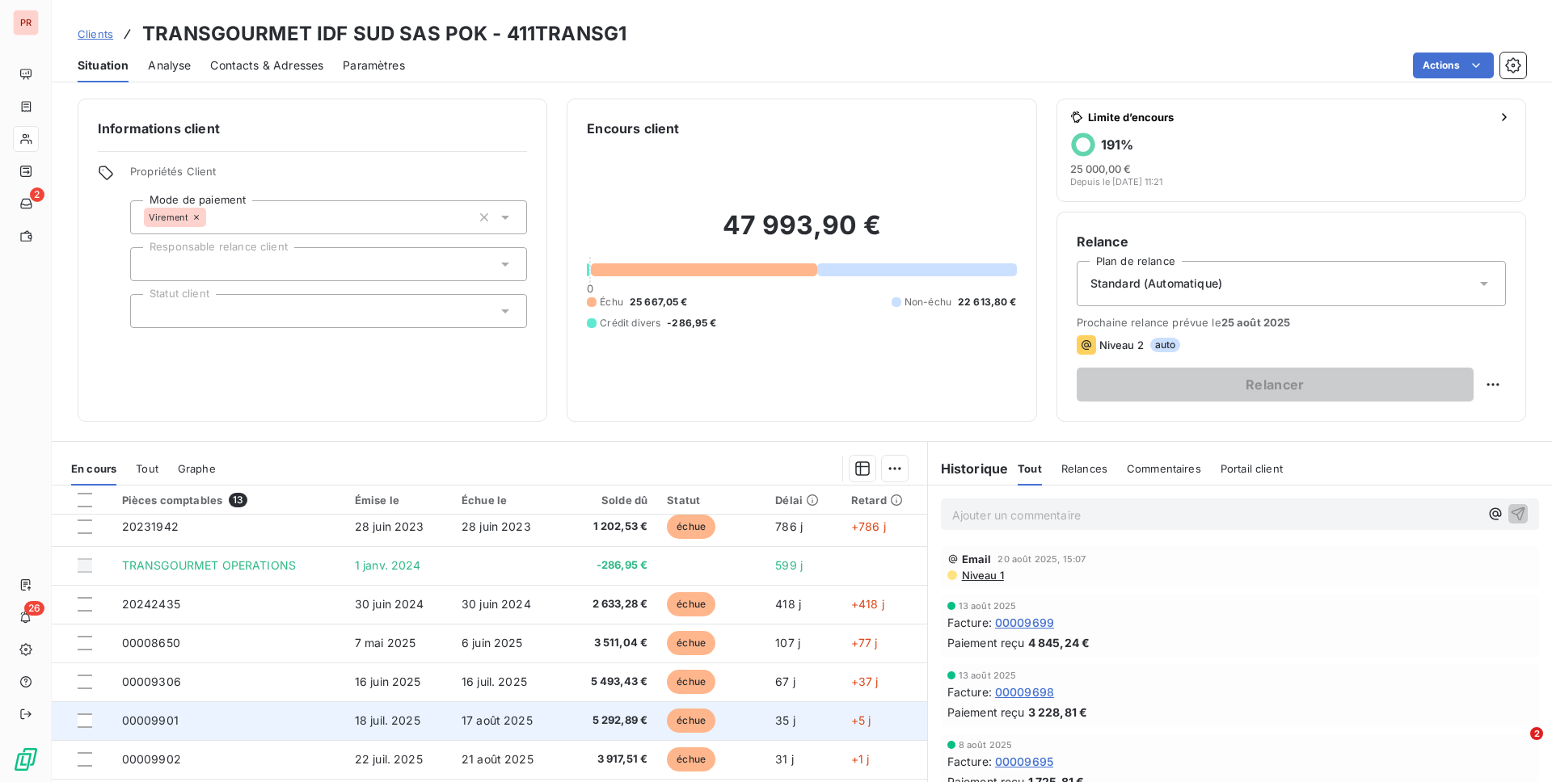
scroll to position [64, 0]
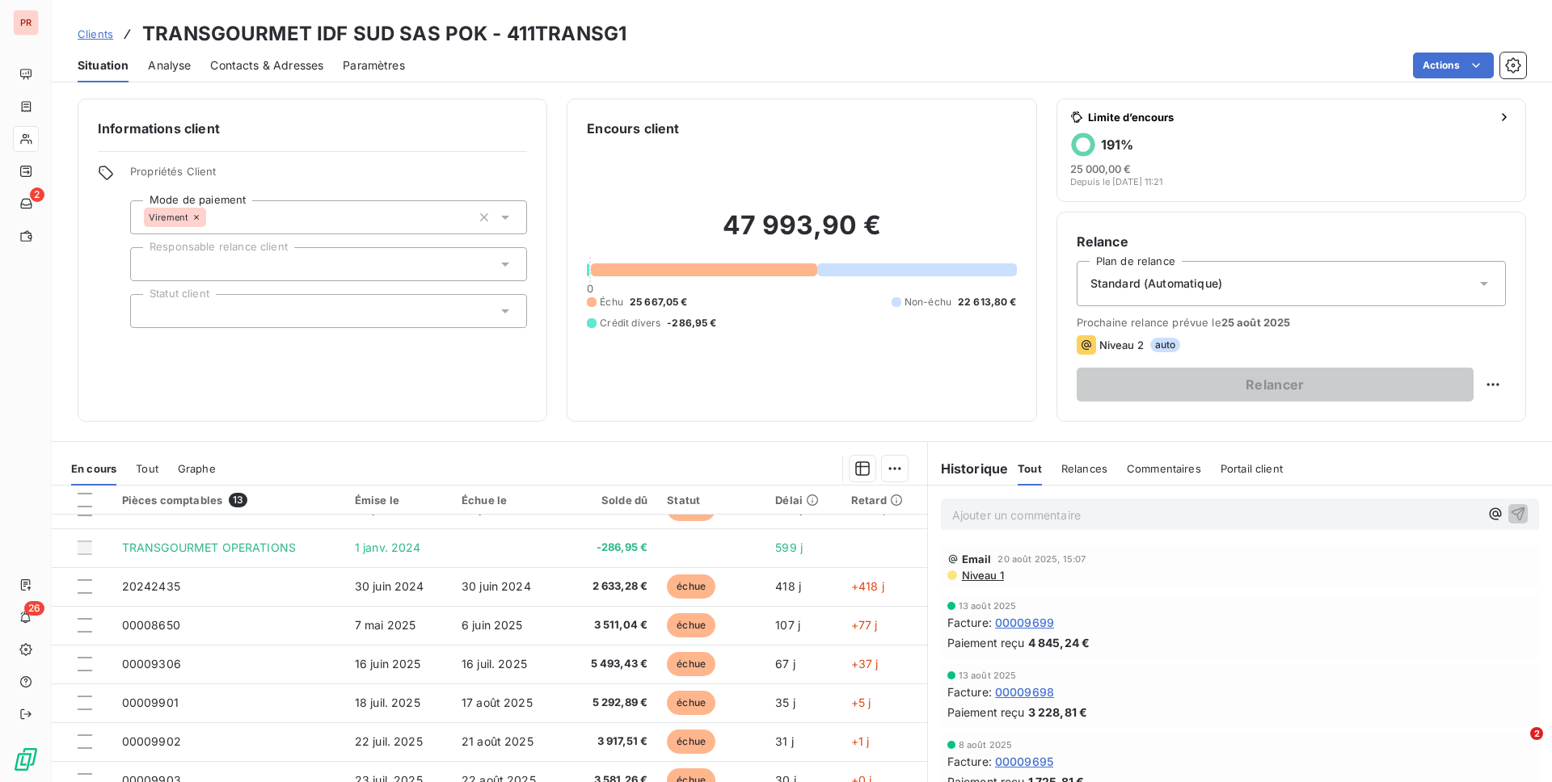
click at [1089, 474] on div "Relances" at bounding box center [1084, 469] width 46 height 34
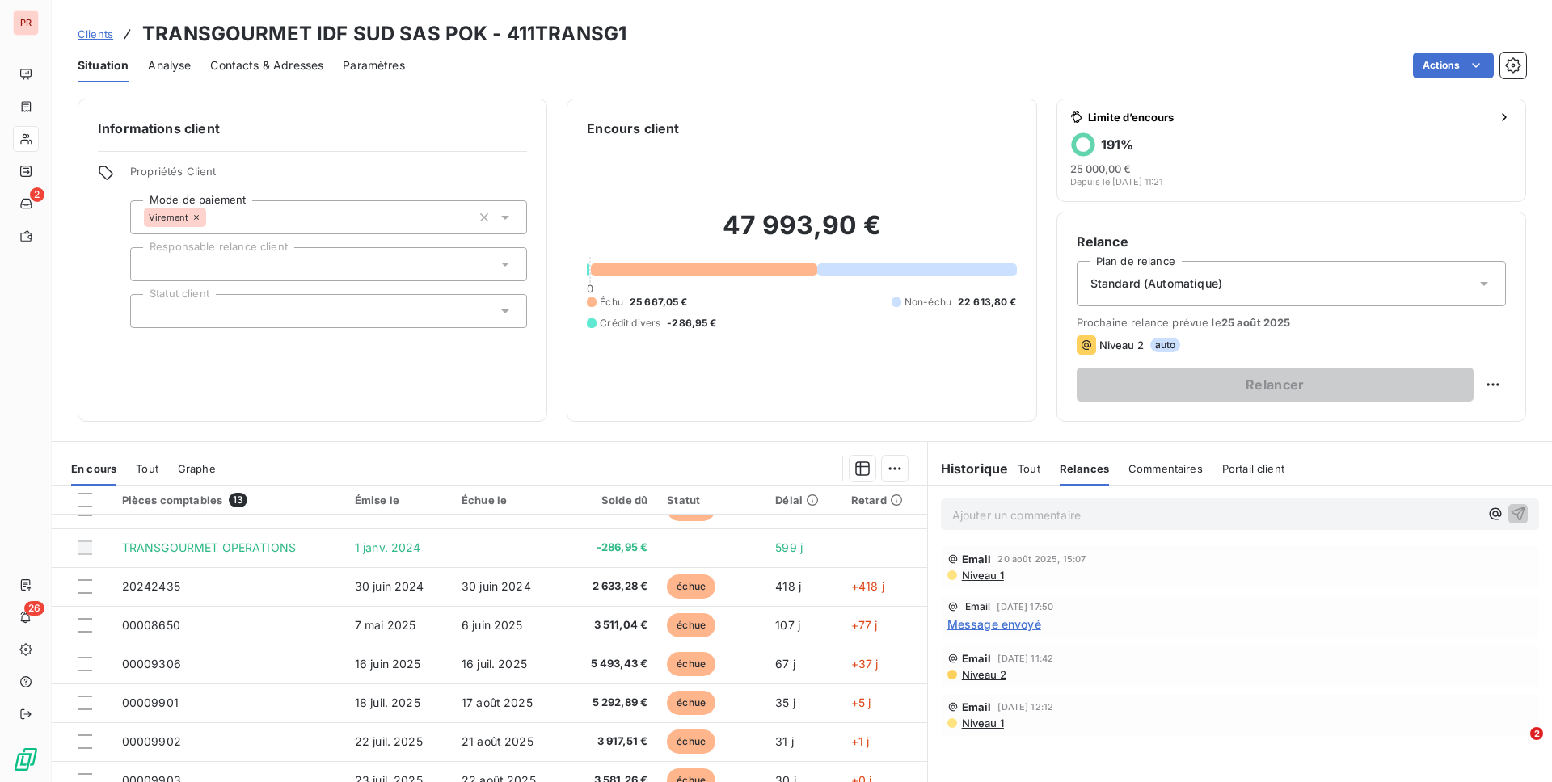
click at [1004, 631] on span "Message envoyé" at bounding box center [994, 624] width 94 height 17
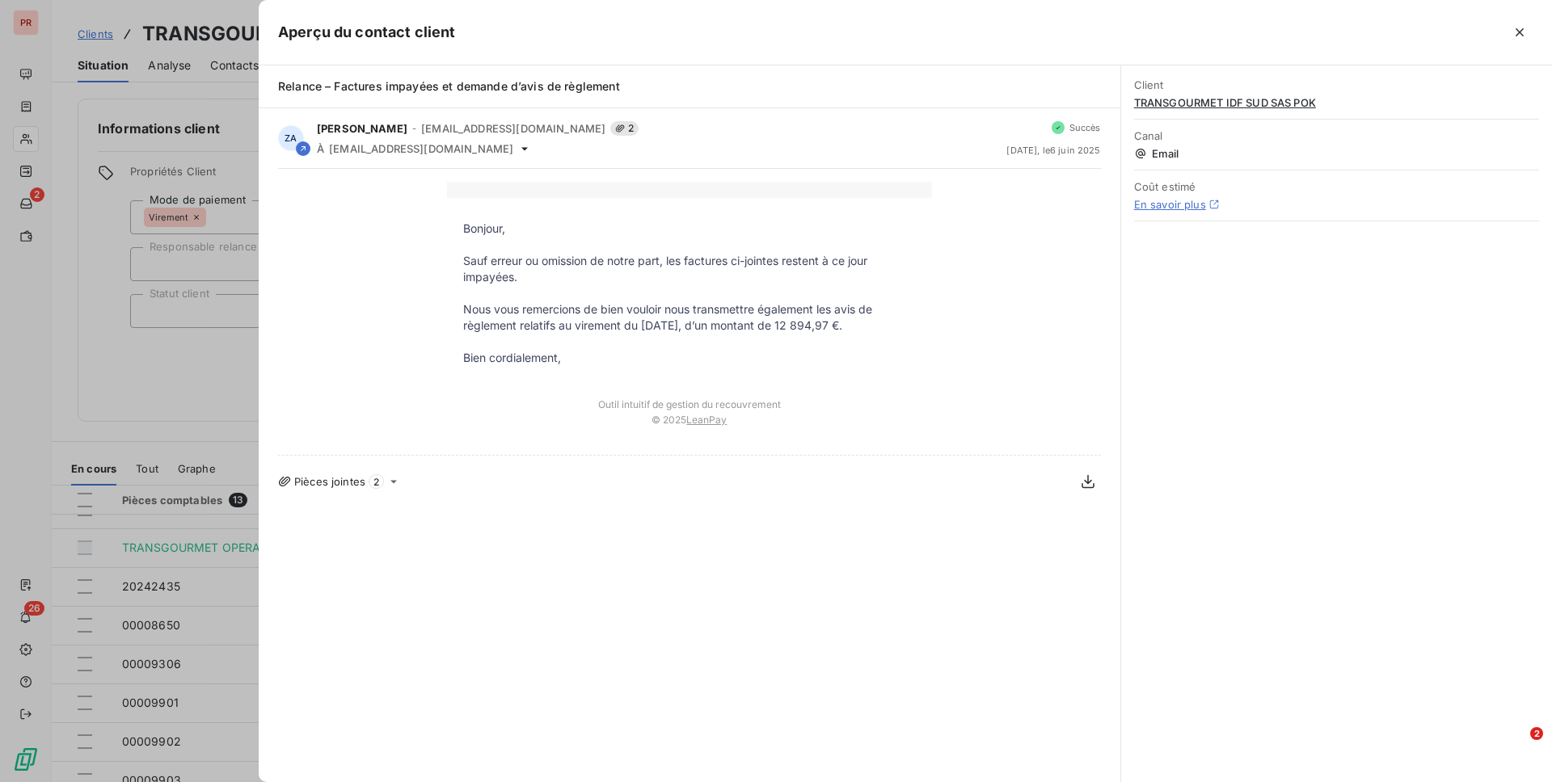
click at [99, 358] on div at bounding box center [776, 391] width 1552 height 782
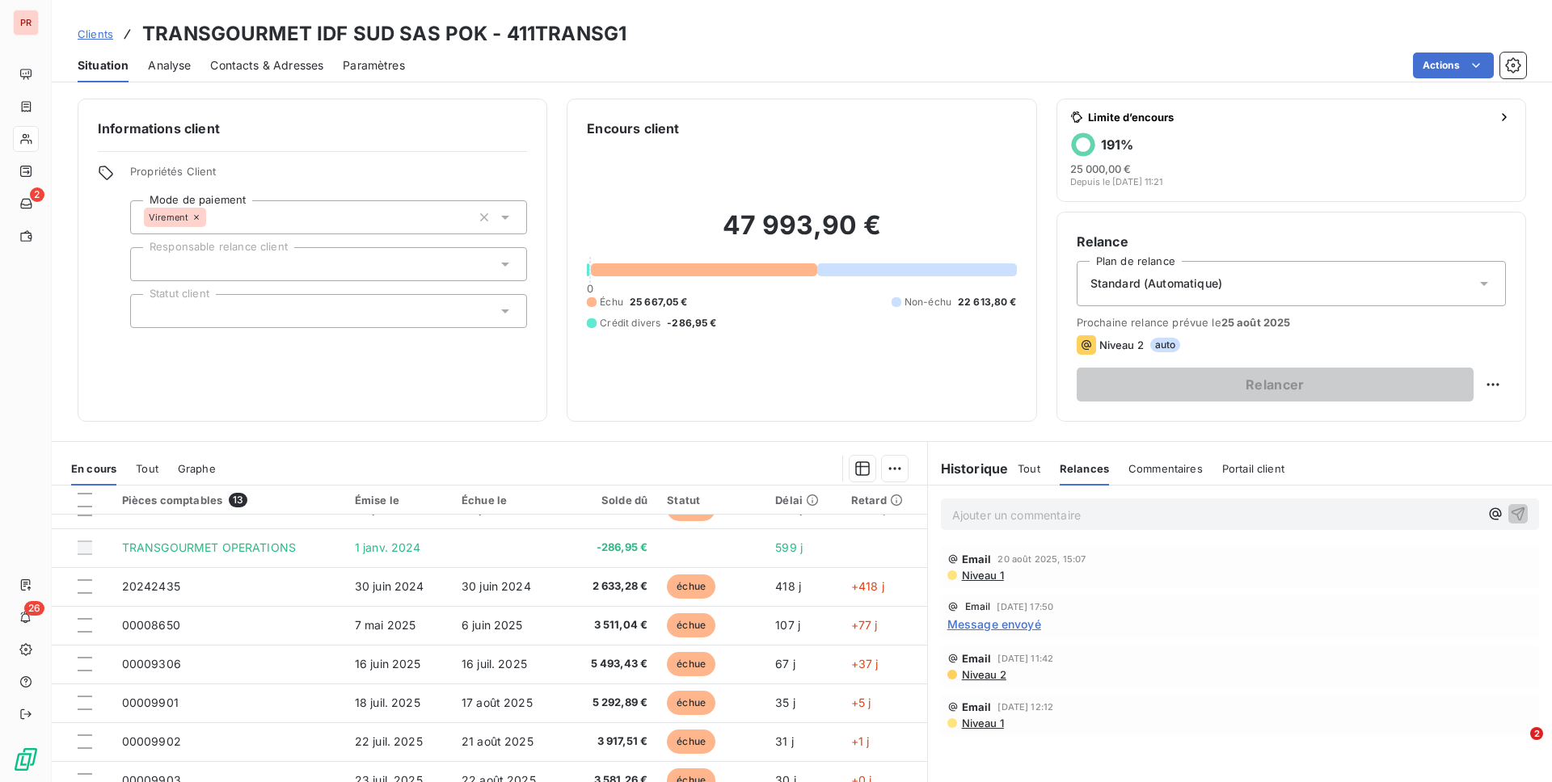
click at [986, 577] on span "Niveau 1" at bounding box center [982, 575] width 44 height 13
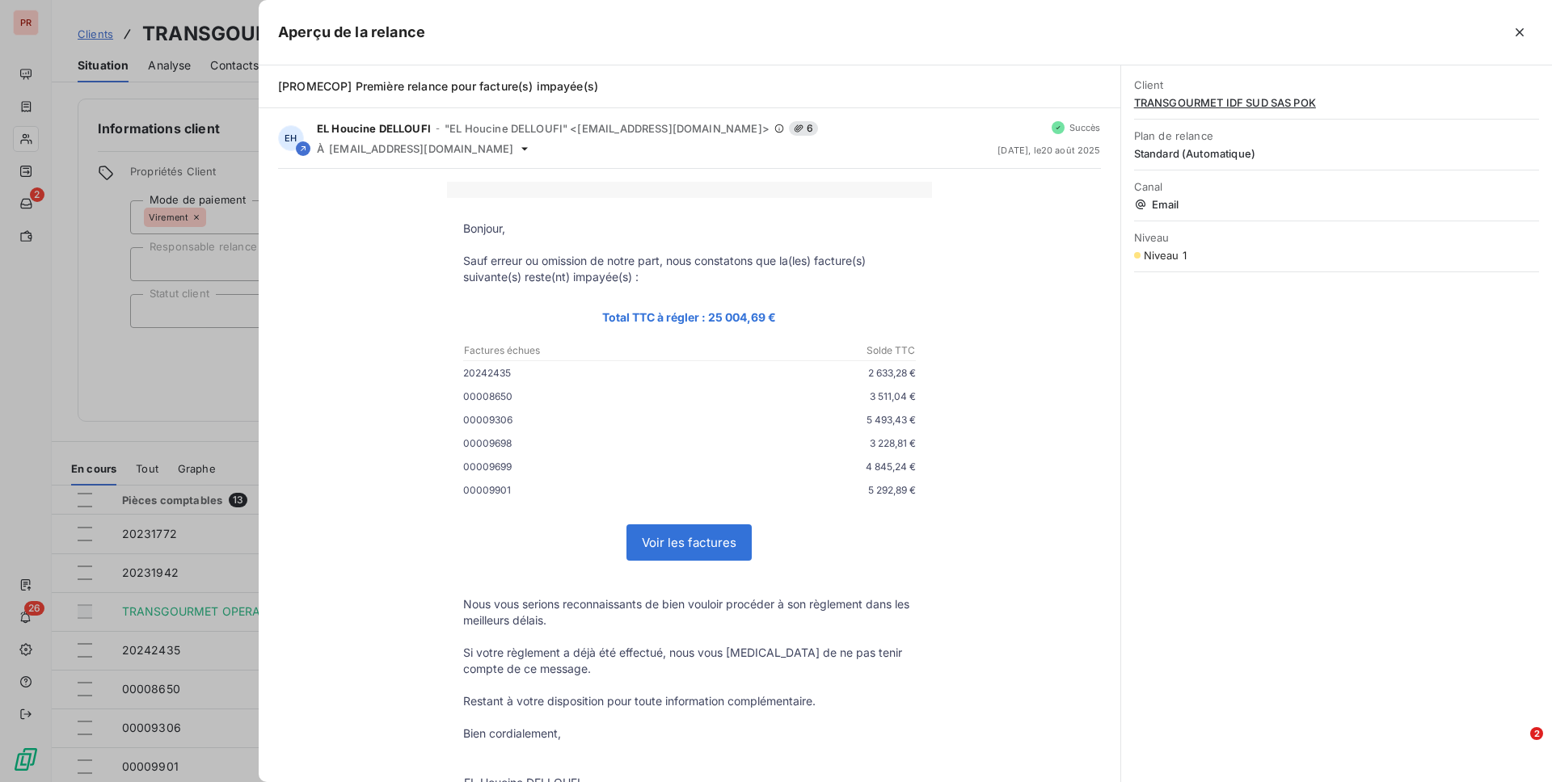
click at [190, 405] on div at bounding box center [776, 391] width 1552 height 782
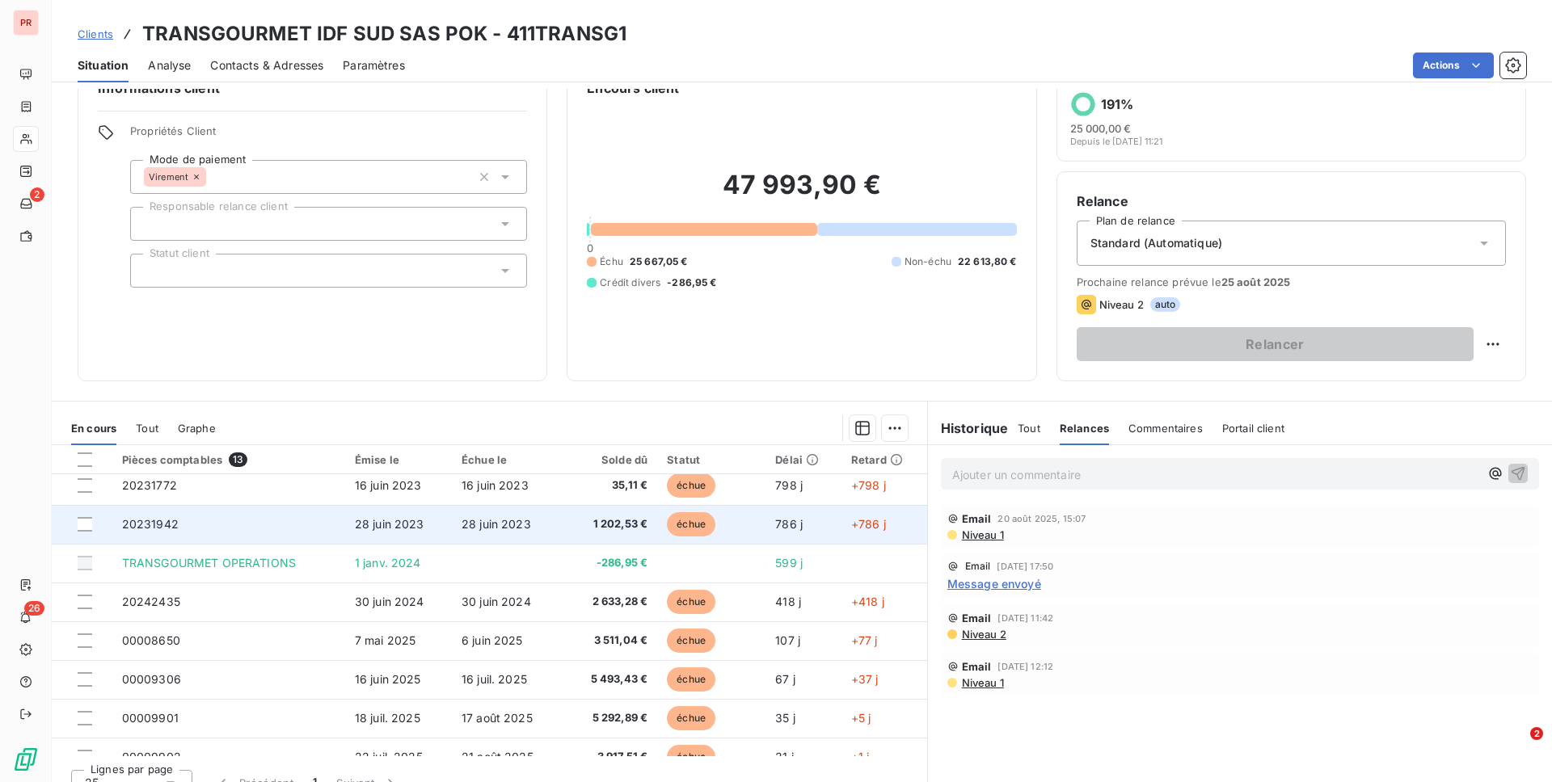
scroll to position [11, 0]
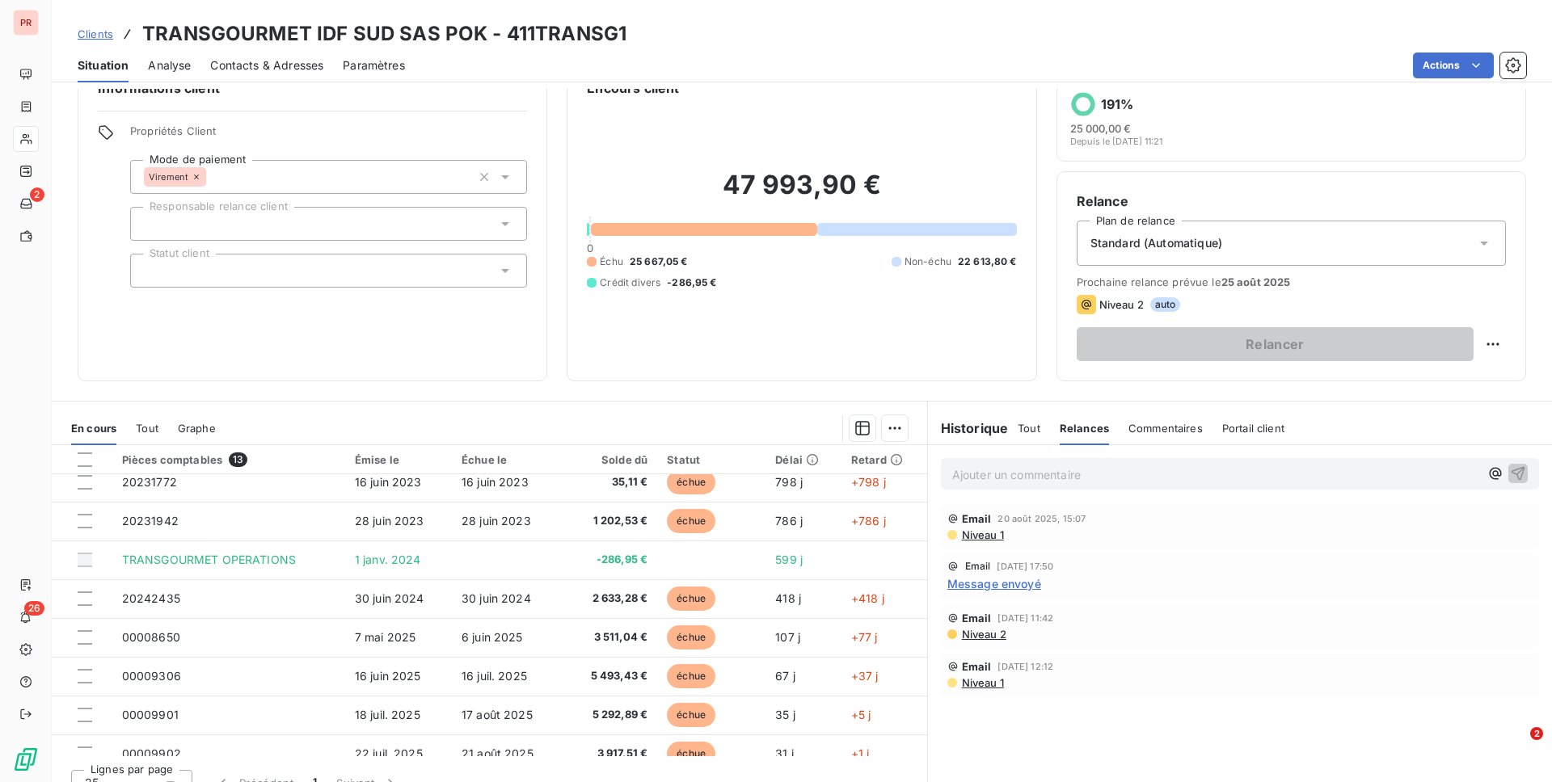
click at [1163, 434] on div "Commentaires" at bounding box center [1165, 428] width 74 height 34
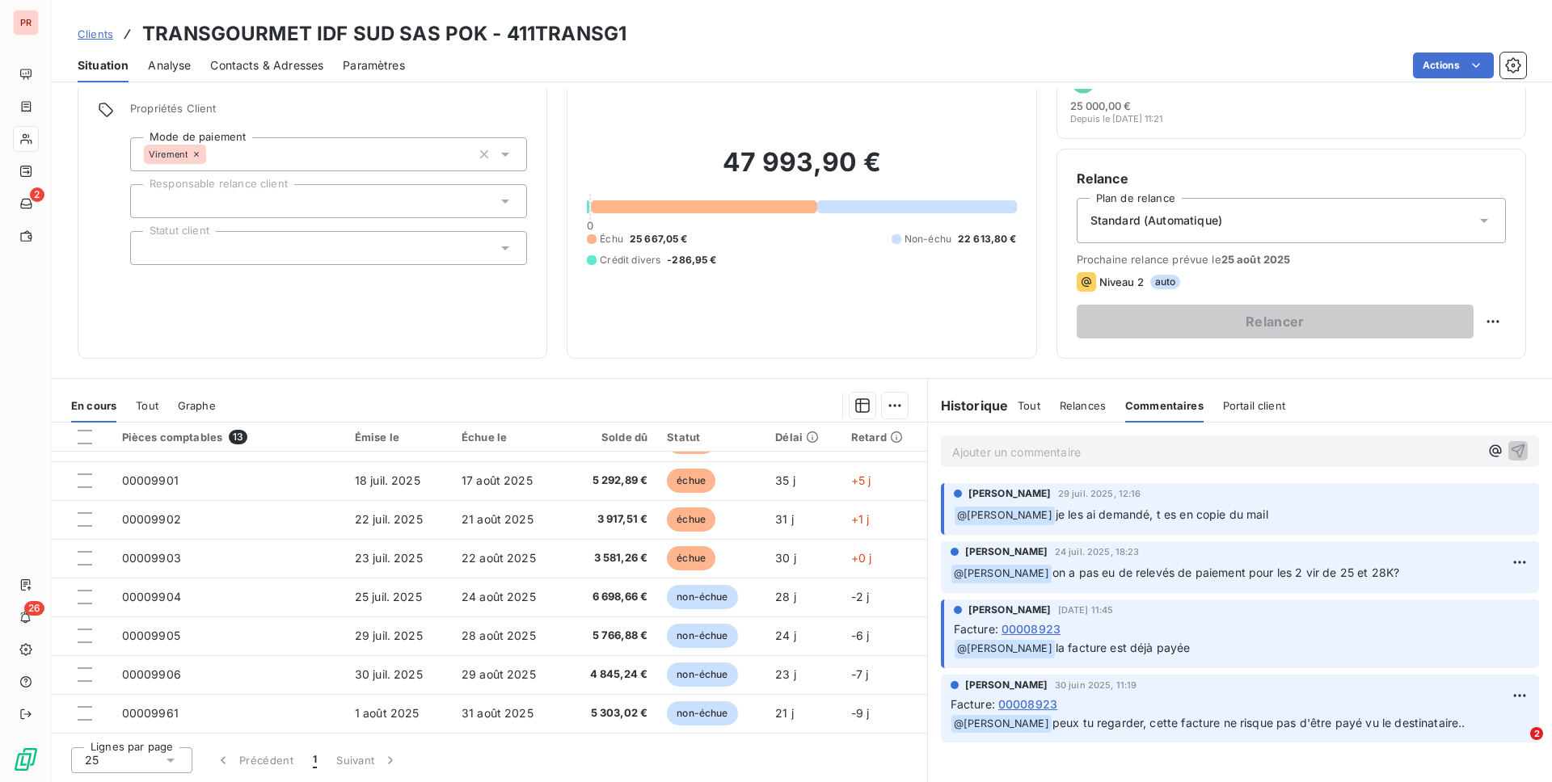
scroll to position [0, 0]
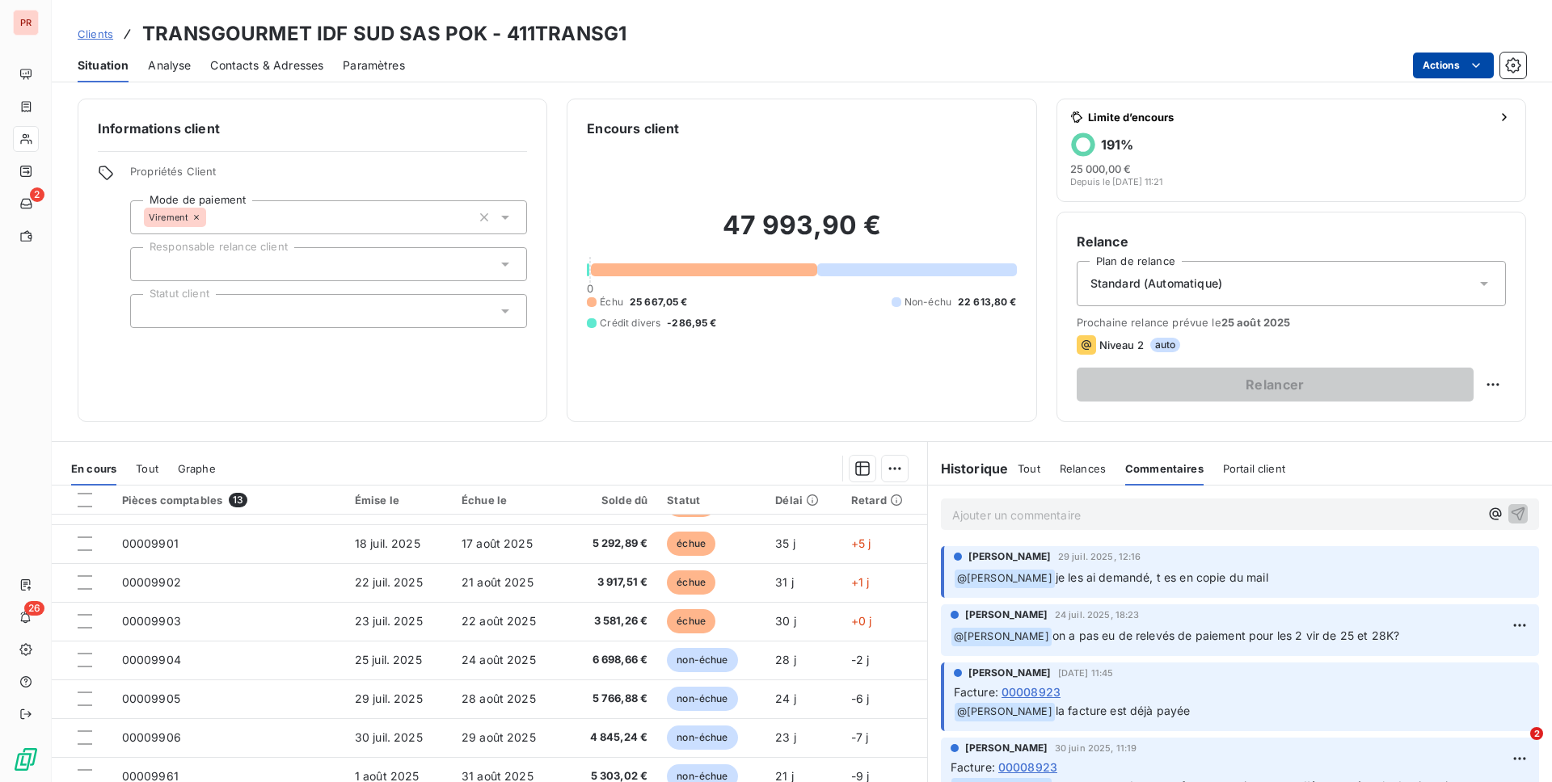
click at [1163, 74] on html "PR 2 26 Clients TRANSGOURMET IDF SUD SAS POK - 411TRANSG1 Situation Analyse Con…" at bounding box center [776, 391] width 1552 height 782
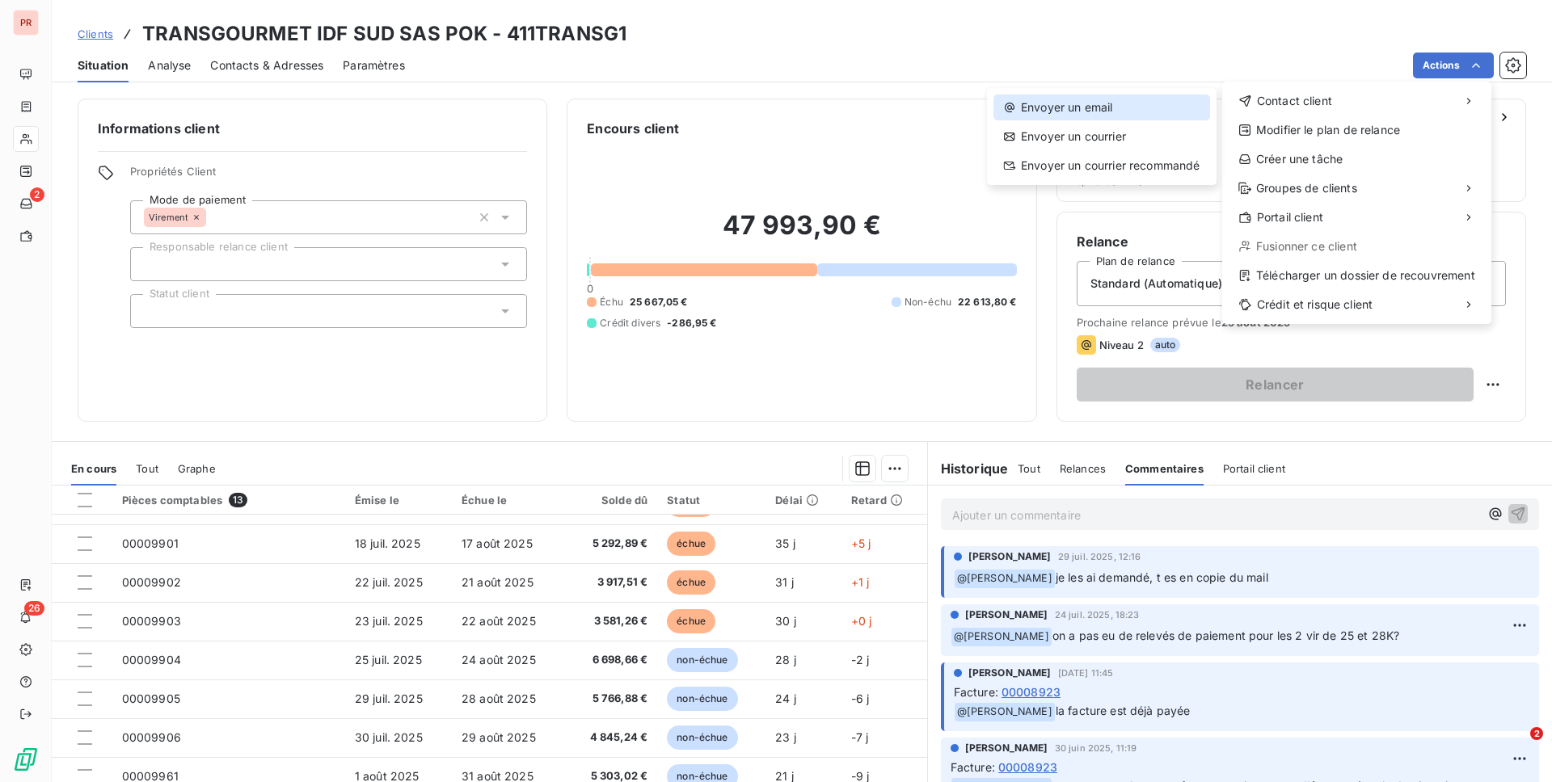
click at [1093, 97] on div "Envoyer un email" at bounding box center [1101, 108] width 217 height 26
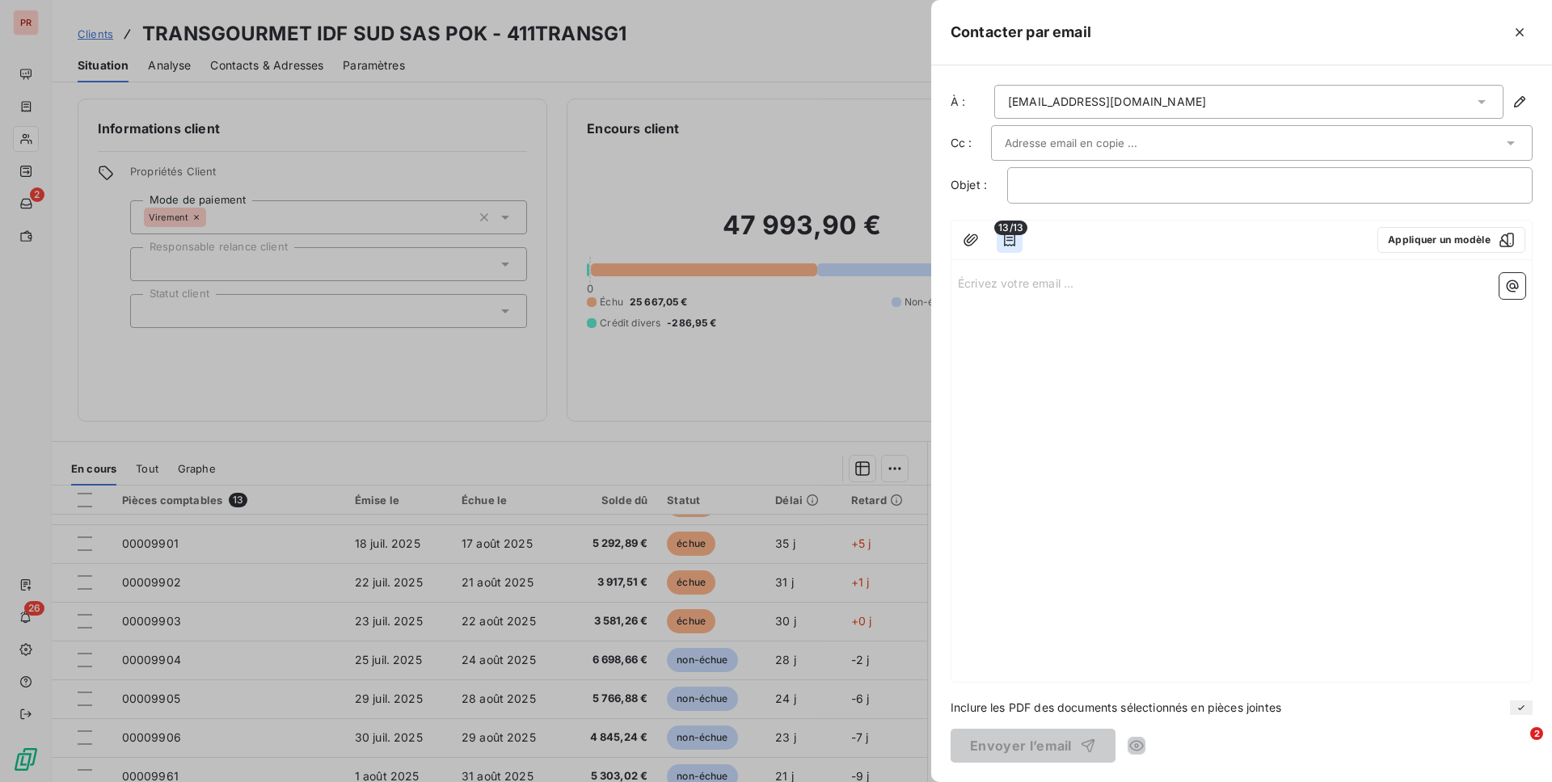
click at [1013, 241] on icon "button" at bounding box center [1009, 240] width 16 height 16
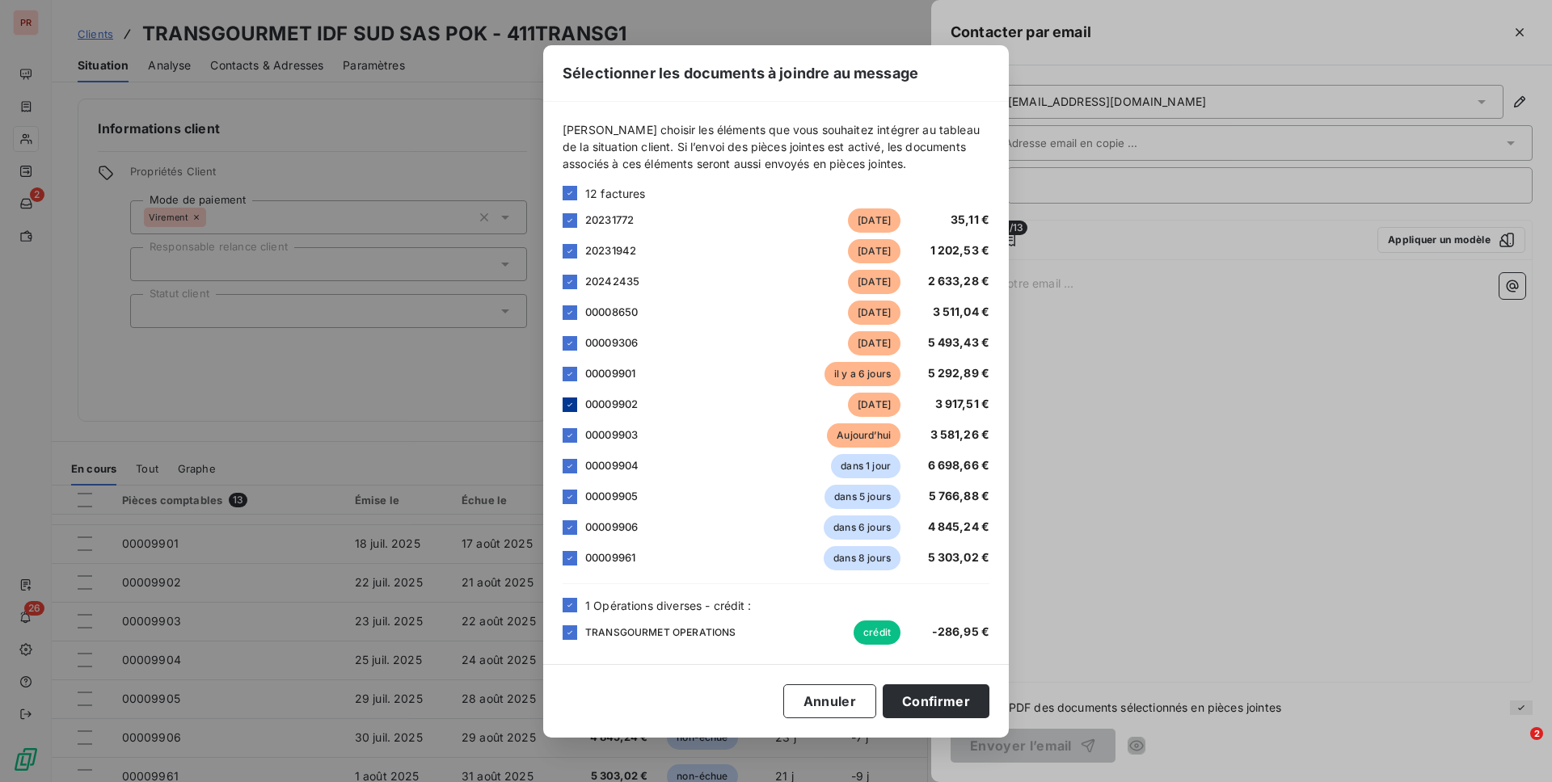
click at [574, 410] on div at bounding box center [570, 405] width 15 height 15
click at [574, 426] on div "00009903 [DATE] 3 581,26 €" at bounding box center [776, 436] width 427 height 24
click at [574, 440] on div at bounding box center [570, 435] width 15 height 15
click at [573, 472] on div at bounding box center [570, 466] width 15 height 15
click at [573, 495] on icon at bounding box center [570, 497] width 10 height 10
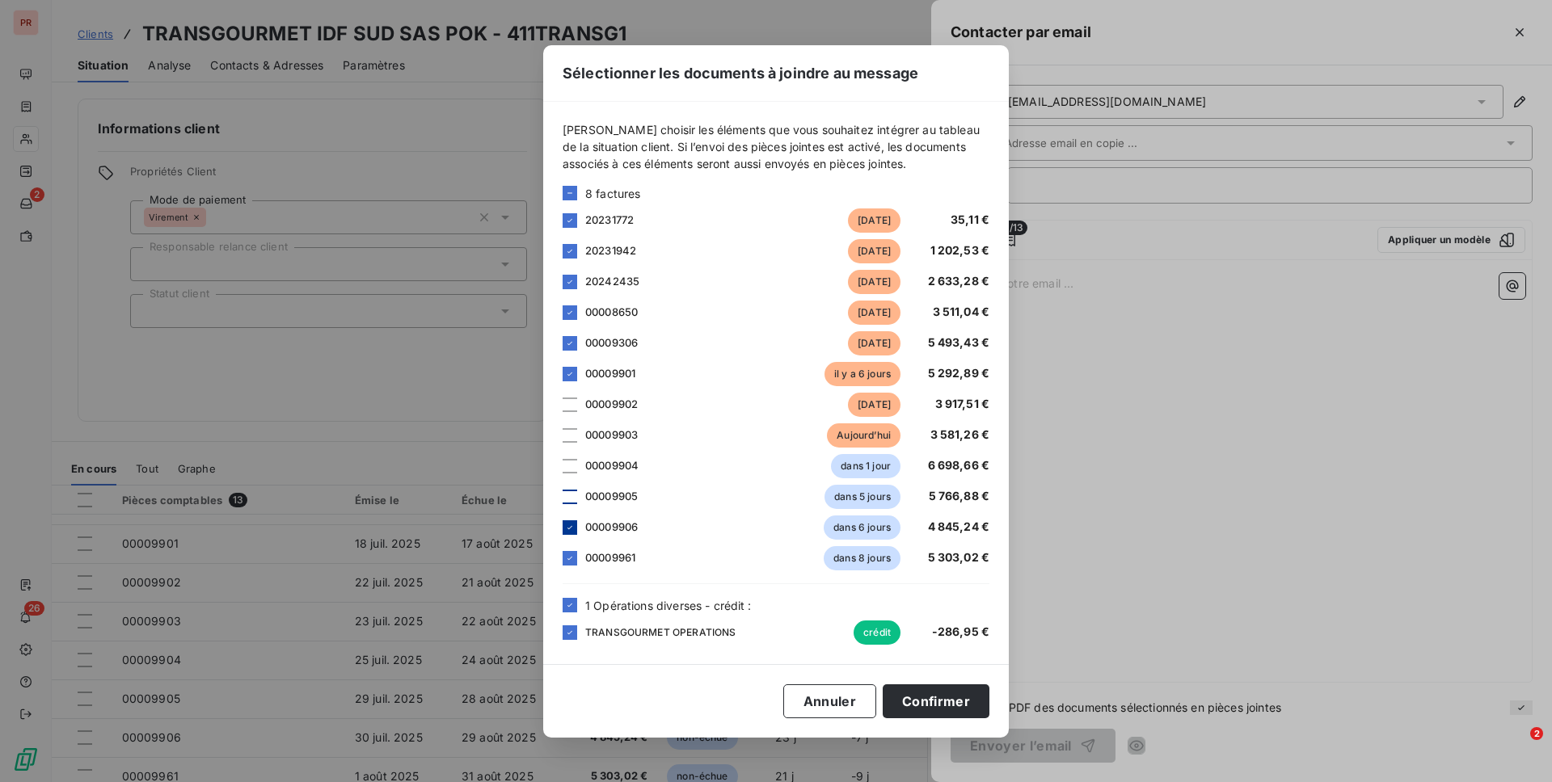
click at [568, 532] on div at bounding box center [570, 527] width 15 height 15
click at [570, 557] on icon at bounding box center [570, 559] width 10 height 10
click at [568, 600] on icon at bounding box center [570, 605] width 10 height 10
click at [933, 636] on button "Confirmer" at bounding box center [936, 702] width 107 height 34
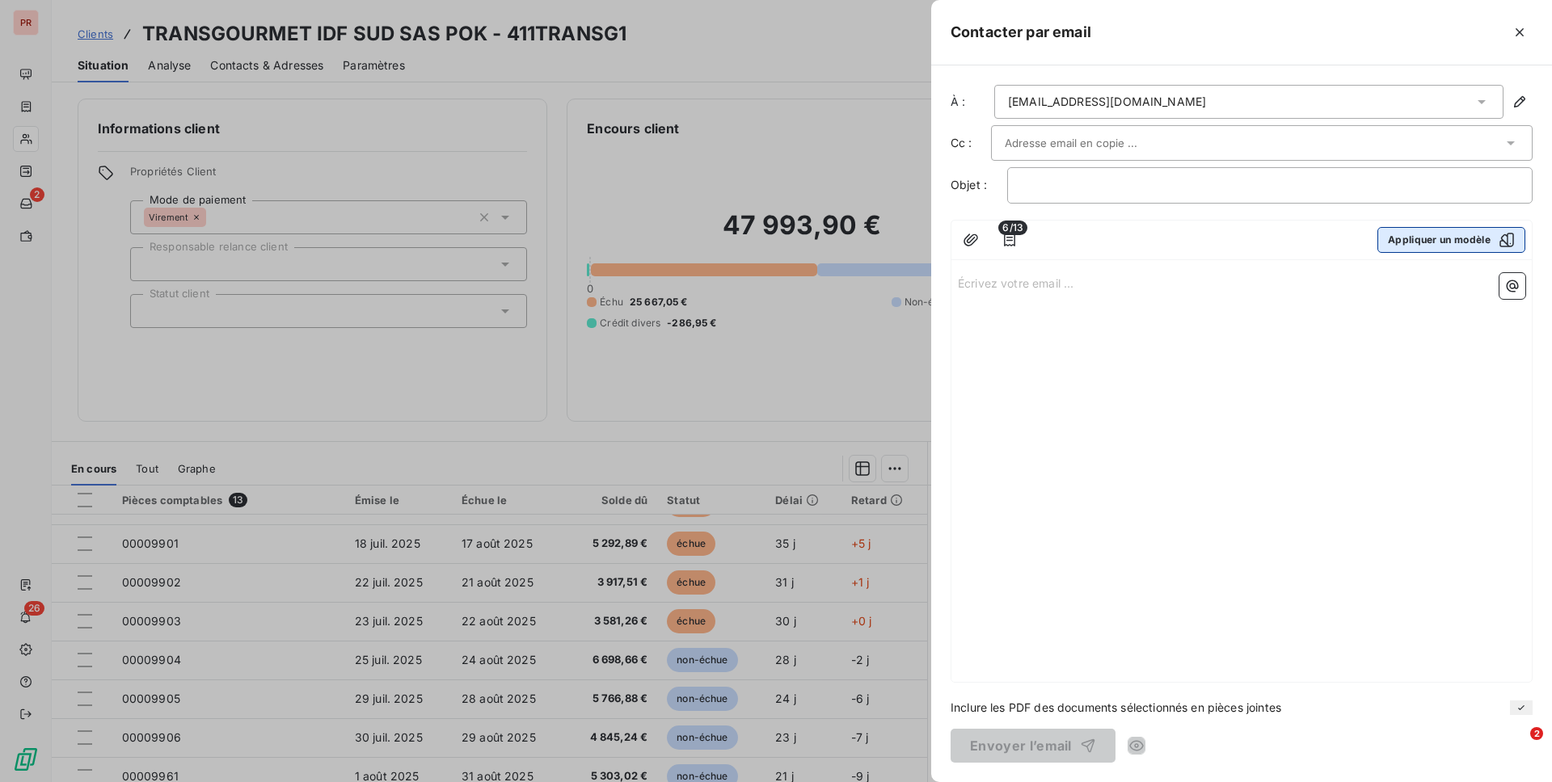
click at [1163, 239] on button "Appliquer un modèle" at bounding box center [1451, 240] width 148 height 26
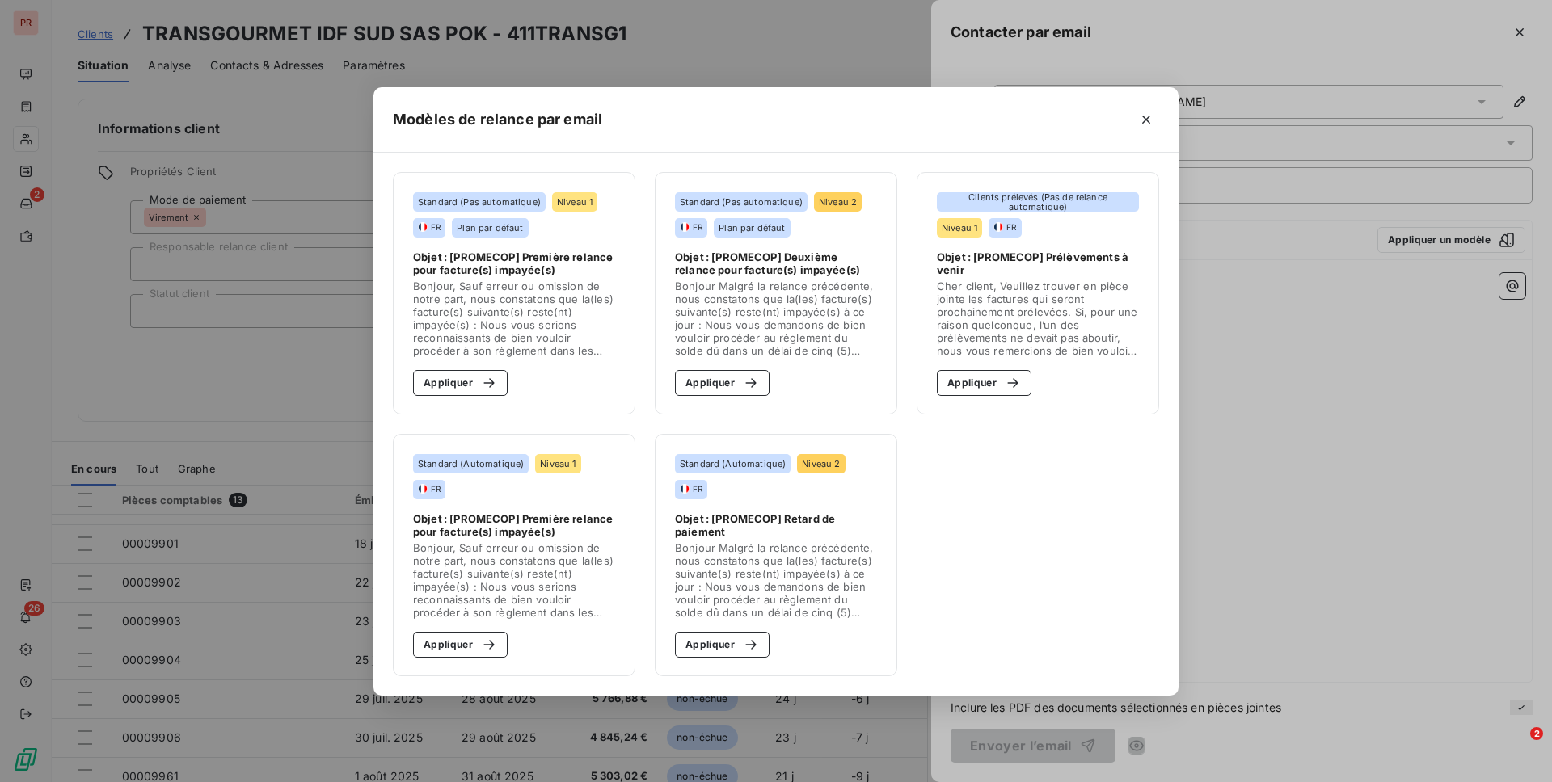
click at [596, 262] on span "Objet : [PROMECOP] Première relance pour facture(s) impayée(s)" at bounding box center [514, 264] width 202 height 26
click at [453, 391] on button "Appliquer" at bounding box center [460, 383] width 95 height 26
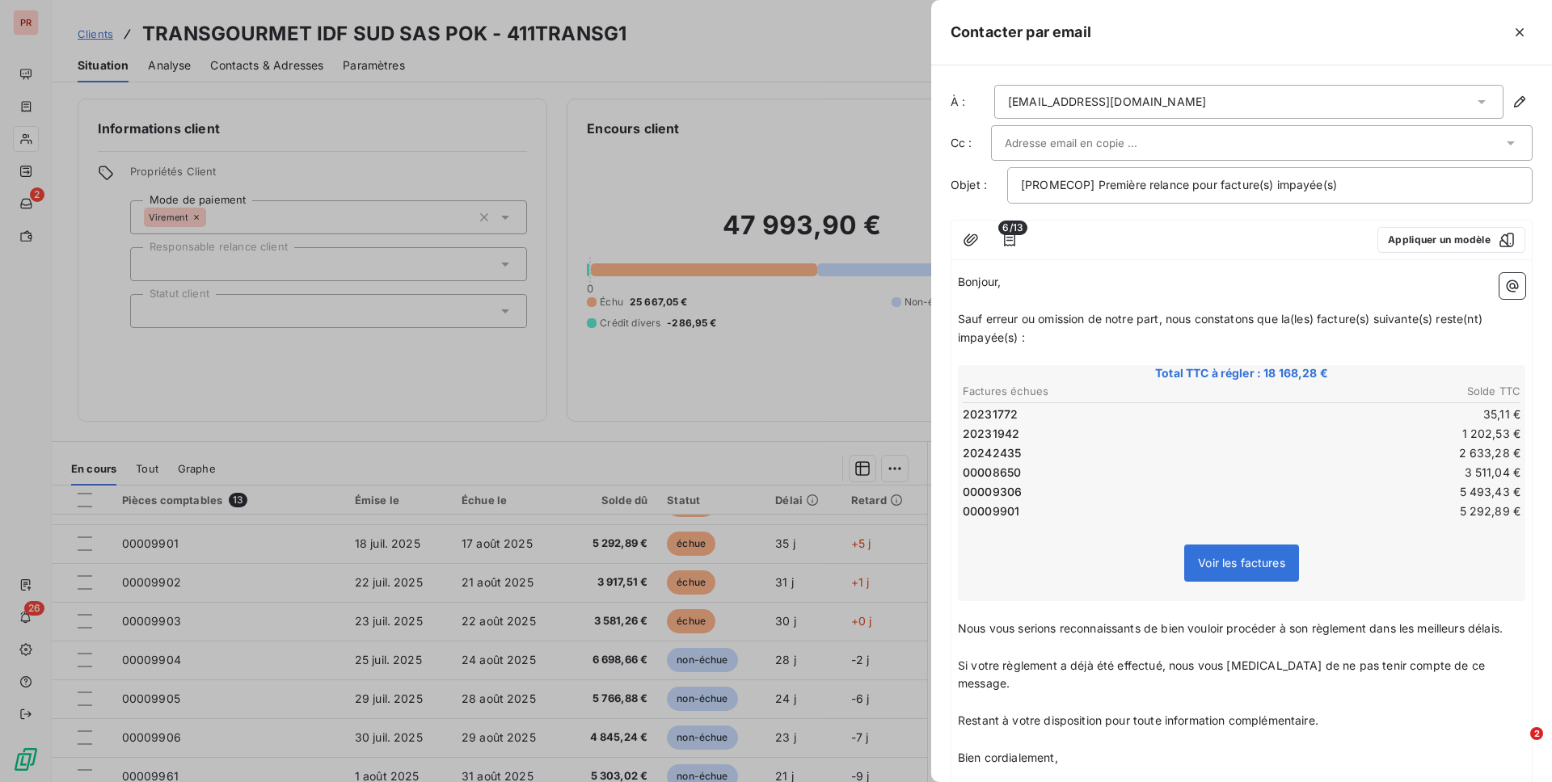
click at [1127, 328] on p "Sauf erreur ou omission de notre part, nous constatons que la(les) facture(s) s…" at bounding box center [1241, 328] width 567 height 37
click at [620, 573] on div at bounding box center [776, 391] width 1552 height 782
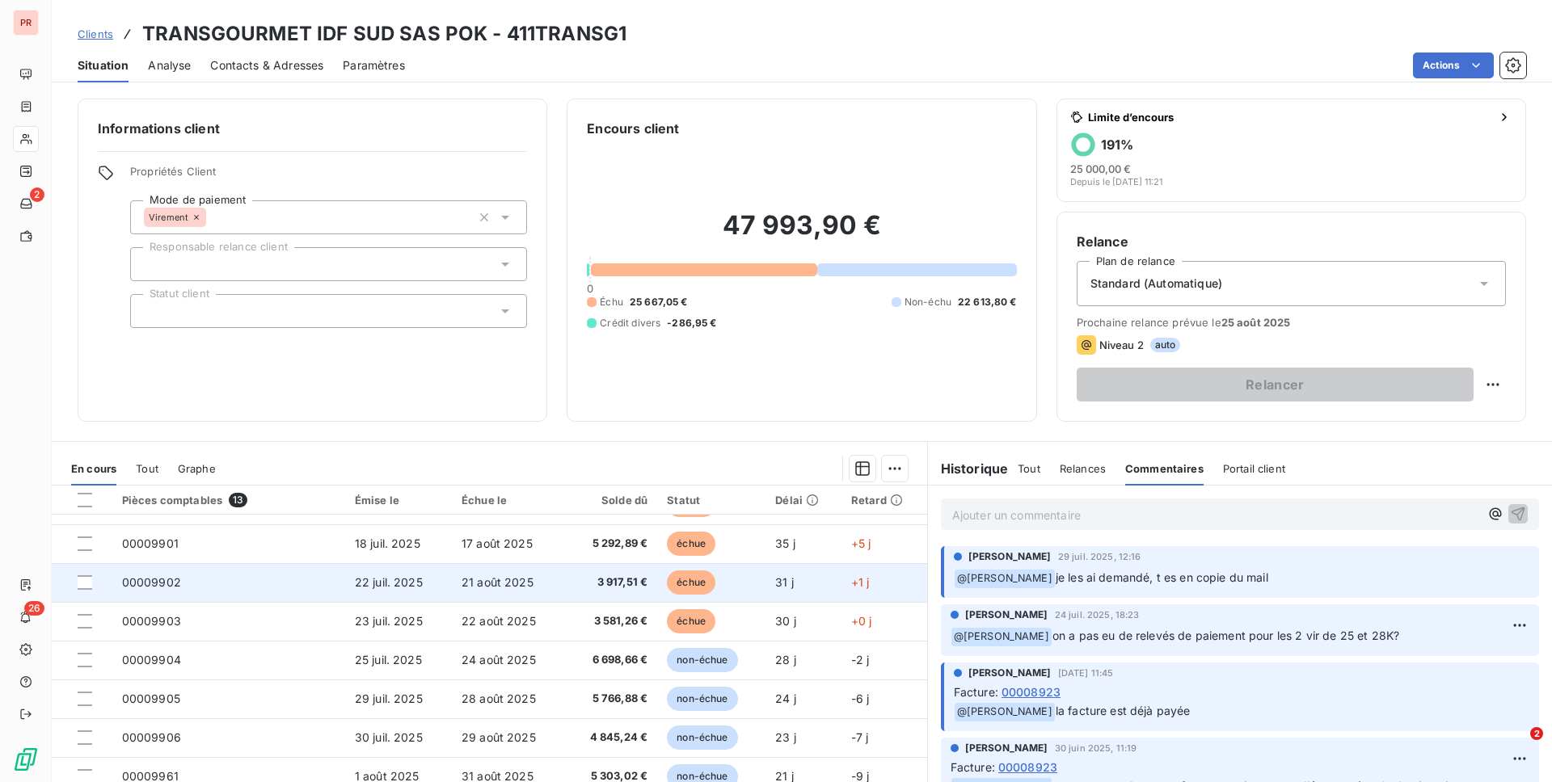
click at [671, 571] on span "échue" at bounding box center [691, 583] width 48 height 24
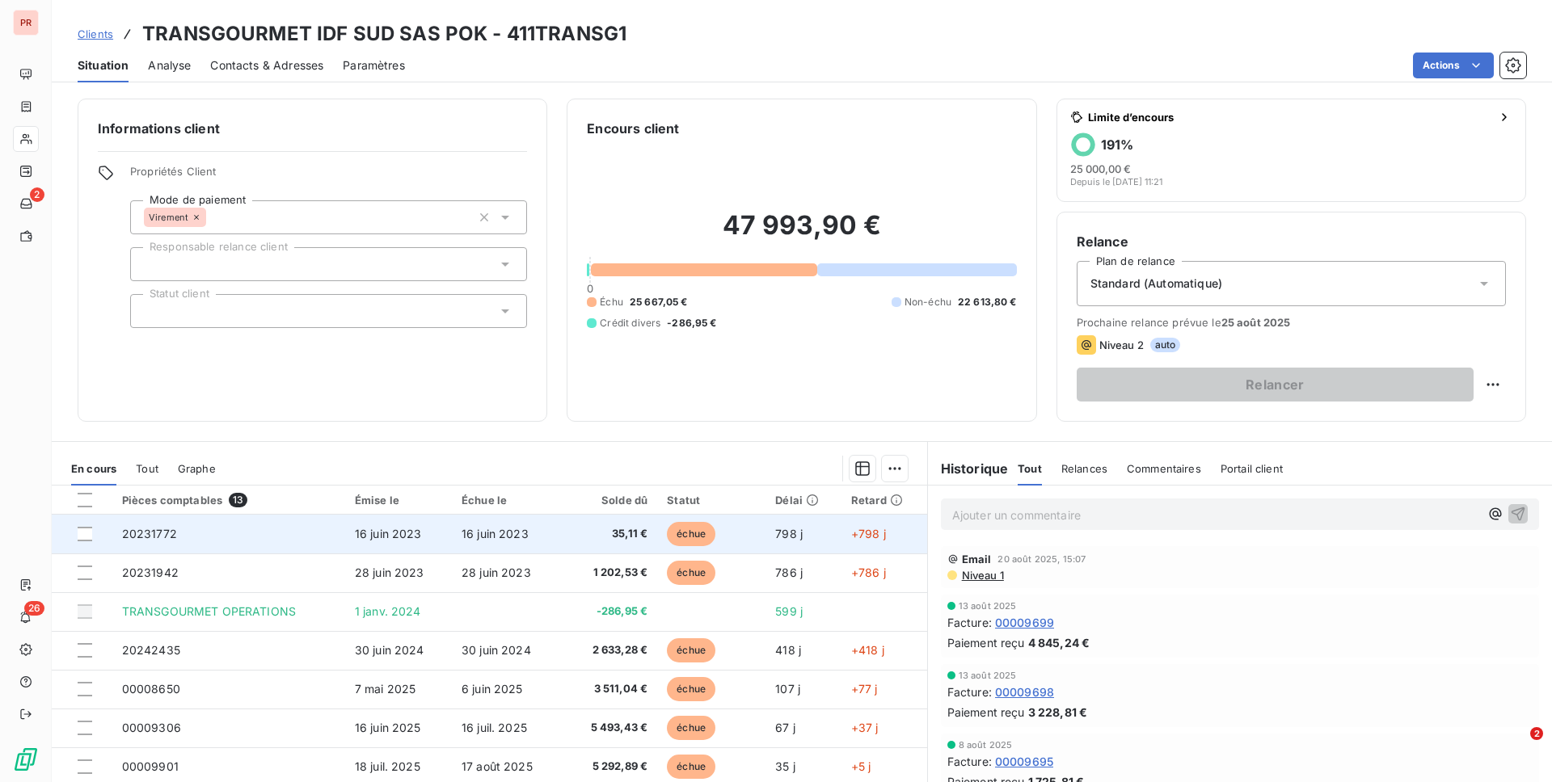
click at [659, 545] on td "échue" at bounding box center [711, 534] width 108 height 39
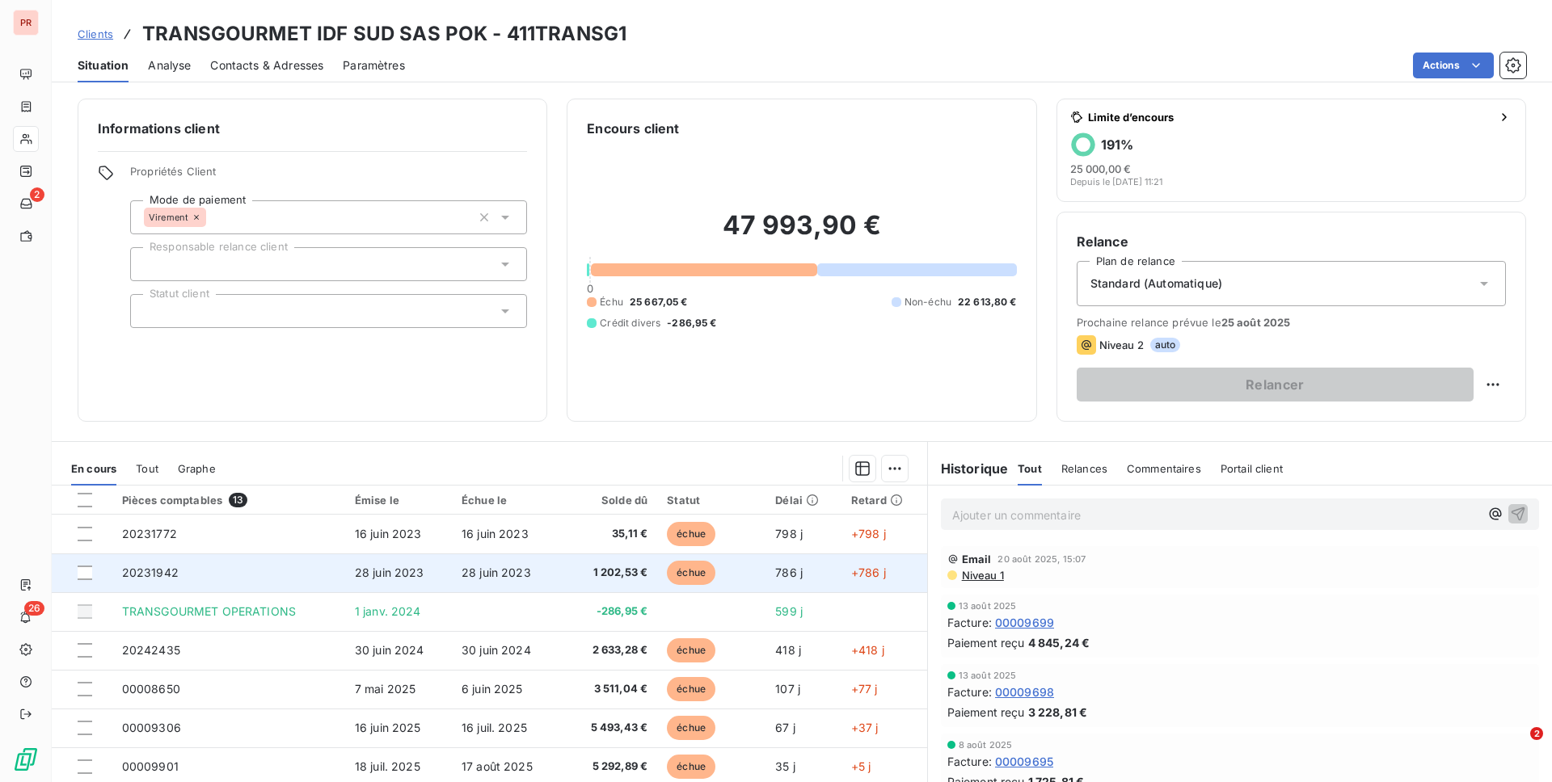
click at [765, 573] on td "786 j" at bounding box center [803, 573] width 76 height 39
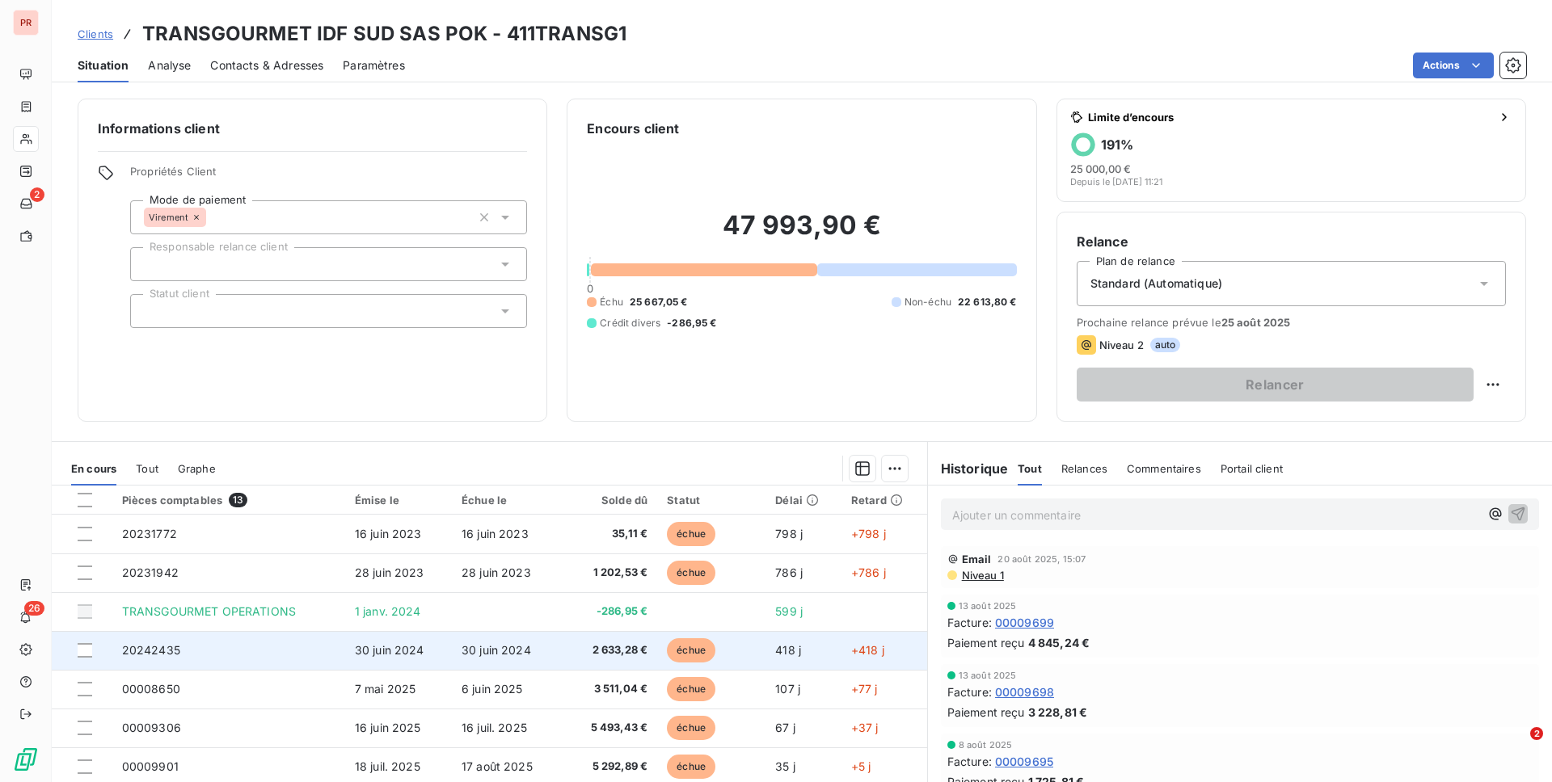
click at [696, 636] on span "échue" at bounding box center [691, 650] width 48 height 24
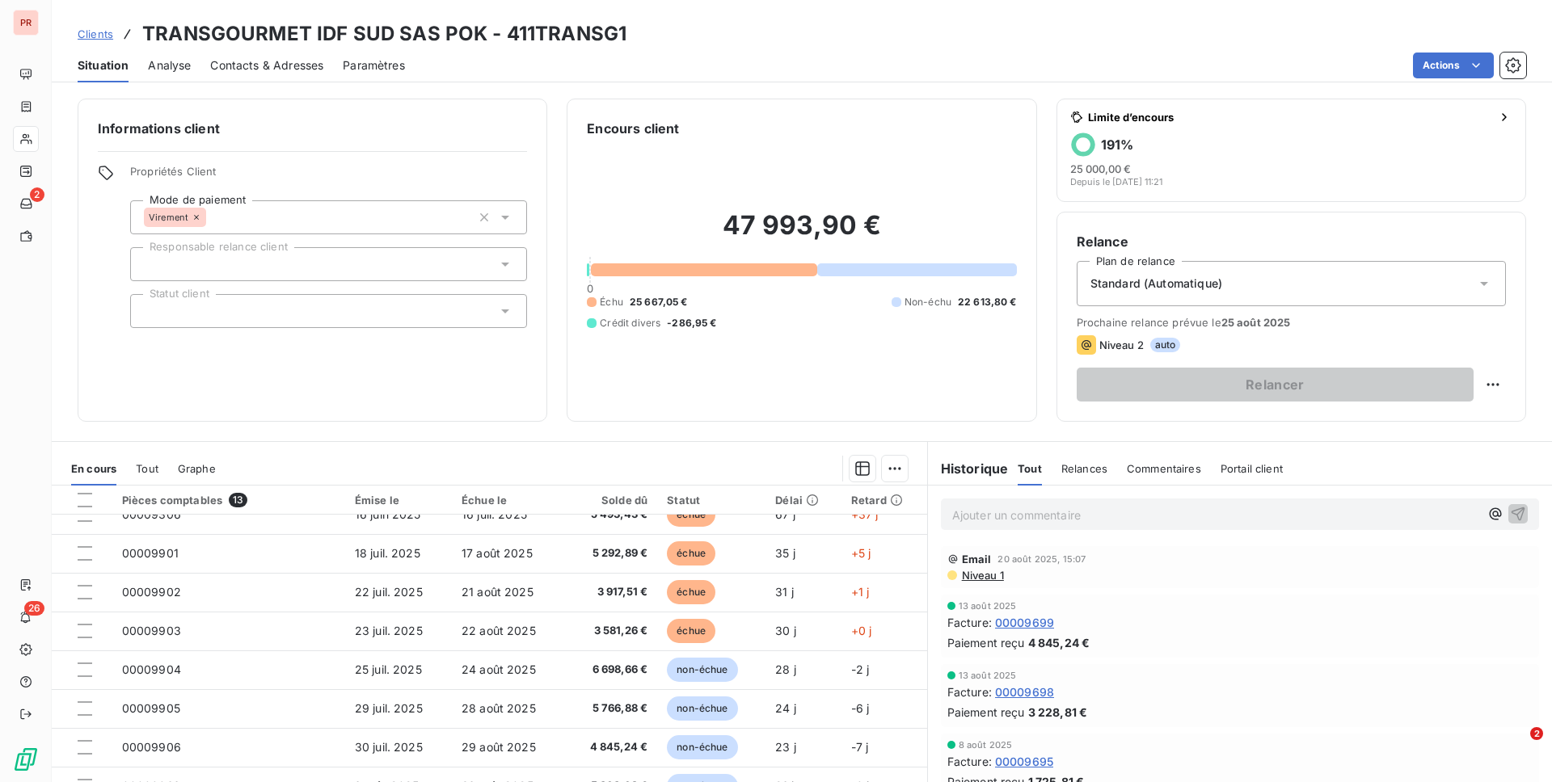
scroll to position [221, 0]
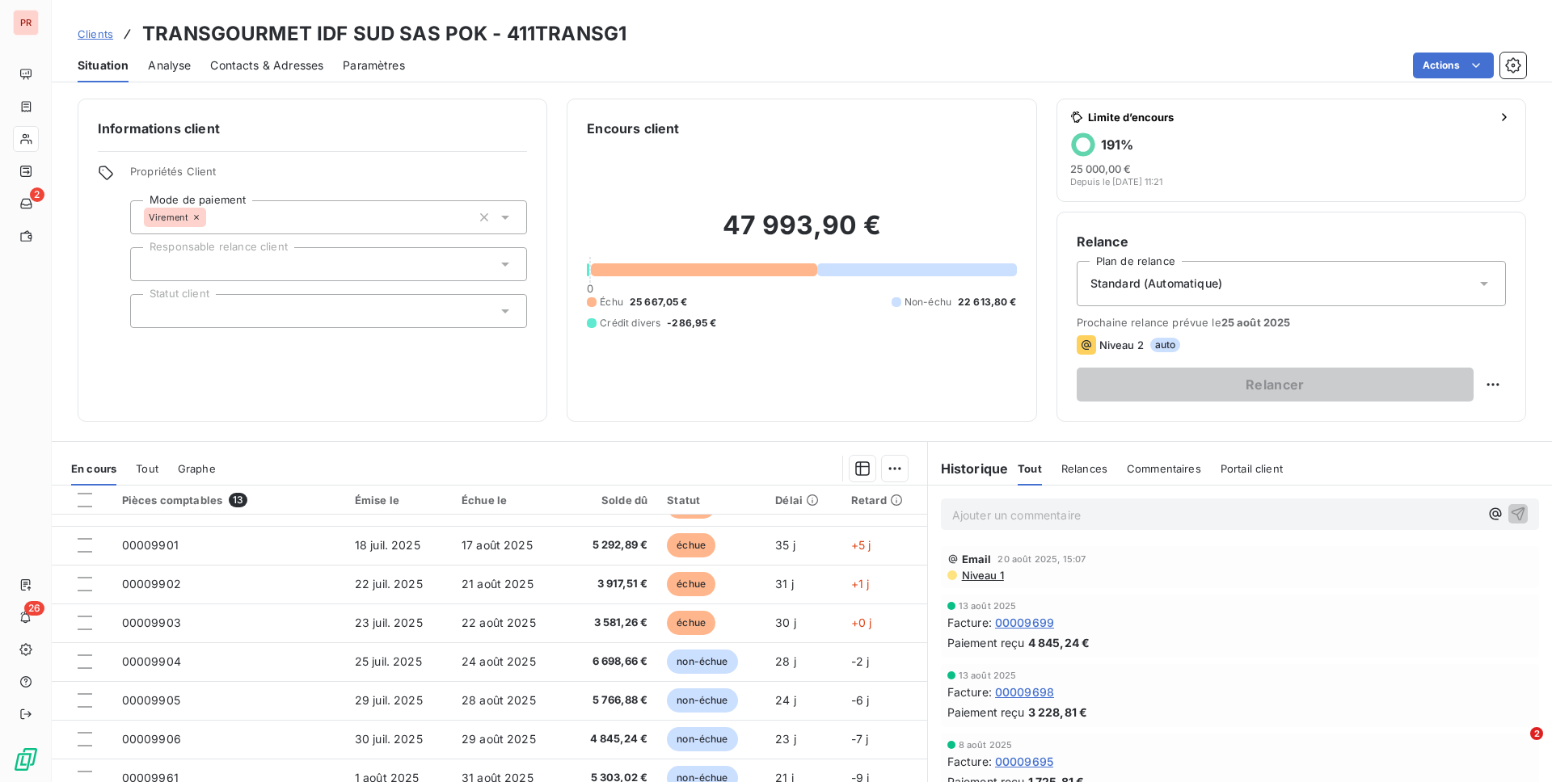
click at [1163, 39] on div "Clients TRANSGOURMET IDF SUD SAS POK - 411TRANSG1" at bounding box center [802, 33] width 1500 height 29
click at [1163, 67] on html "PR 2 26 Clients TRANSGOURMET IDF SUD SAS POK - 411TRANSG1 Situation Analyse Con…" at bounding box center [776, 391] width 1552 height 782
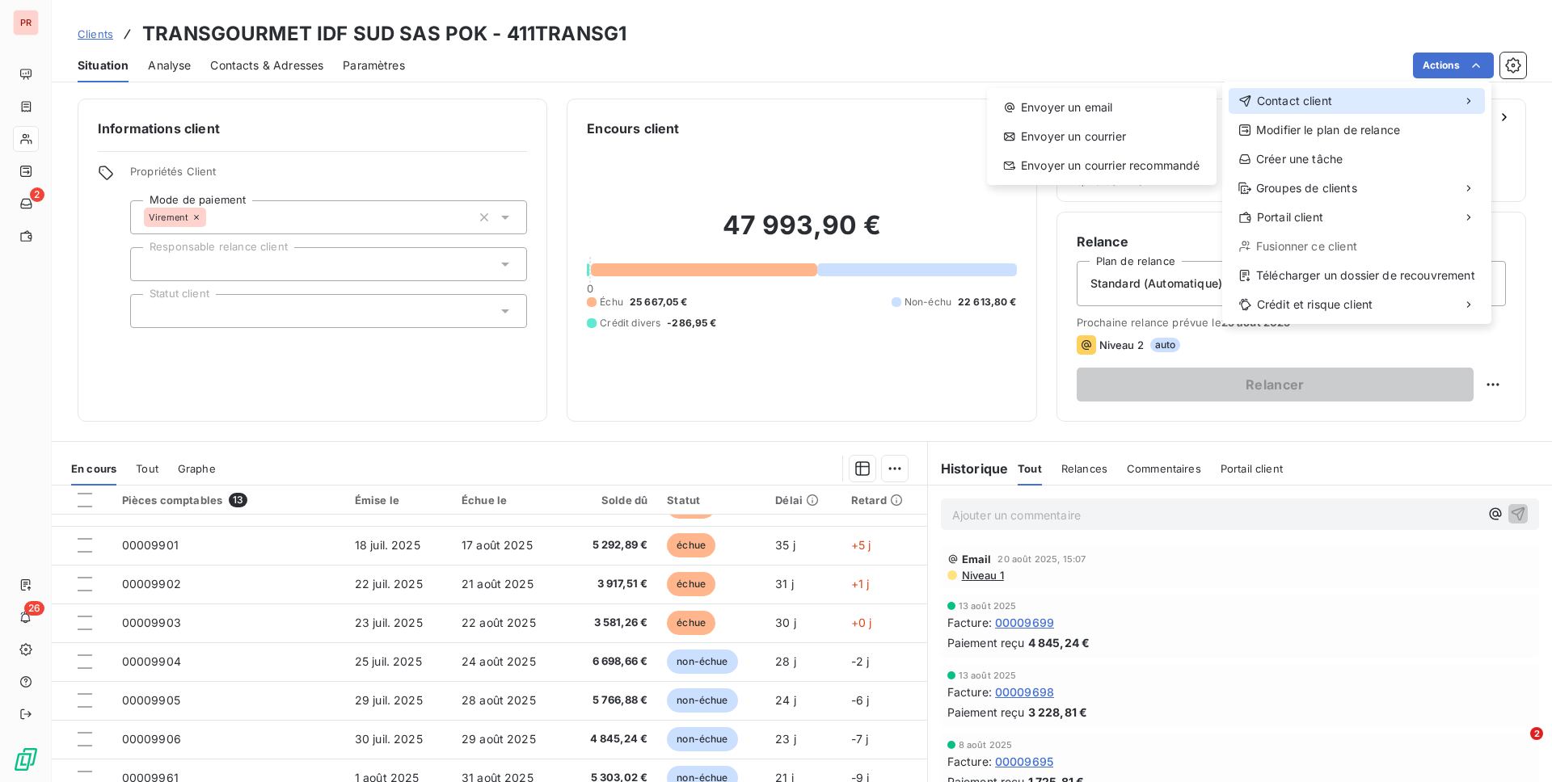
click at [1163, 101] on span "Contact client" at bounding box center [1294, 101] width 75 height 16
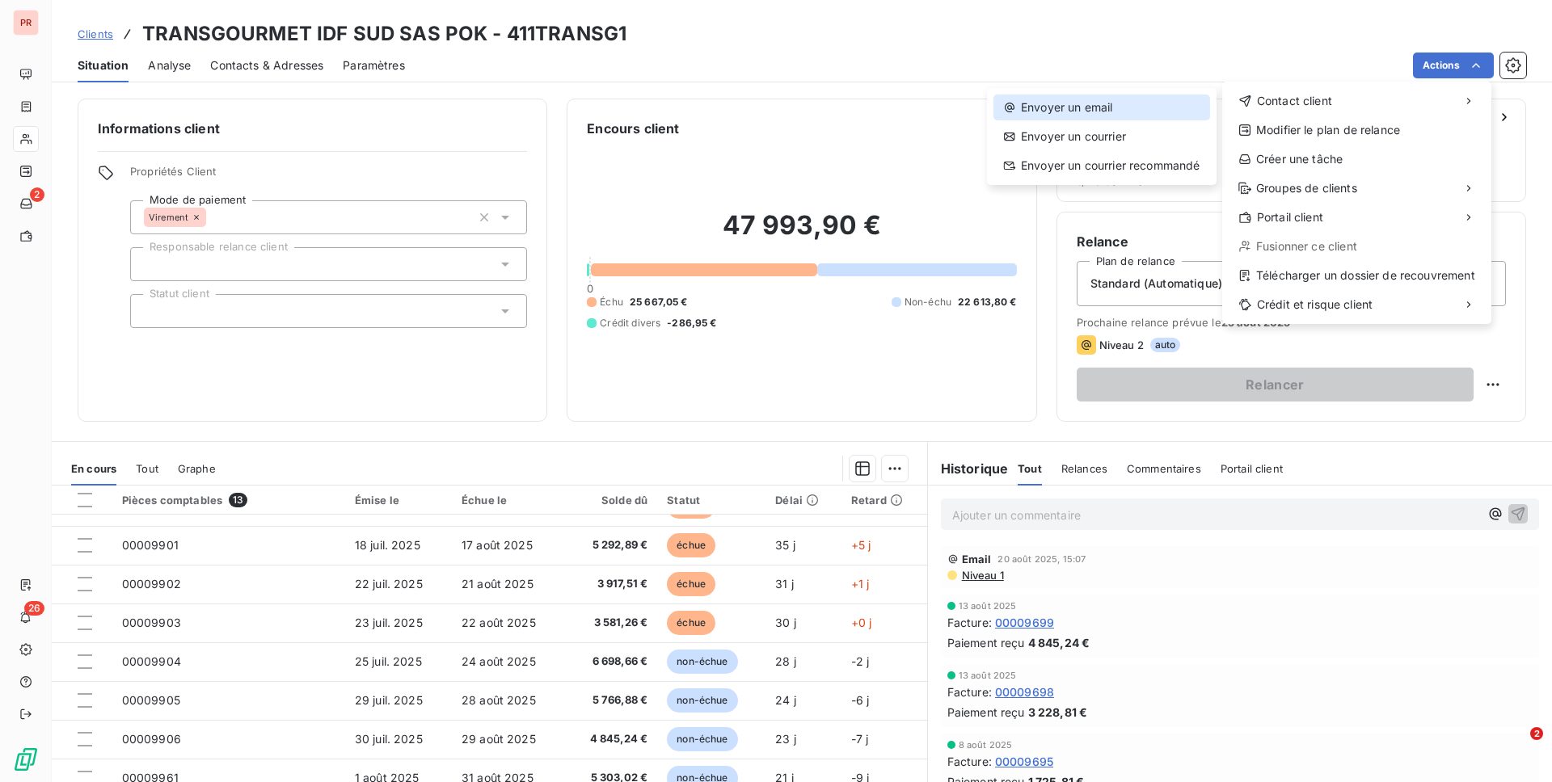
click at [1085, 113] on div "Envoyer un email" at bounding box center [1101, 108] width 217 height 26
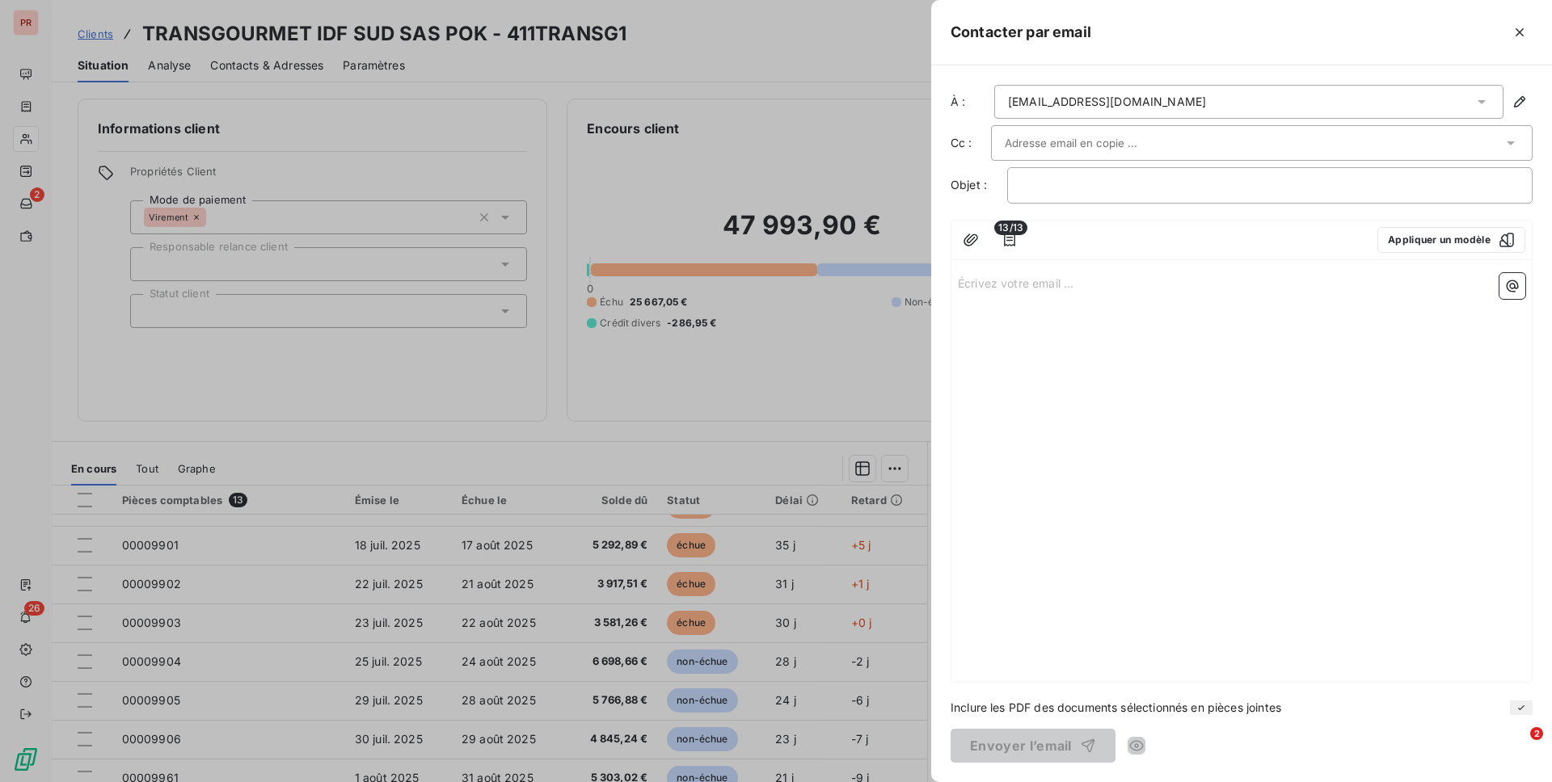
click at [1014, 234] on span "13/13" at bounding box center [1010, 228] width 33 height 15
click at [1010, 244] on icon "button" at bounding box center [1009, 240] width 16 height 16
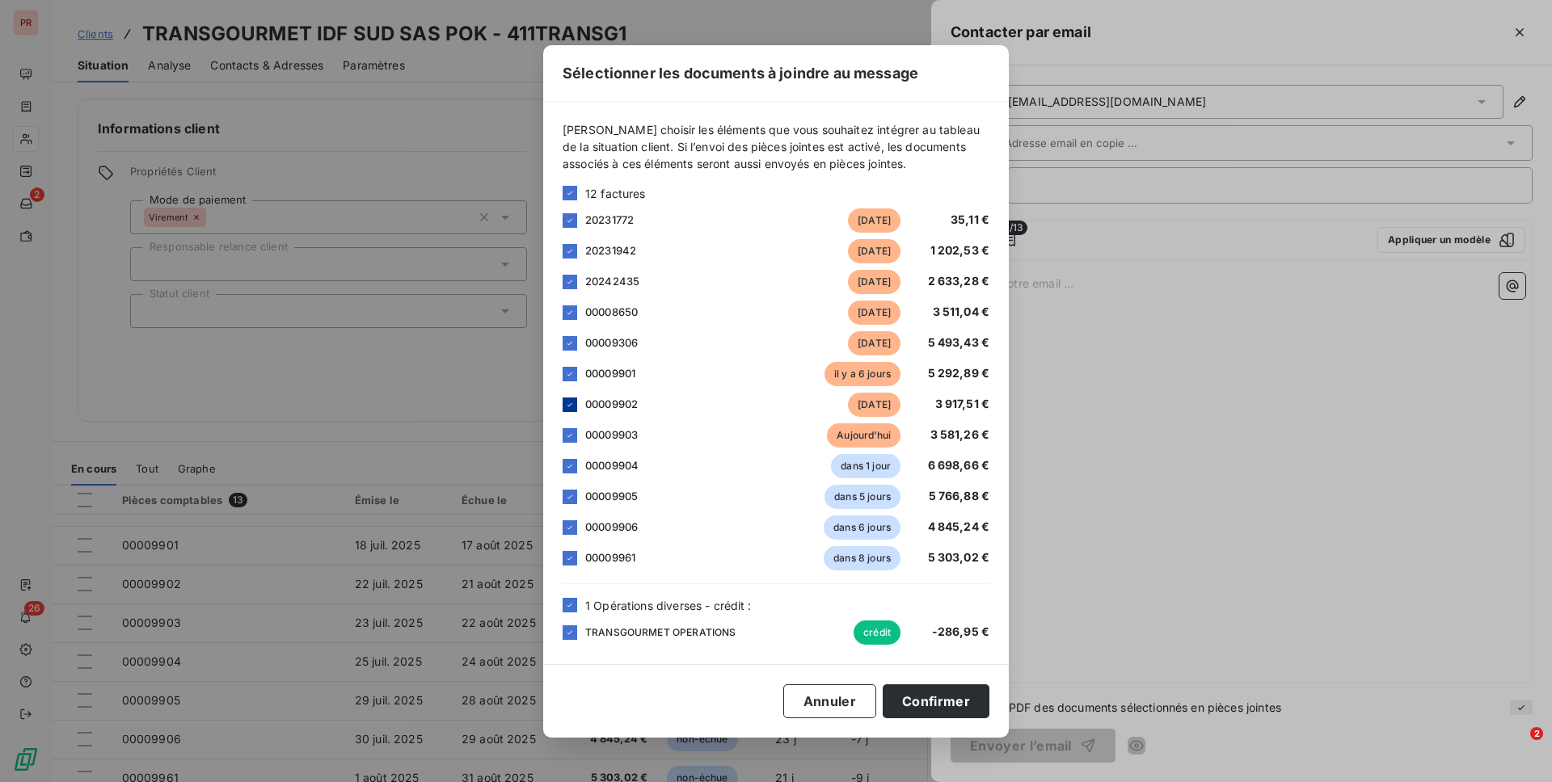
click at [566, 406] on icon at bounding box center [570, 405] width 10 height 10
click at [566, 435] on icon at bounding box center [570, 436] width 10 height 10
click at [568, 463] on icon at bounding box center [570, 466] width 10 height 10
click at [568, 487] on div "00009905 dans 5 jours 5 766,88 €" at bounding box center [776, 497] width 427 height 24
click at [568, 508] on div "00009905 dans 5 jours 5 766,88 €" at bounding box center [776, 497] width 427 height 24
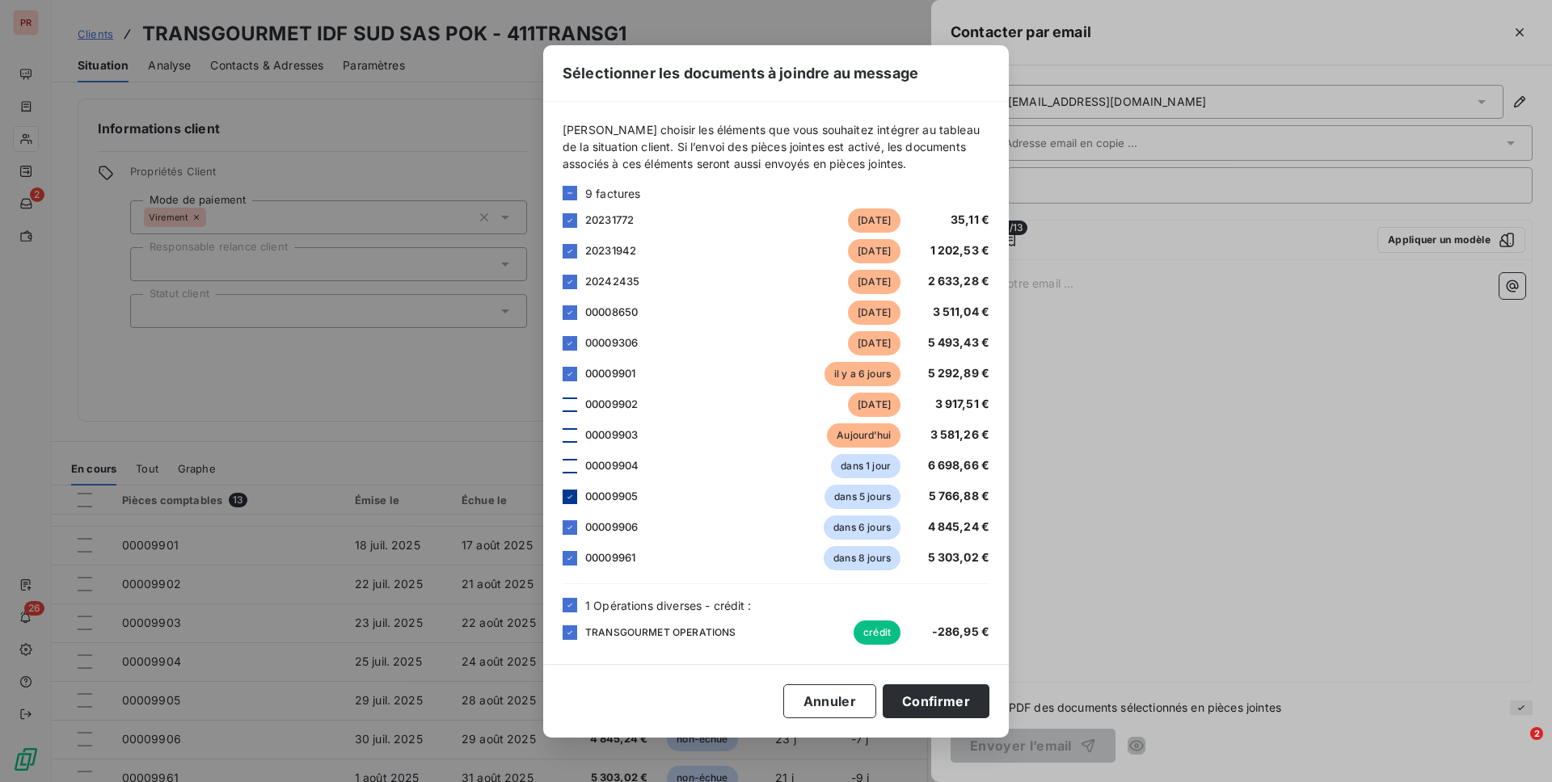
click at [569, 495] on icon at bounding box center [570, 497] width 10 height 10
click at [569, 529] on icon at bounding box center [569, 526] width 5 height 3
click at [567, 551] on div at bounding box center [570, 558] width 15 height 15
click at [567, 561] on div at bounding box center [570, 558] width 15 height 15
click at [570, 604] on icon at bounding box center [570, 605] width 10 height 10
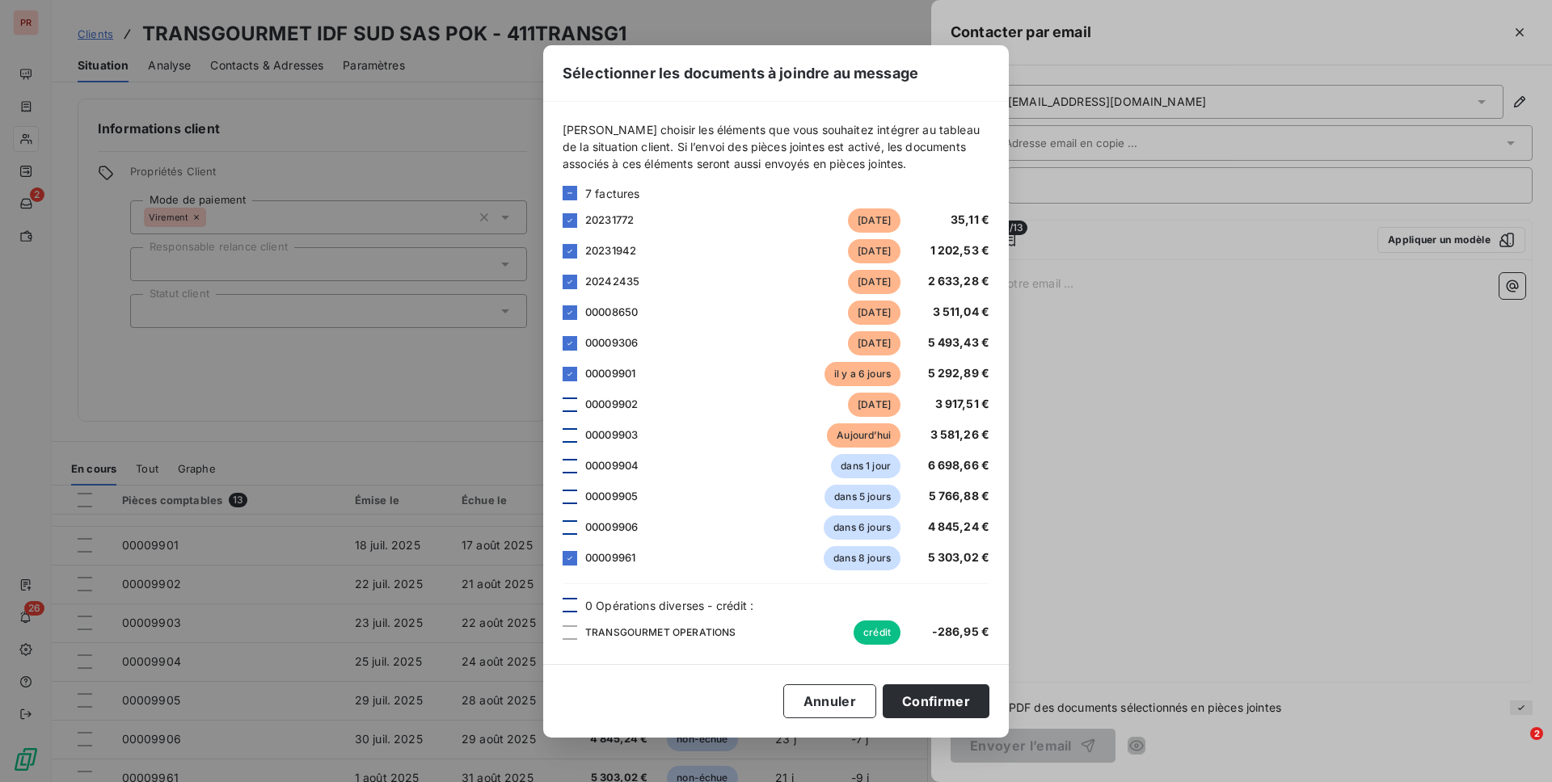
click at [570, 621] on div "TRANSGOURMET OPERATIONS crédit -286,95 €" at bounding box center [776, 633] width 427 height 24
click at [571, 558] on icon at bounding box center [570, 559] width 10 height 10
click at [917, 636] on button "Confirmer" at bounding box center [936, 702] width 107 height 34
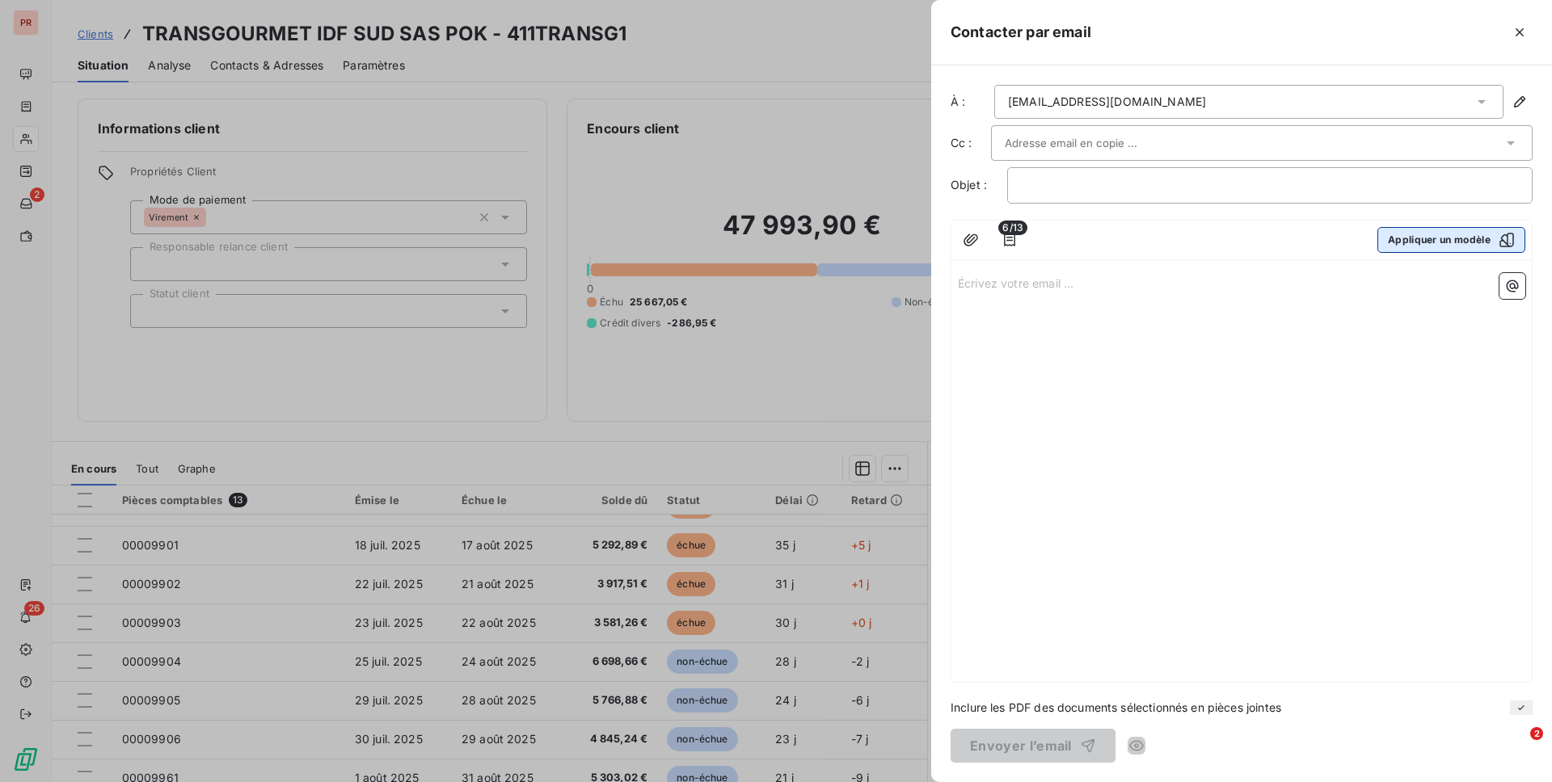
click at [1163, 250] on button "Appliquer un modèle" at bounding box center [1451, 240] width 148 height 26
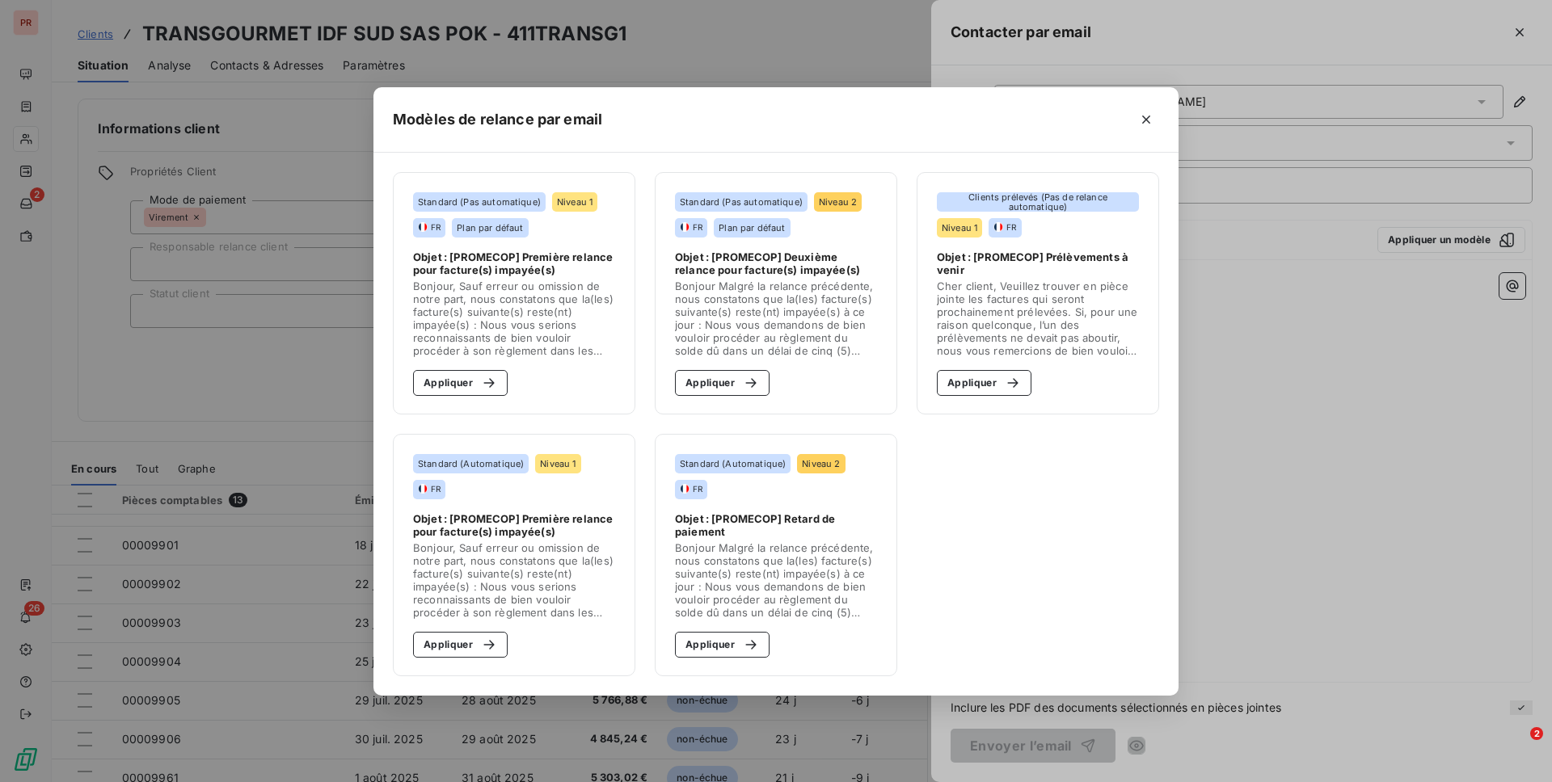
click at [454, 398] on section "Standard (Pas automatique) Niveau 1 FR Plan par défaut Objet : [PROMECOP] Premi…" at bounding box center [514, 293] width 242 height 242
click at [457, 394] on button "Appliquer" at bounding box center [460, 383] width 95 height 26
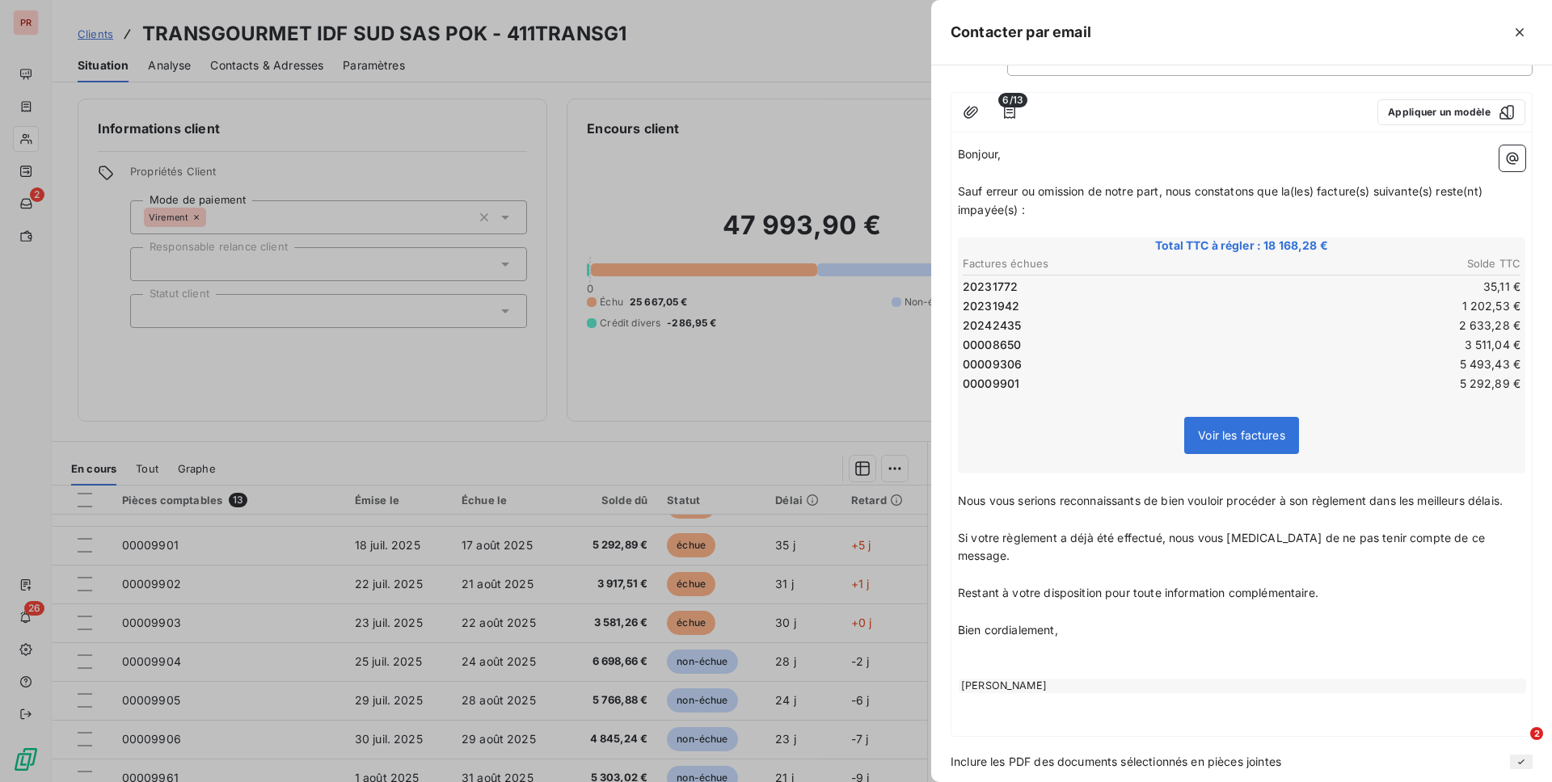
scroll to position [135, 0]
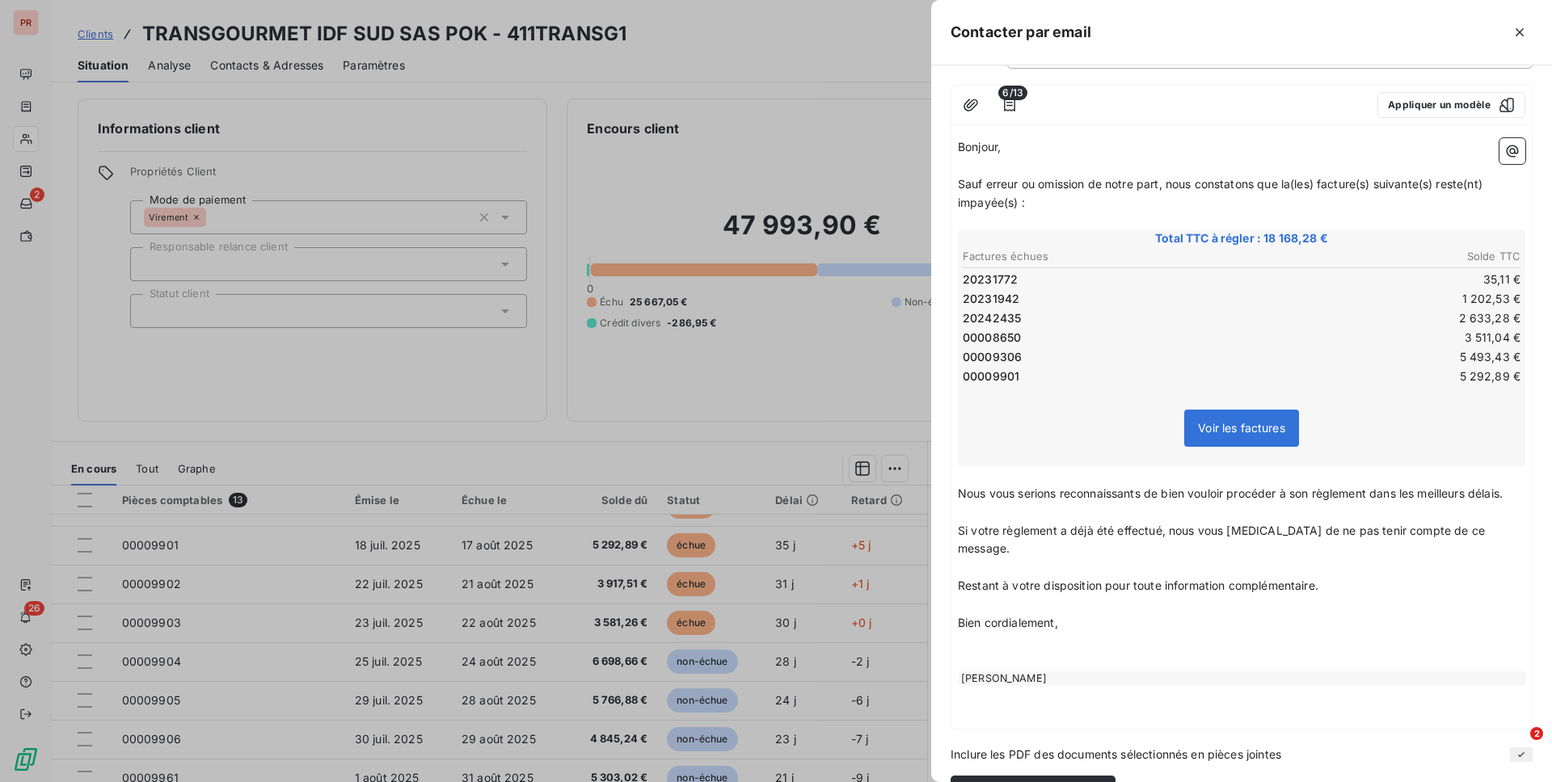
click at [1163, 489] on p "Nous vous serions reconnaissants de bien vouloir procéder à son règlement dans …" at bounding box center [1241, 494] width 567 height 19
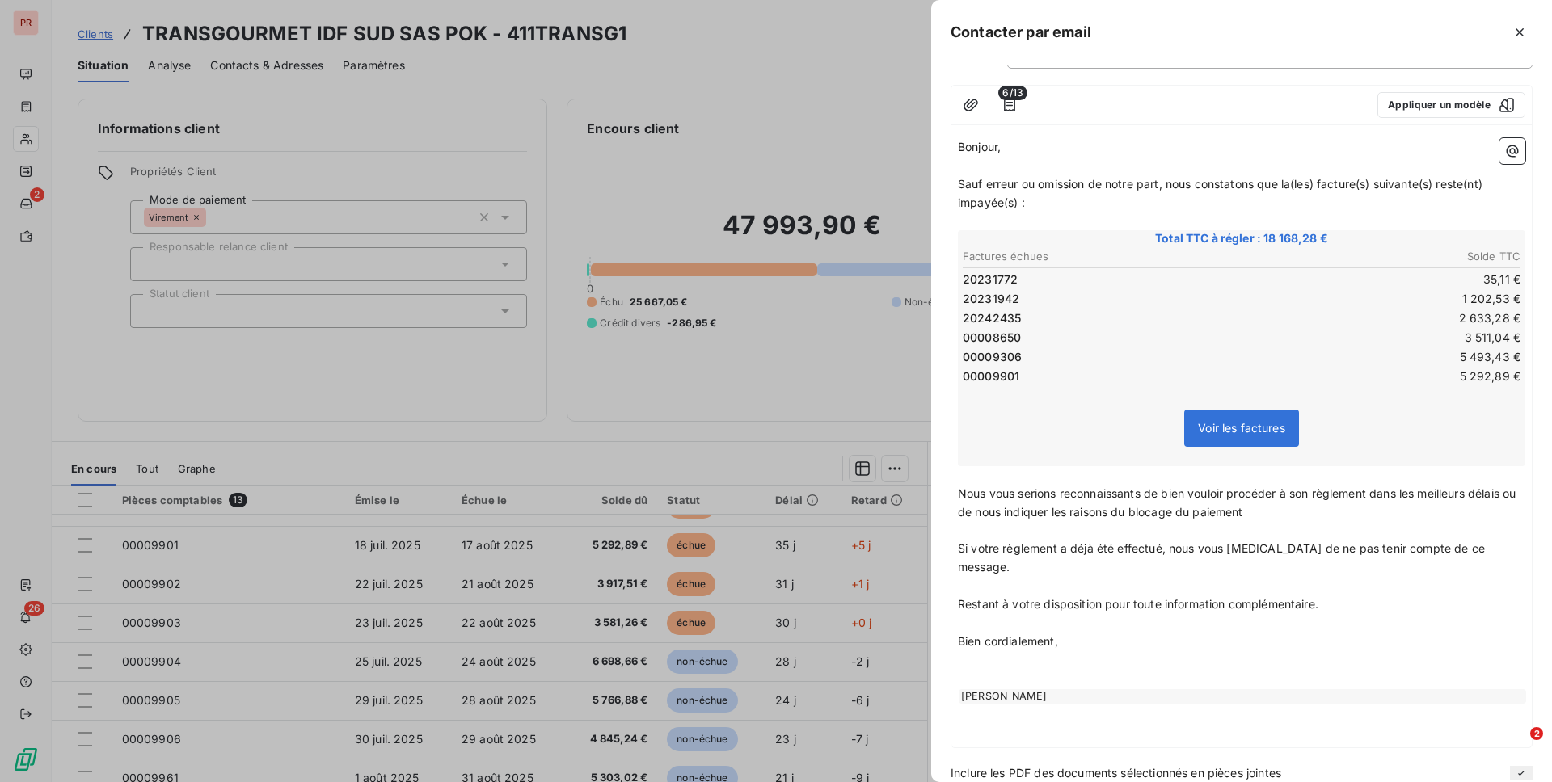
scroll to position [182, 0]
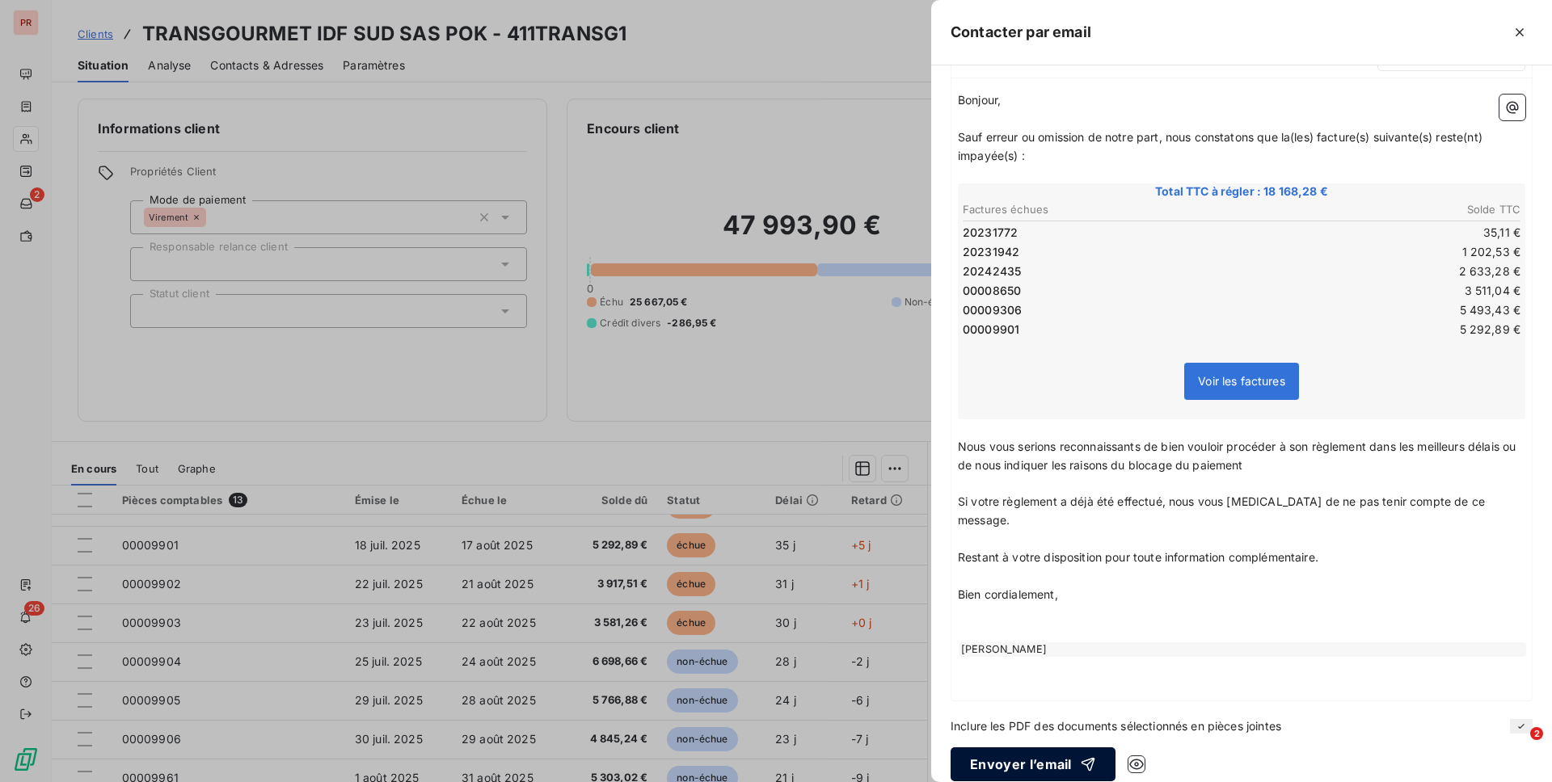
click at [1058, 636] on button "Envoyer l’email" at bounding box center [1032, 765] width 165 height 34
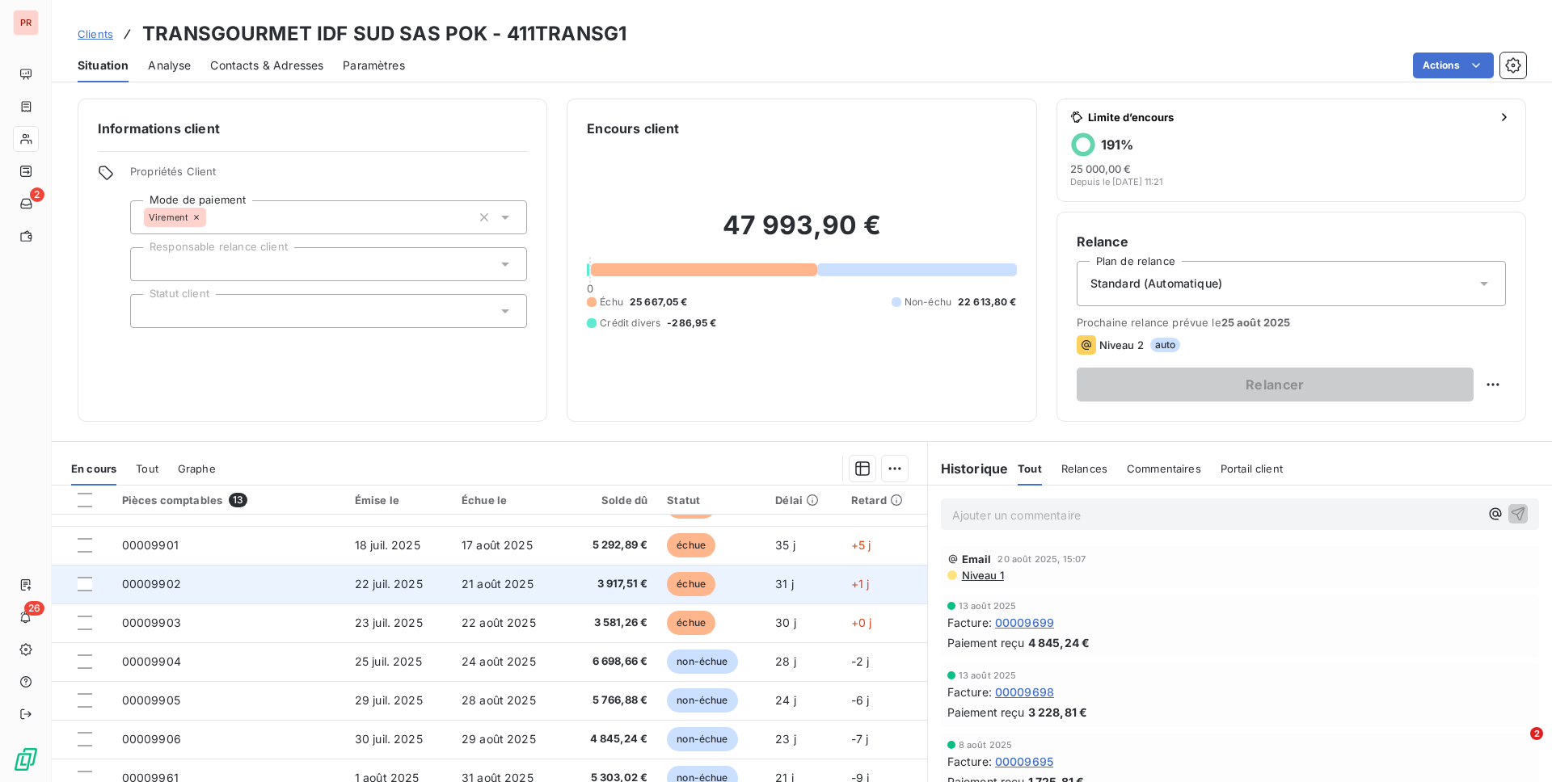
scroll to position [223, 0]
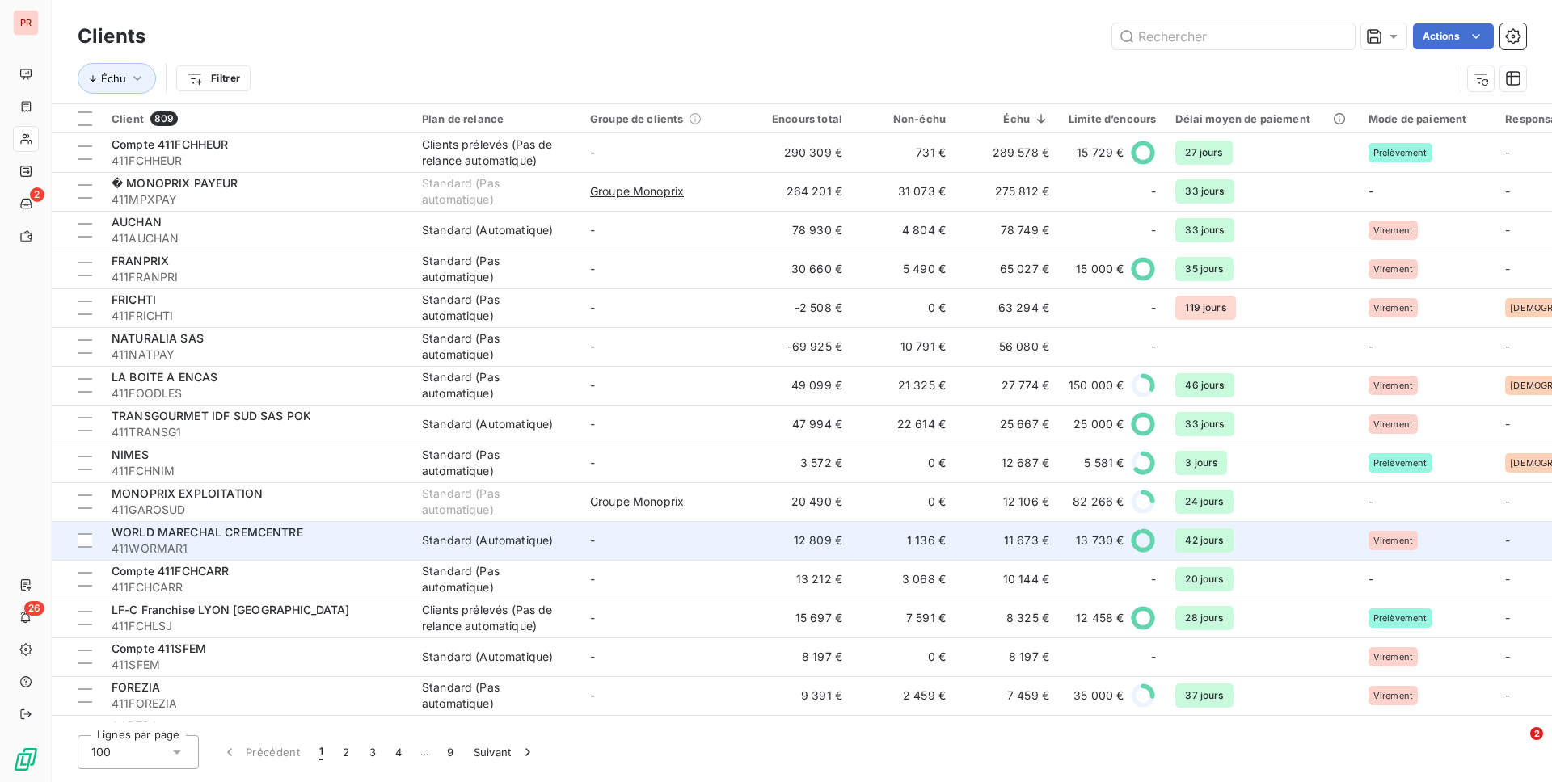
click at [606, 536] on td "-" at bounding box center [664, 540] width 168 height 39
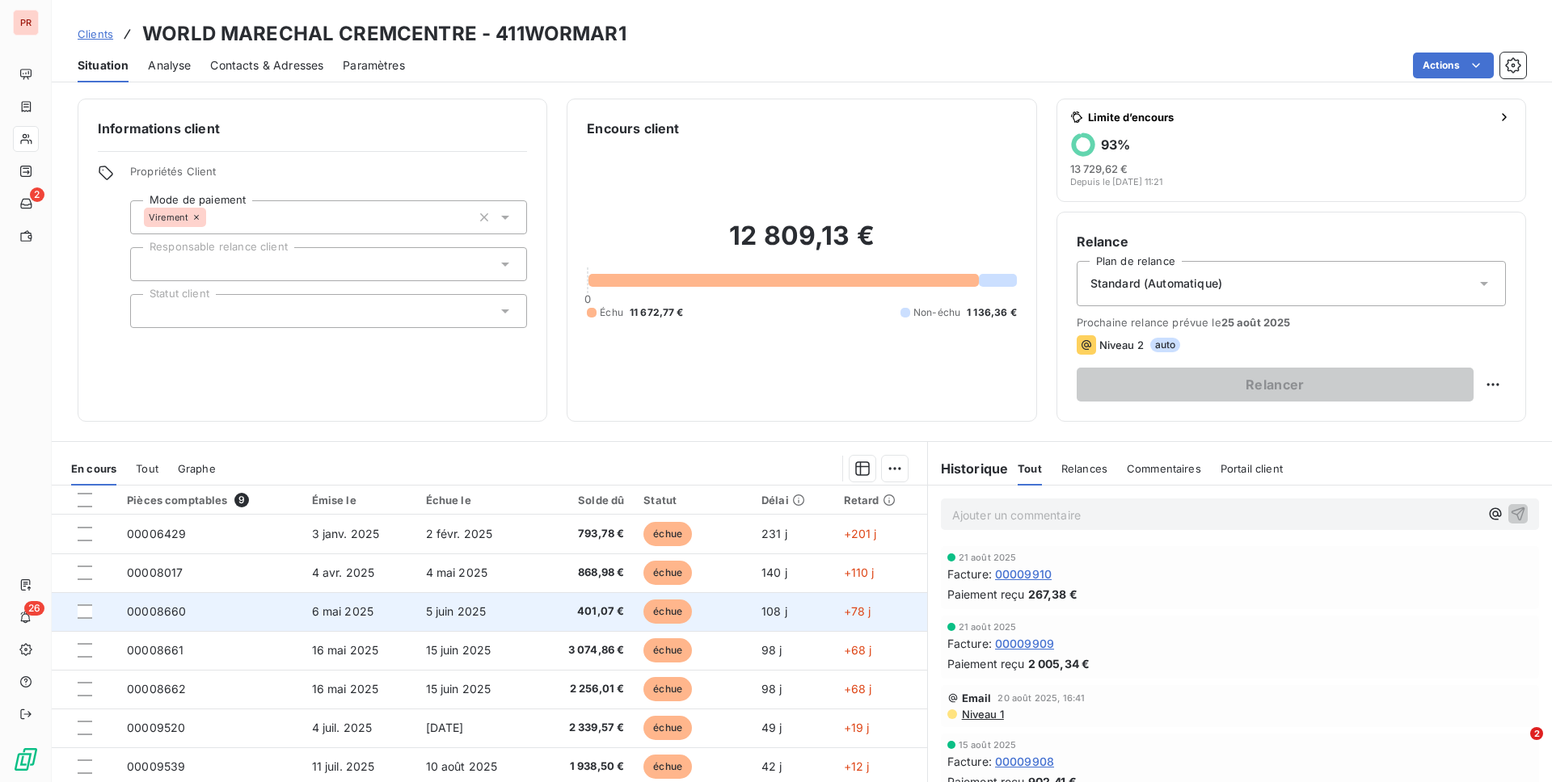
click at [596, 593] on td "401,07 €" at bounding box center [584, 611] width 99 height 39
click at [595, 626] on td "401,07 €" at bounding box center [584, 611] width 99 height 39
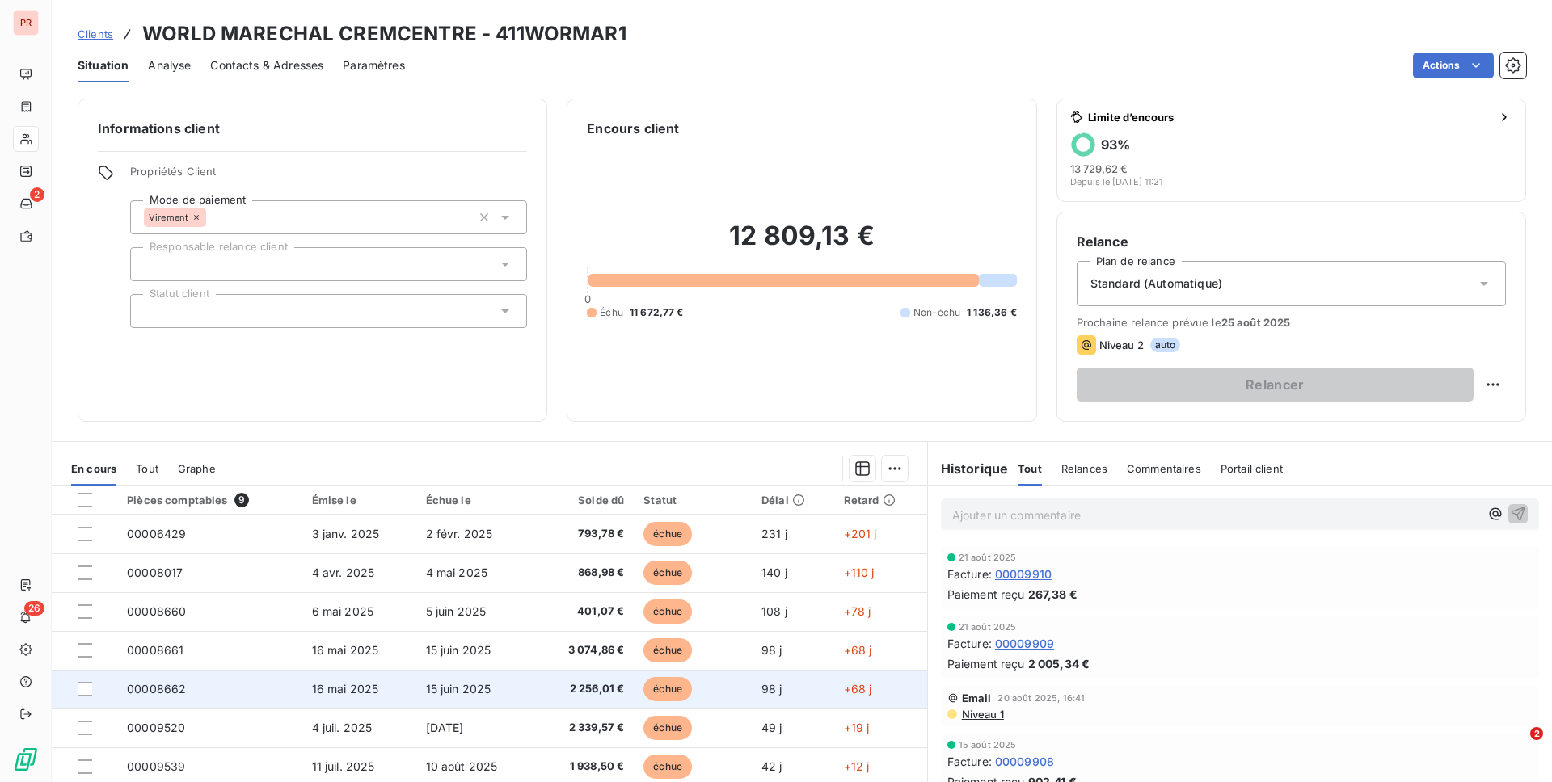
click at [566, 636] on td "2 256,01 €" at bounding box center [584, 689] width 99 height 39
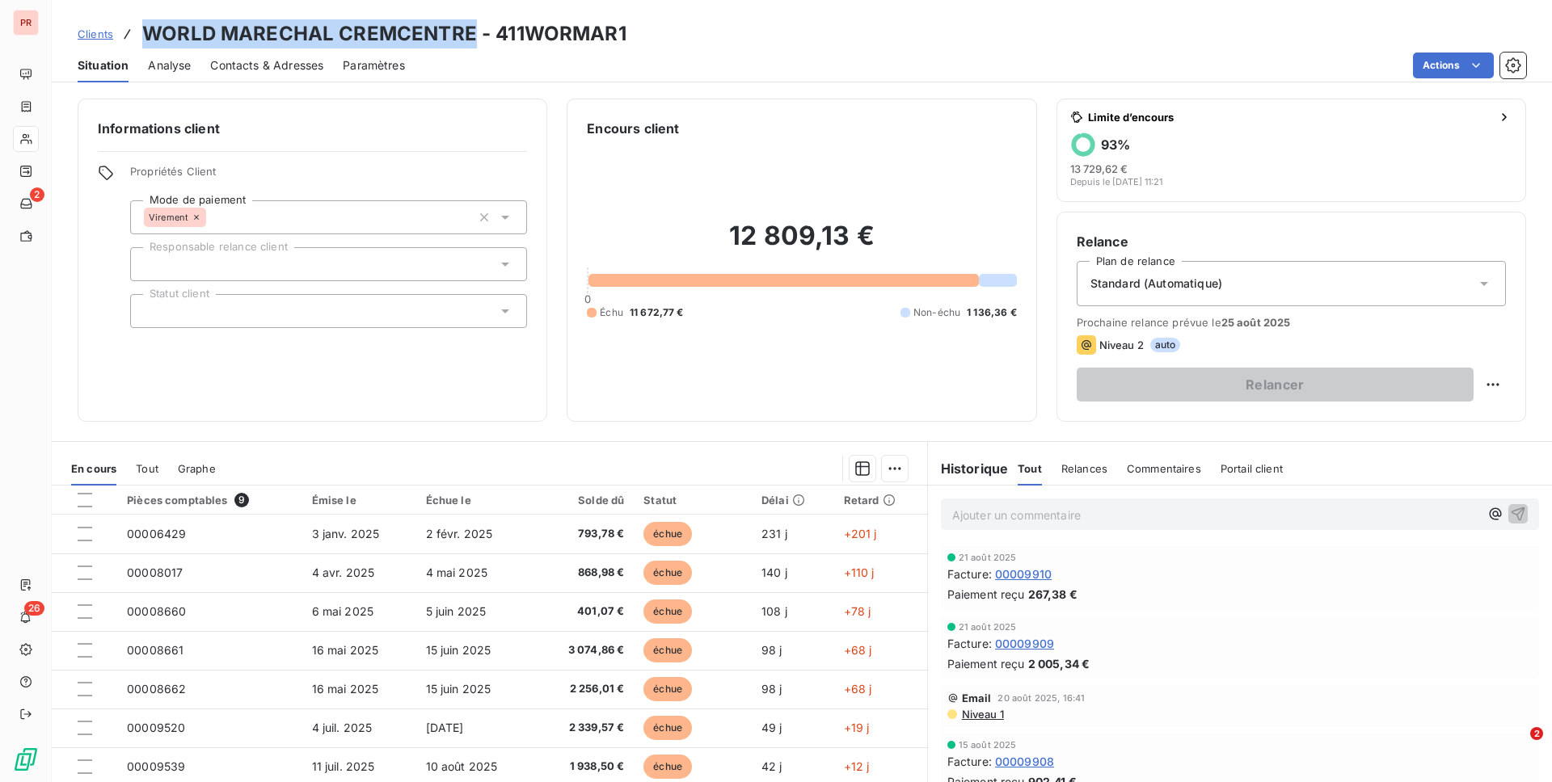
drag, startPoint x: 141, startPoint y: 32, endPoint x: 468, endPoint y: 25, distance: 326.6
click at [468, 25] on h3 "WORLD MARECHAL CREMCENTRE - 411WORMAR1" at bounding box center [384, 33] width 484 height 29
copy h3 "WORLD MARECHAL CREMCENTRE"
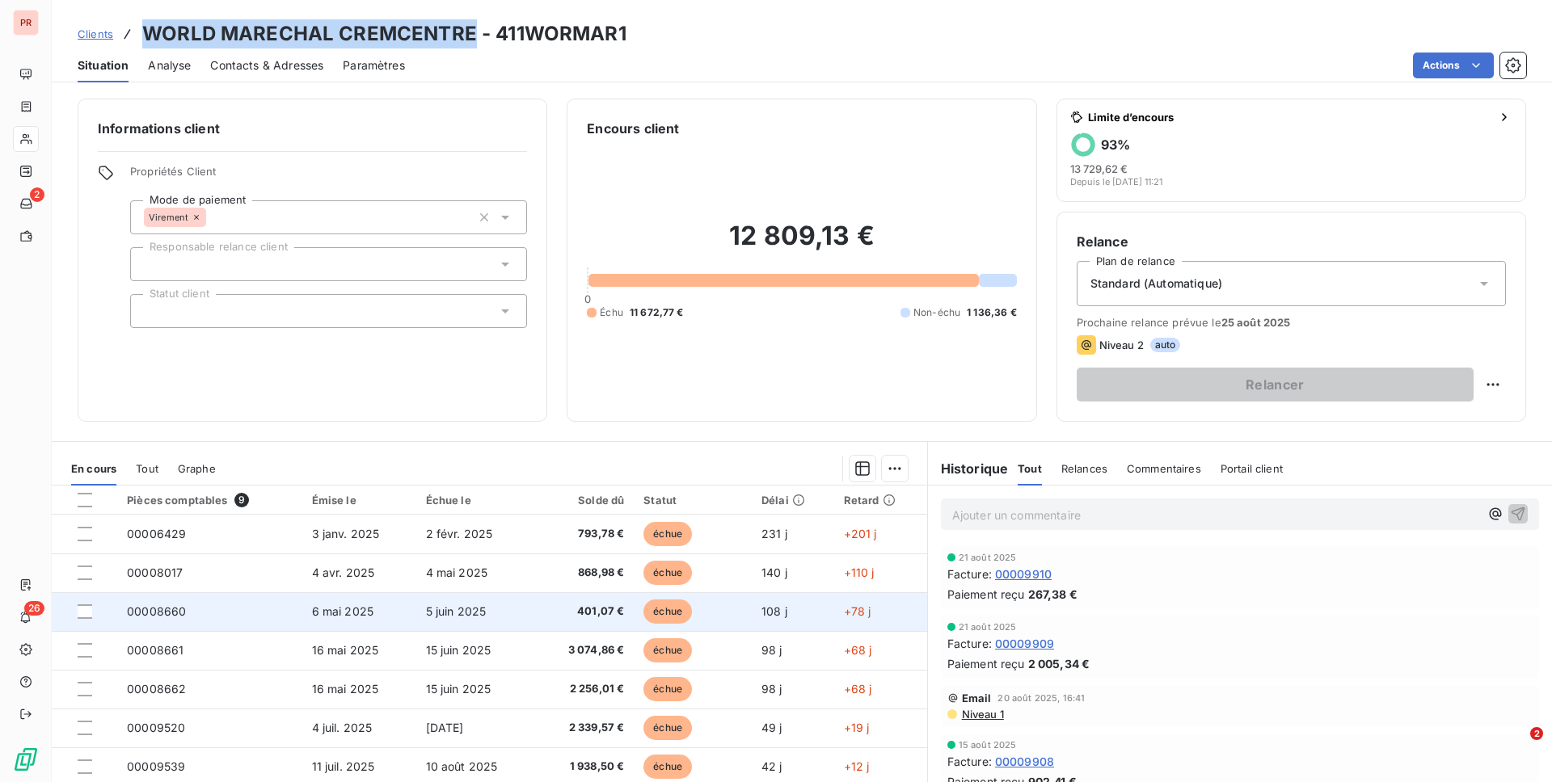
scroll to position [68, 0]
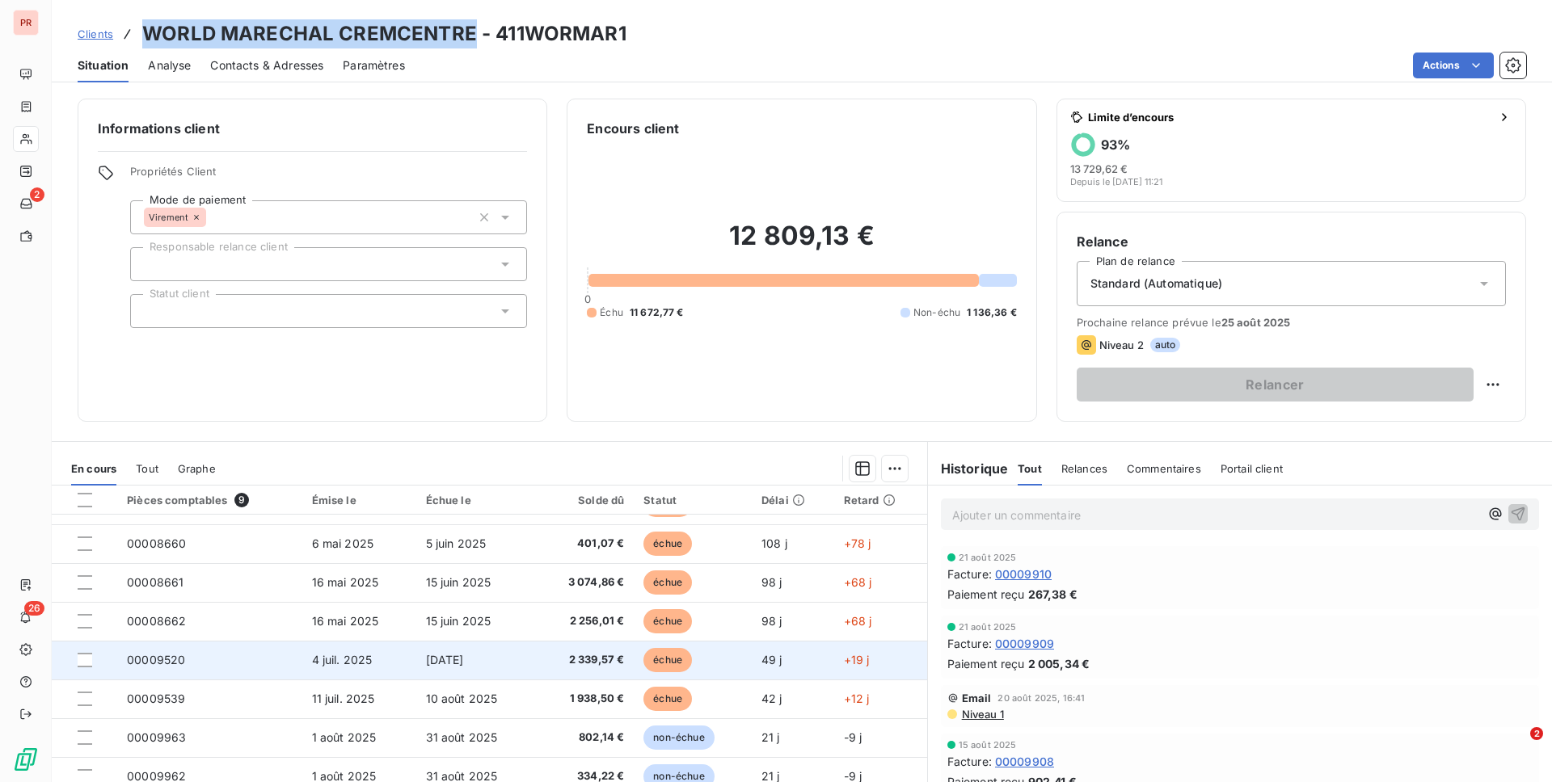
click at [571, 636] on span "2 339,57 €" at bounding box center [584, 660] width 79 height 16
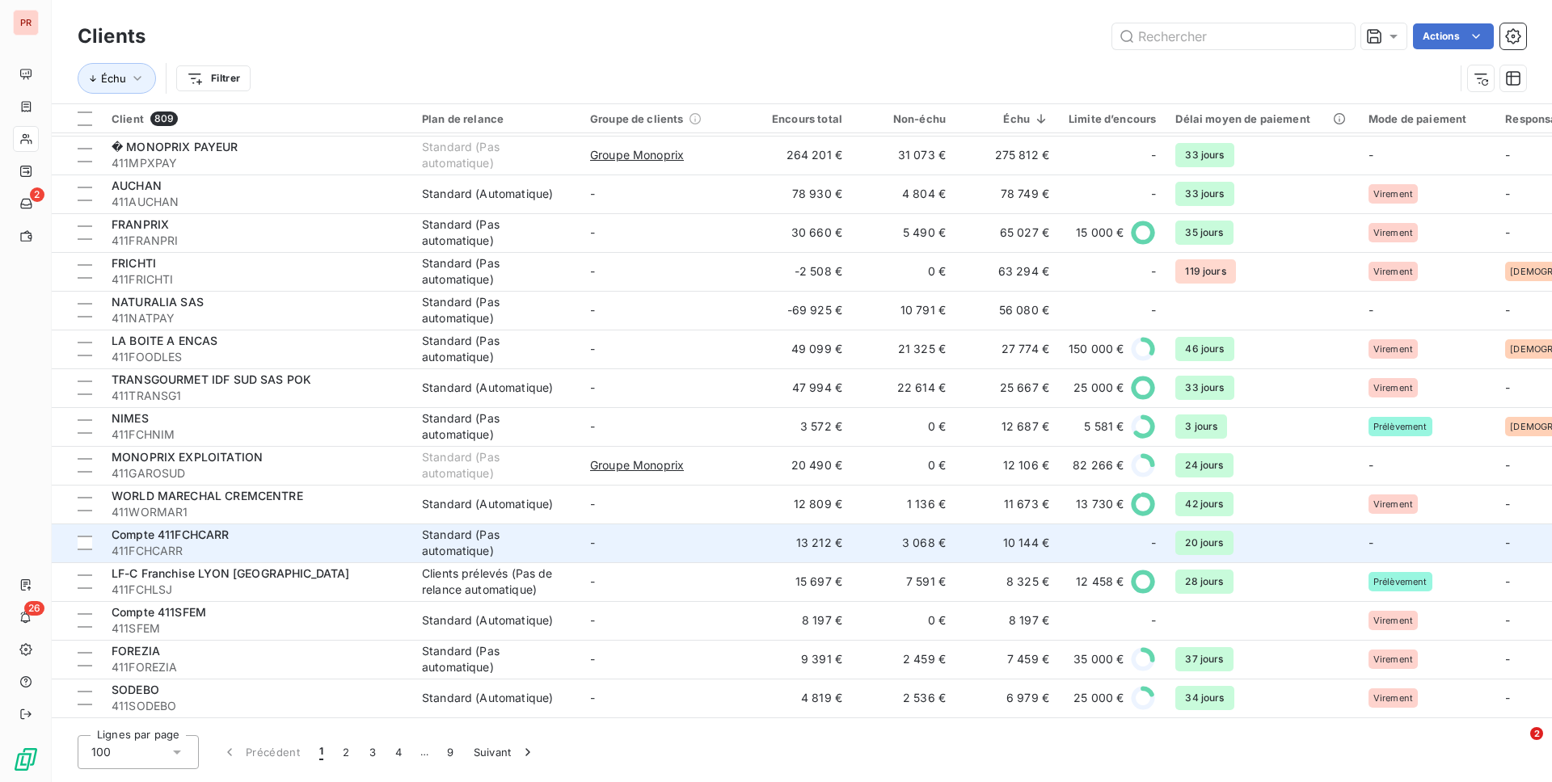
scroll to position [44, 0]
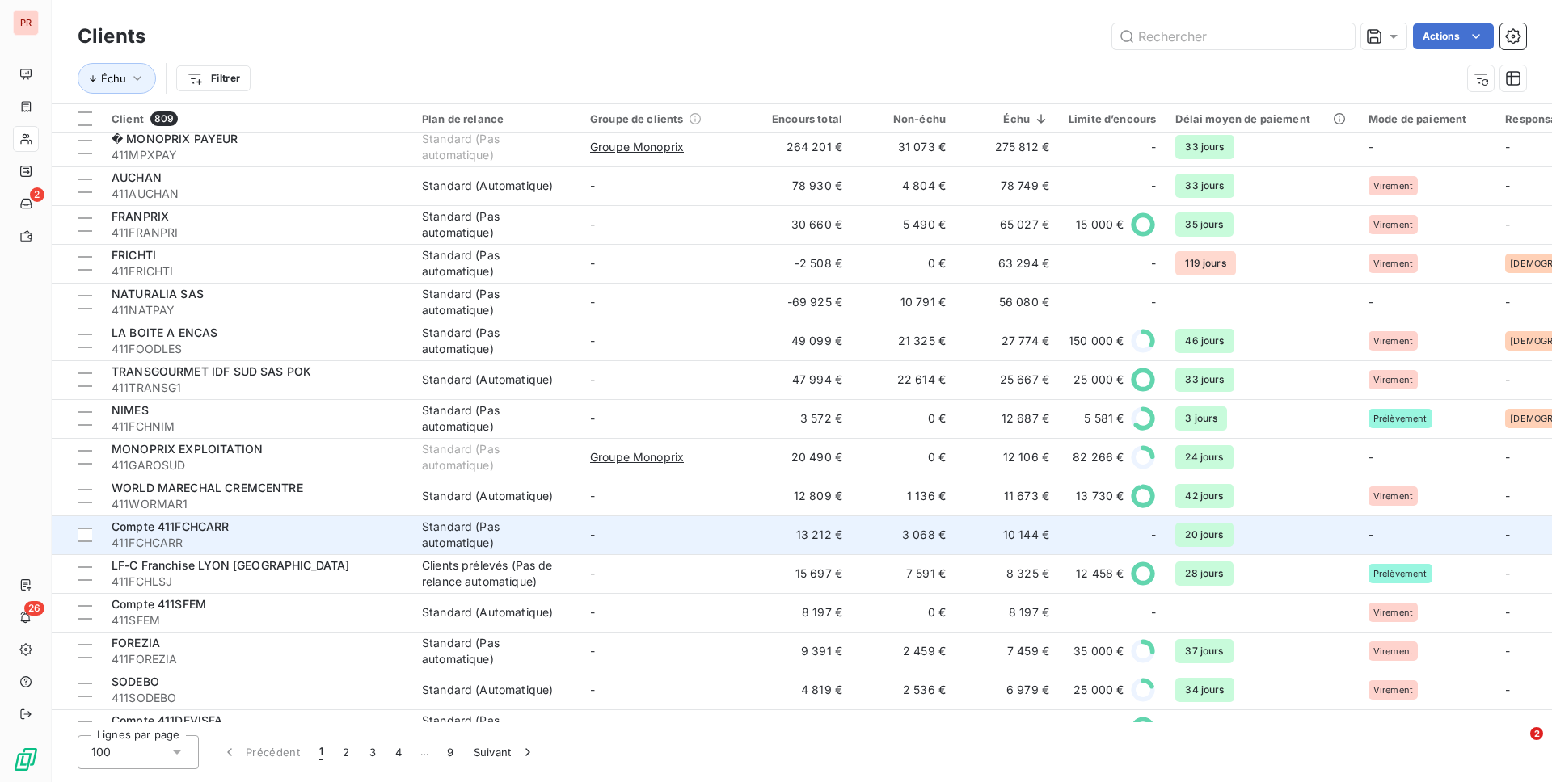
click at [377, 571] on div "LF-C Franchise LYON [GEOGRAPHIC_DATA]" at bounding box center [257, 566] width 291 height 16
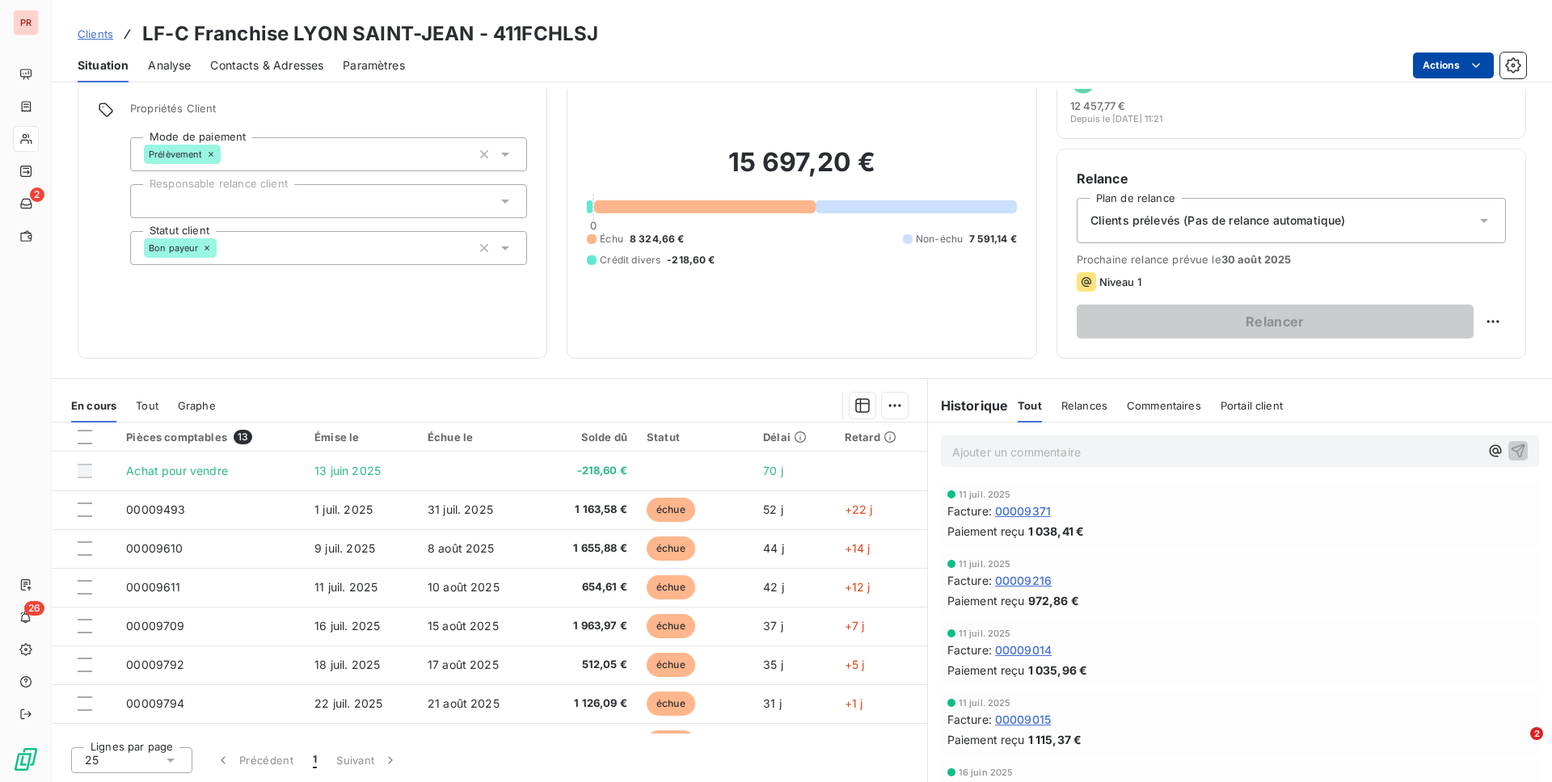
click at [1163, 55] on html "PR 2 26 Clients LF-C Franchise LYON SAINT-JEAN - 411FCHLSJ Situation Analyse Co…" at bounding box center [776, 391] width 1552 height 782
click at [230, 58] on html "PR 2 26 Clients LF-C Franchise LYON SAINT-JEAN - 411FCHLSJ Situation Analyse Co…" at bounding box center [776, 391] width 1552 height 782
click at [233, 59] on span "Contacts & Adresses" at bounding box center [266, 65] width 113 height 16
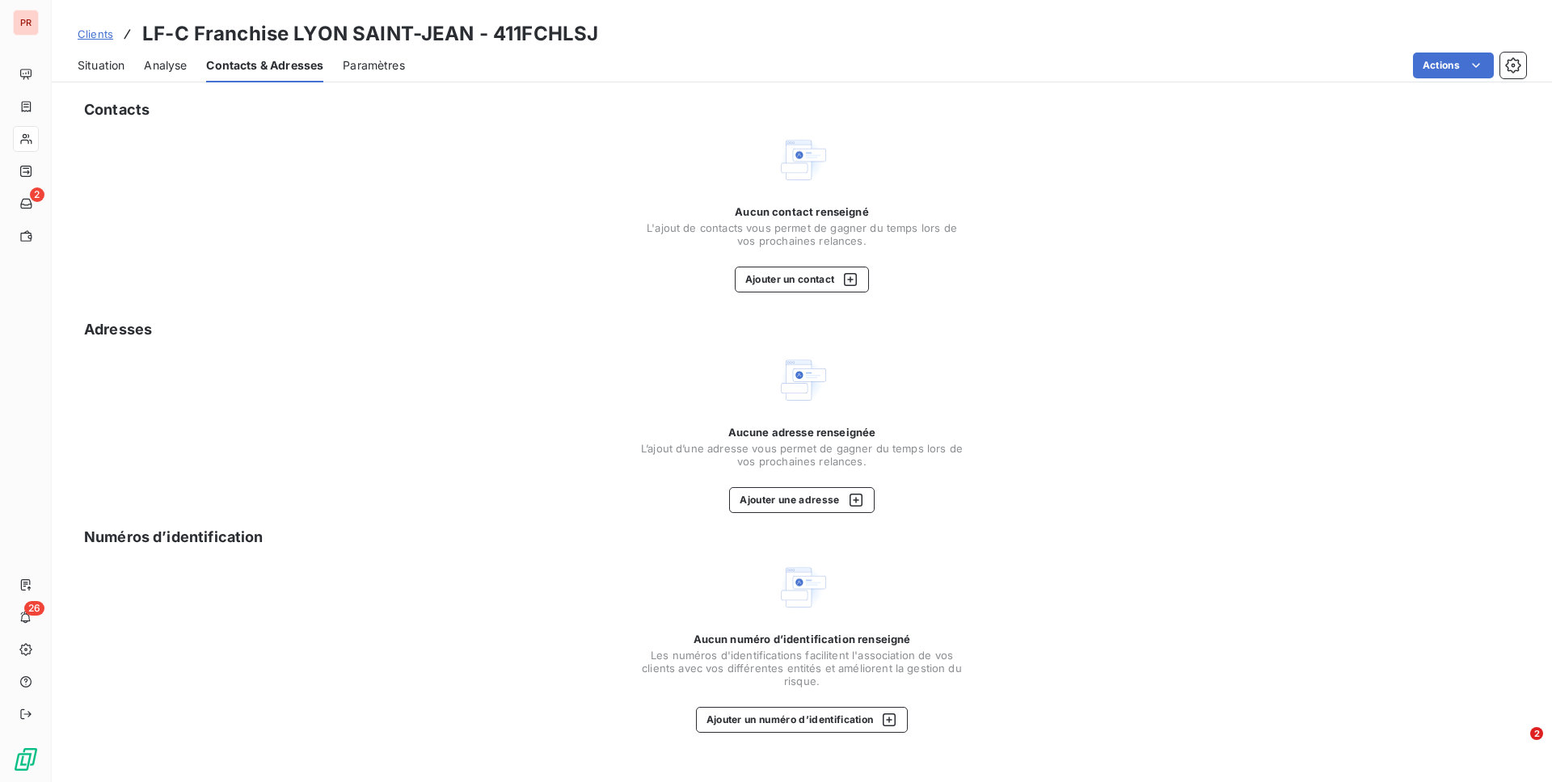
click at [119, 66] on span "Situation" at bounding box center [101, 65] width 47 height 16
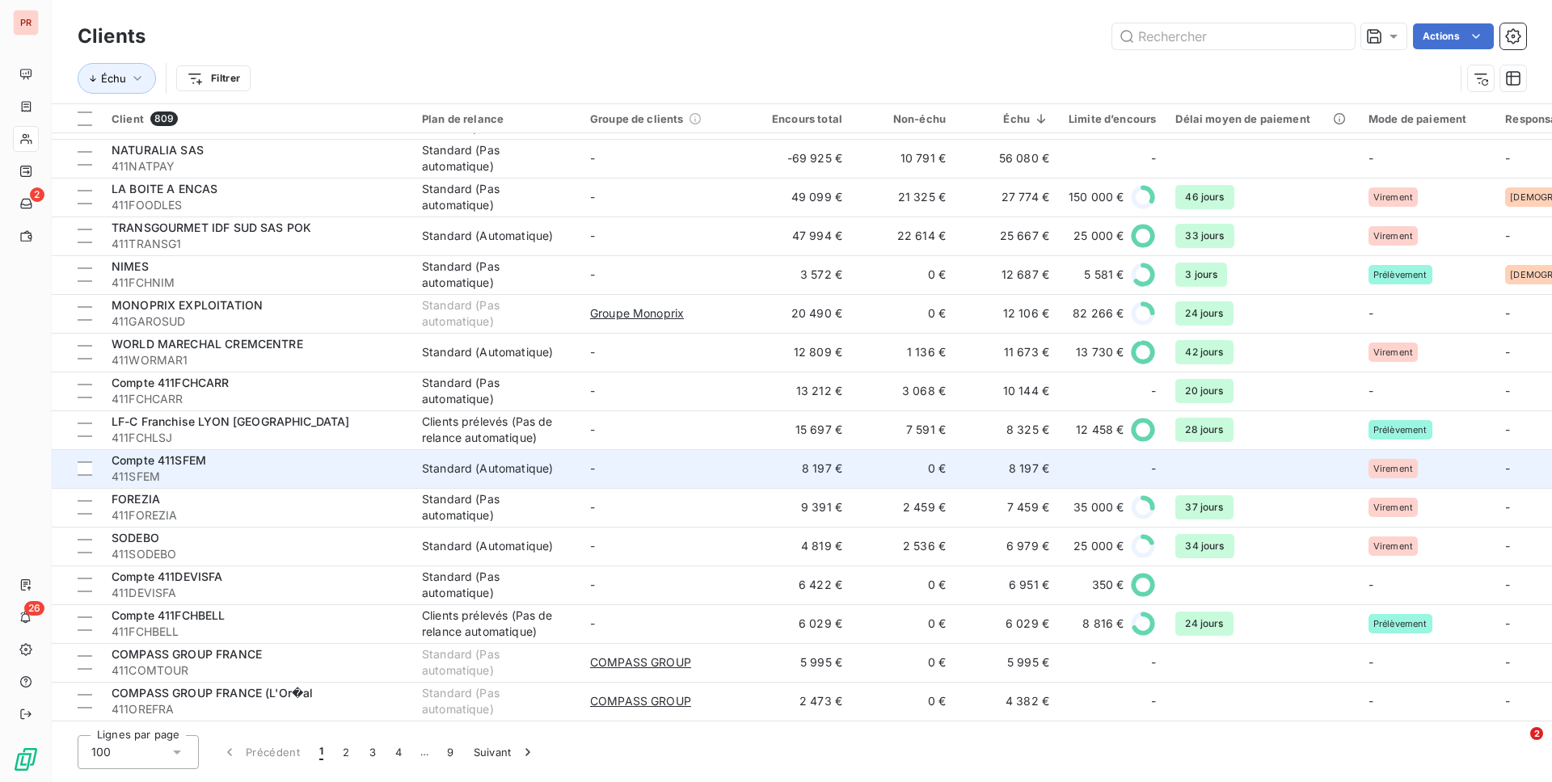
scroll to position [196, 0]
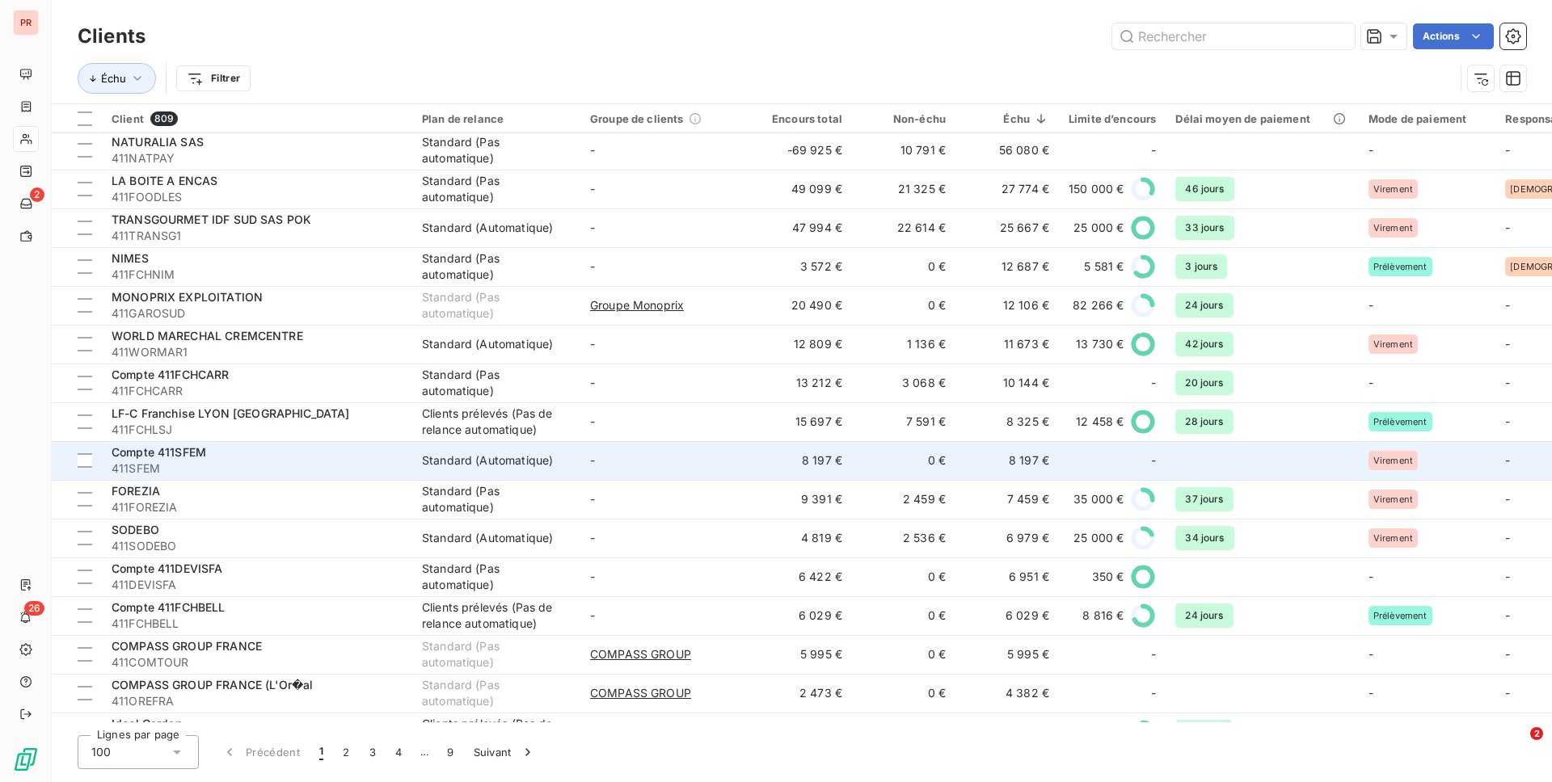
click at [467, 442] on td "Standard (Automatique)" at bounding box center [496, 460] width 168 height 39
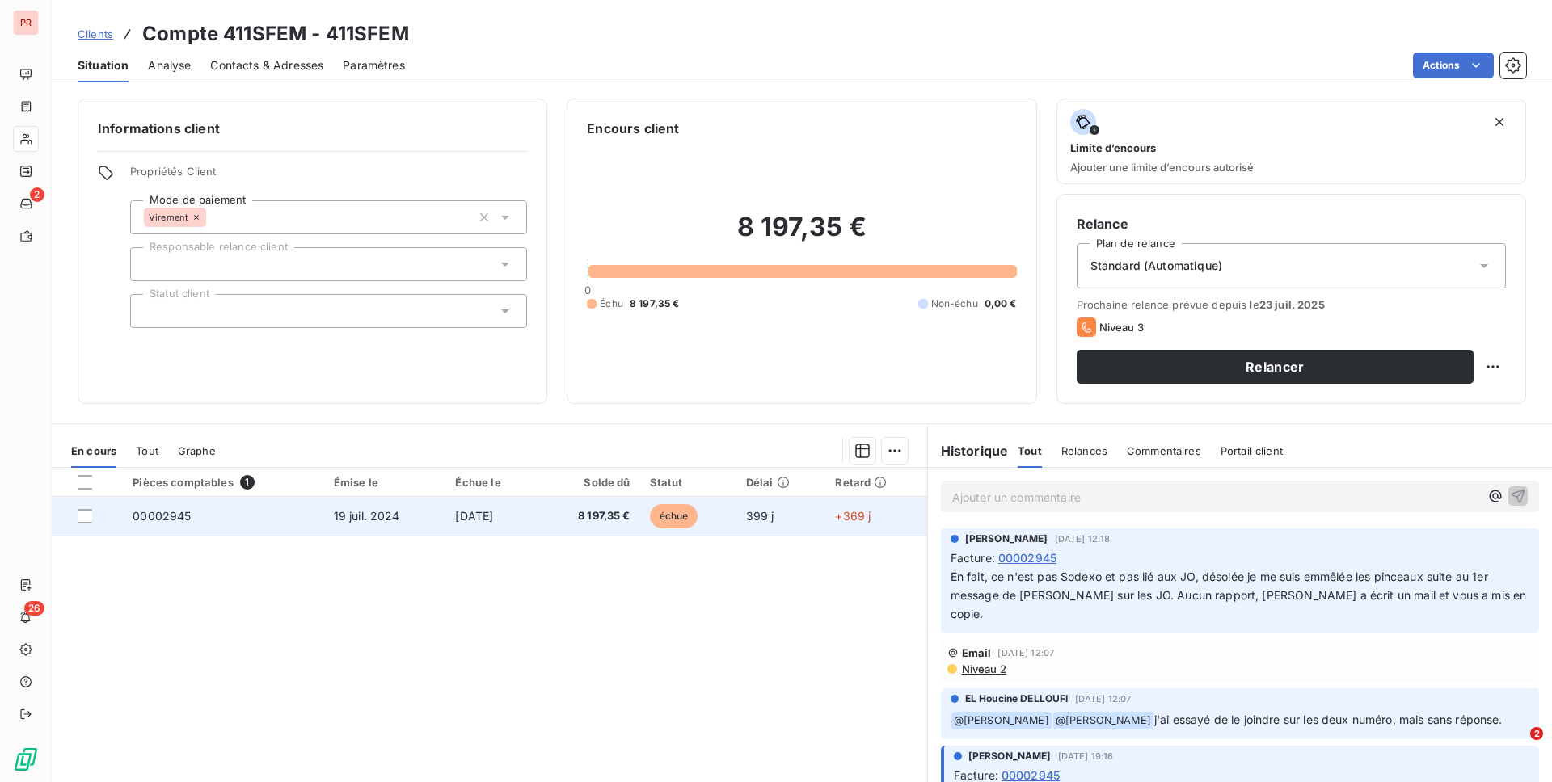
click at [751, 521] on td "399 j" at bounding box center [781, 516] width 90 height 39
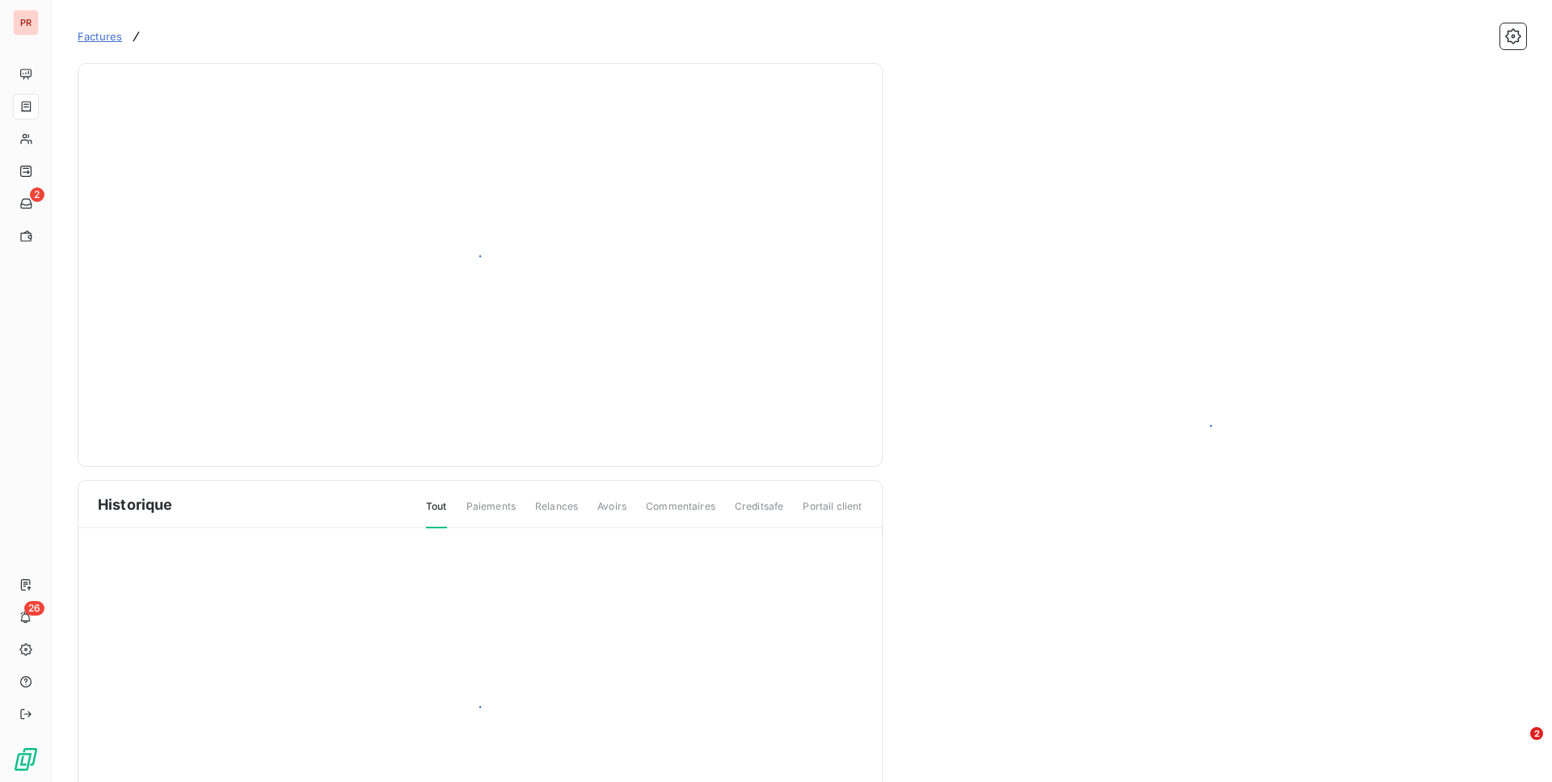
click at [751, 521] on span "Creditsafe" at bounding box center [759, 512] width 49 height 27
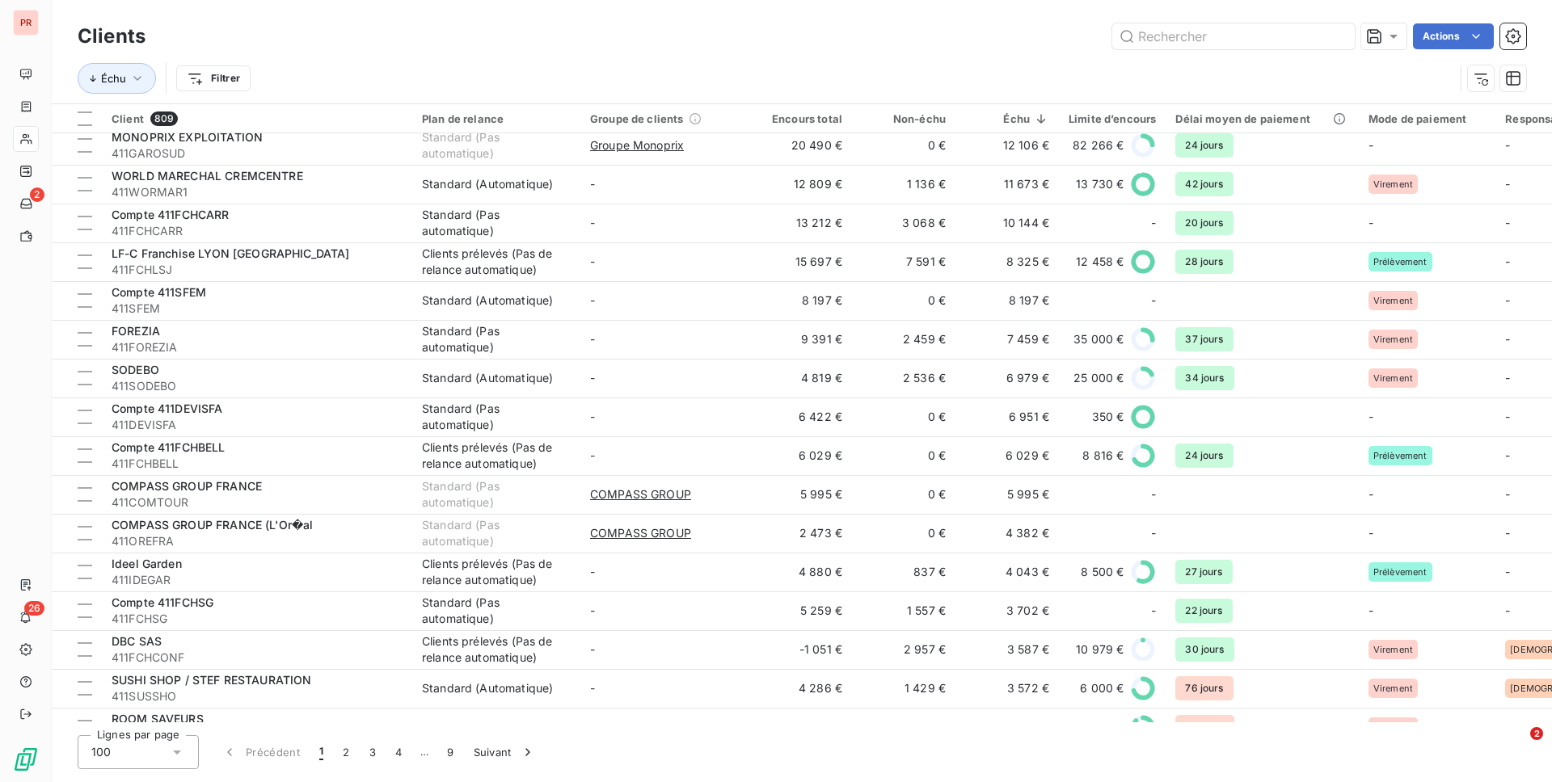
scroll to position [368, 0]
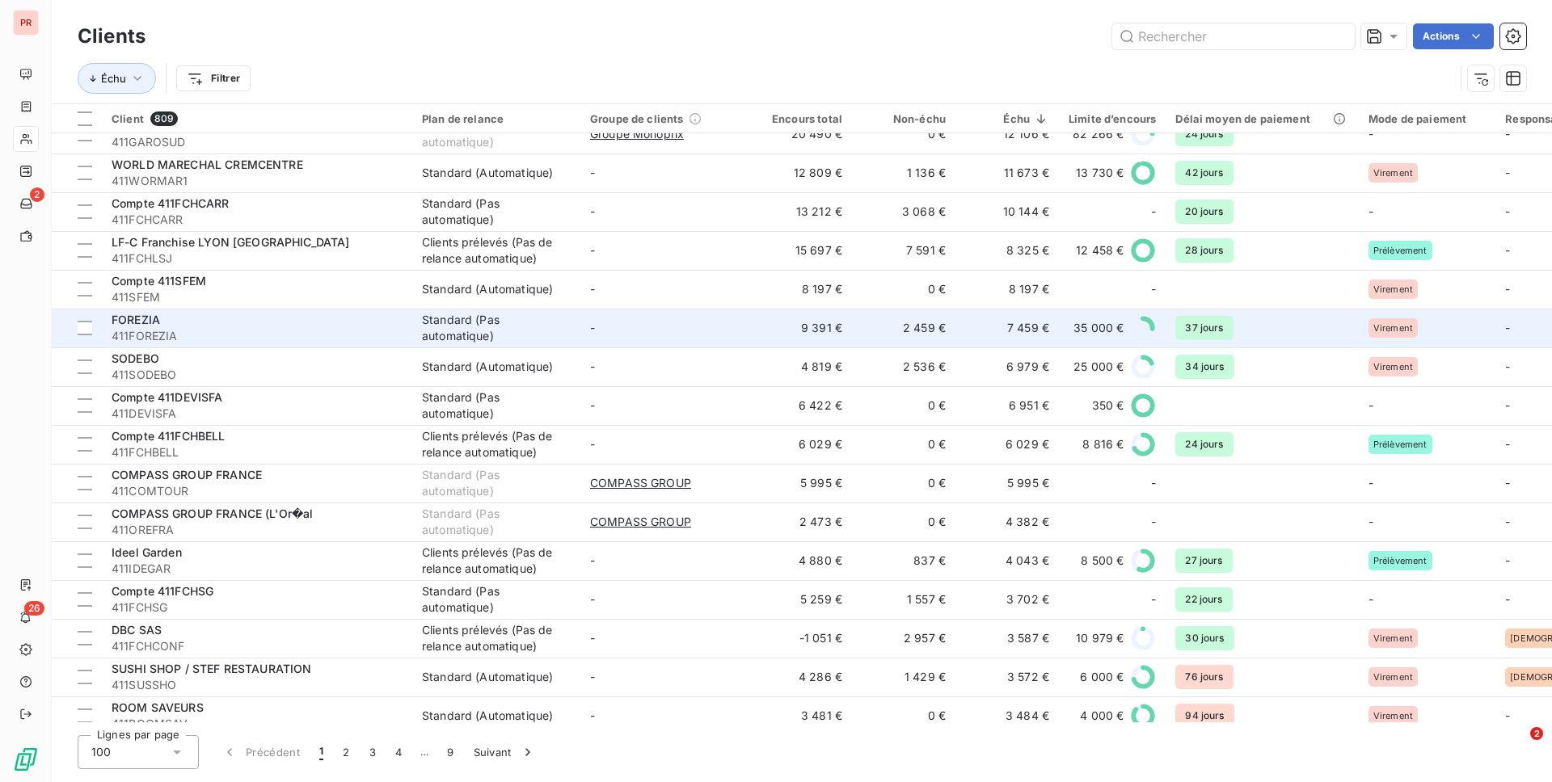
click at [718, 339] on td "-" at bounding box center [664, 328] width 168 height 39
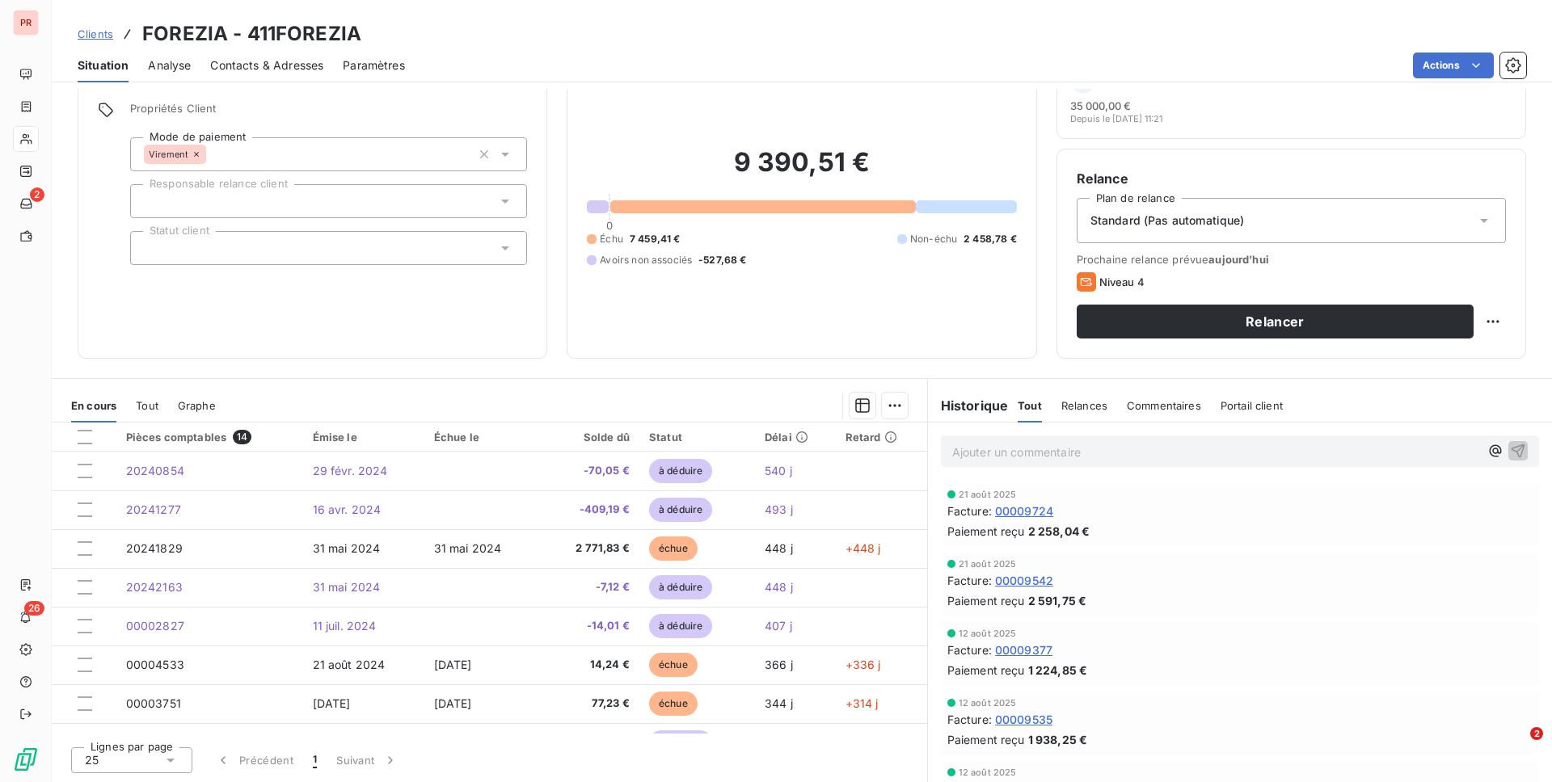
click at [1159, 402] on span "Commentaires" at bounding box center [1164, 405] width 74 height 13
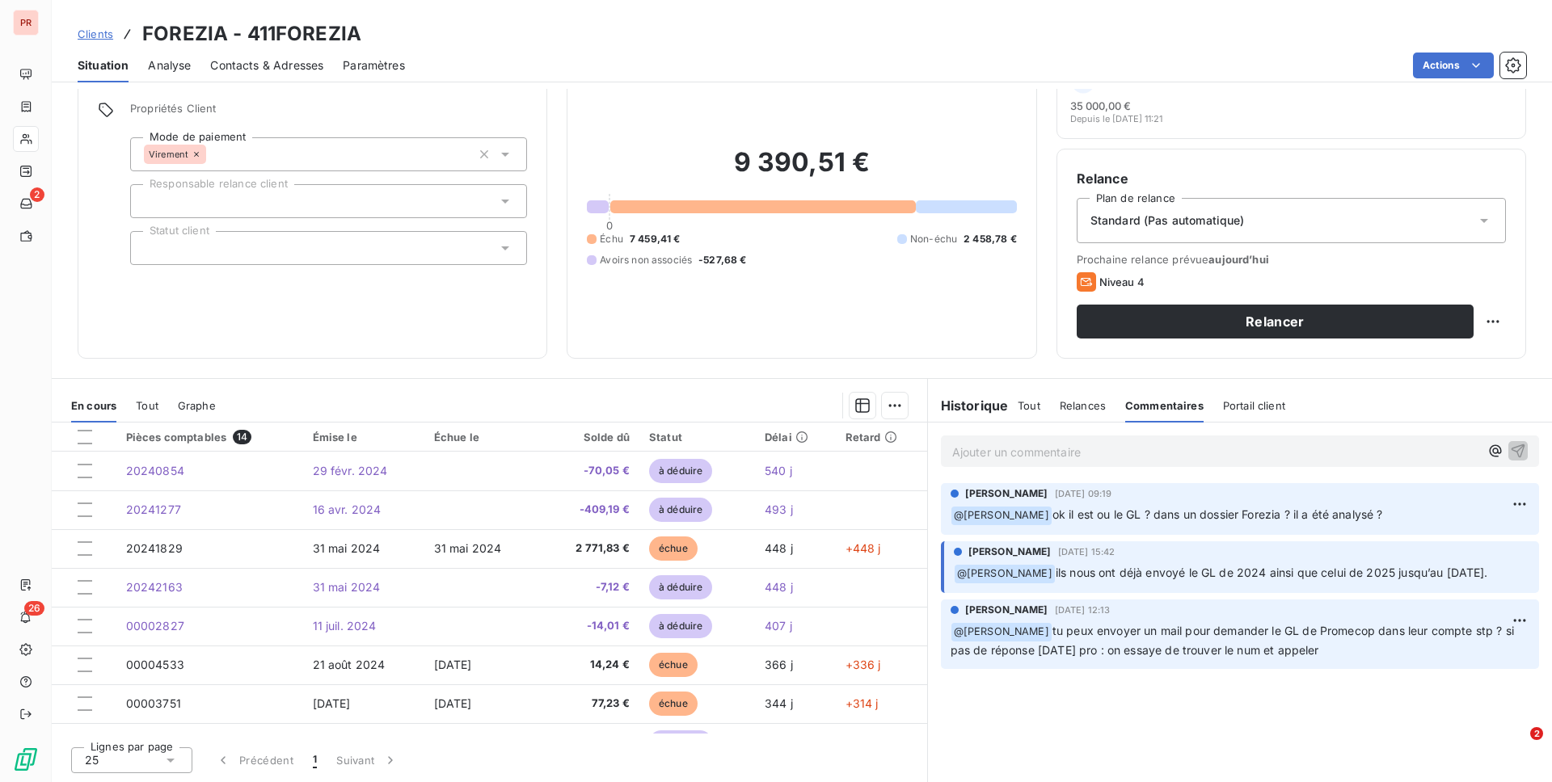
click at [1017, 457] on p "Ajouter un commentaire ﻿" at bounding box center [1215, 452] width 527 height 20
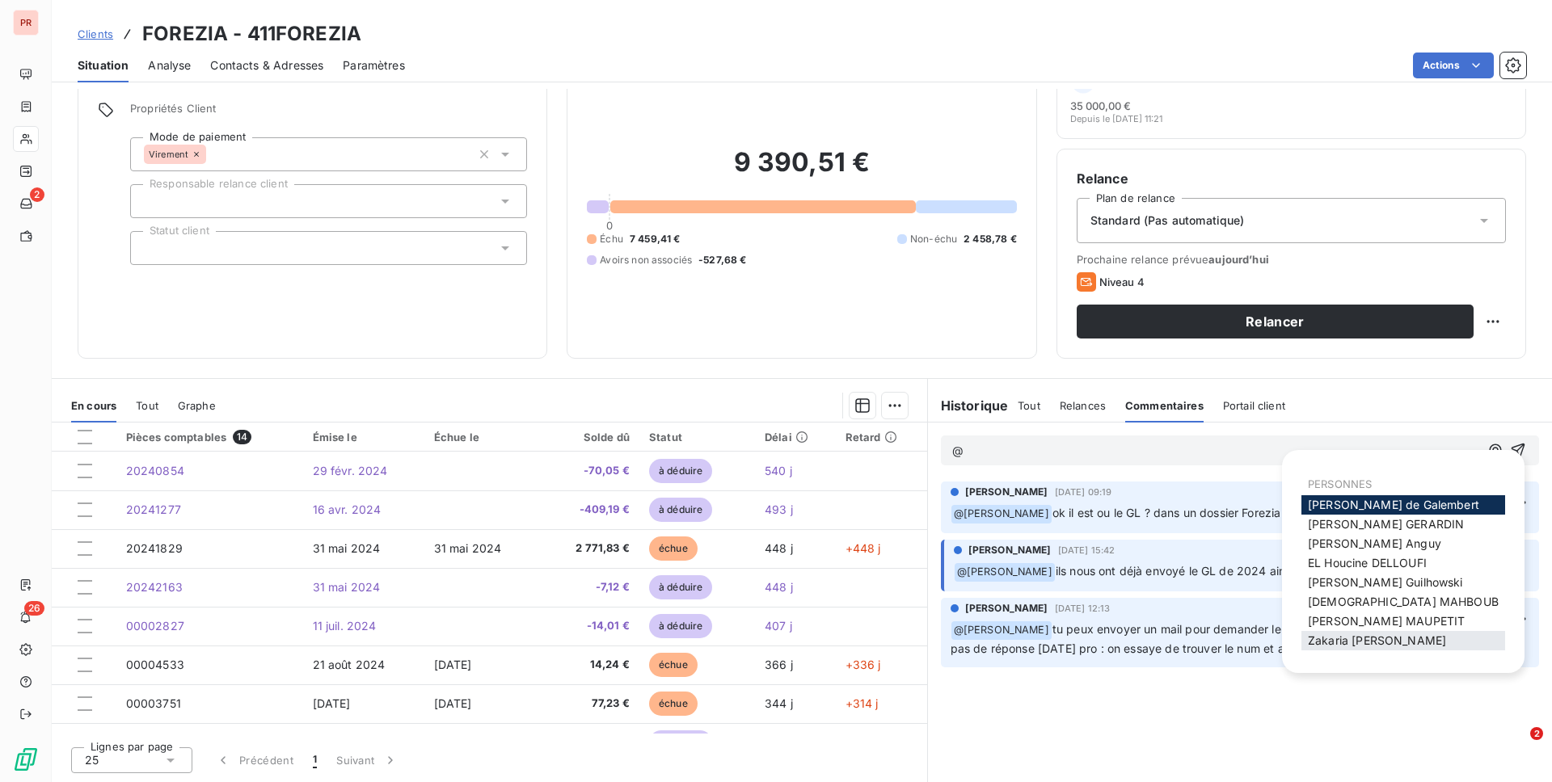
click at [1163, 636] on span "[PERSON_NAME]" at bounding box center [1377, 641] width 138 height 14
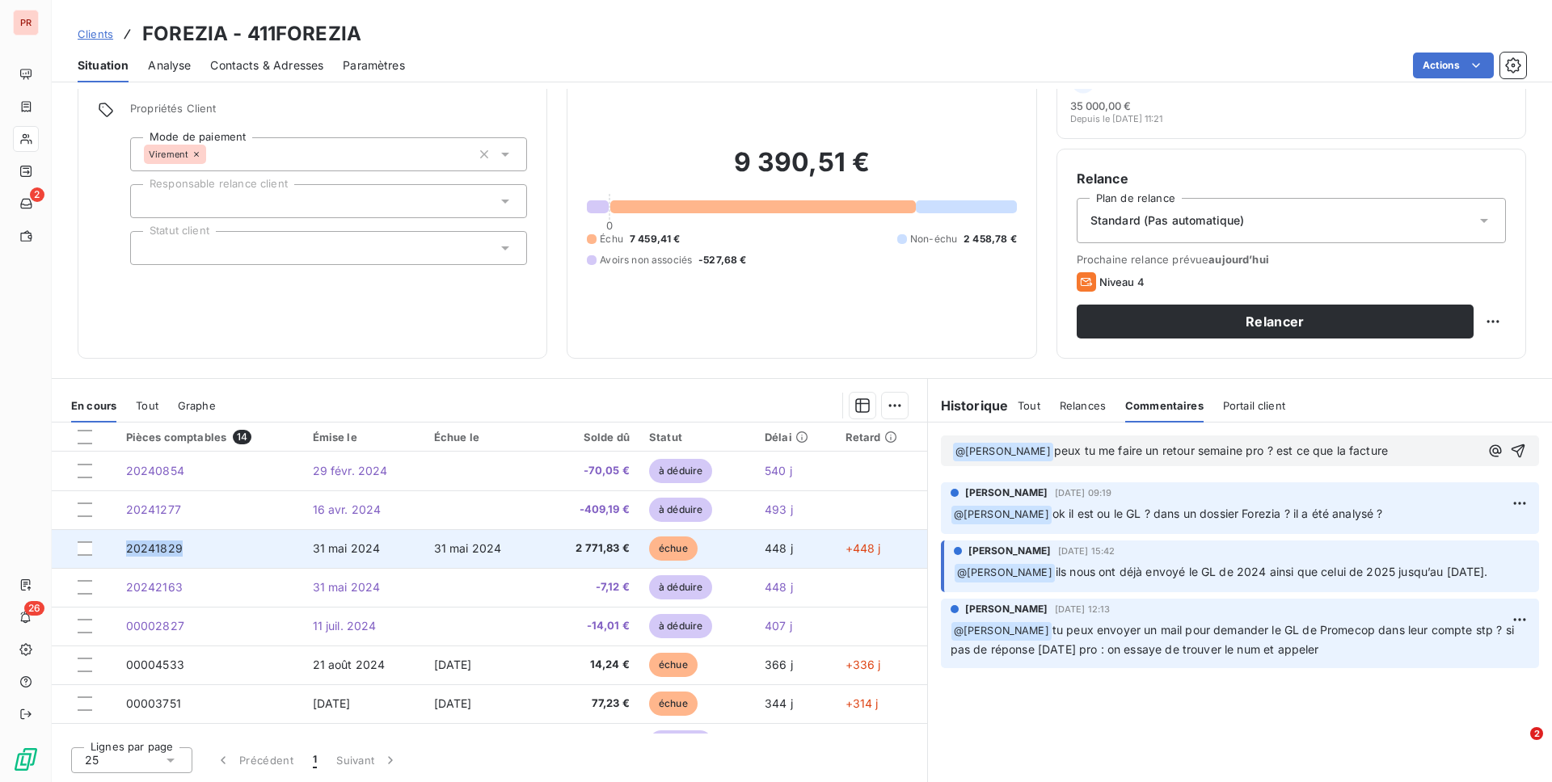
drag, startPoint x: 182, startPoint y: 550, endPoint x: 128, endPoint y: 550, distance: 54.2
click at [128, 550] on td "20241829" at bounding box center [209, 548] width 187 height 39
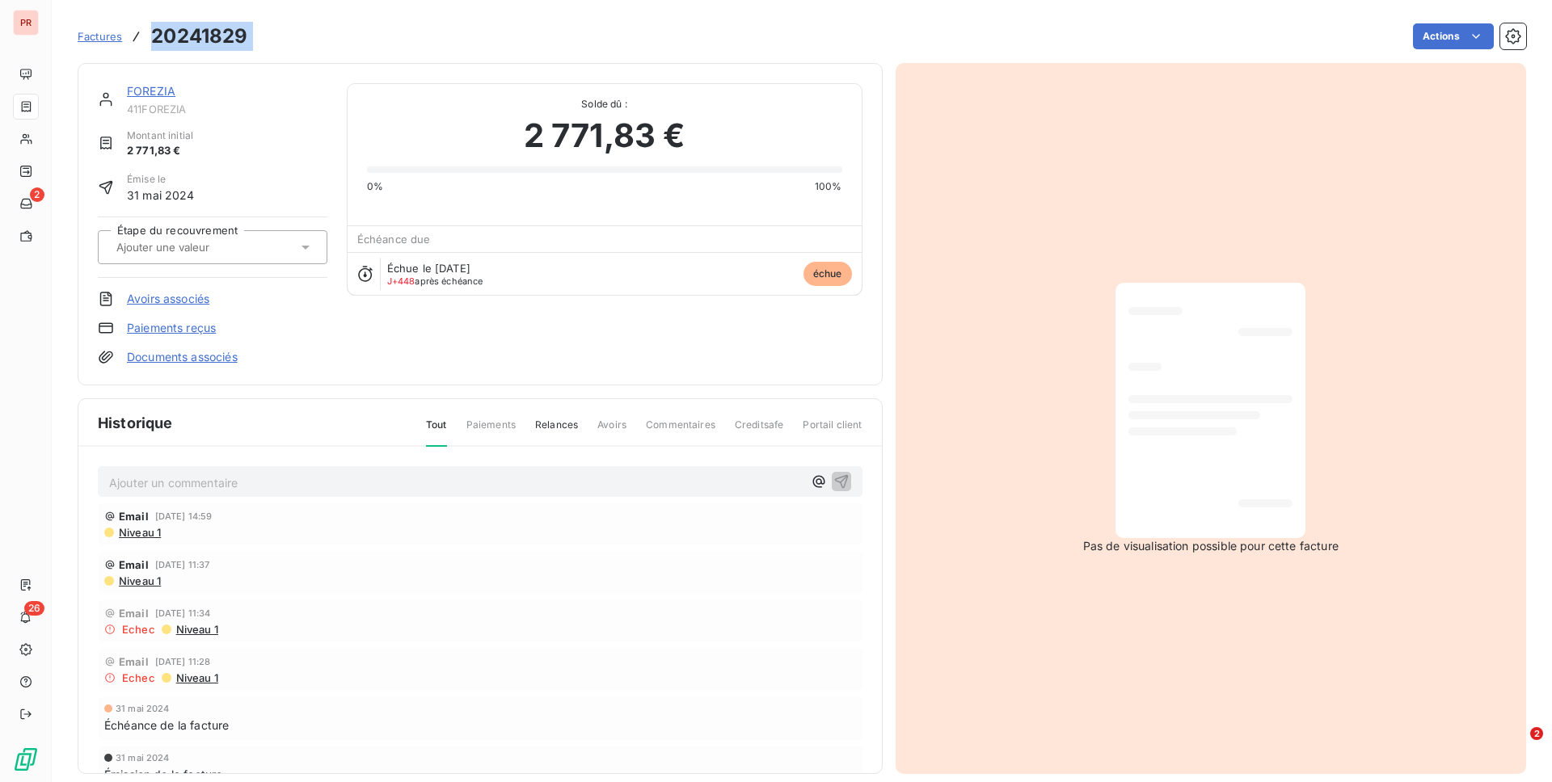
drag, startPoint x: 261, startPoint y: 32, endPoint x: 150, endPoint y: 37, distance: 111.6
click at [150, 37] on div "Factures 20241829 Actions" at bounding box center [802, 36] width 1448 height 34
copy section "20241829 Actions"
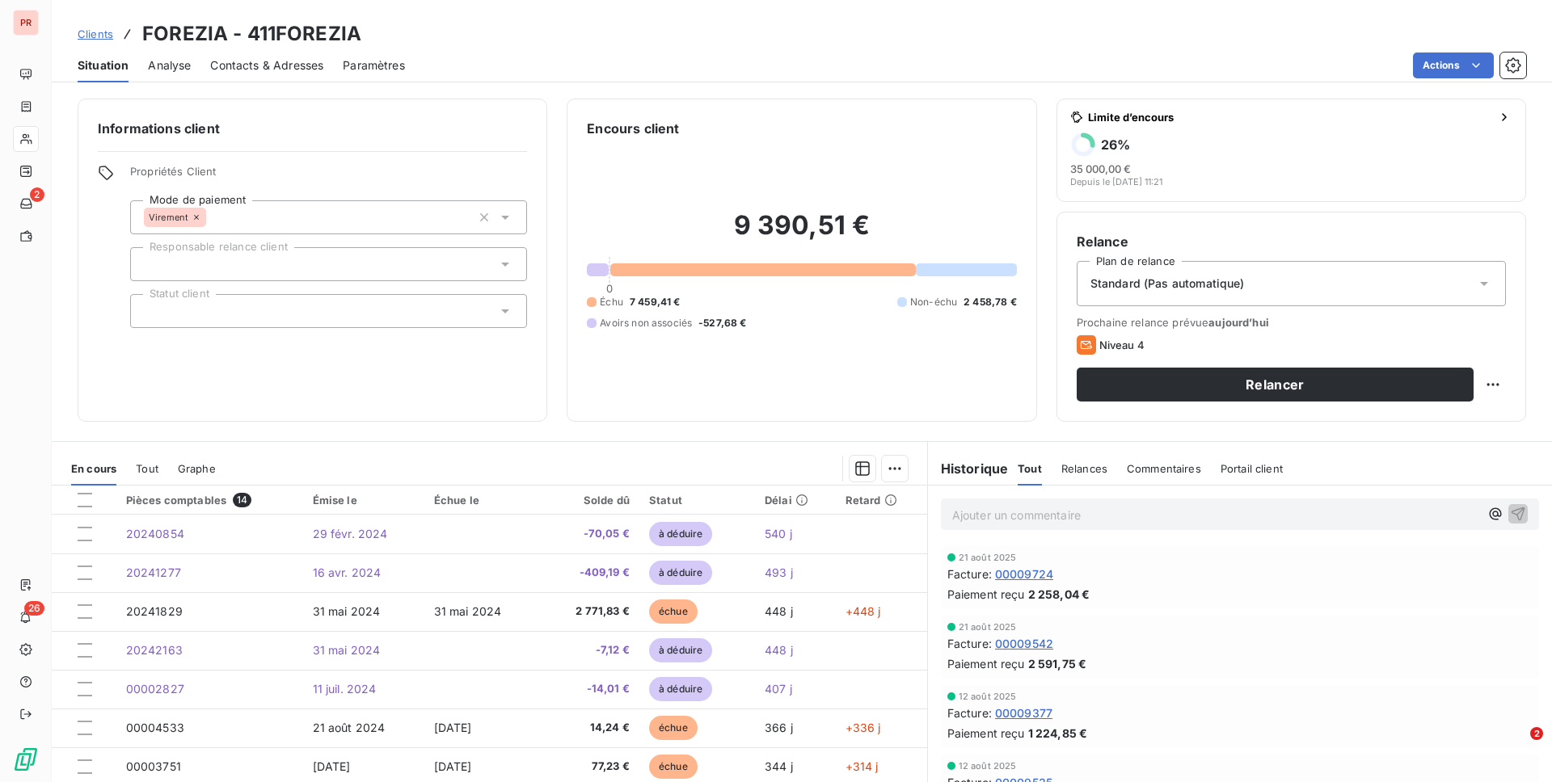
click at [1036, 517] on p "Ajouter un commentaire ﻿" at bounding box center [1215, 515] width 527 height 20
click at [1163, 464] on span "Commentaires" at bounding box center [1164, 468] width 74 height 13
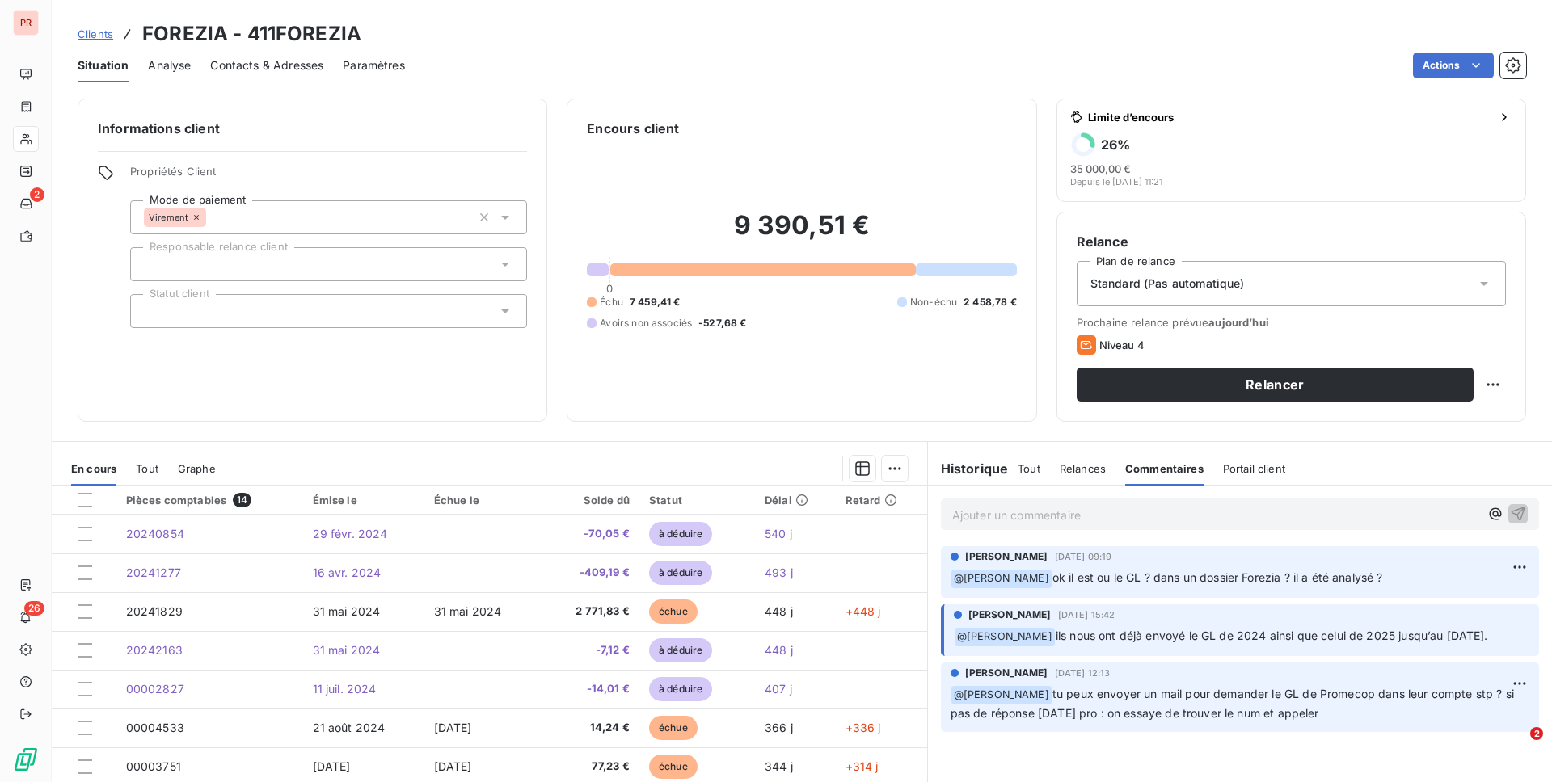
click at [1058, 515] on p "Ajouter un commentaire ﻿" at bounding box center [1215, 515] width 527 height 20
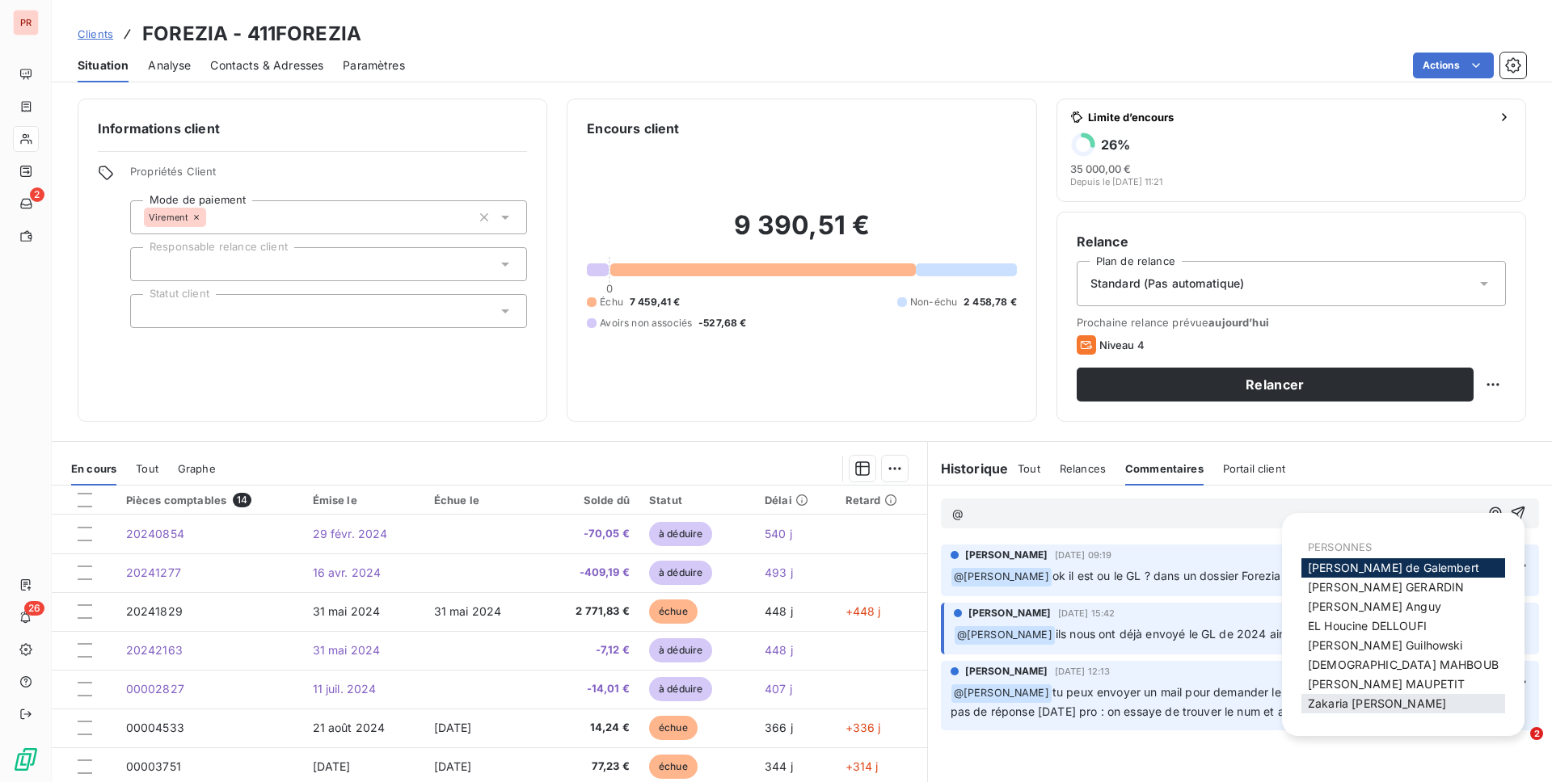
click at [1163, 636] on span "[PERSON_NAME]" at bounding box center [1377, 704] width 138 height 14
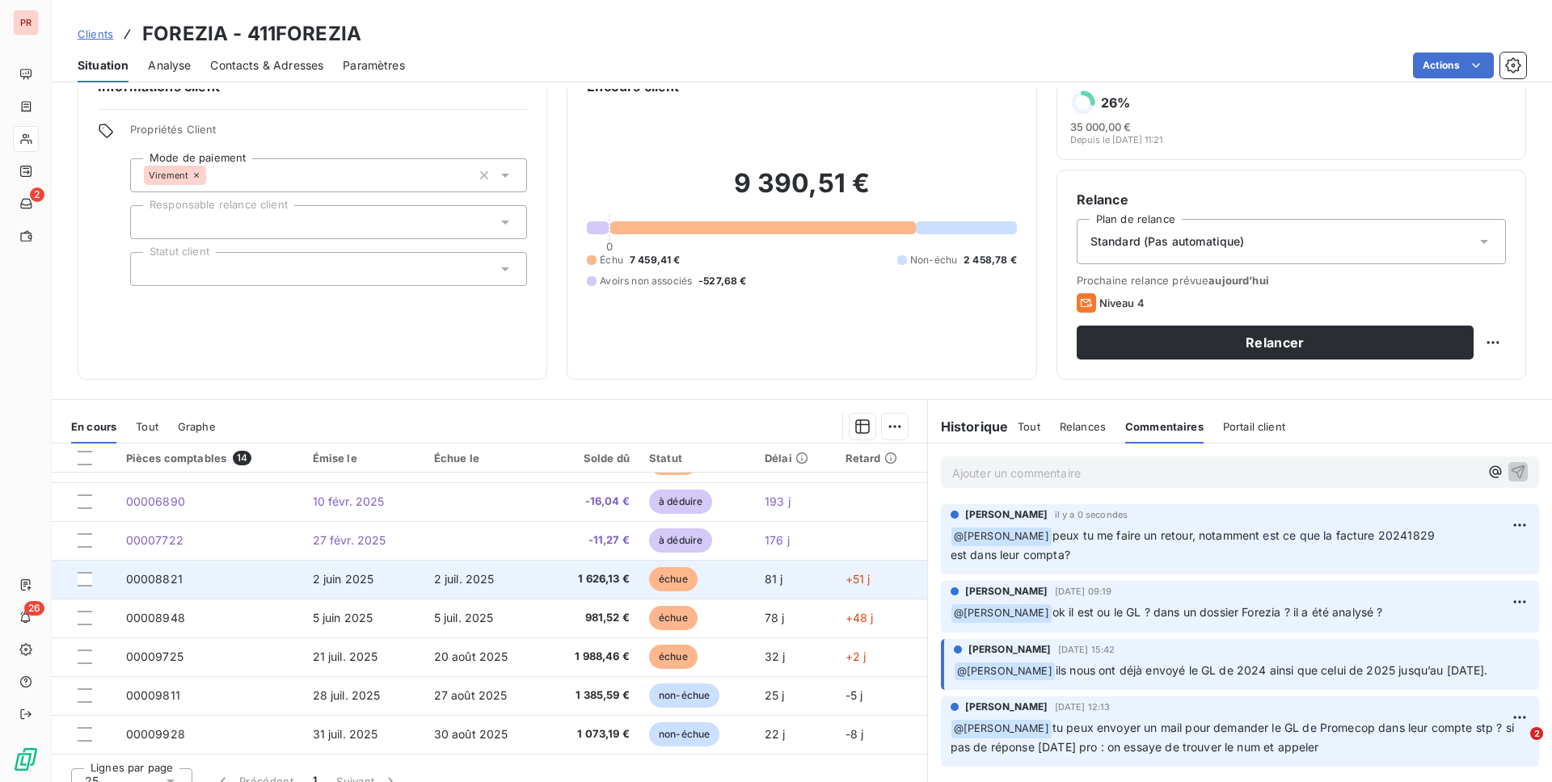
scroll to position [63, 0]
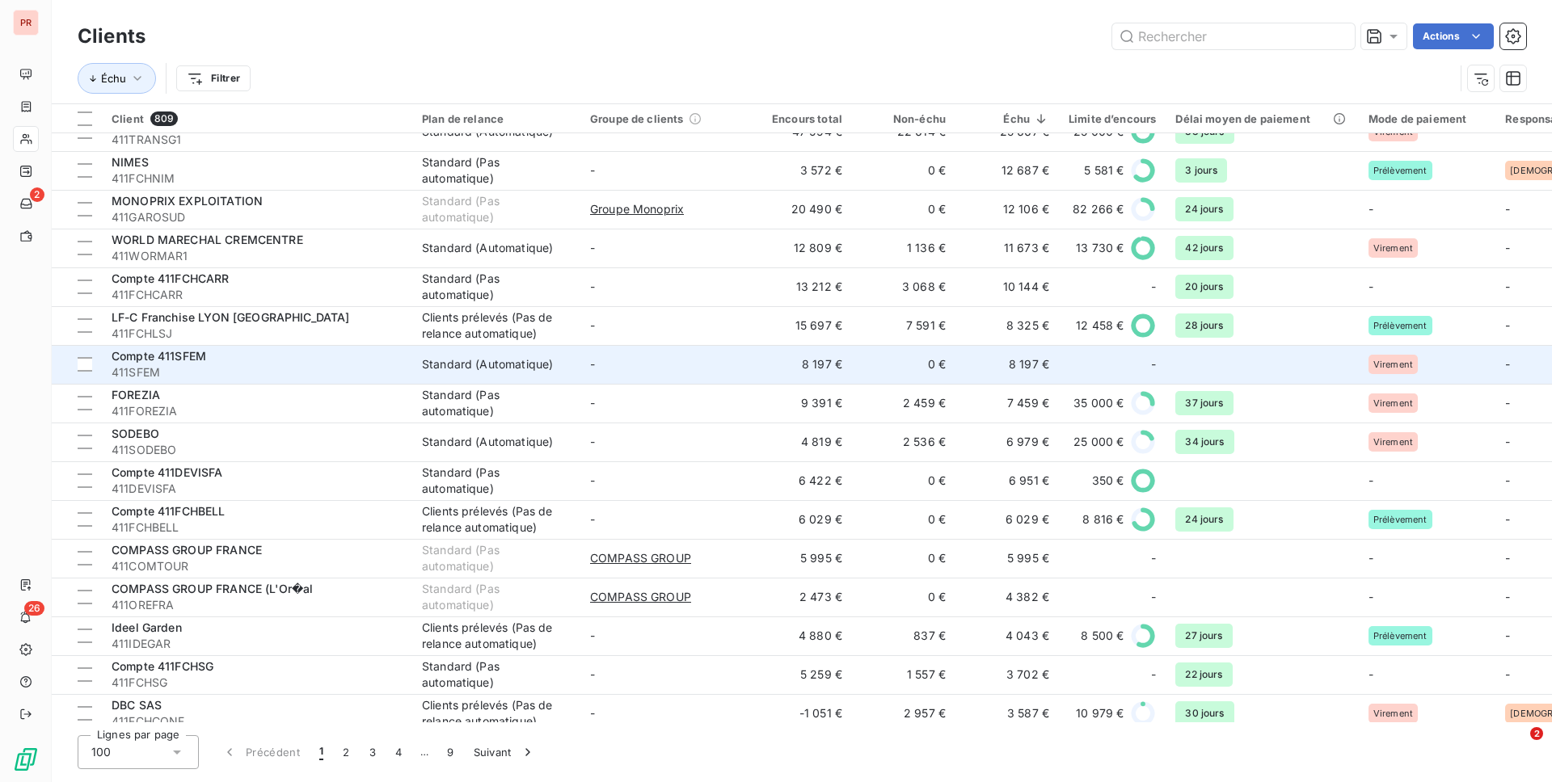
scroll to position [294, 0]
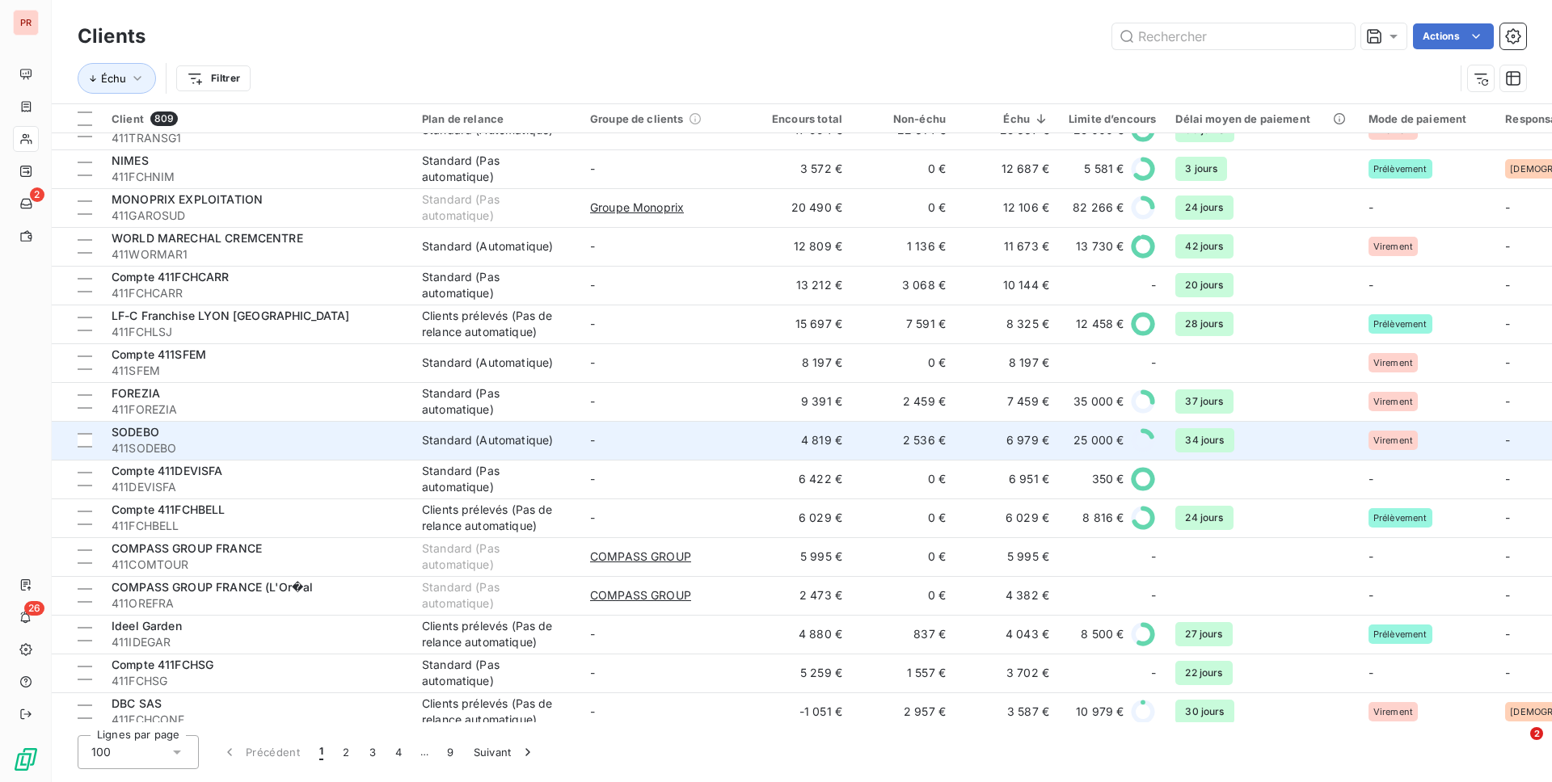
click at [548, 449] on td "Standard (Automatique)" at bounding box center [496, 440] width 168 height 39
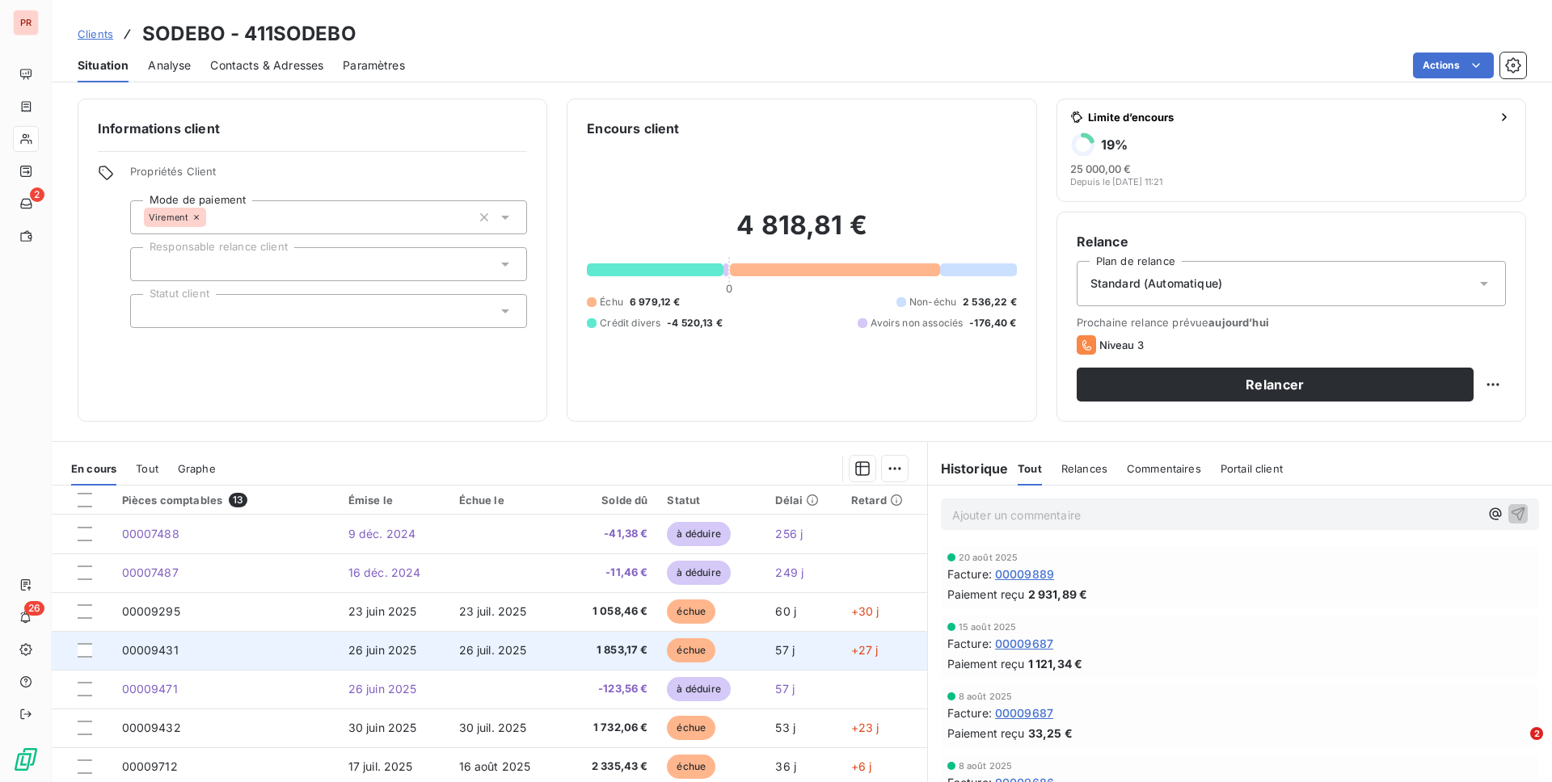
scroll to position [3, 0]
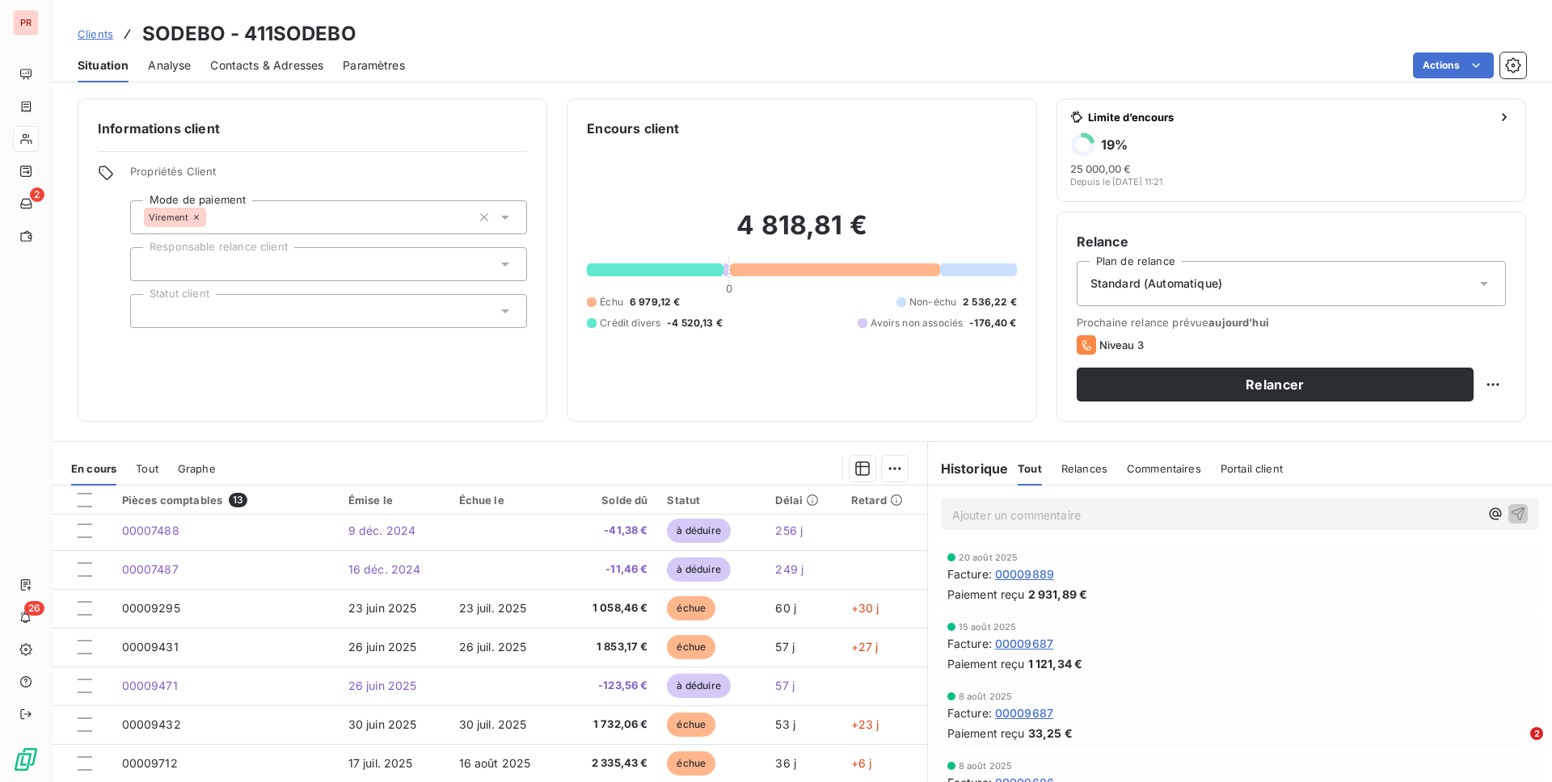
click at [1156, 476] on div "Commentaires" at bounding box center [1164, 469] width 74 height 34
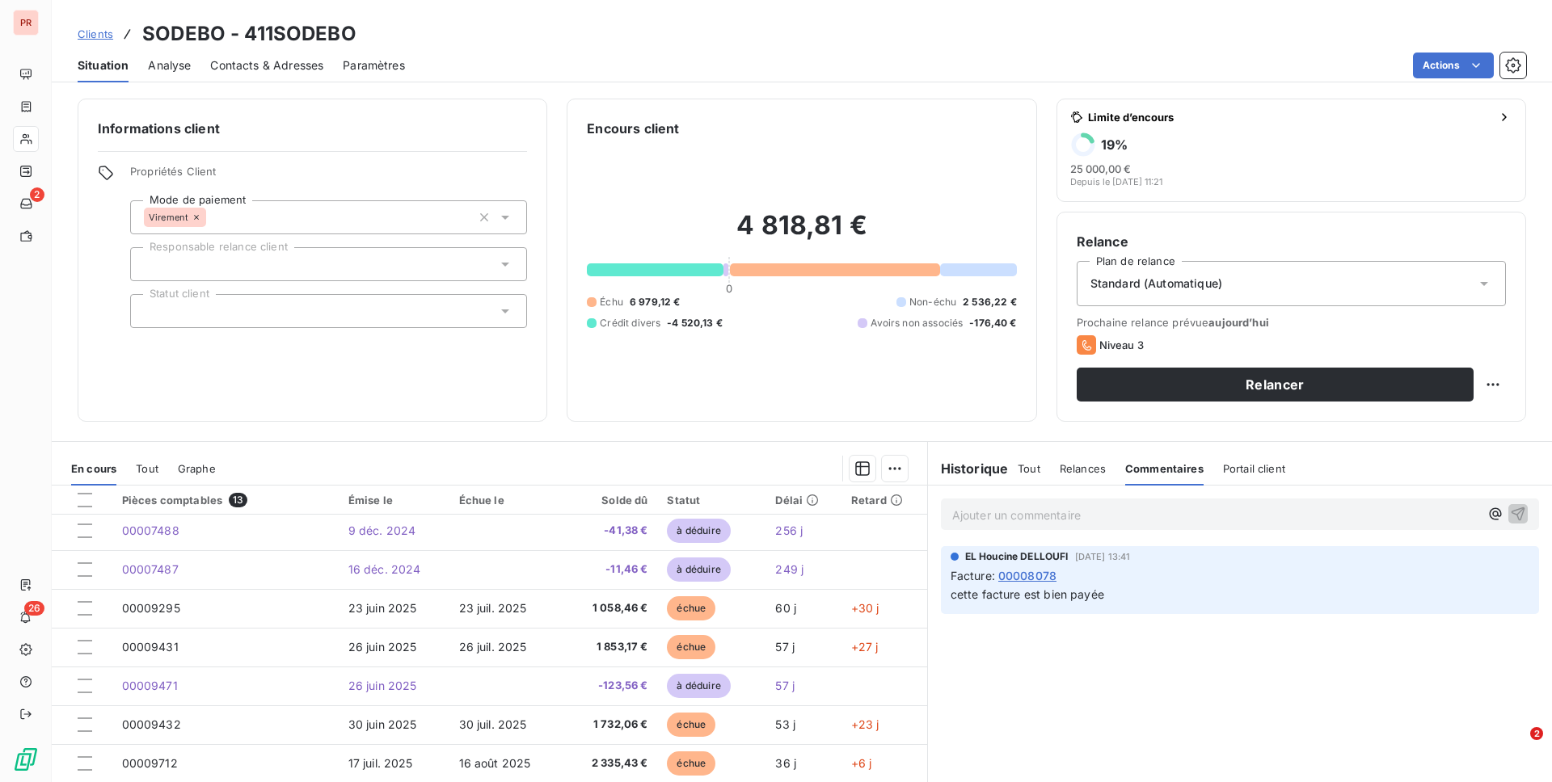
click at [1083, 468] on span "Relances" at bounding box center [1083, 468] width 46 height 13
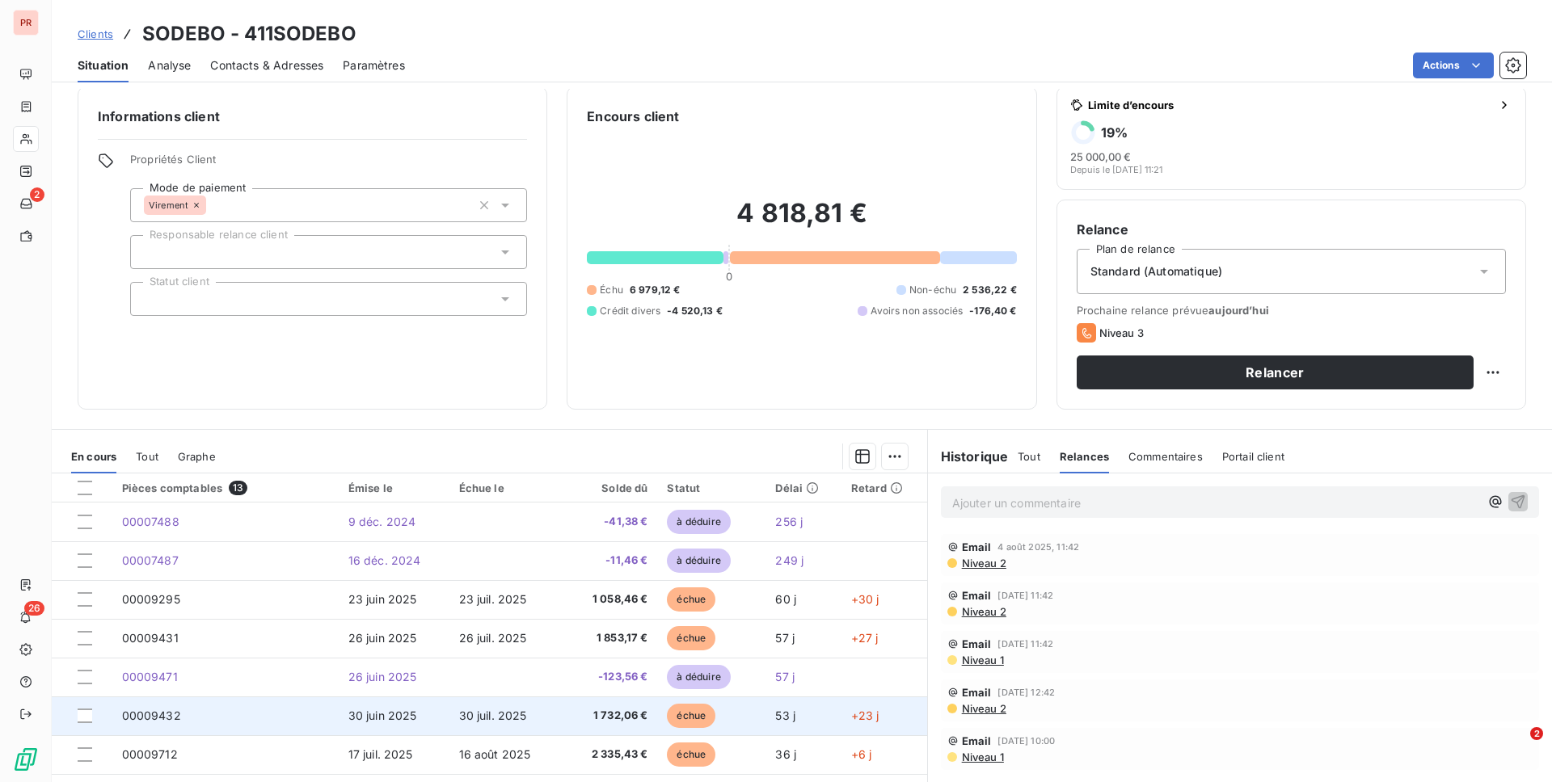
scroll to position [63, 0]
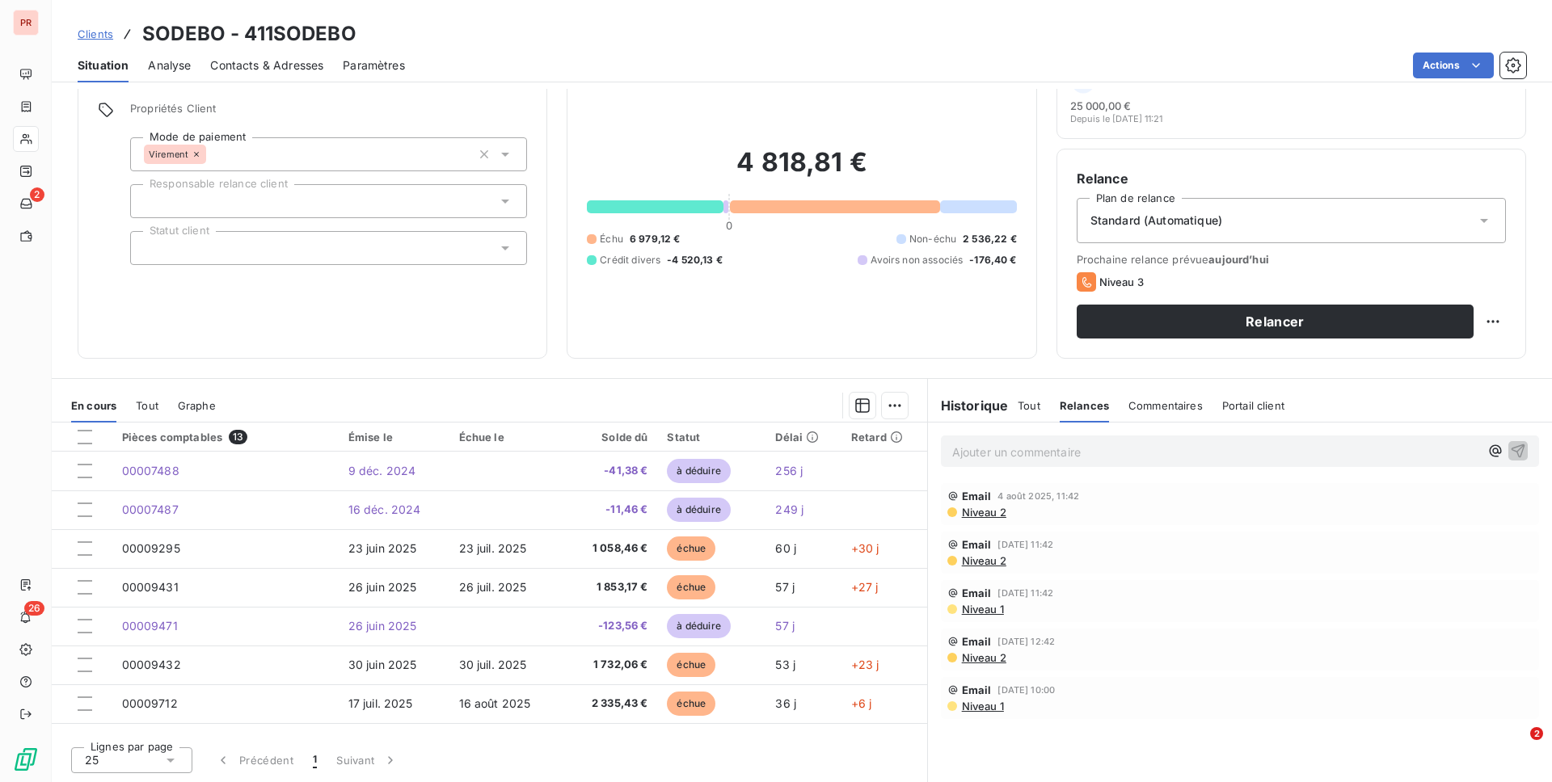
click at [1163, 80] on div "Situation Analyse Contacts & Adresses Paramètres Actions" at bounding box center [802, 65] width 1500 height 34
click at [1163, 70] on html "PR 2 26 Clients SODEBO - 411SODEBO Situation Analyse Contacts & Adresses Paramè…" at bounding box center [776, 391] width 1552 height 782
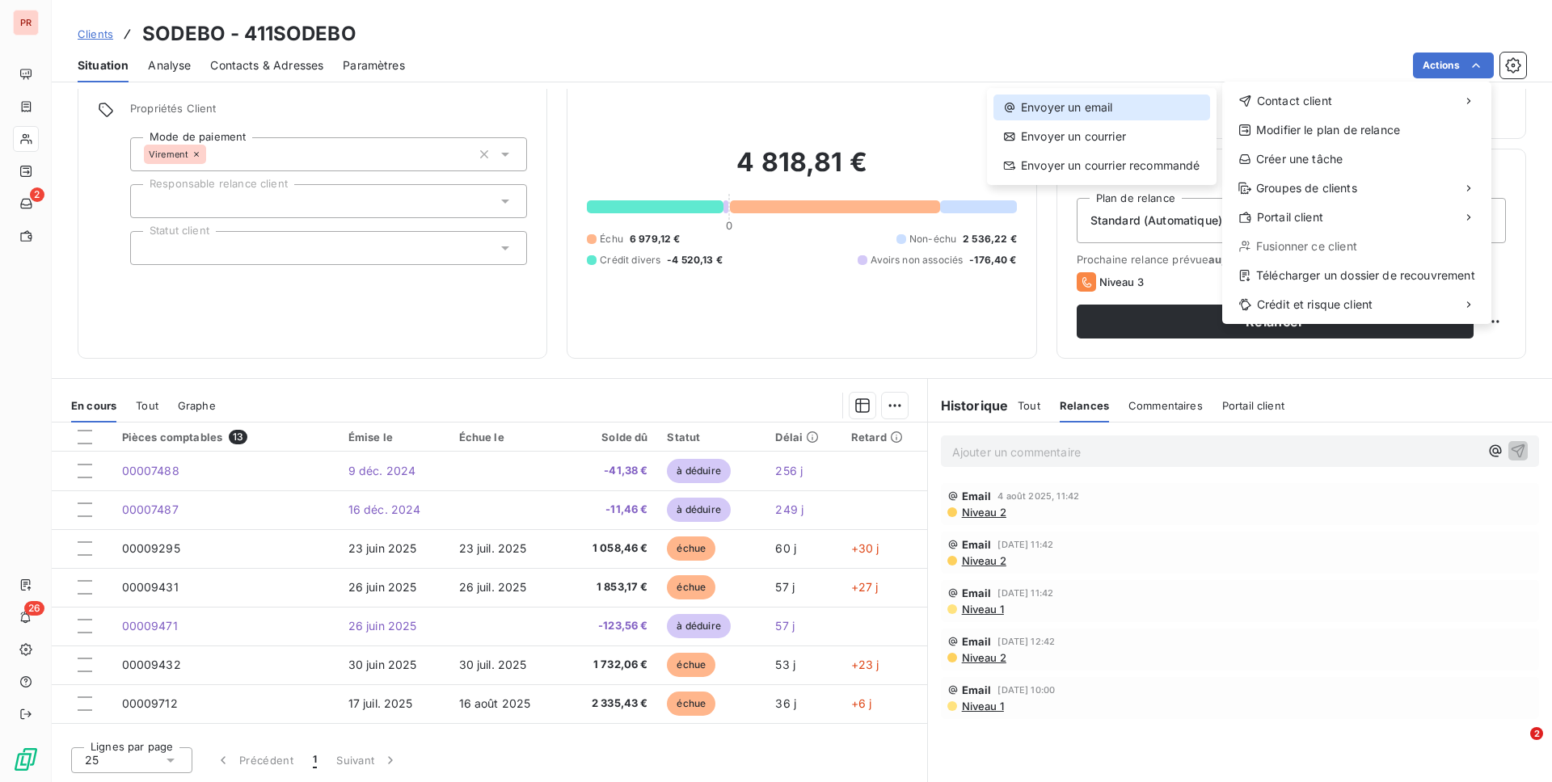
click at [1123, 112] on div "Envoyer un email" at bounding box center [1101, 108] width 217 height 26
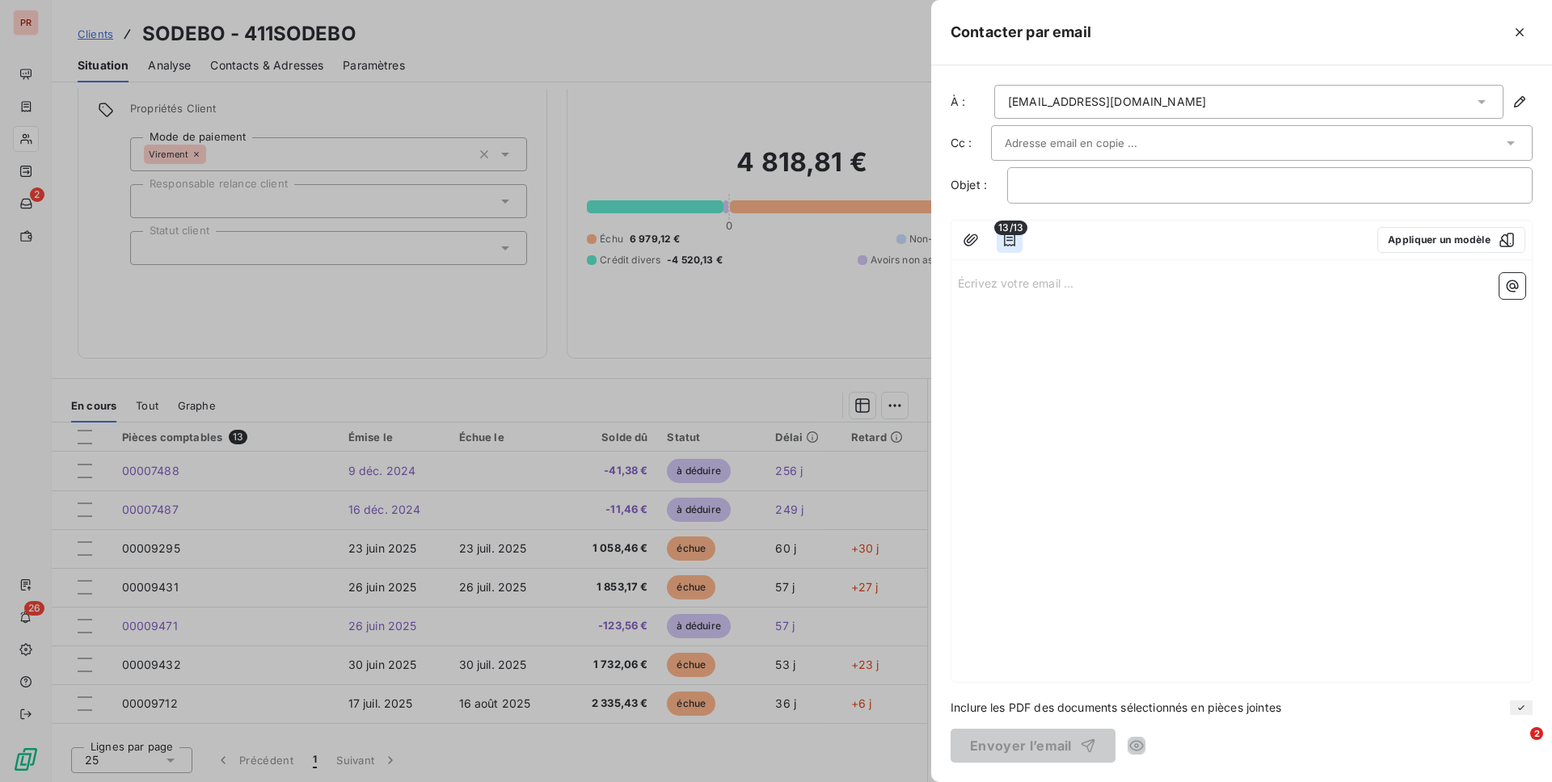
click at [1008, 241] on icon "button" at bounding box center [1009, 240] width 16 height 16
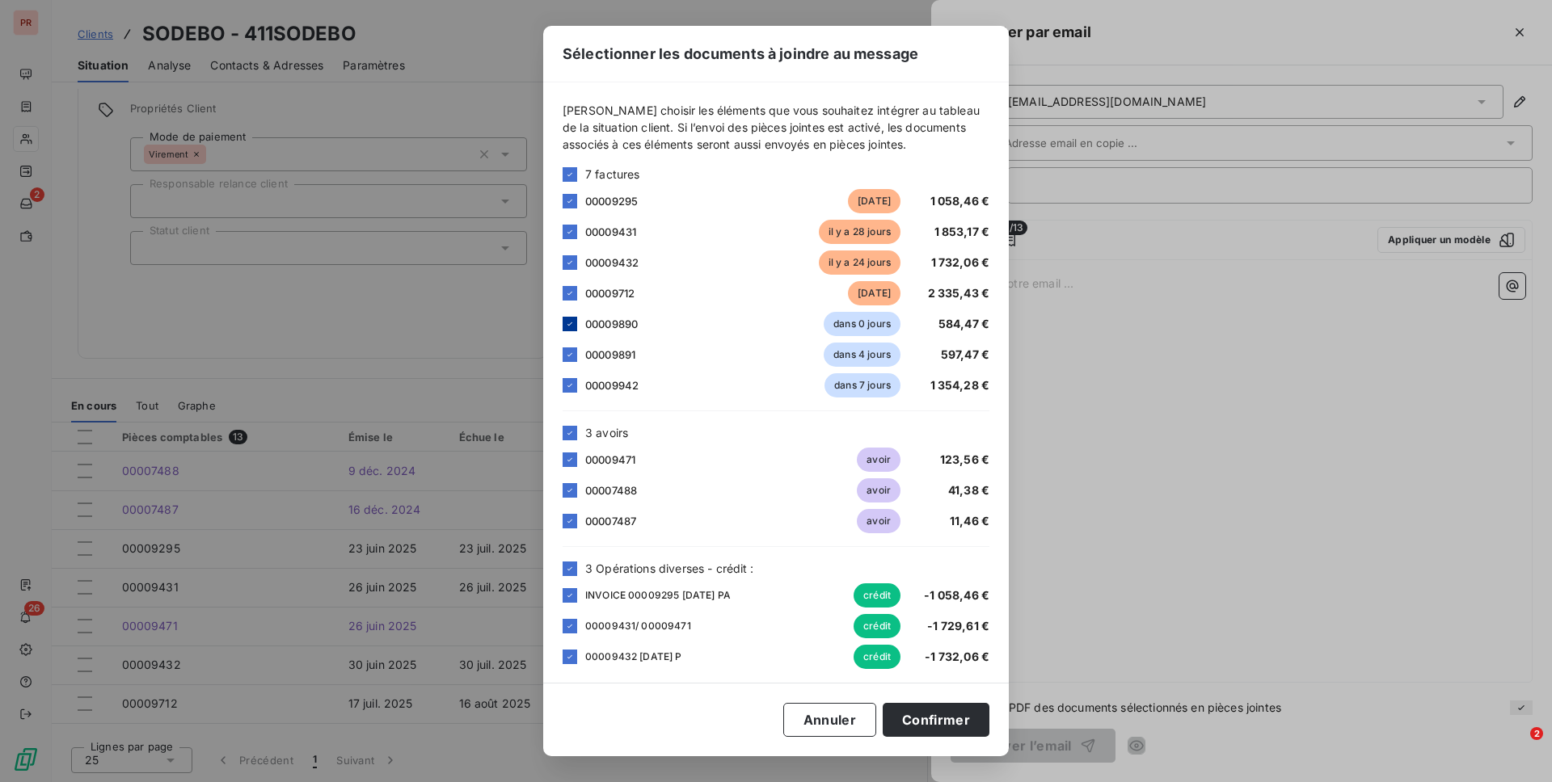
click at [573, 329] on div at bounding box center [570, 324] width 15 height 15
click at [573, 356] on icon at bounding box center [570, 355] width 10 height 10
click at [572, 386] on icon at bounding box center [570, 386] width 10 height 10
click at [570, 361] on div at bounding box center [570, 355] width 15 height 15
click at [570, 356] on icon at bounding box center [570, 355] width 10 height 10
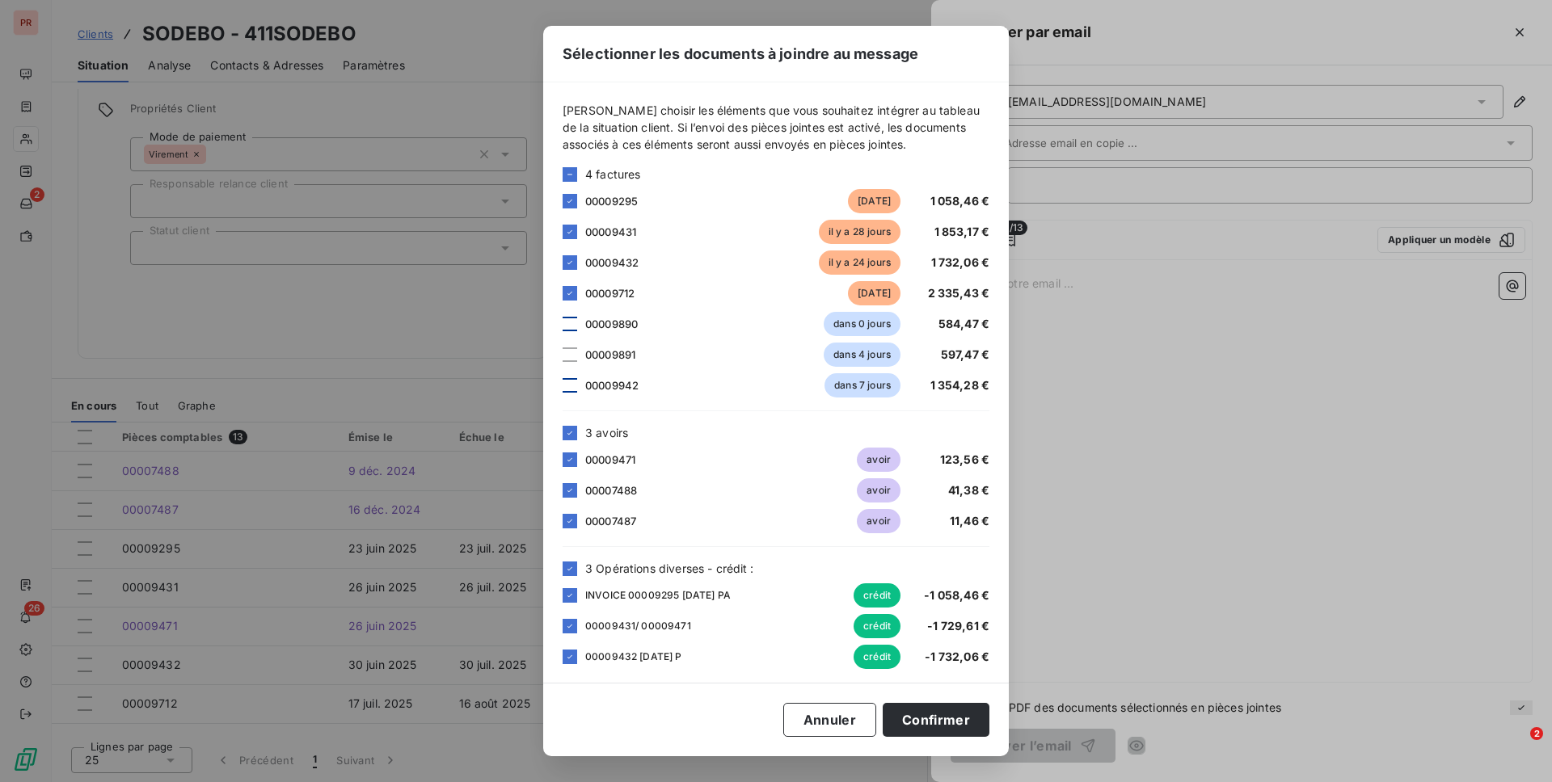
click at [570, 329] on div at bounding box center [570, 324] width 15 height 15
click at [568, 429] on icon at bounding box center [570, 433] width 10 height 10
click at [569, 567] on icon at bounding box center [570, 569] width 10 height 10
click at [924, 636] on button "Confirmer" at bounding box center [936, 720] width 107 height 34
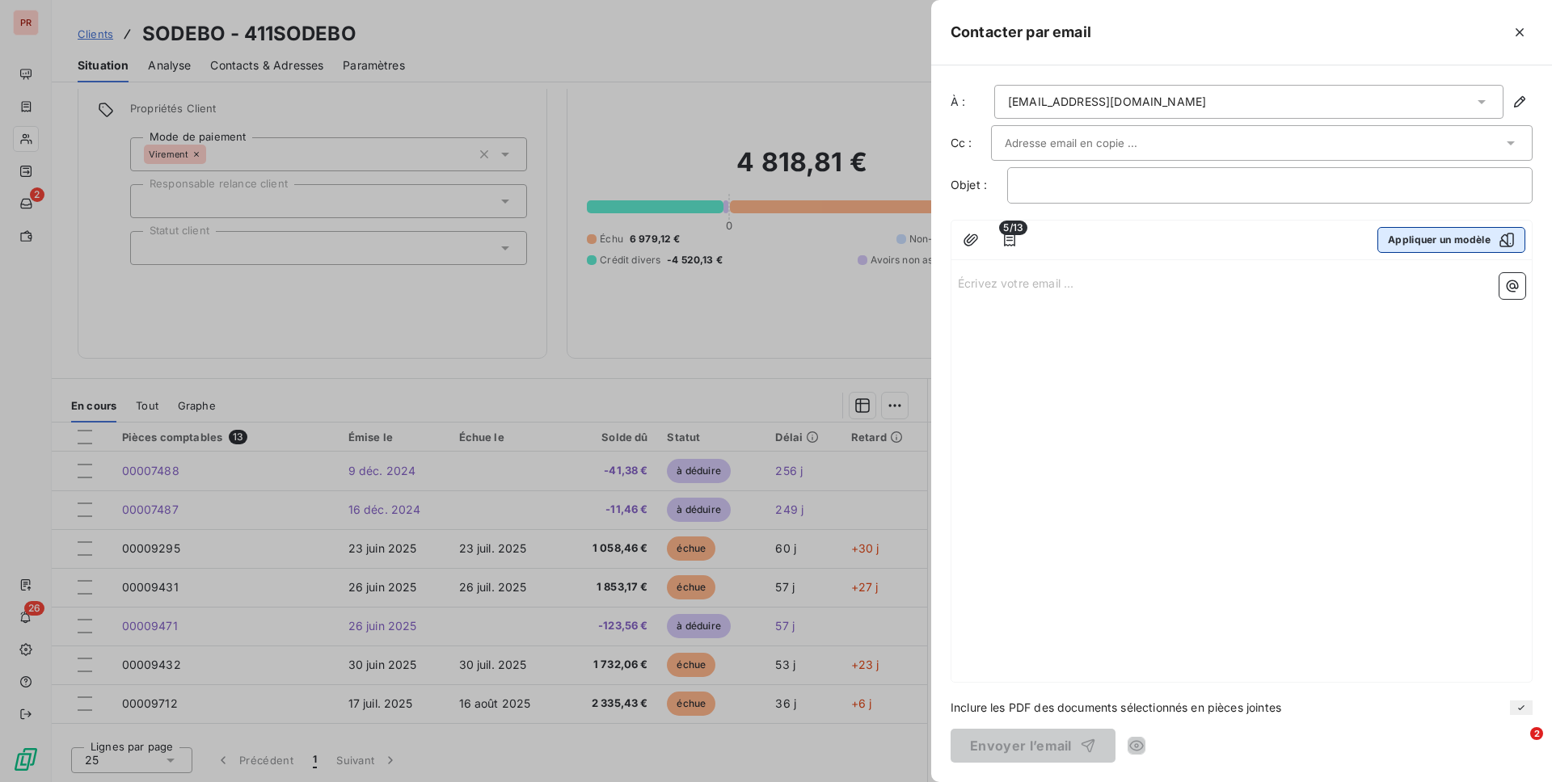
click at [1163, 234] on button "Appliquer un modèle" at bounding box center [1451, 240] width 148 height 26
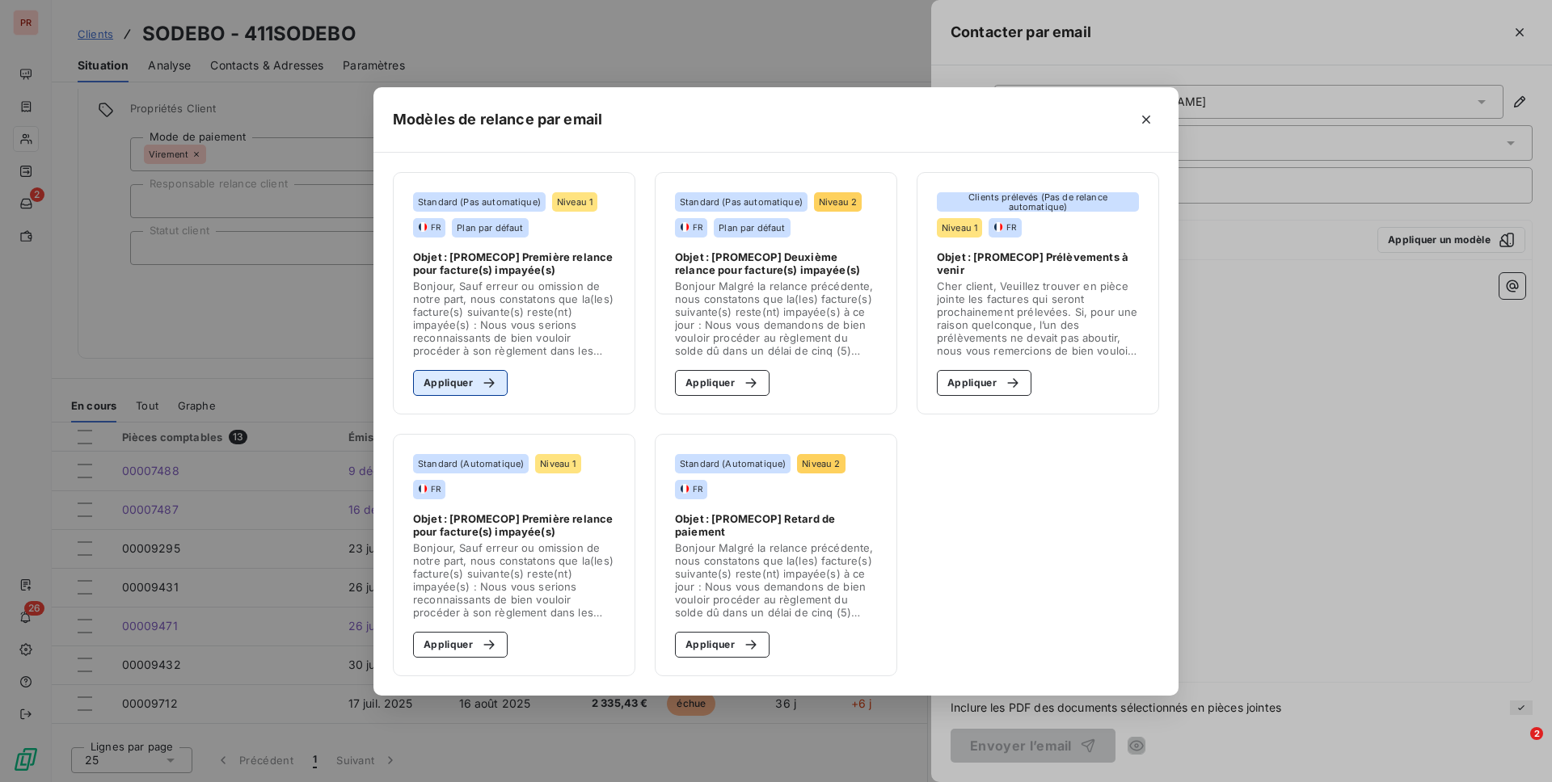
click at [457, 370] on button "Appliquer" at bounding box center [460, 383] width 95 height 26
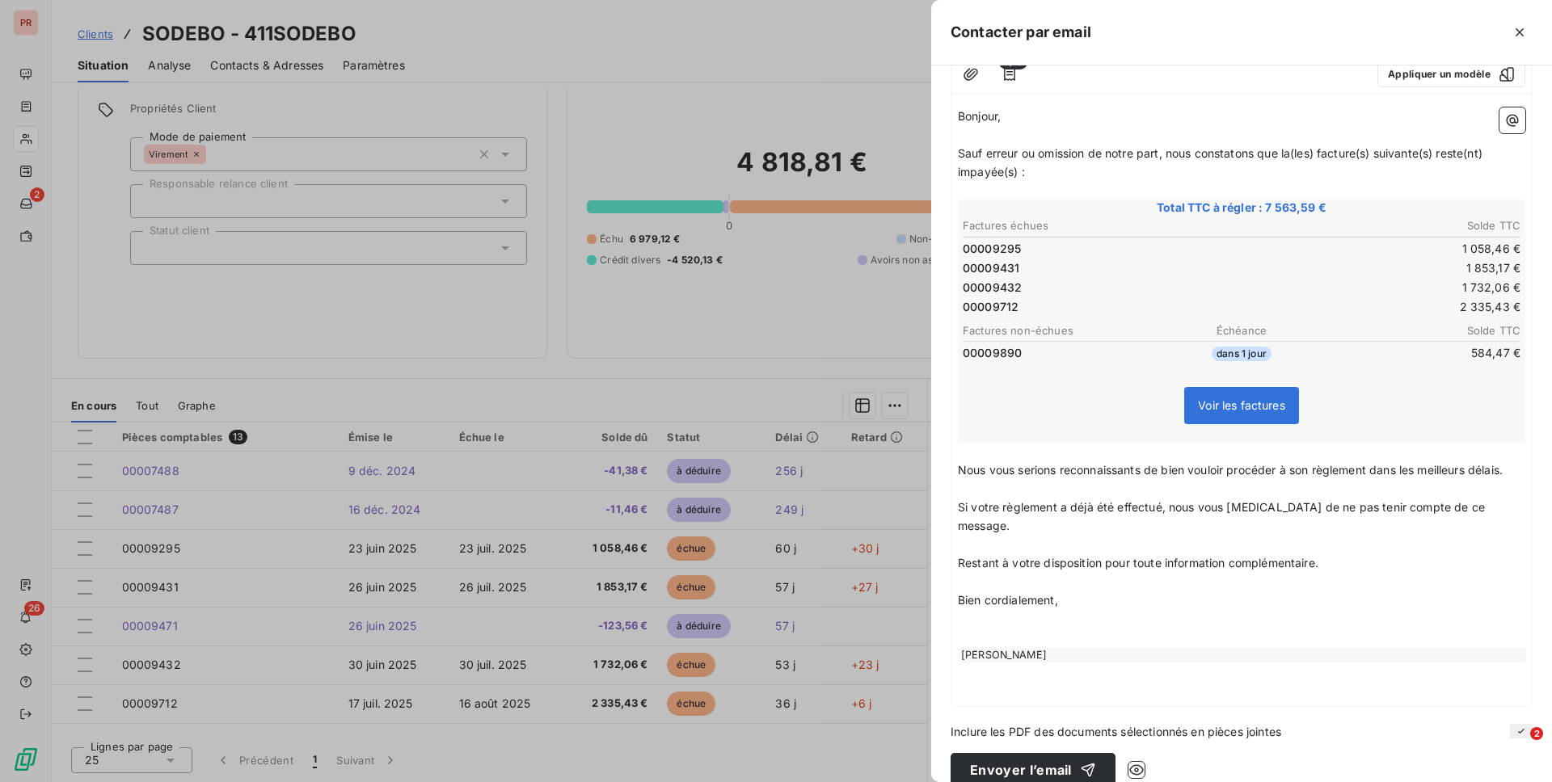
scroll to position [171, 0]
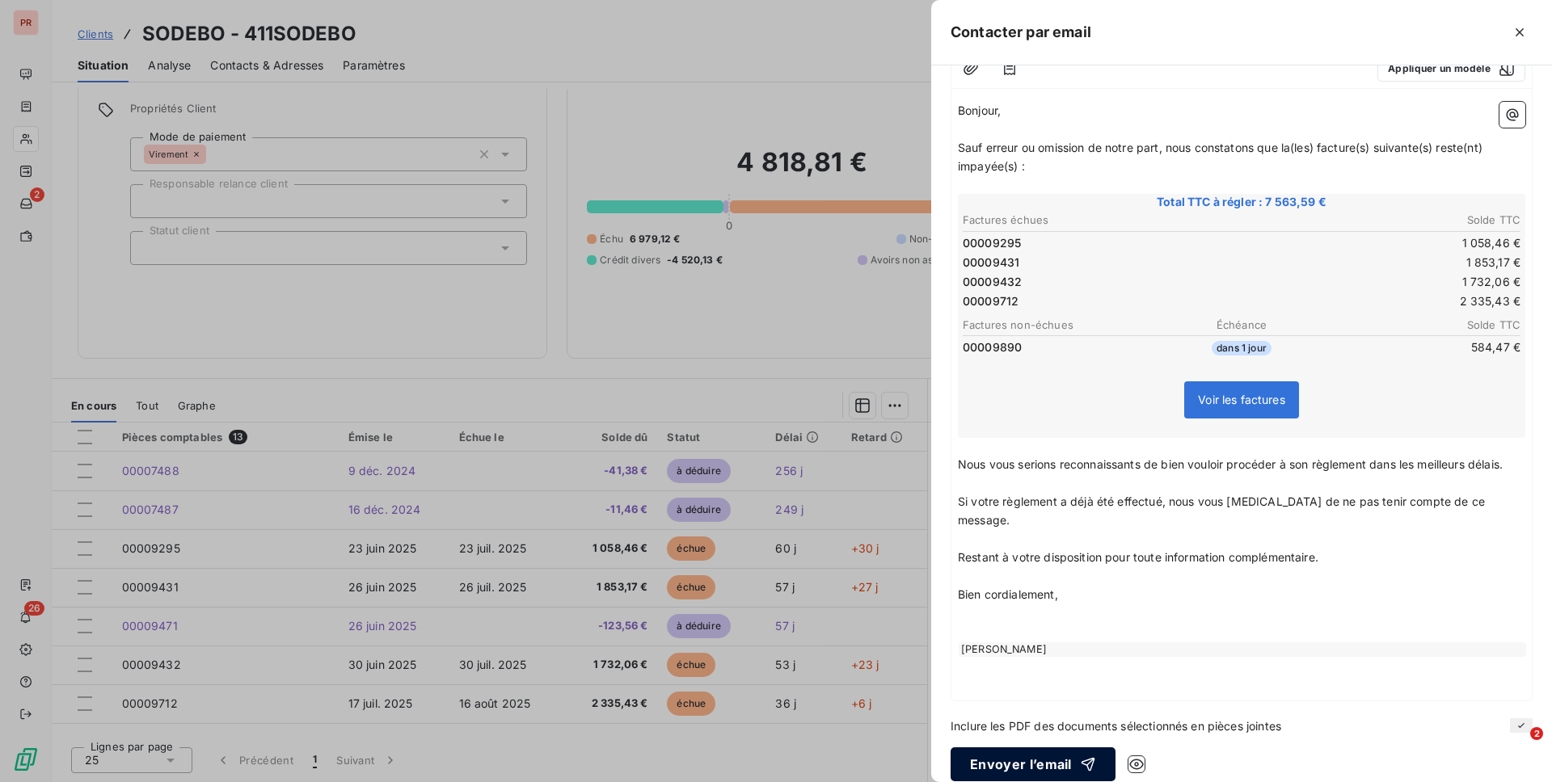
click at [1035, 636] on button "Envoyer l’email" at bounding box center [1032, 765] width 165 height 34
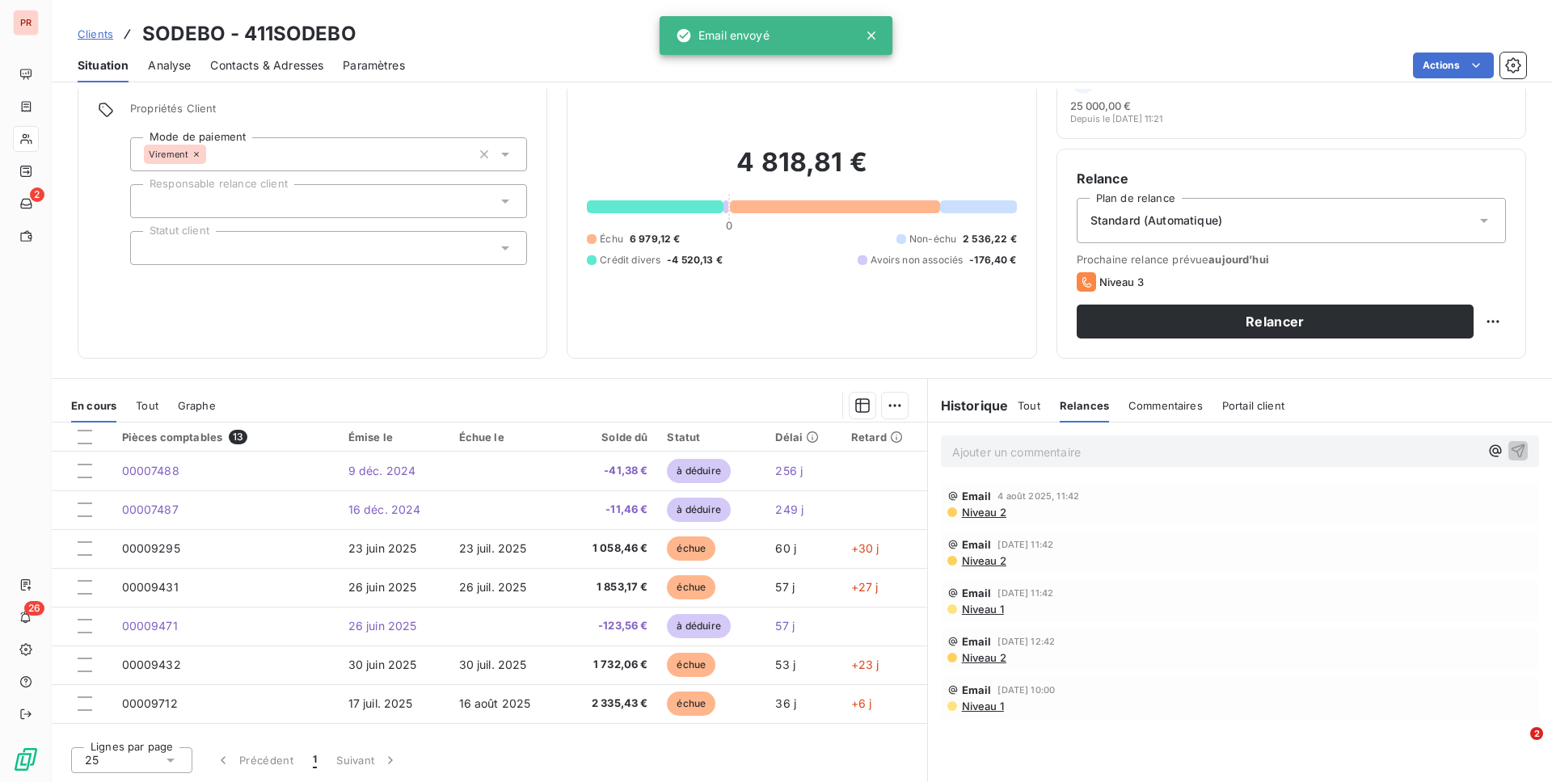
click at [600, 399] on div at bounding box center [571, 406] width 672 height 26
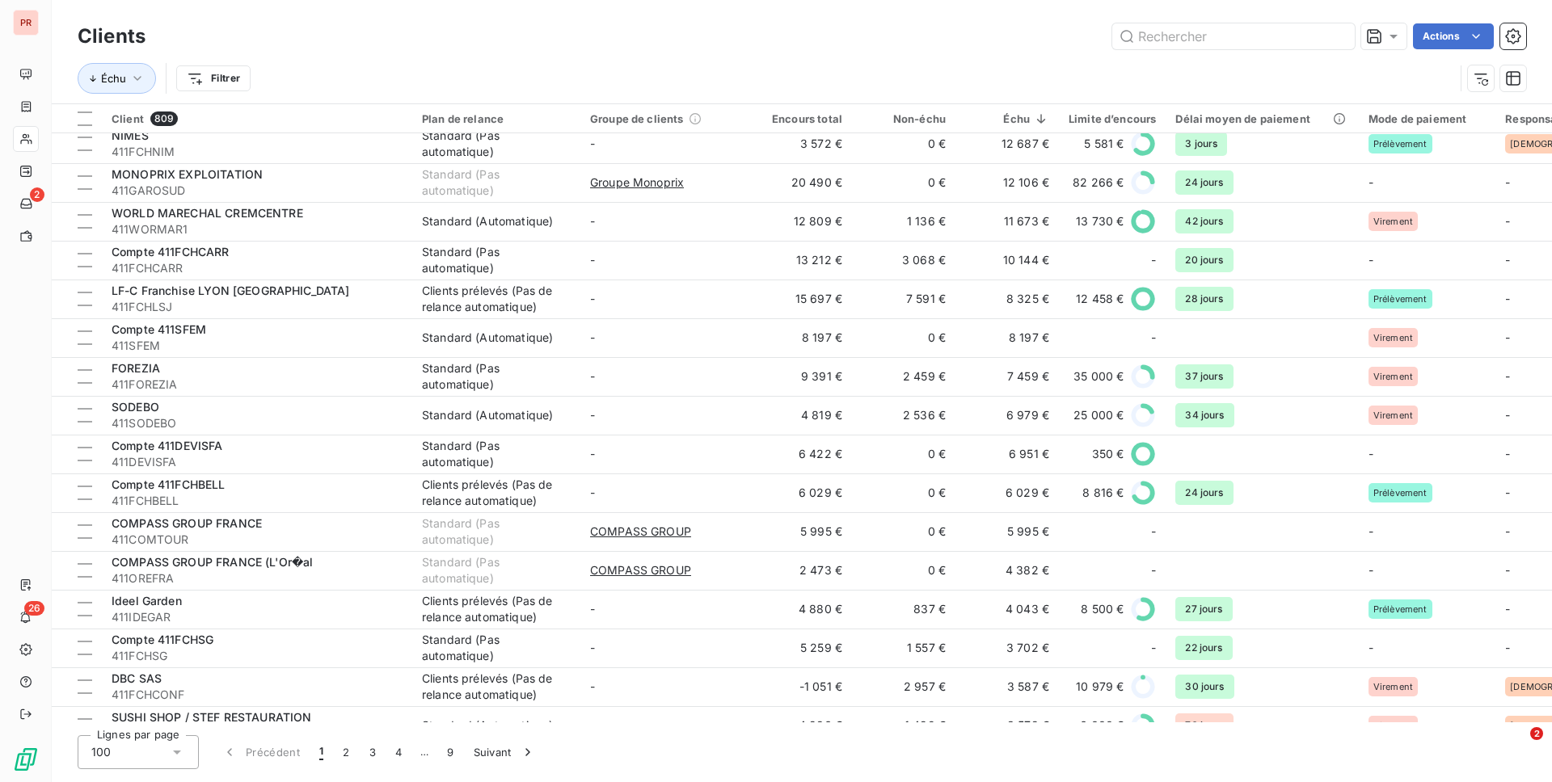
scroll to position [316, 0]
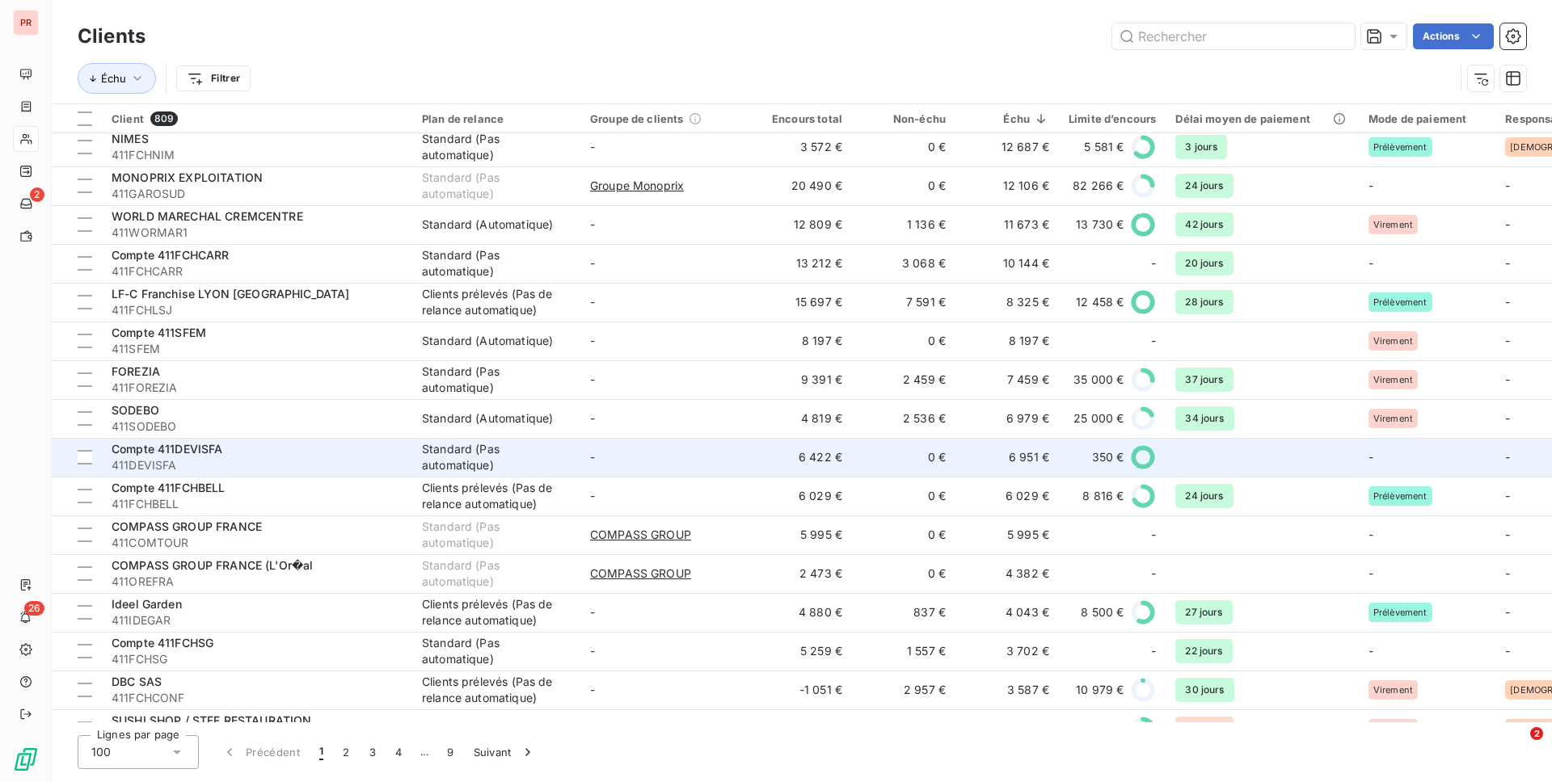
click at [565, 453] on div "Standard (Pas automatique)" at bounding box center [496, 457] width 149 height 32
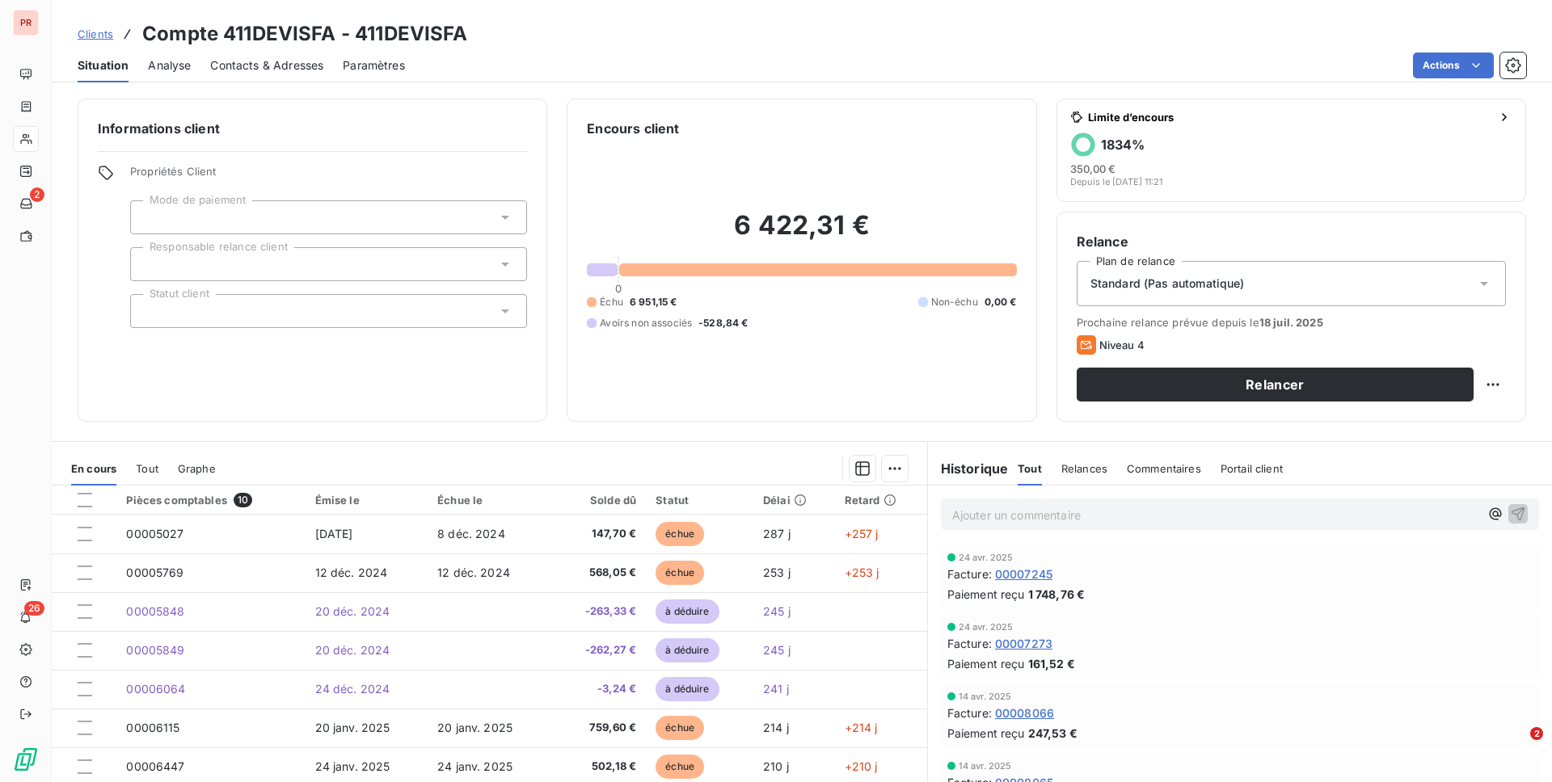
click at [1127, 473] on span "Commentaires" at bounding box center [1164, 468] width 74 height 13
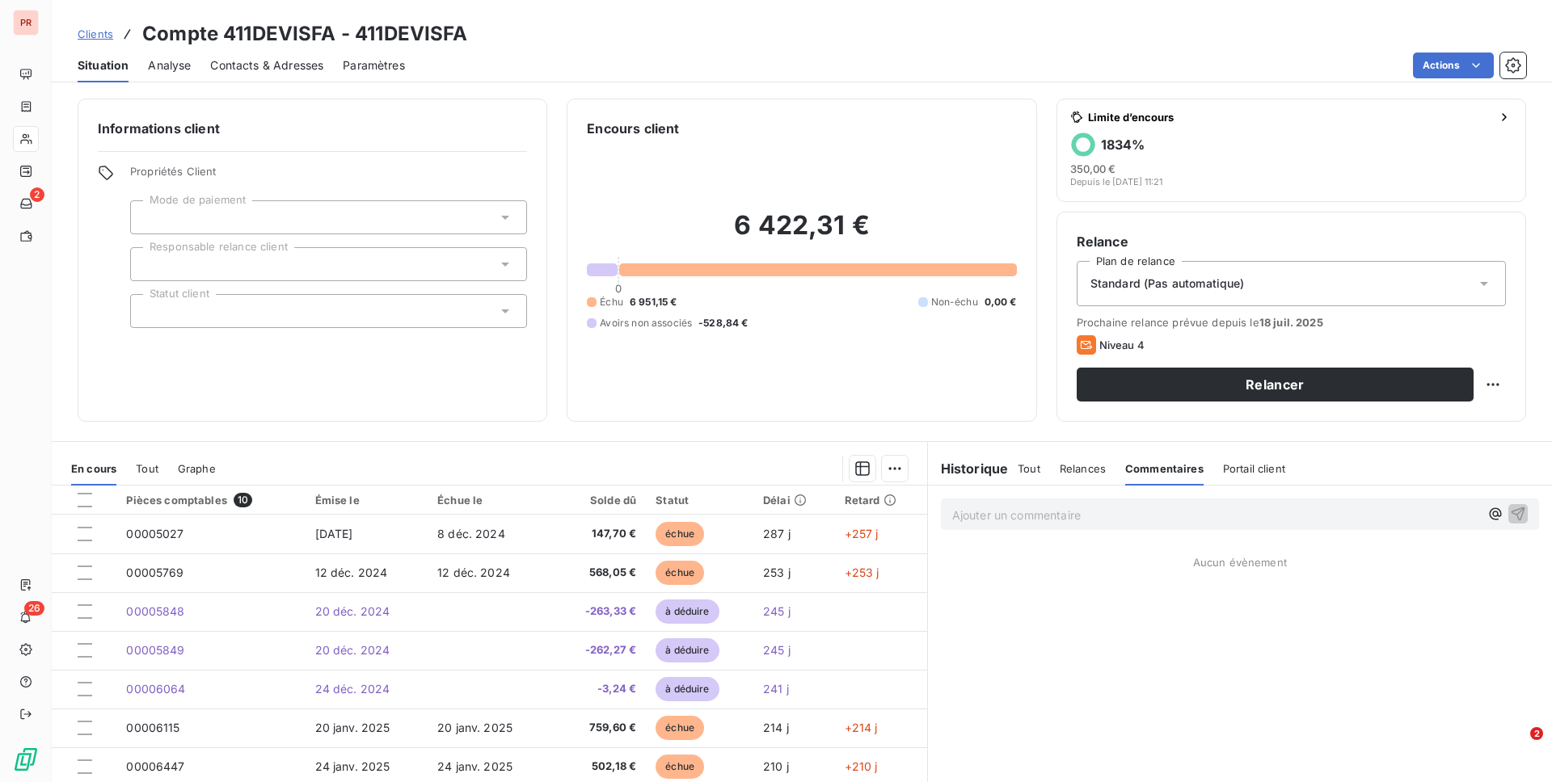
click at [1069, 473] on span "Relances" at bounding box center [1083, 468] width 46 height 13
click at [1011, 471] on div "Historique" at bounding box center [973, 468] width 91 height 19
click at [1033, 471] on span "Tout" at bounding box center [1029, 468] width 23 height 13
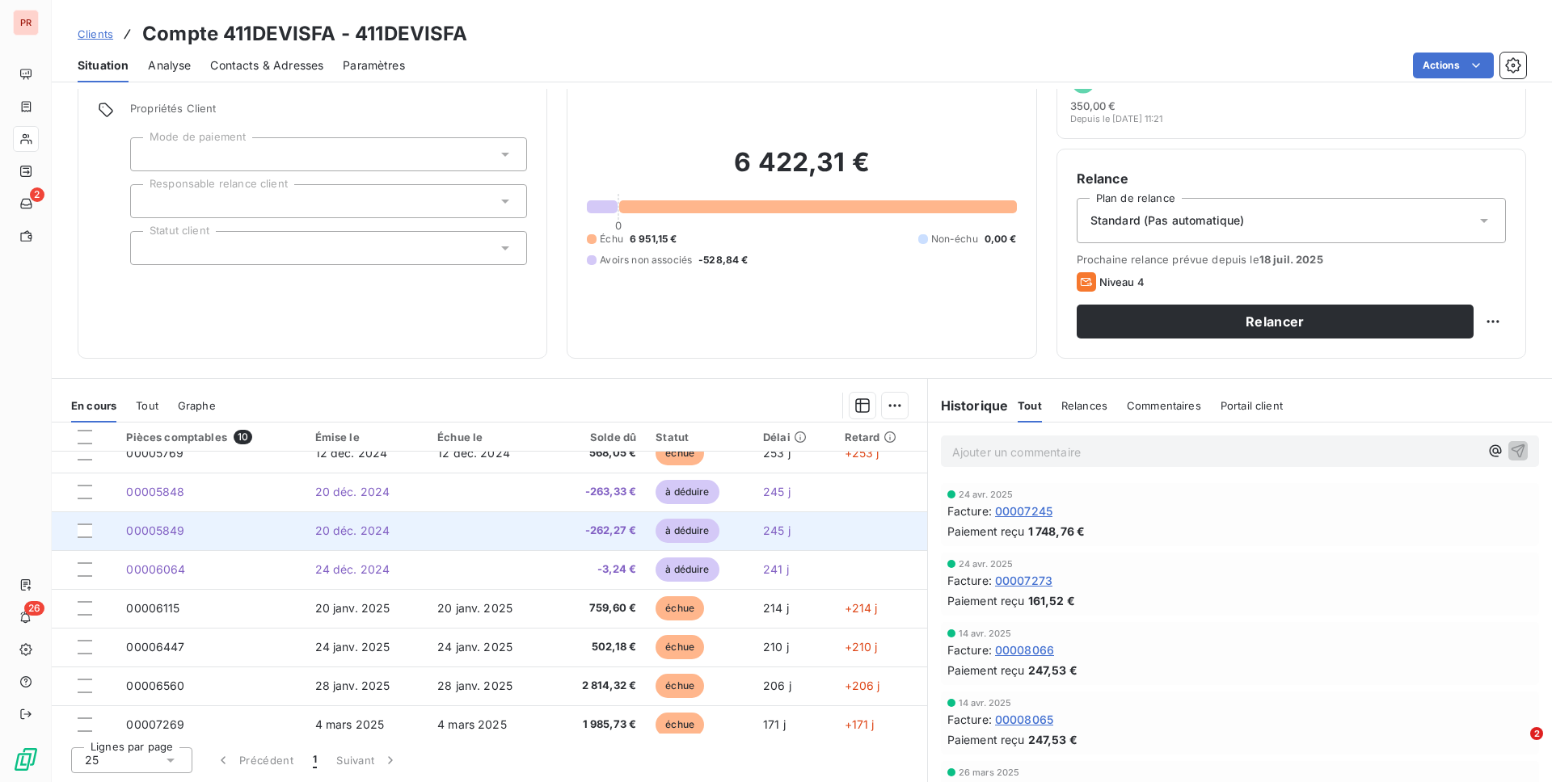
scroll to position [53, 0]
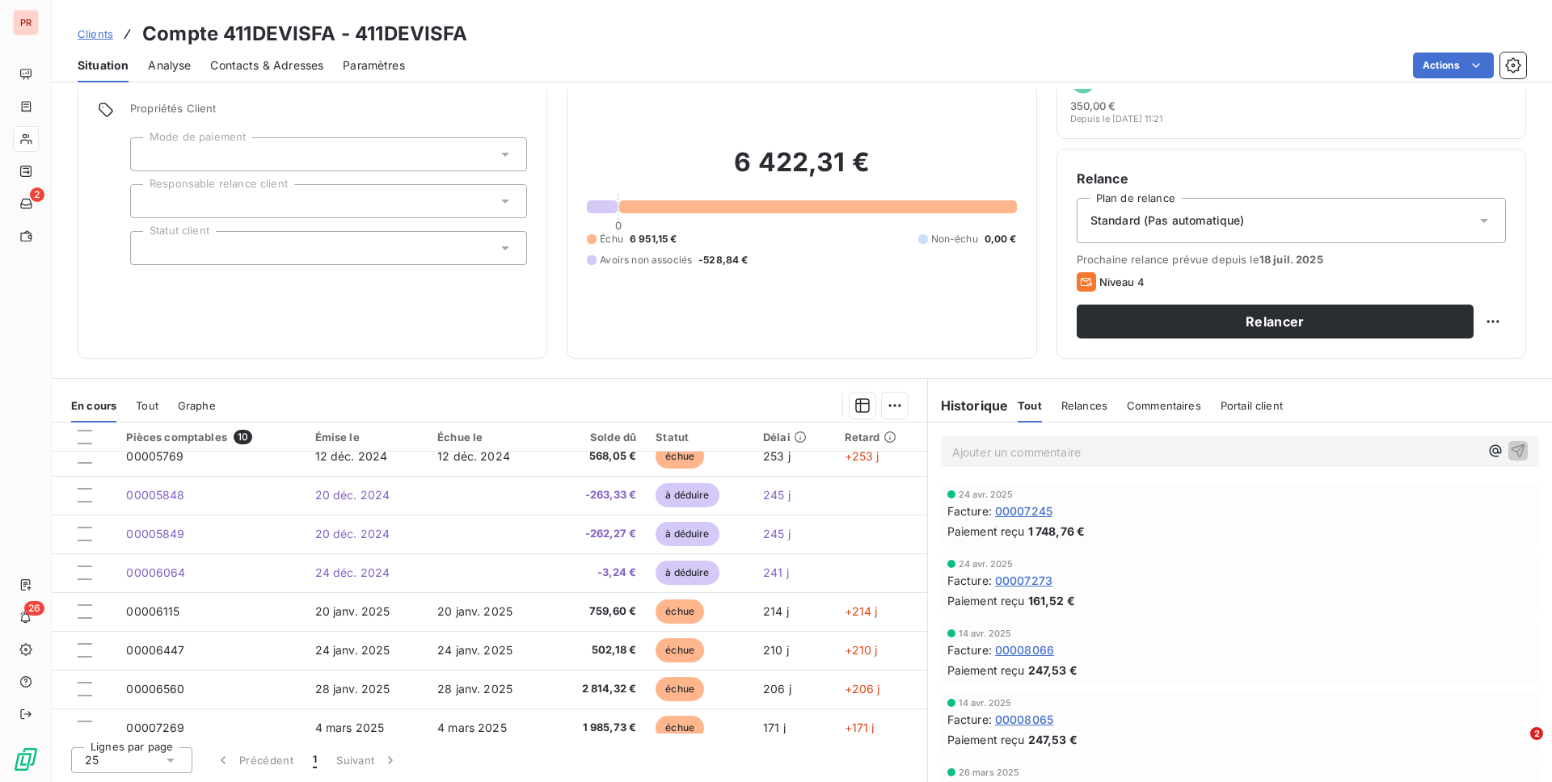
click at [1138, 405] on span "Commentaires" at bounding box center [1164, 405] width 74 height 13
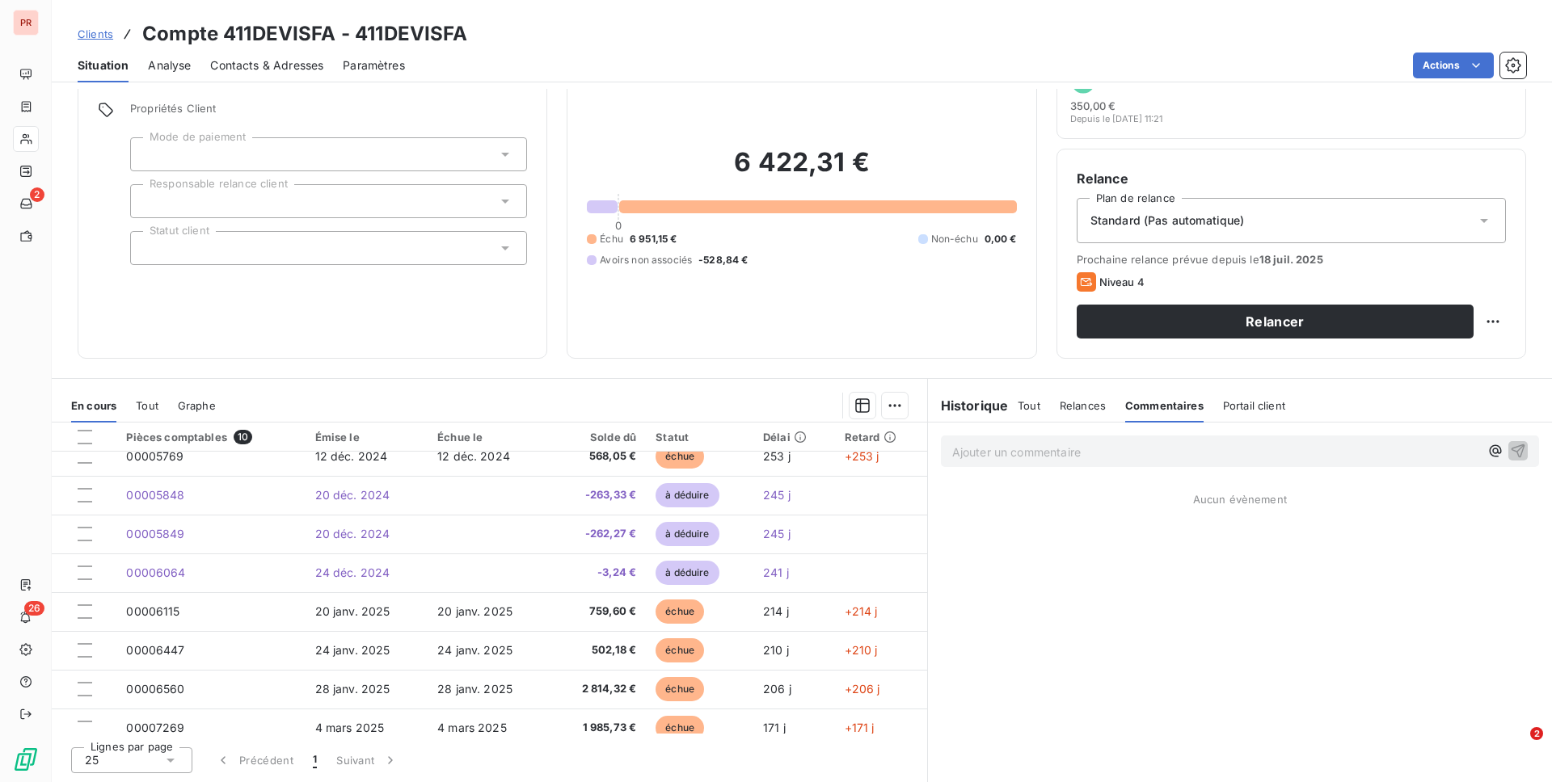
click at [1098, 405] on span "Relances" at bounding box center [1083, 405] width 46 height 13
click at [271, 71] on span "Contacts & Adresses" at bounding box center [266, 65] width 113 height 16
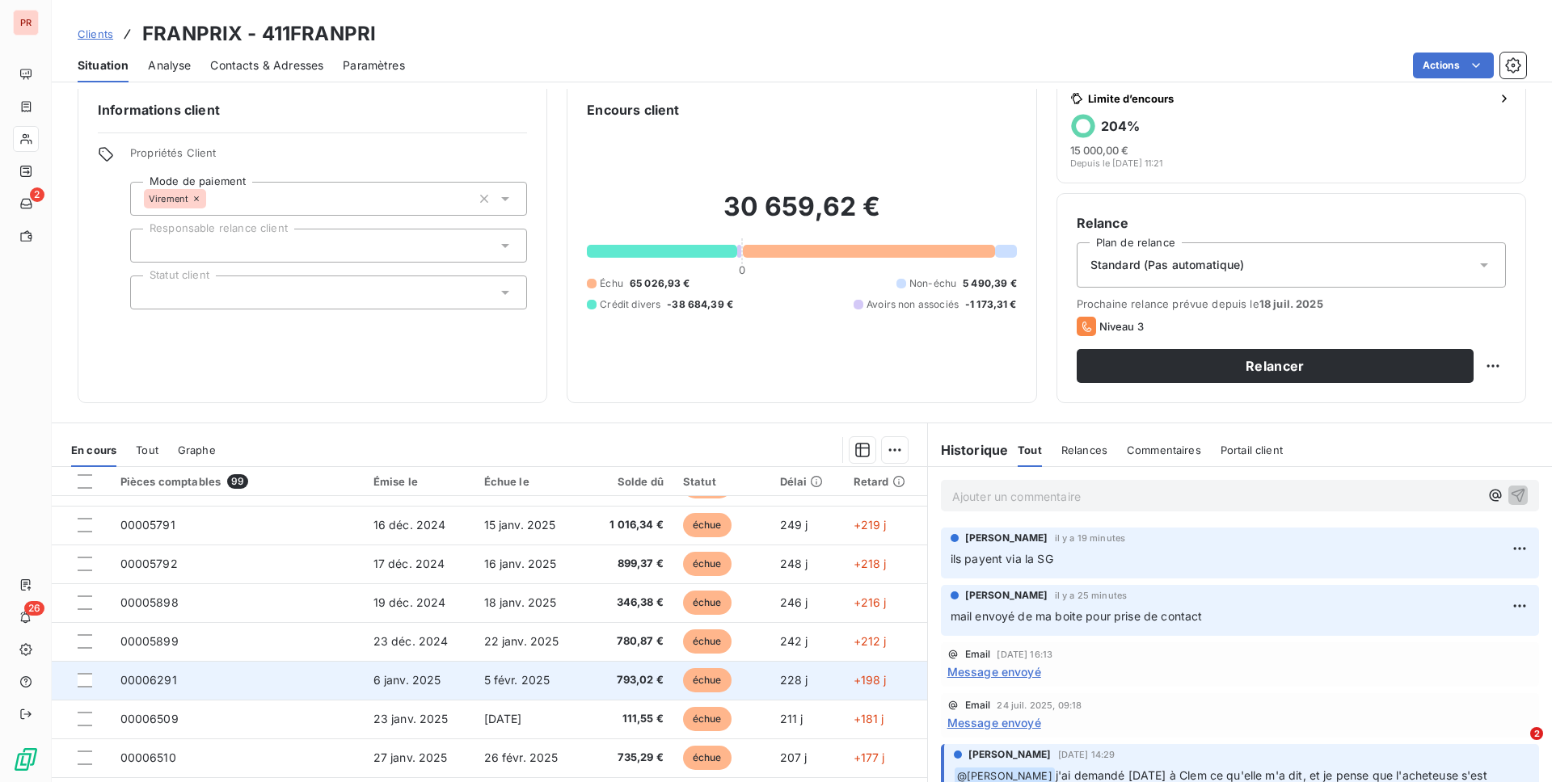
scroll to position [22, 0]
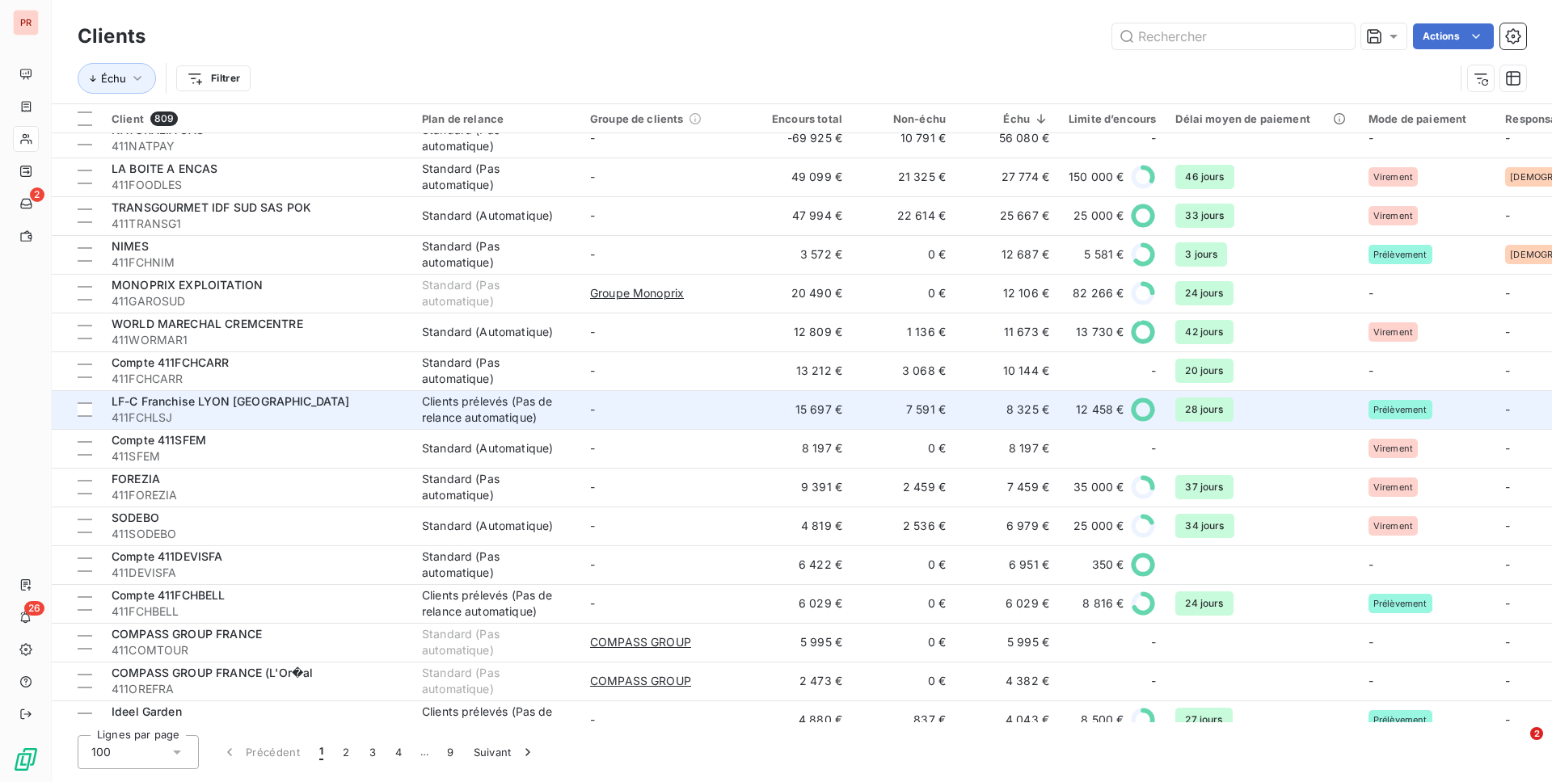
scroll to position [210, 0]
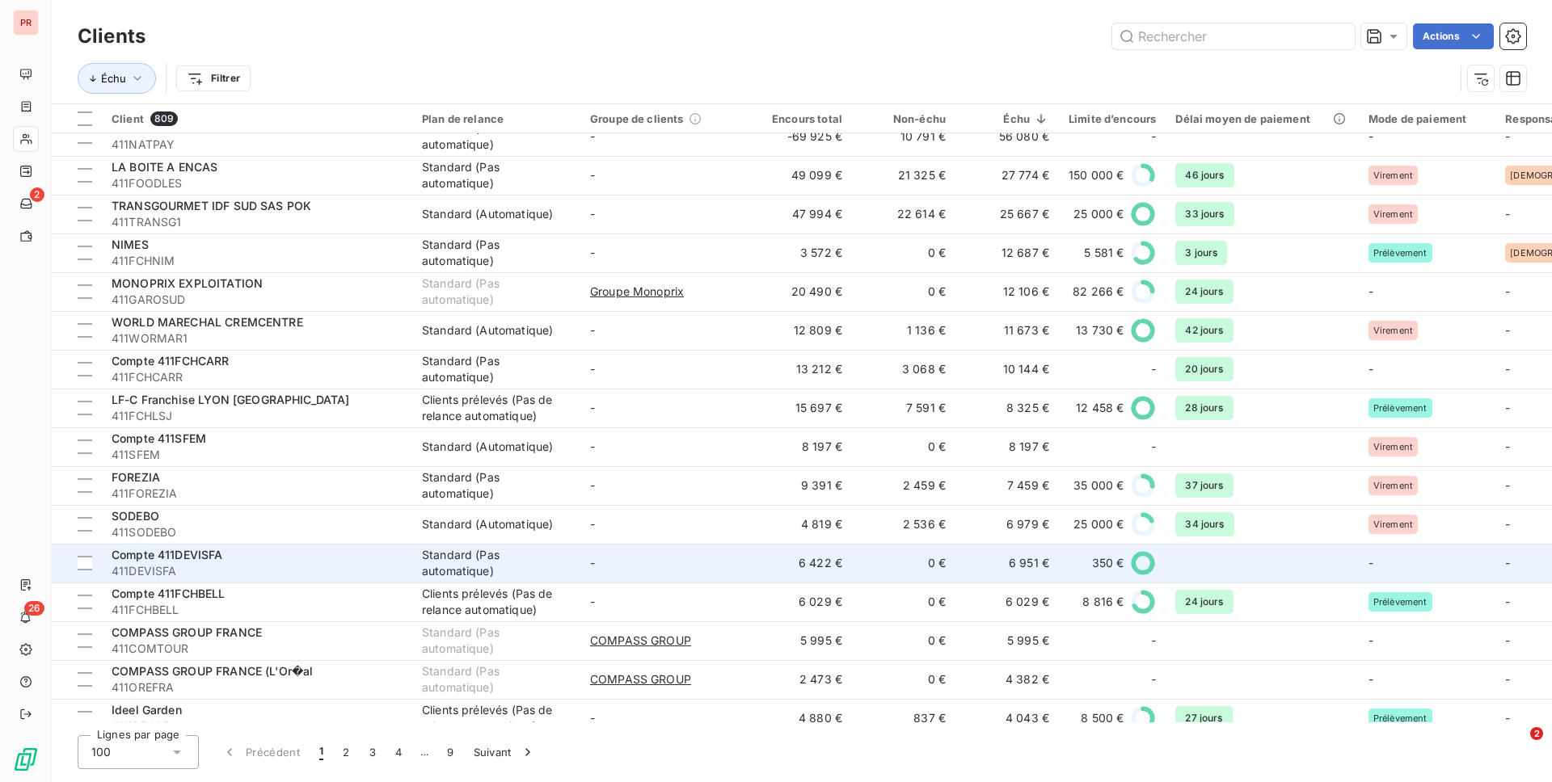
click at [537, 567] on div "Standard (Pas automatique)" at bounding box center [496, 563] width 149 height 32
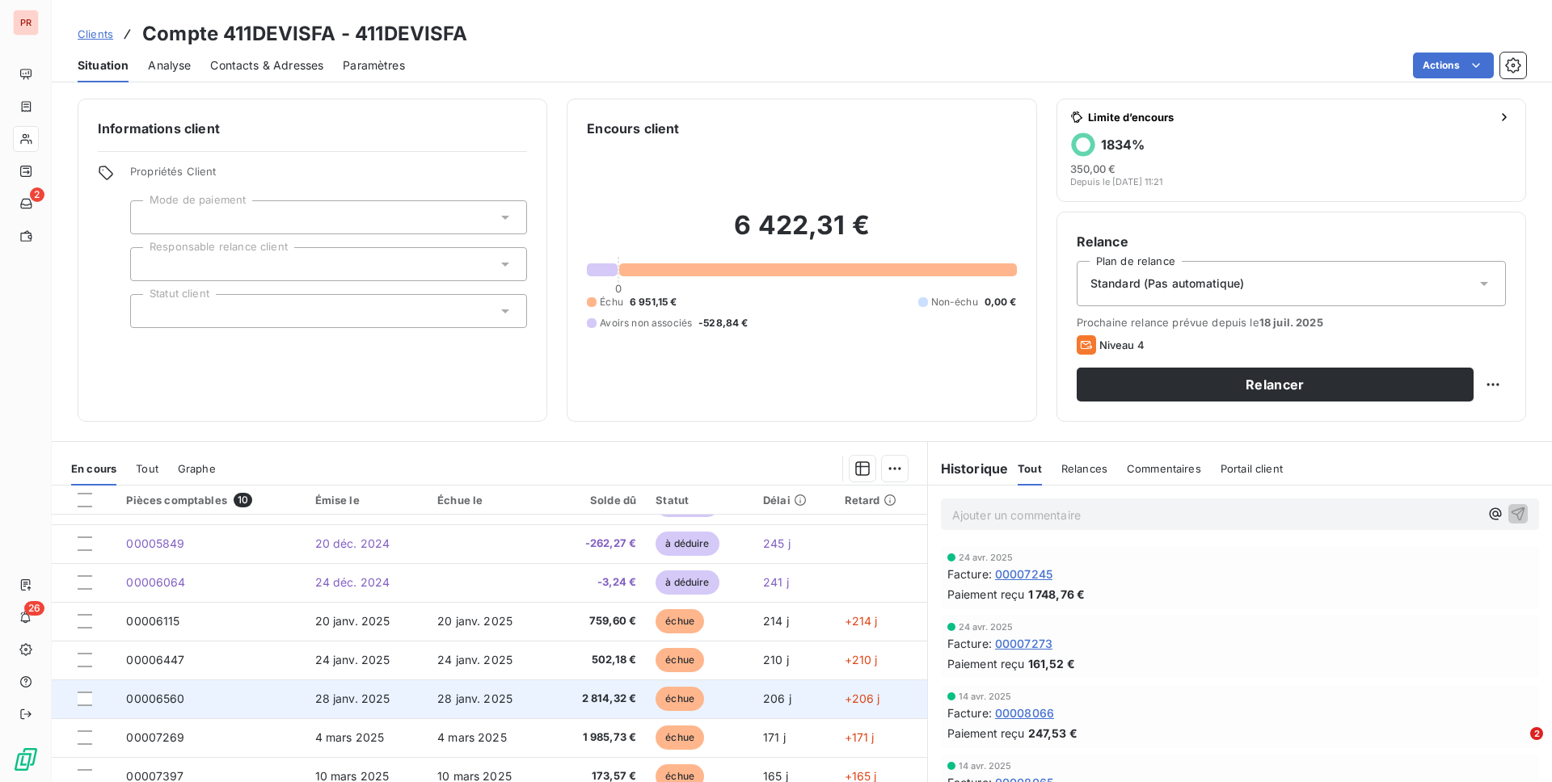
scroll to position [63, 0]
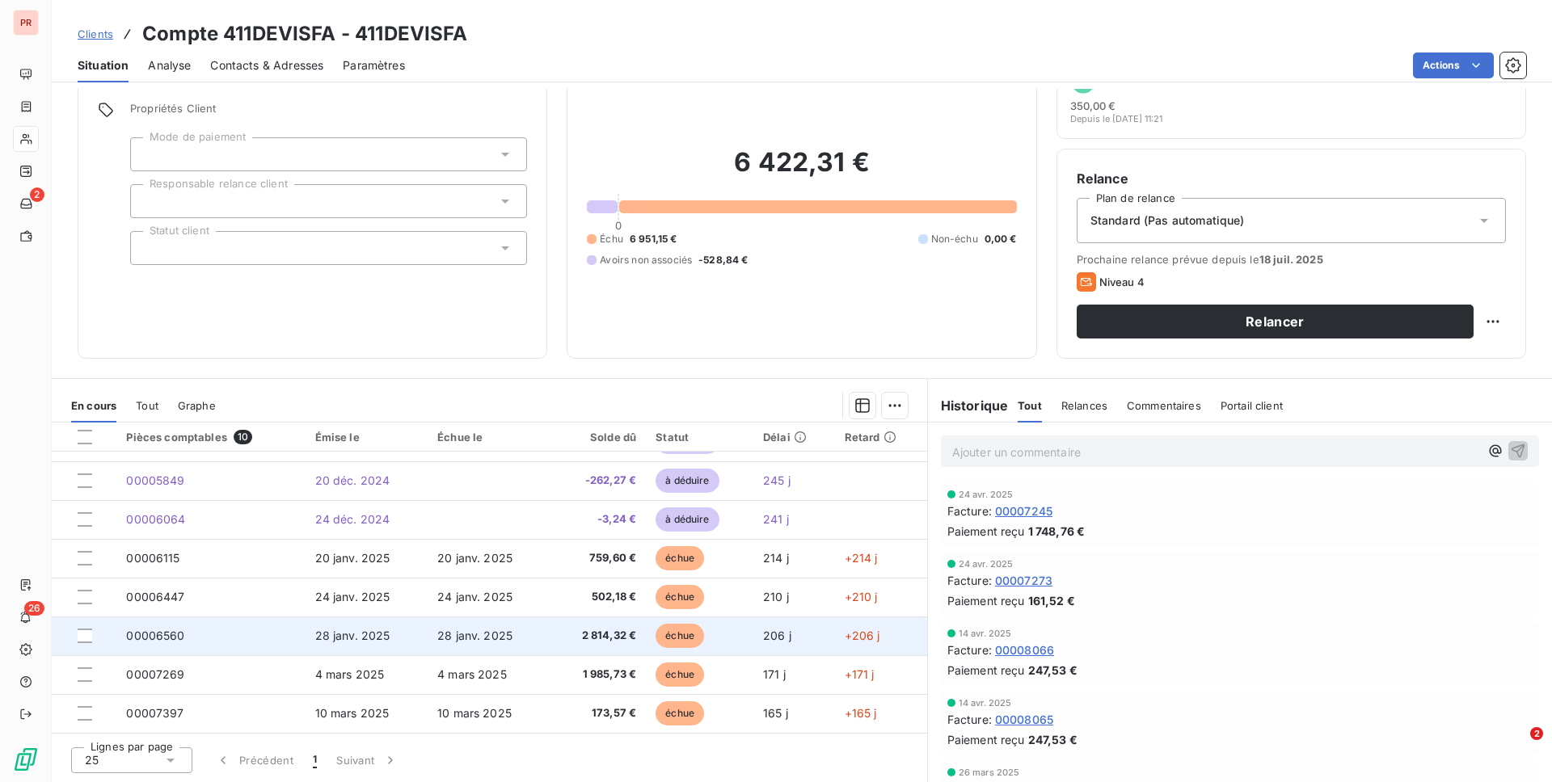
click at [544, 636] on td "28 janv. 2025" at bounding box center [489, 636] width 123 height 39
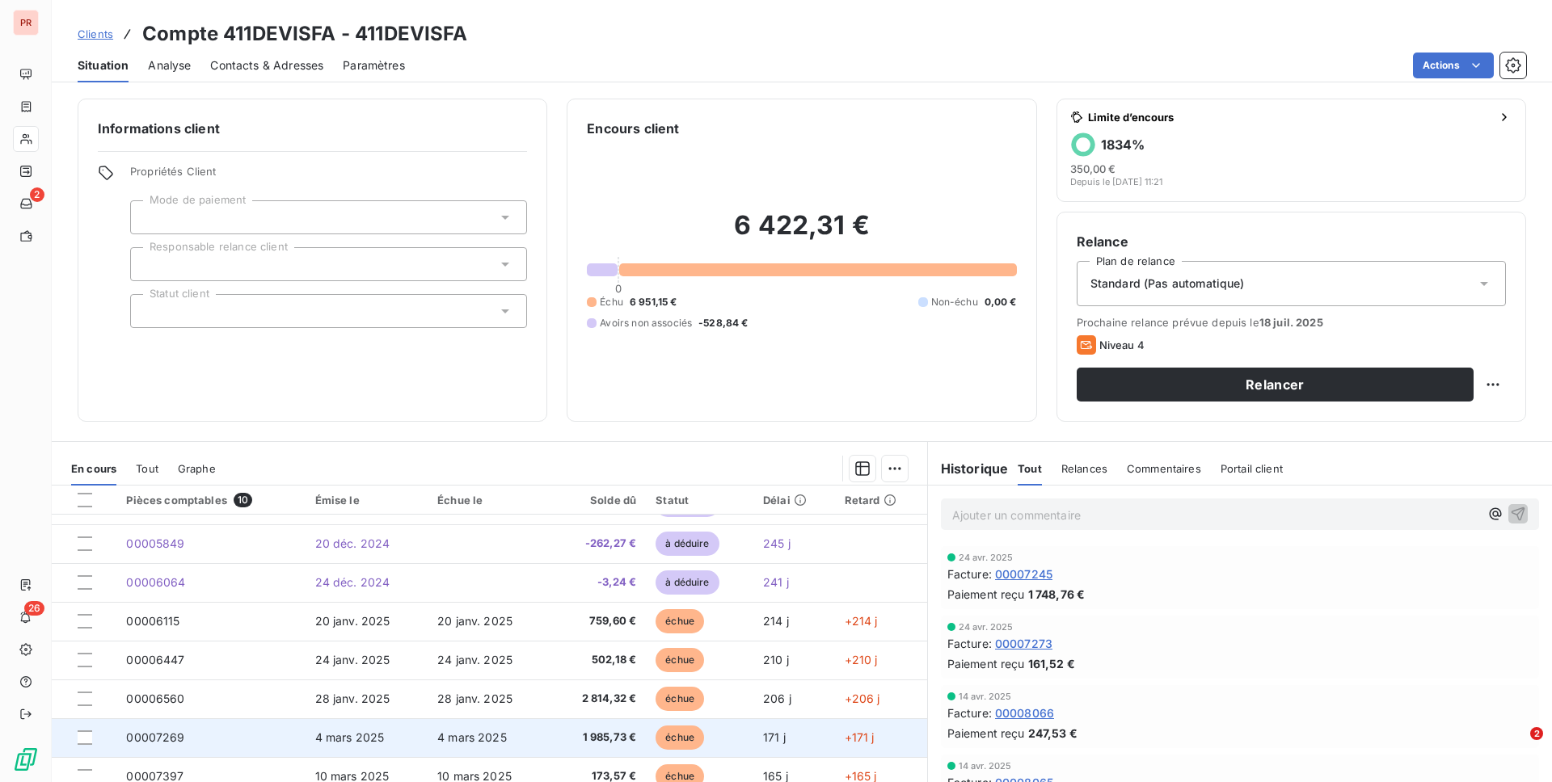
scroll to position [63, 0]
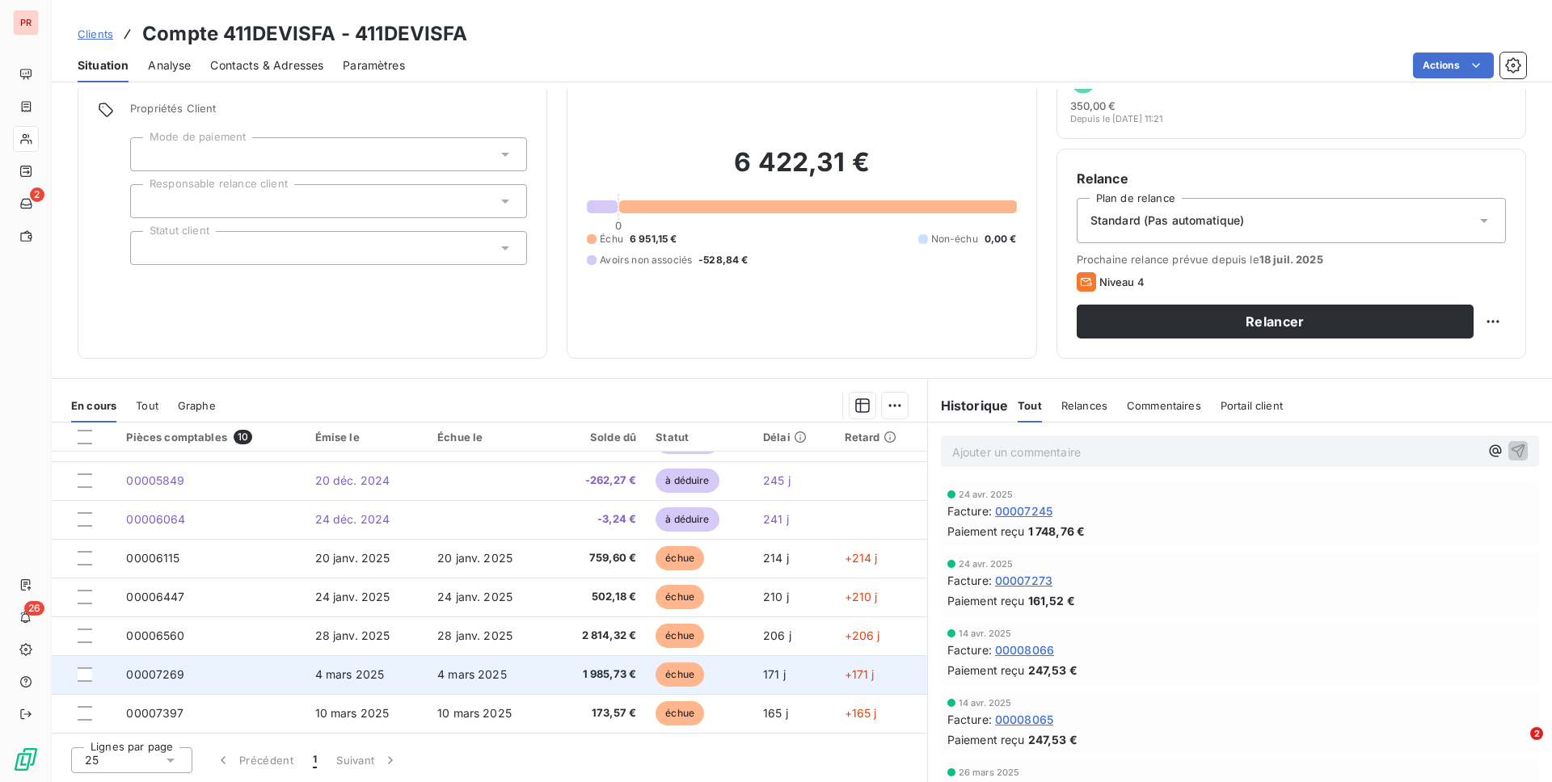
click at [589, 636] on td "1 985,73 €" at bounding box center [598, 674] width 96 height 39
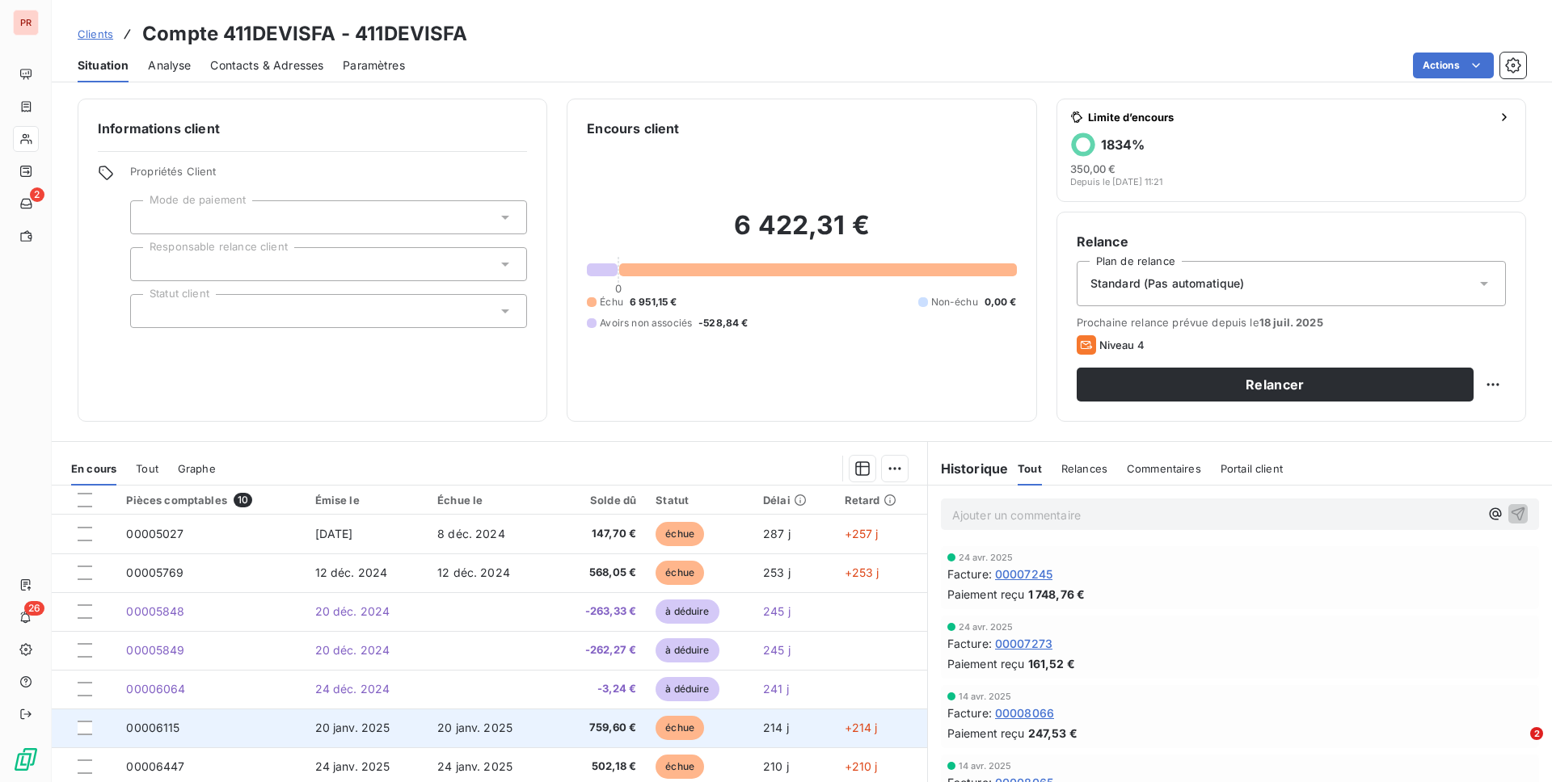
scroll to position [107, 0]
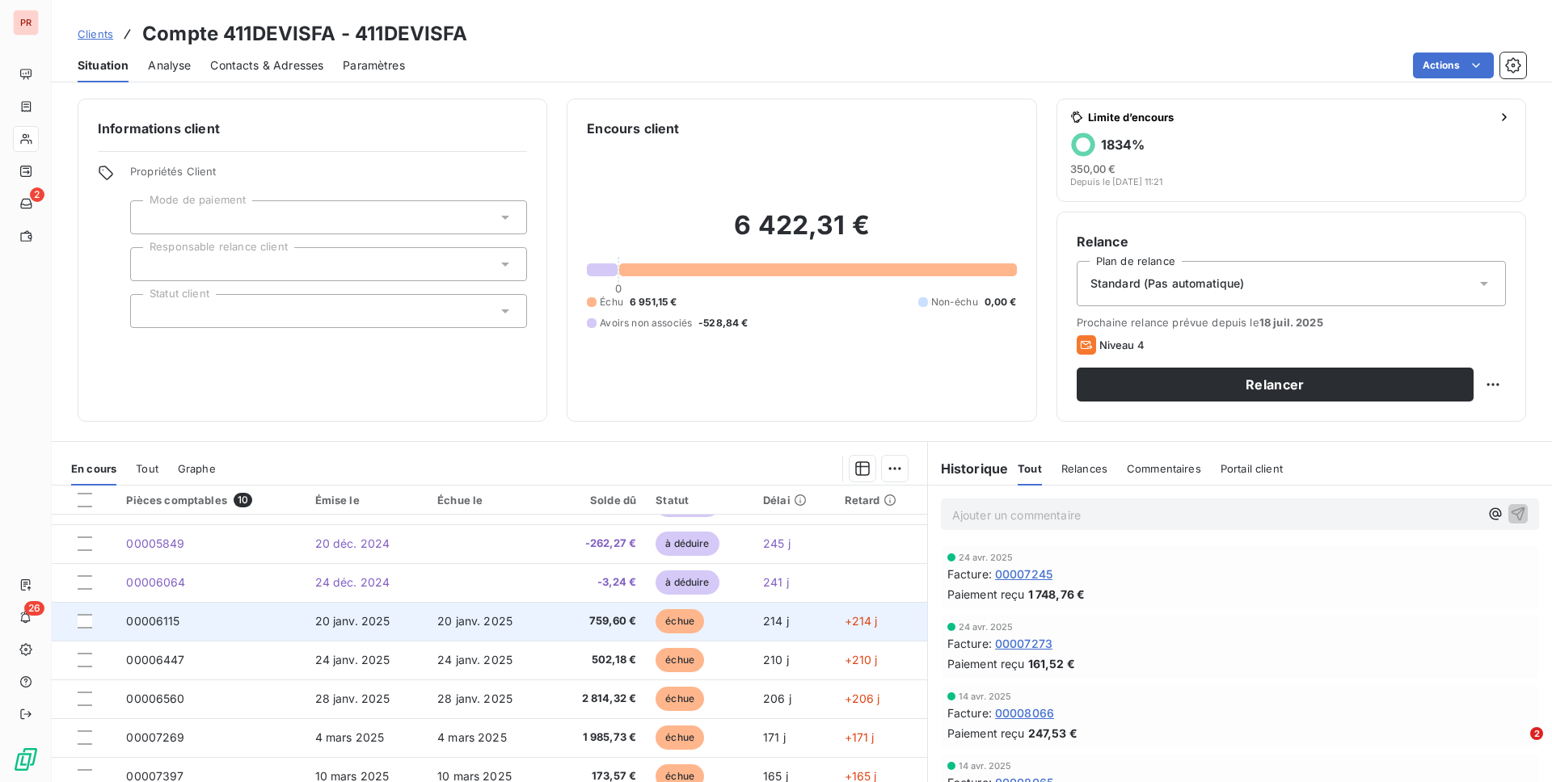
click at [575, 636] on td "759,60 €" at bounding box center [598, 621] width 96 height 39
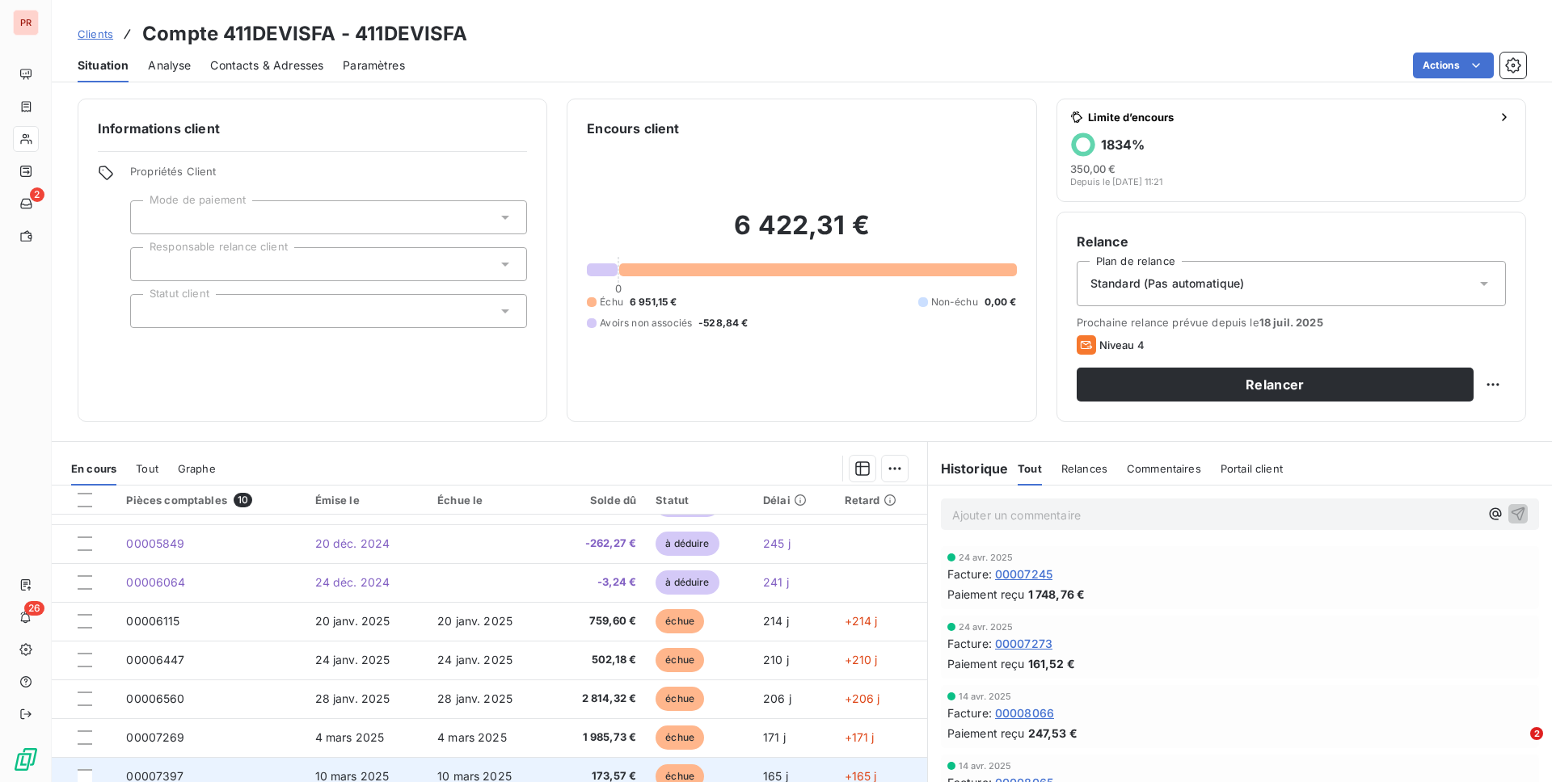
scroll to position [63, 0]
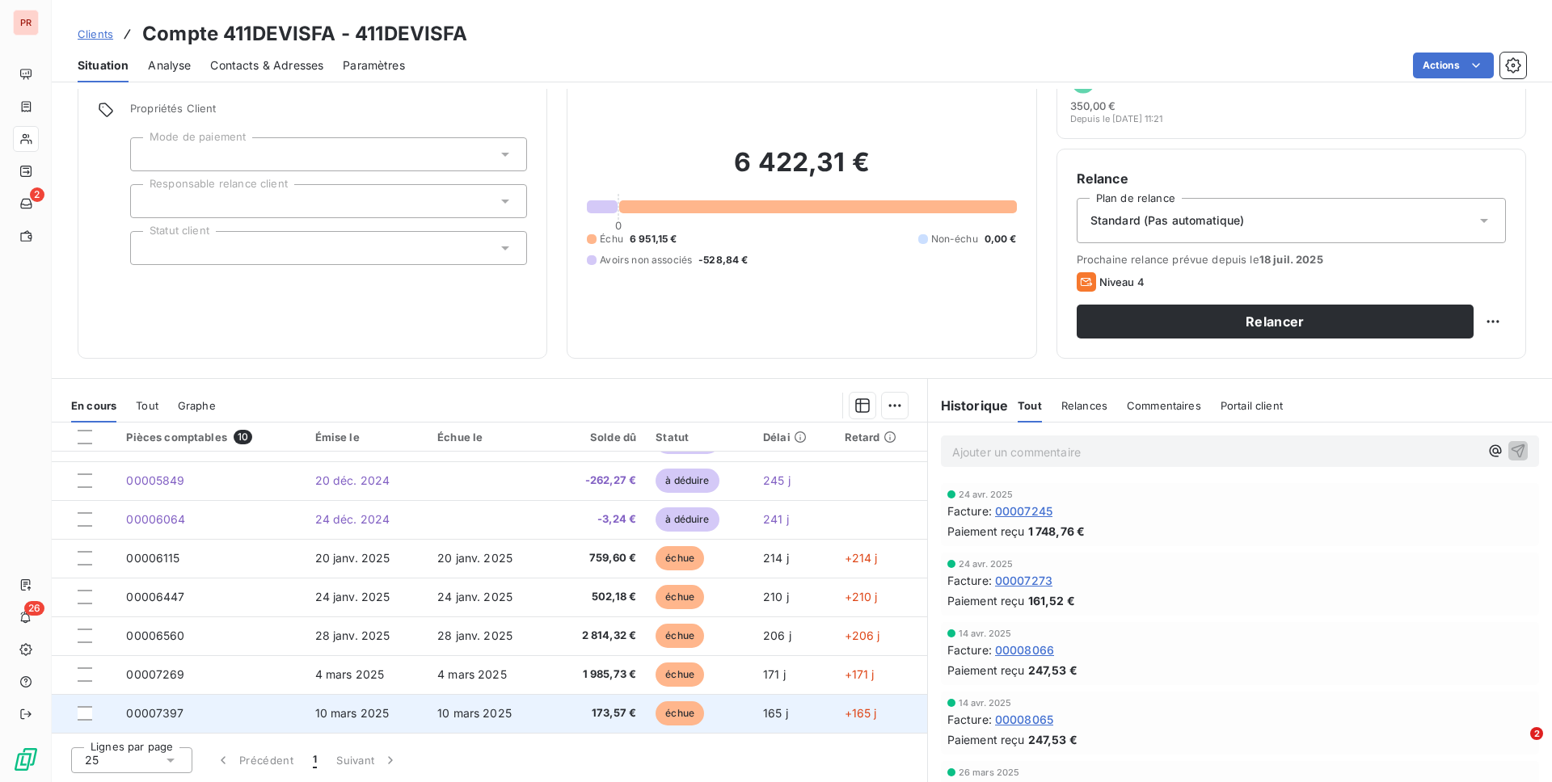
click at [560, 636] on span "173,57 €" at bounding box center [598, 714] width 77 height 16
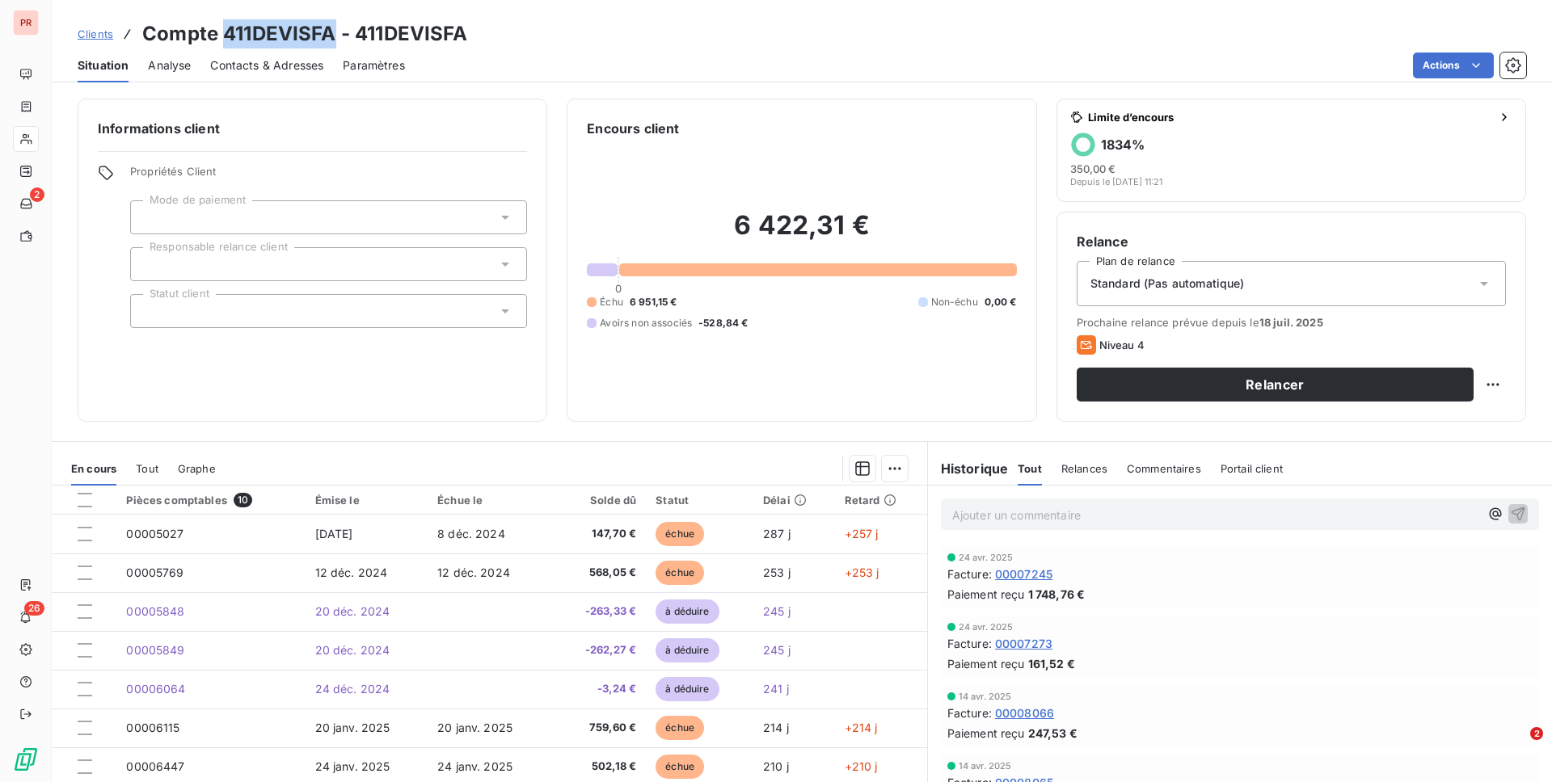
drag, startPoint x: 225, startPoint y: 37, endPoint x: 334, endPoint y: 35, distance: 109.1
click at [334, 35] on h3 "Compte 411DEVISFA - 411DEVISFA" at bounding box center [305, 33] width 326 height 29
copy h3 "411DEVISFA"
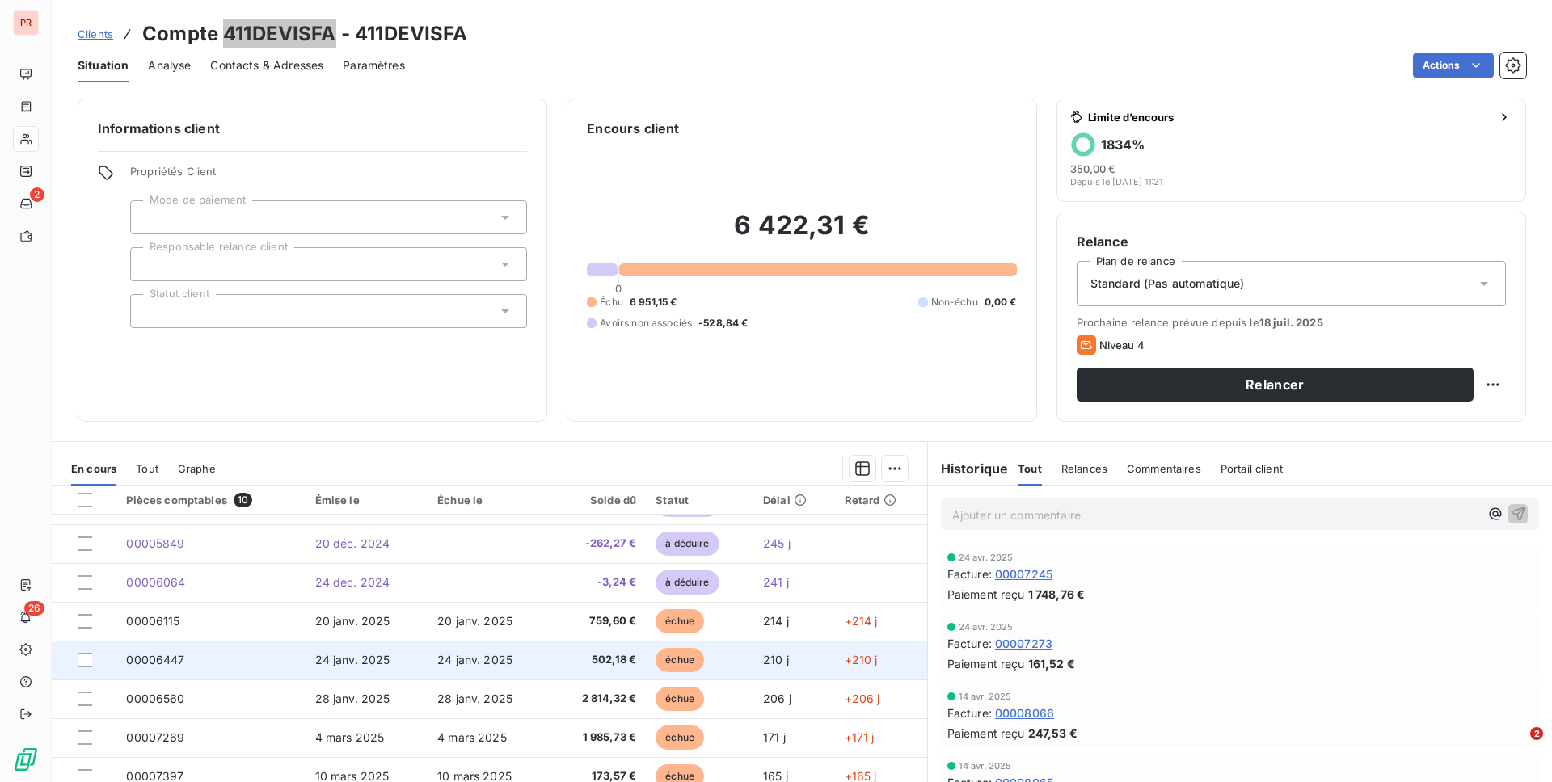
scroll to position [63, 0]
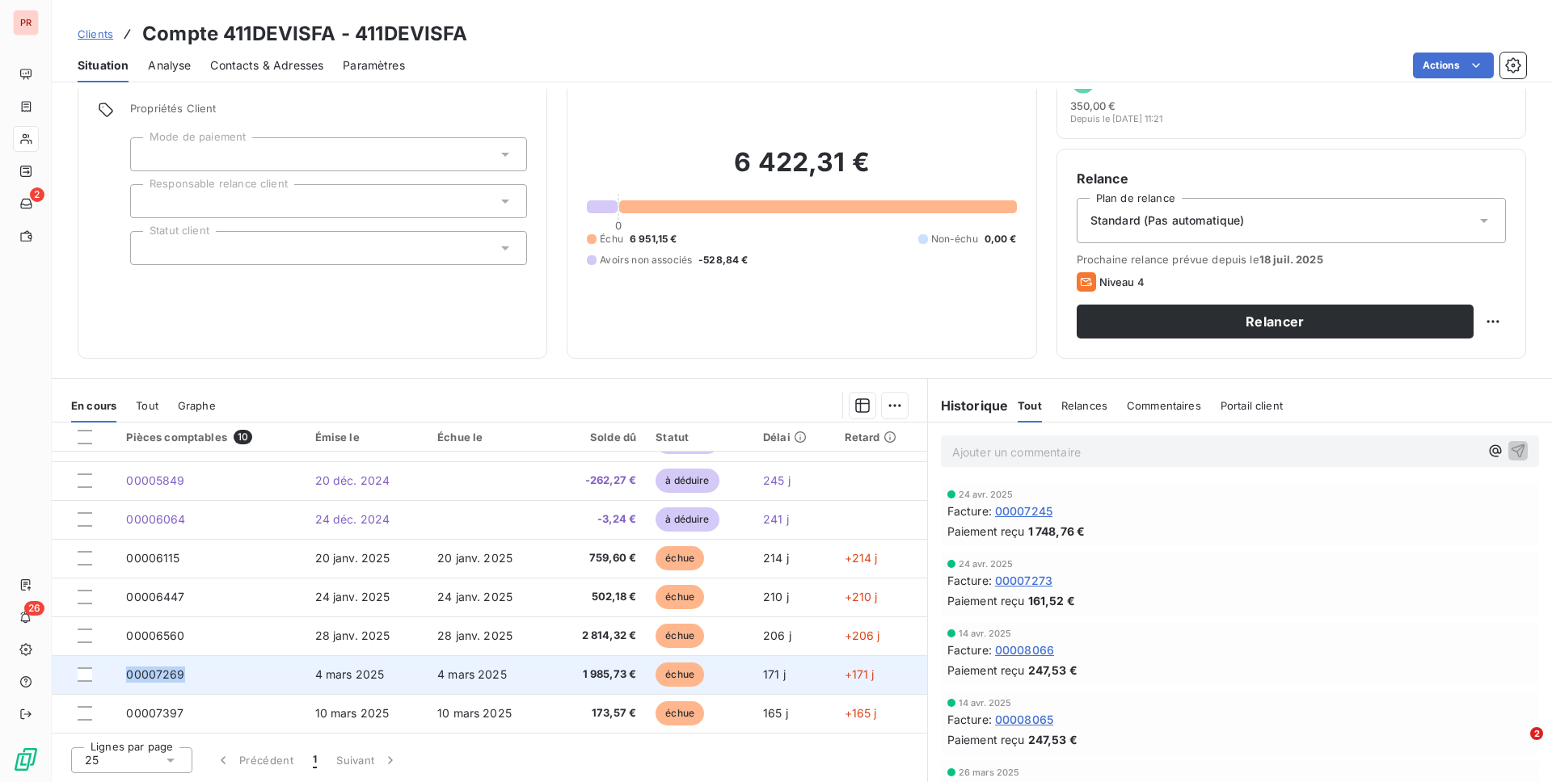
drag, startPoint x: 192, startPoint y: 673, endPoint x: 125, endPoint y: 674, distance: 66.3
click at [125, 636] on td "00007269" at bounding box center [210, 674] width 188 height 39
